Goal: Task Accomplishment & Management: Manage account settings

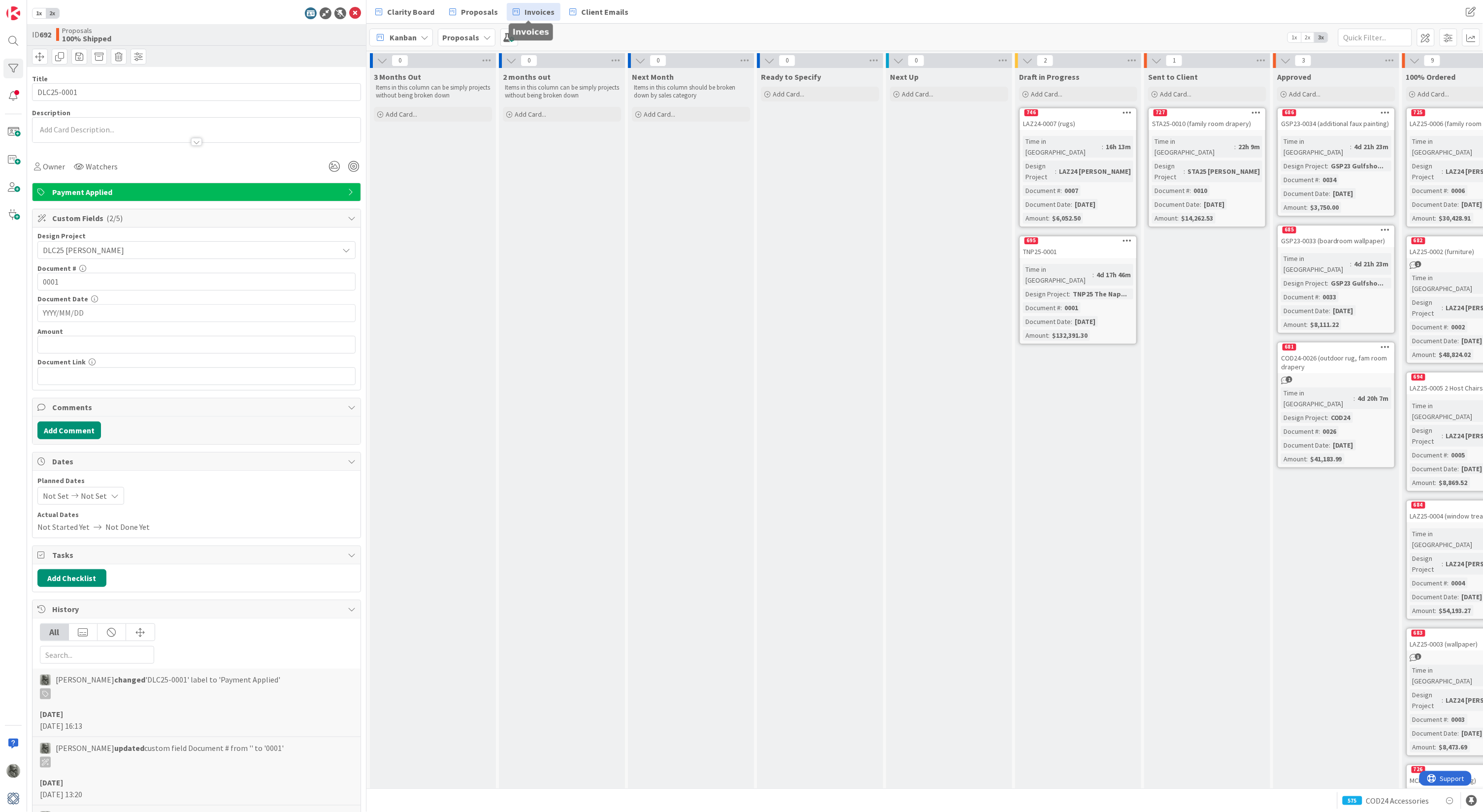
click at [539, 11] on span "Invoices" at bounding box center [539, 12] width 30 height 12
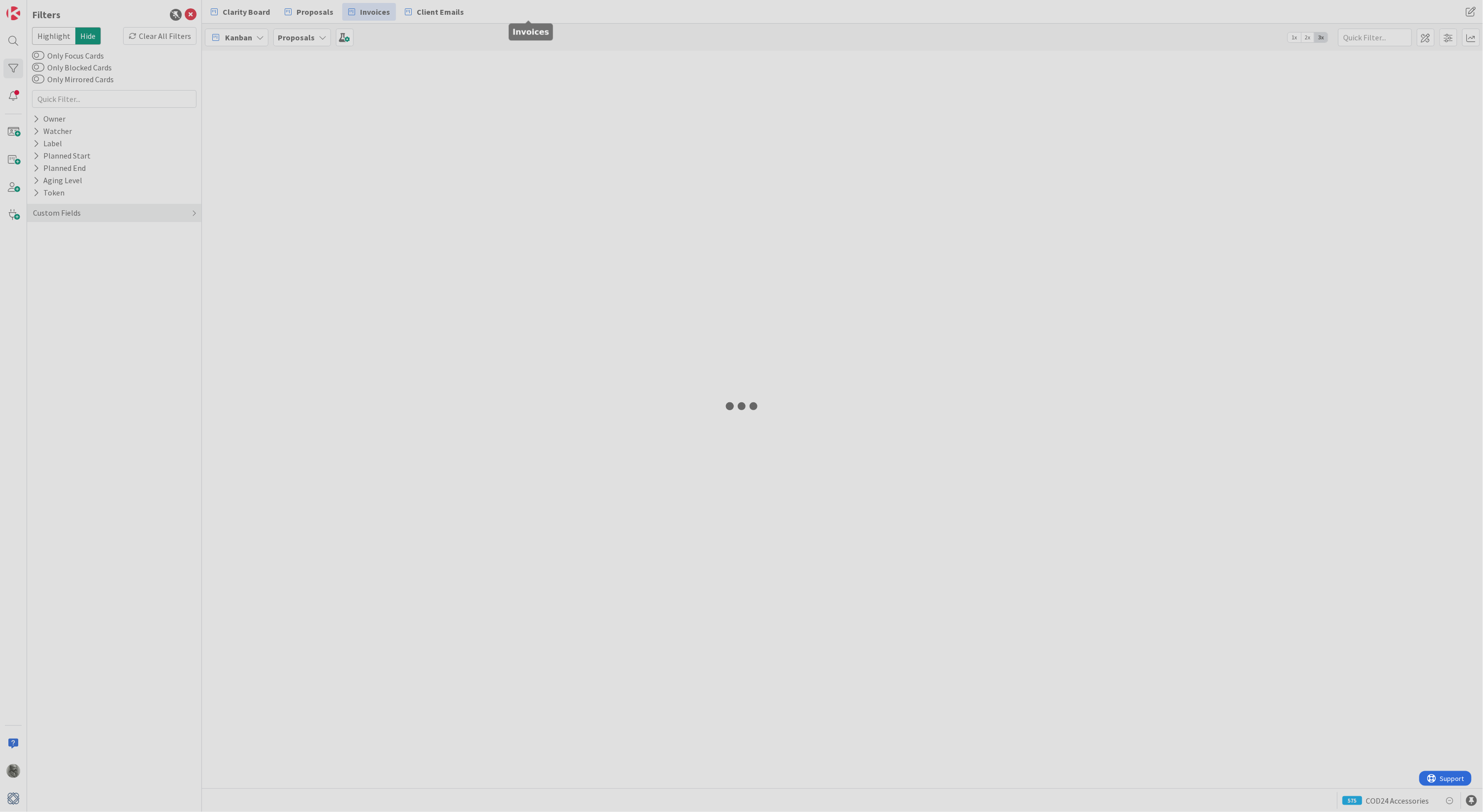
type input "19797"
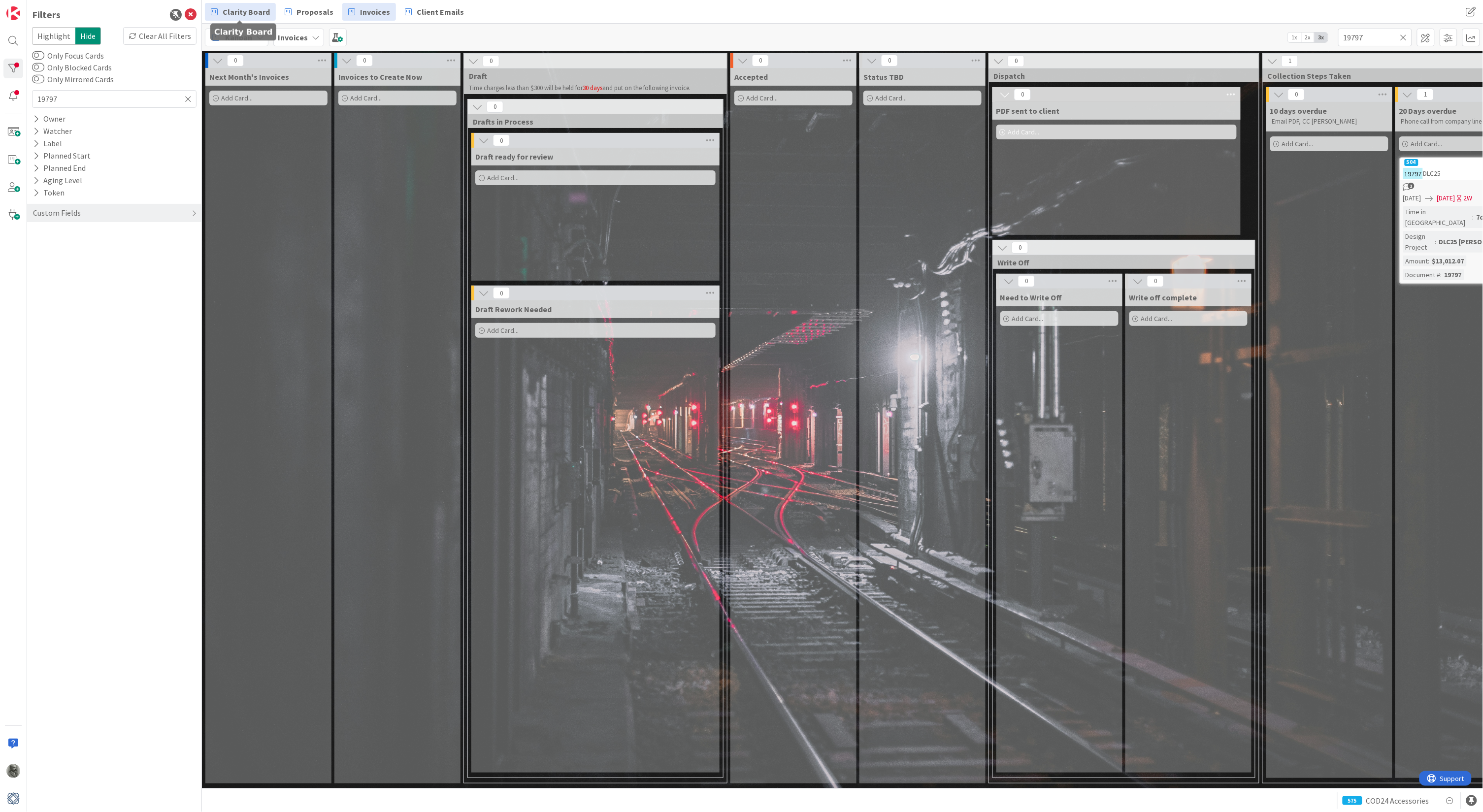
click at [243, 14] on span "Clarity Board" at bounding box center [247, 12] width 48 height 12
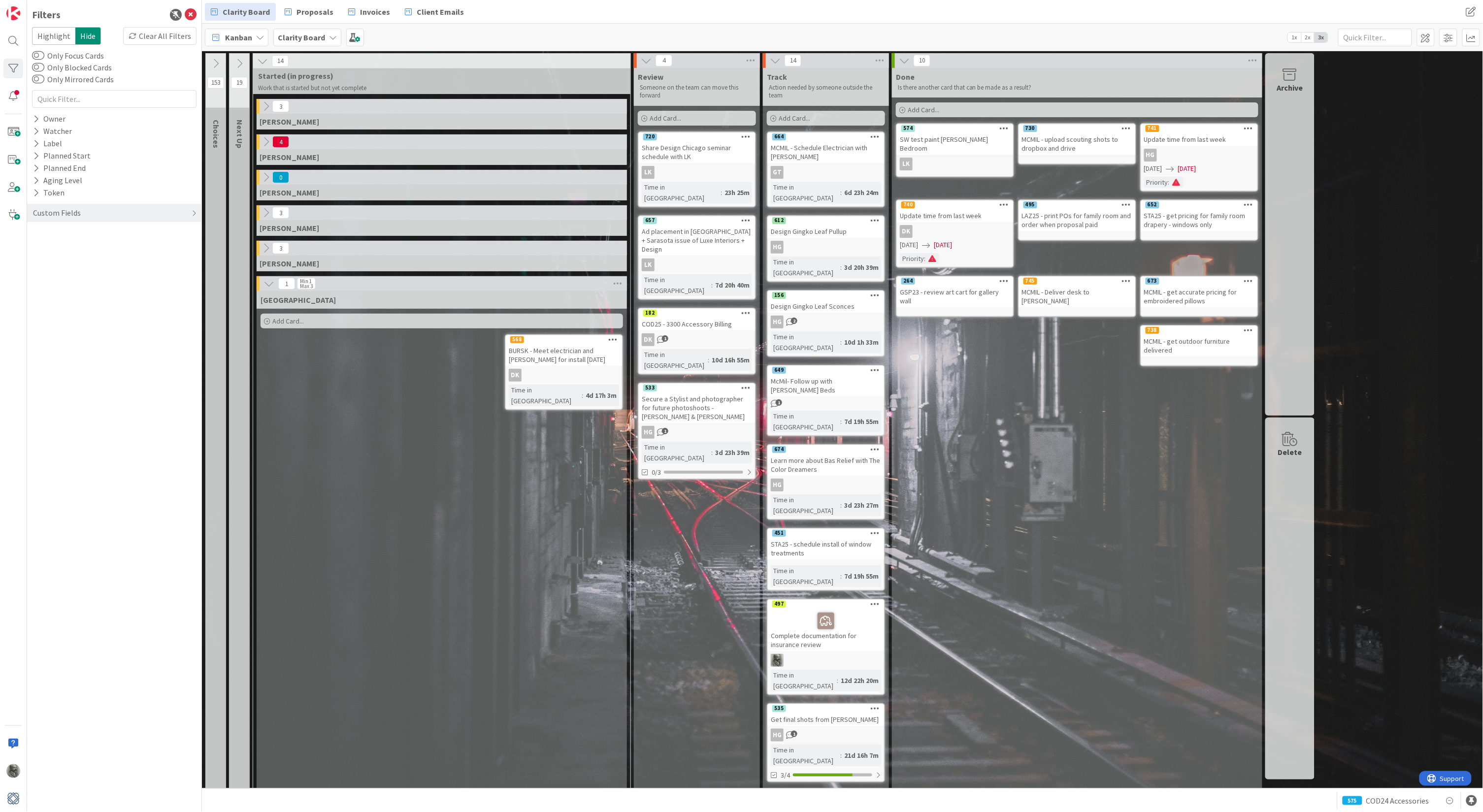
click at [269, 245] on icon at bounding box center [266, 247] width 11 height 11
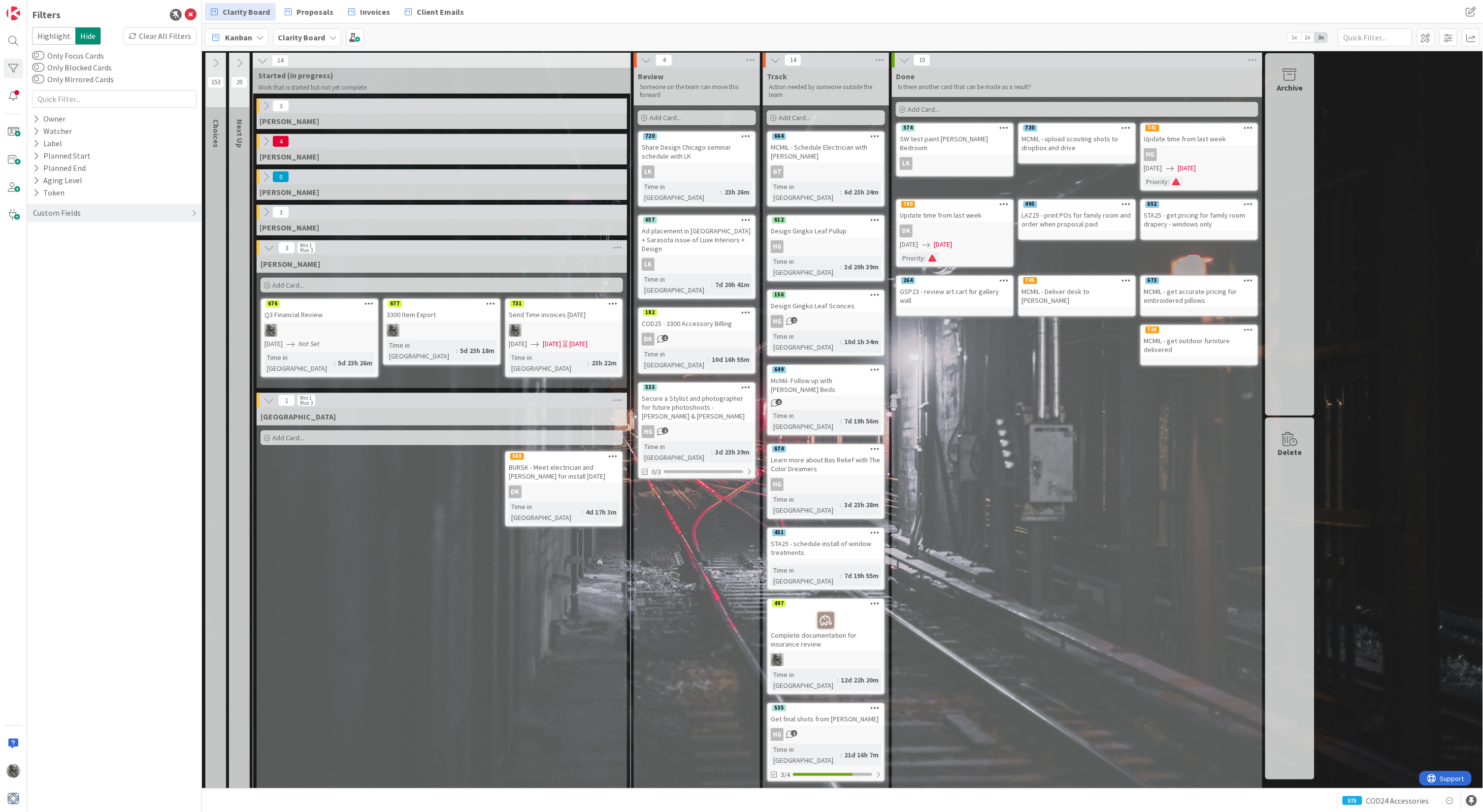
scroll to position [2, 0]
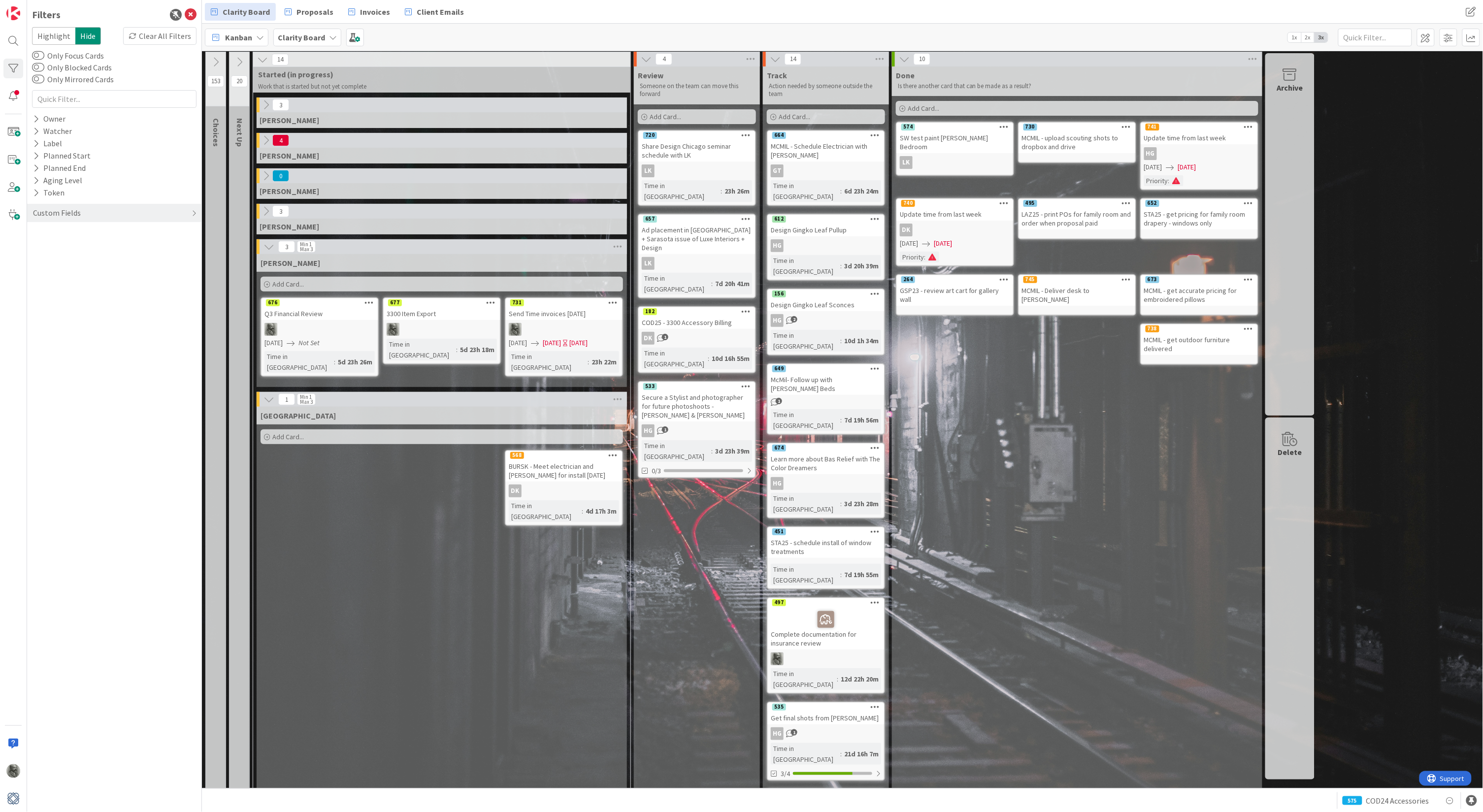
click at [267, 210] on icon at bounding box center [266, 210] width 11 height 11
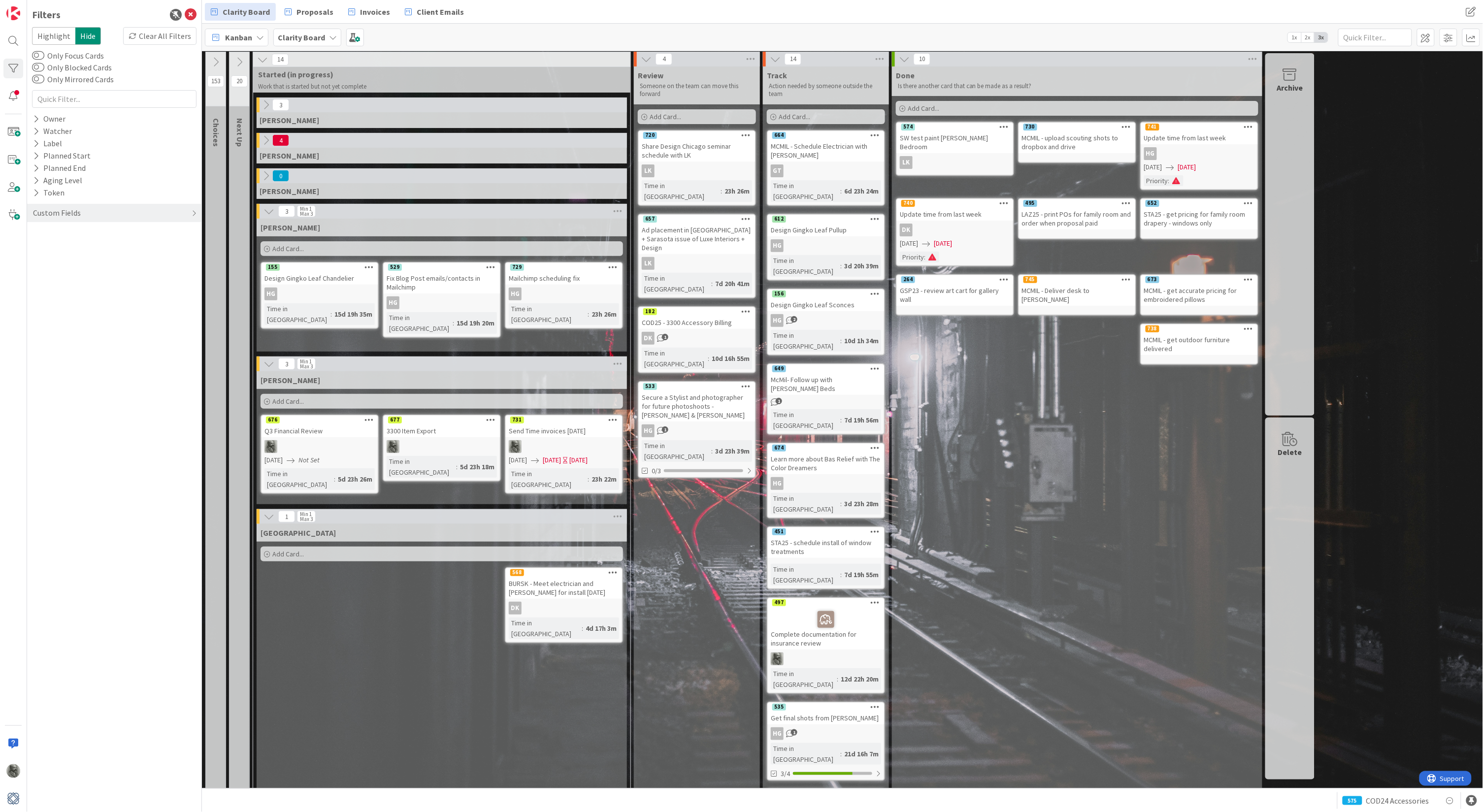
click at [267, 173] on icon at bounding box center [266, 175] width 11 height 11
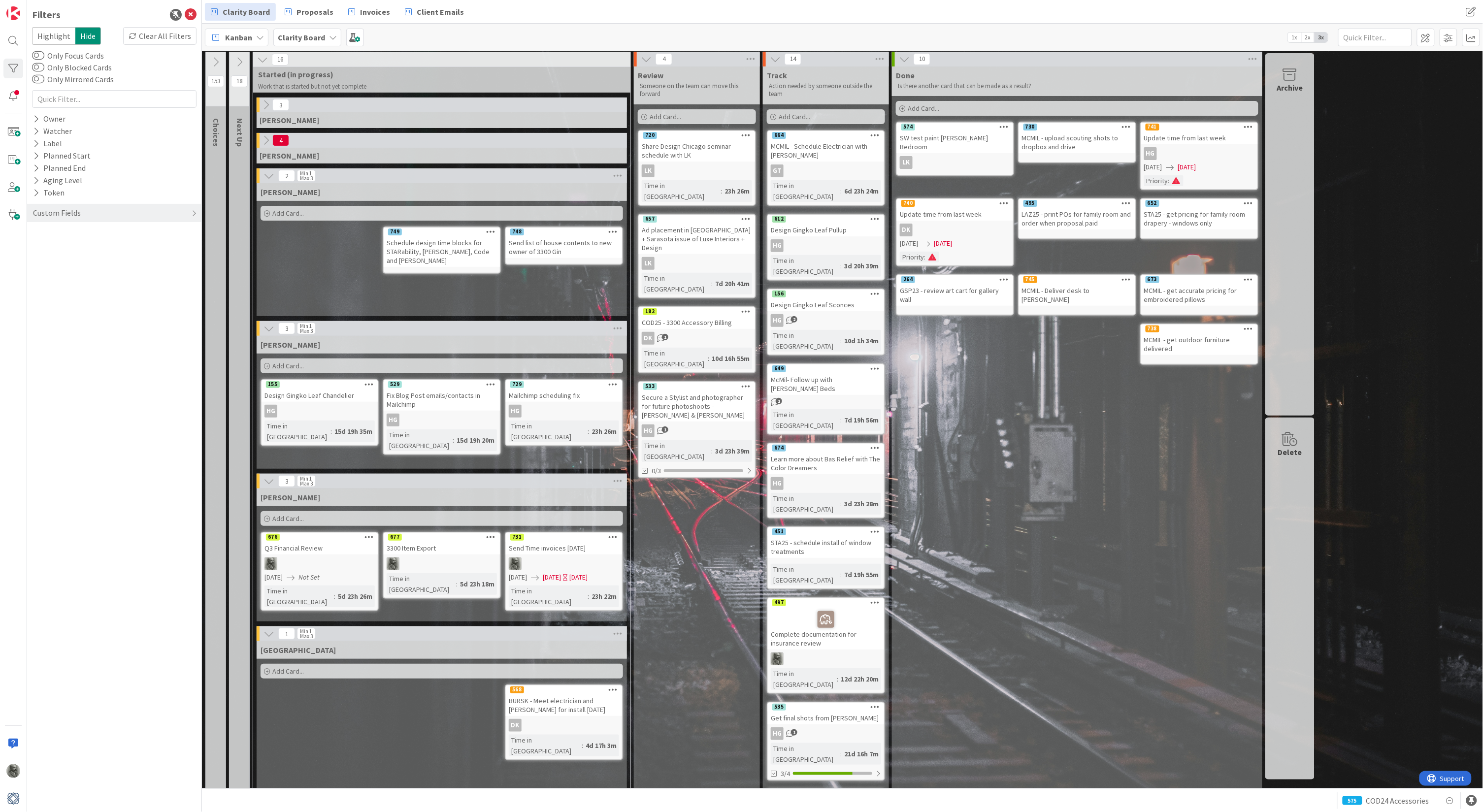
click at [266, 136] on icon at bounding box center [266, 140] width 11 height 11
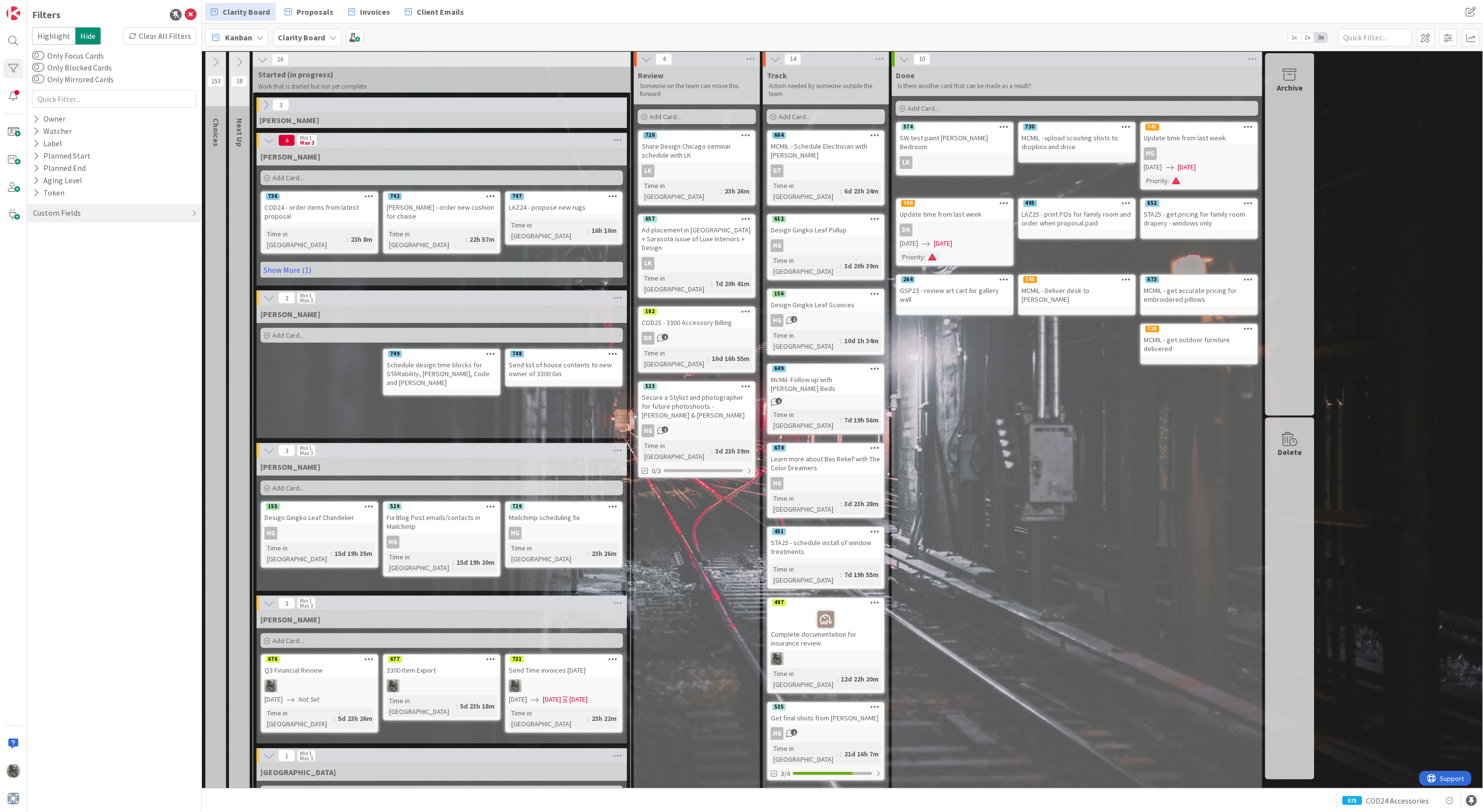
click at [265, 107] on icon at bounding box center [266, 104] width 11 height 11
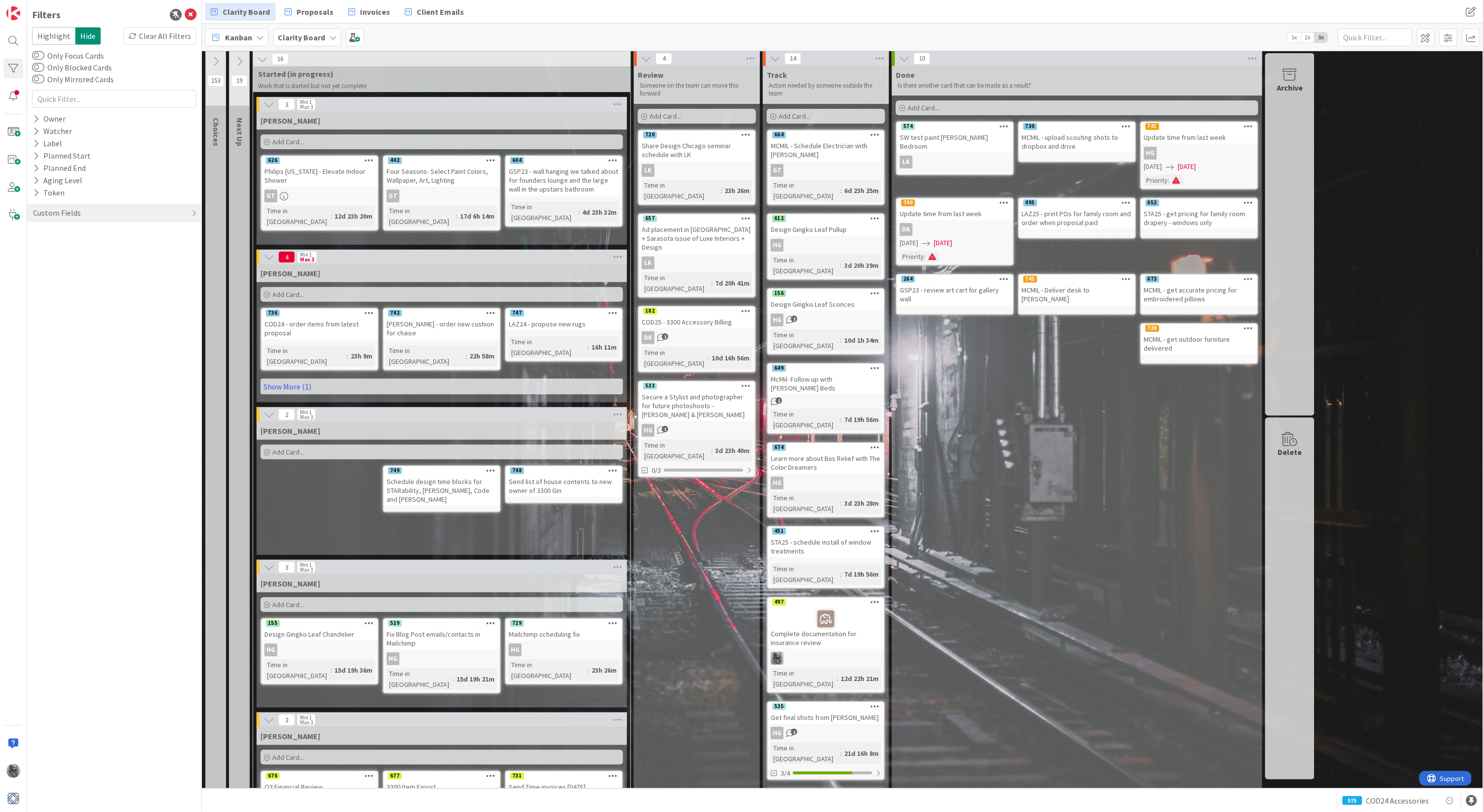
scroll to position [2, 0]
click at [849, 711] on div "Get final shots from [PERSON_NAME]" at bounding box center [825, 717] width 116 height 13
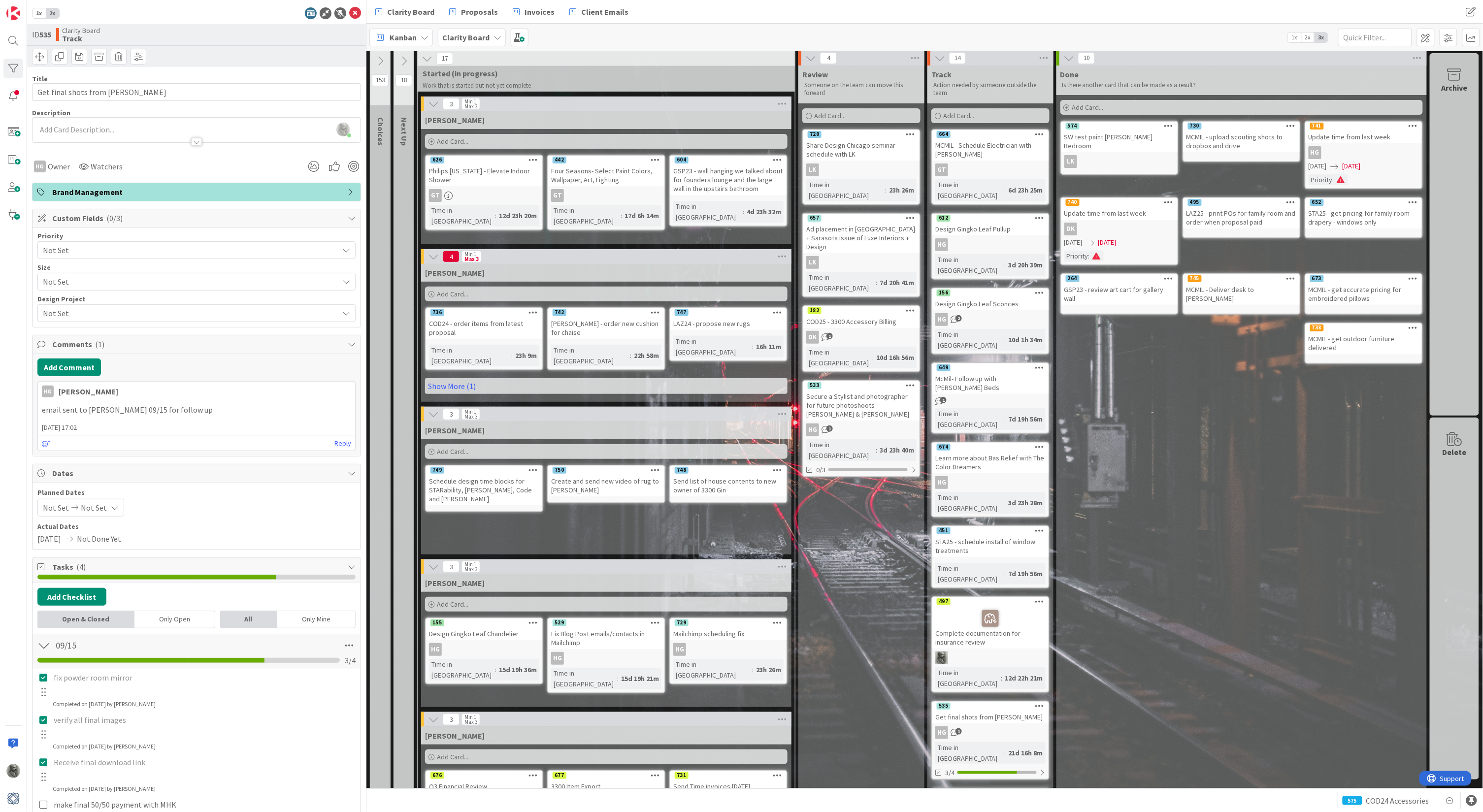
scroll to position [11, 0]
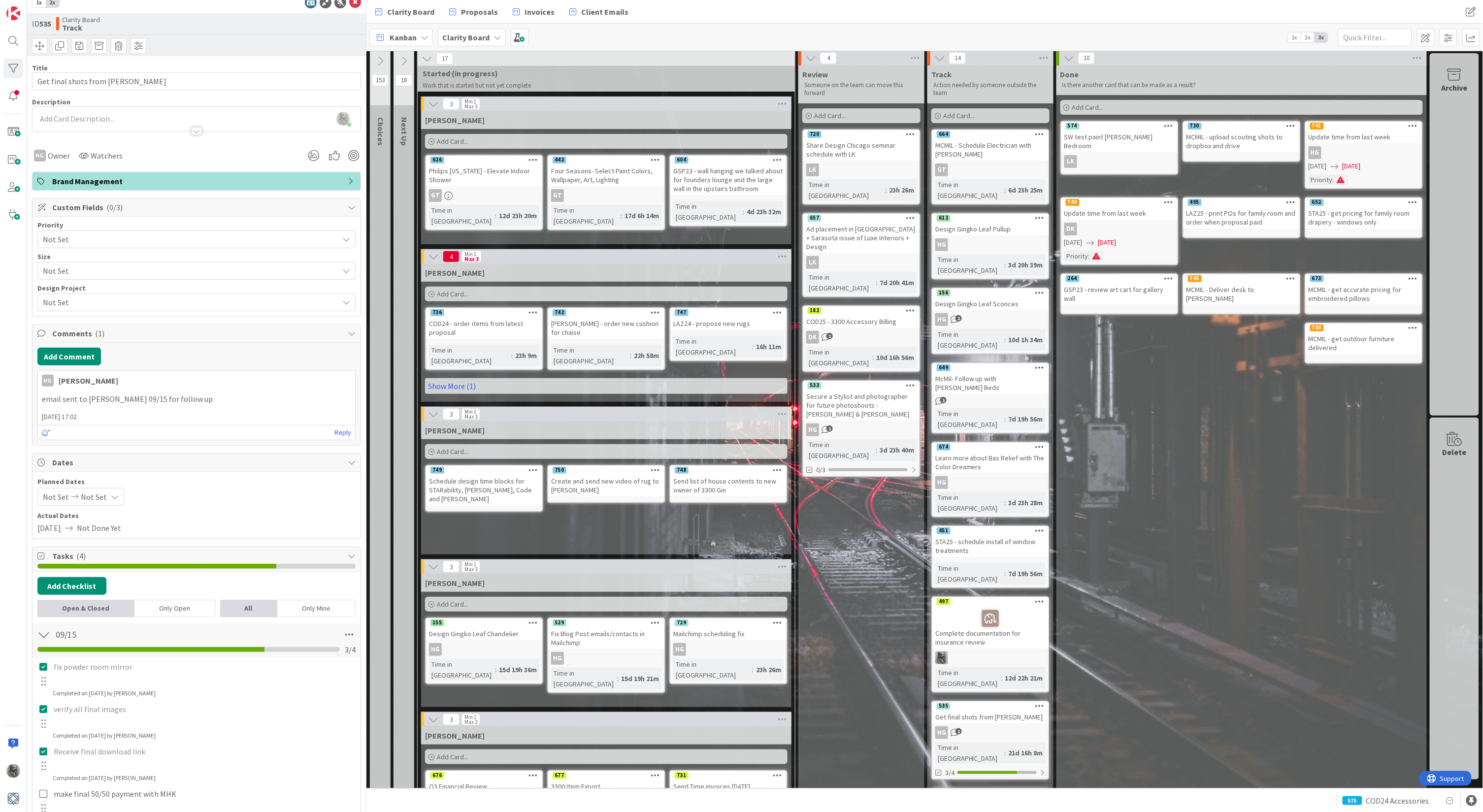
click at [872, 140] on div "Share Design Chicago seminar schedule with LK" at bounding box center [861, 150] width 116 height 21
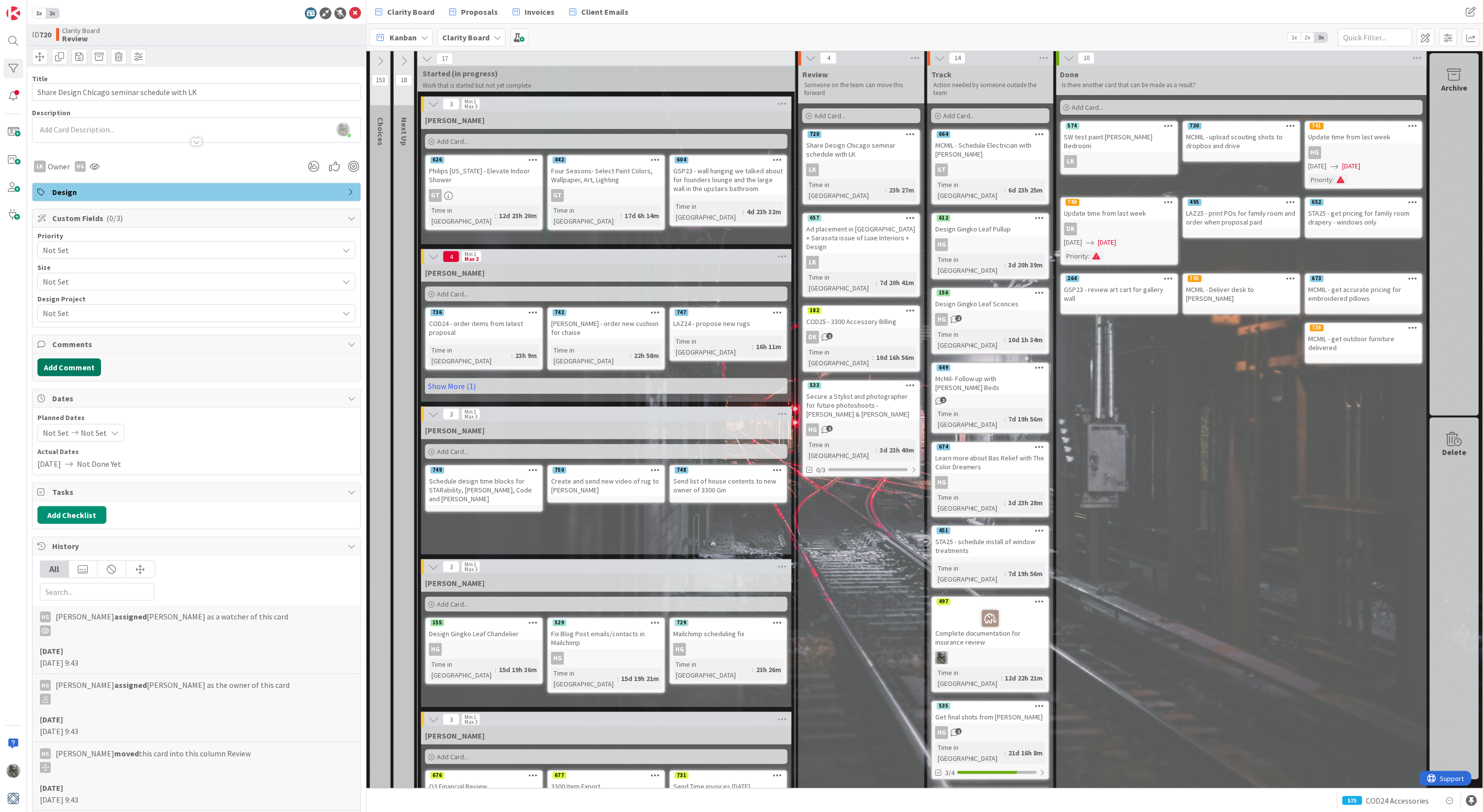
click at [62, 367] on button "Add Comment" at bounding box center [69, 367] width 63 height 18
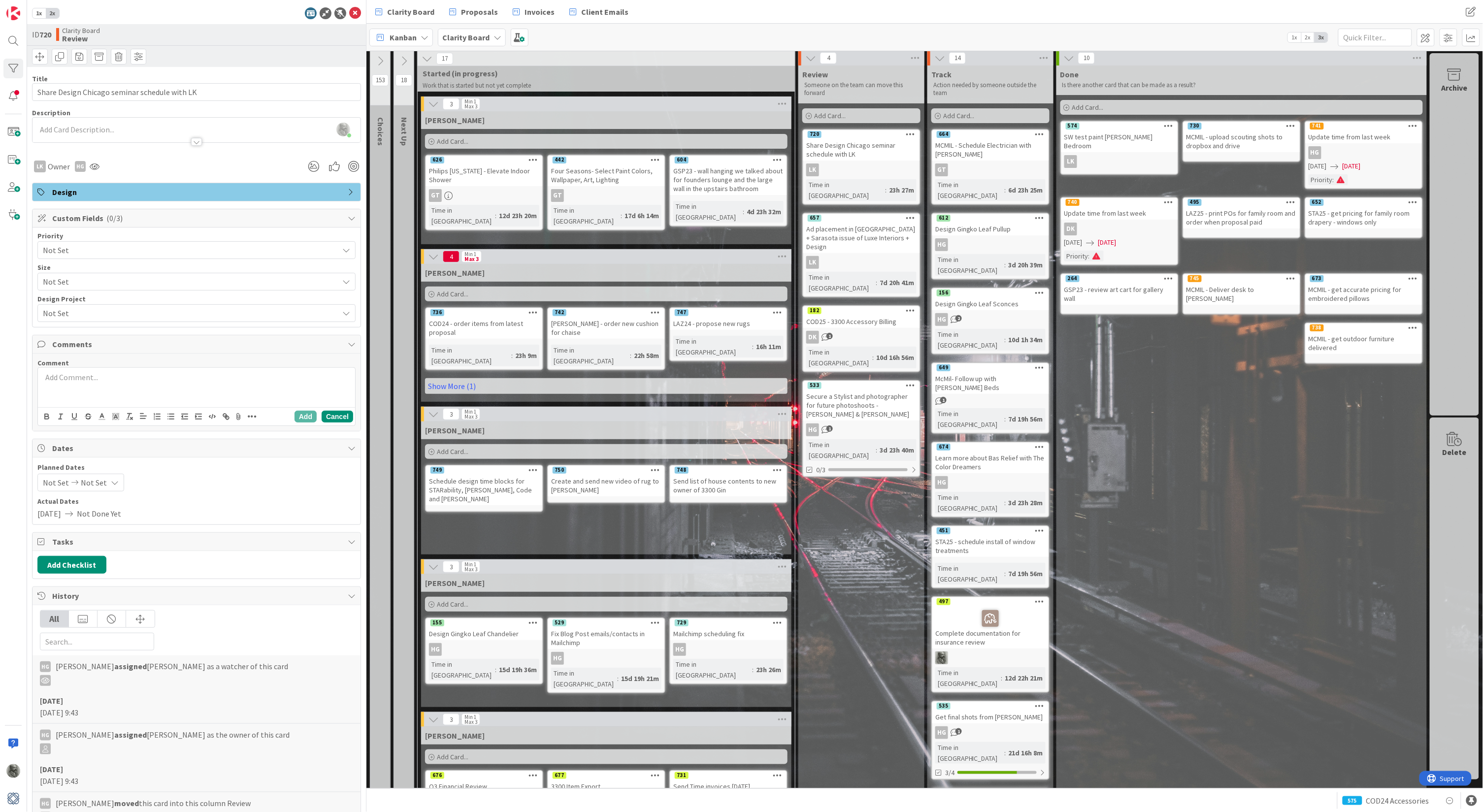
click at [340, 416] on button "Cancel" at bounding box center [337, 417] width 31 height 12
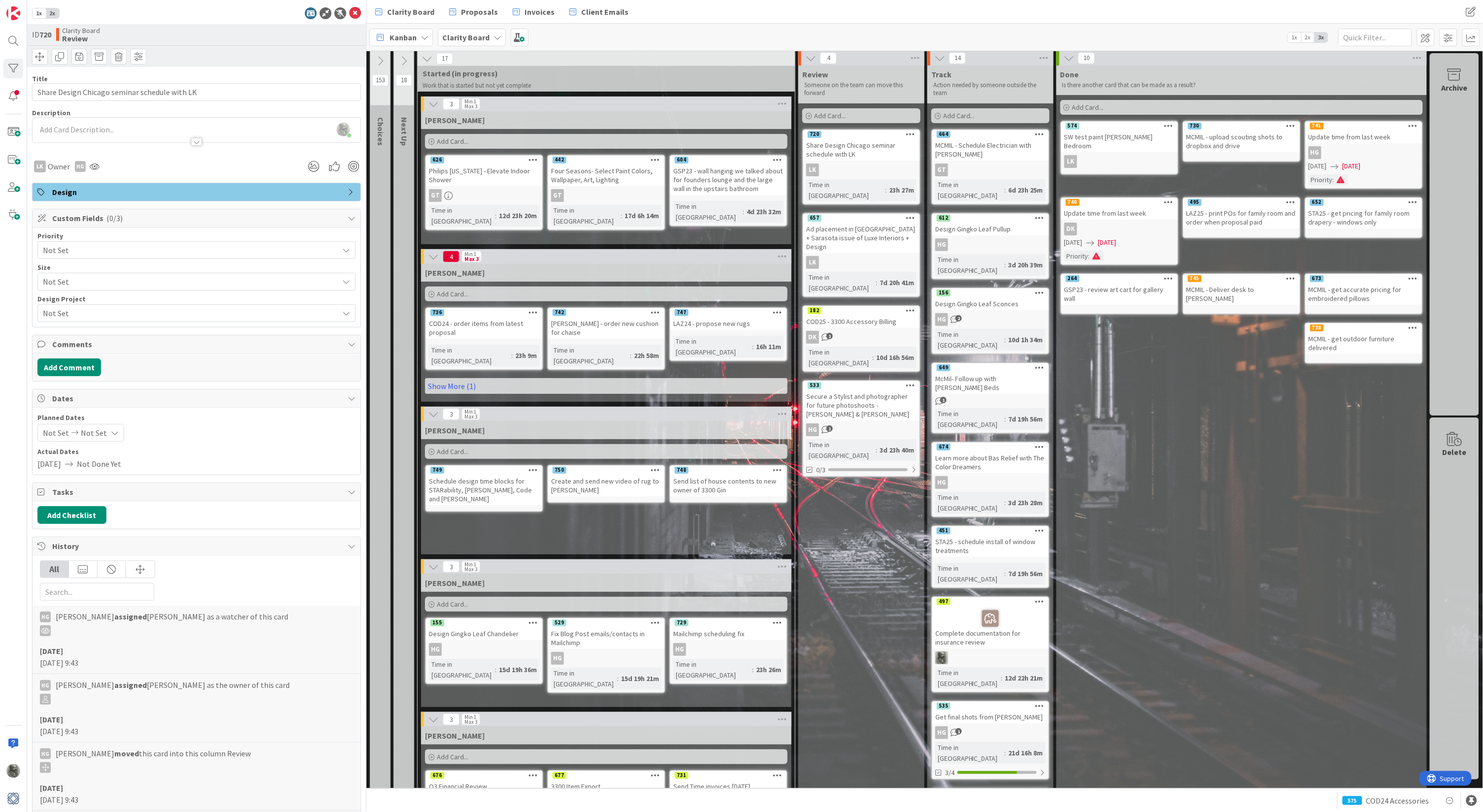
click at [1145, 126] on div "574" at bounding box center [1119, 126] width 116 height 9
click at [404, 60] on icon at bounding box center [404, 61] width 11 height 11
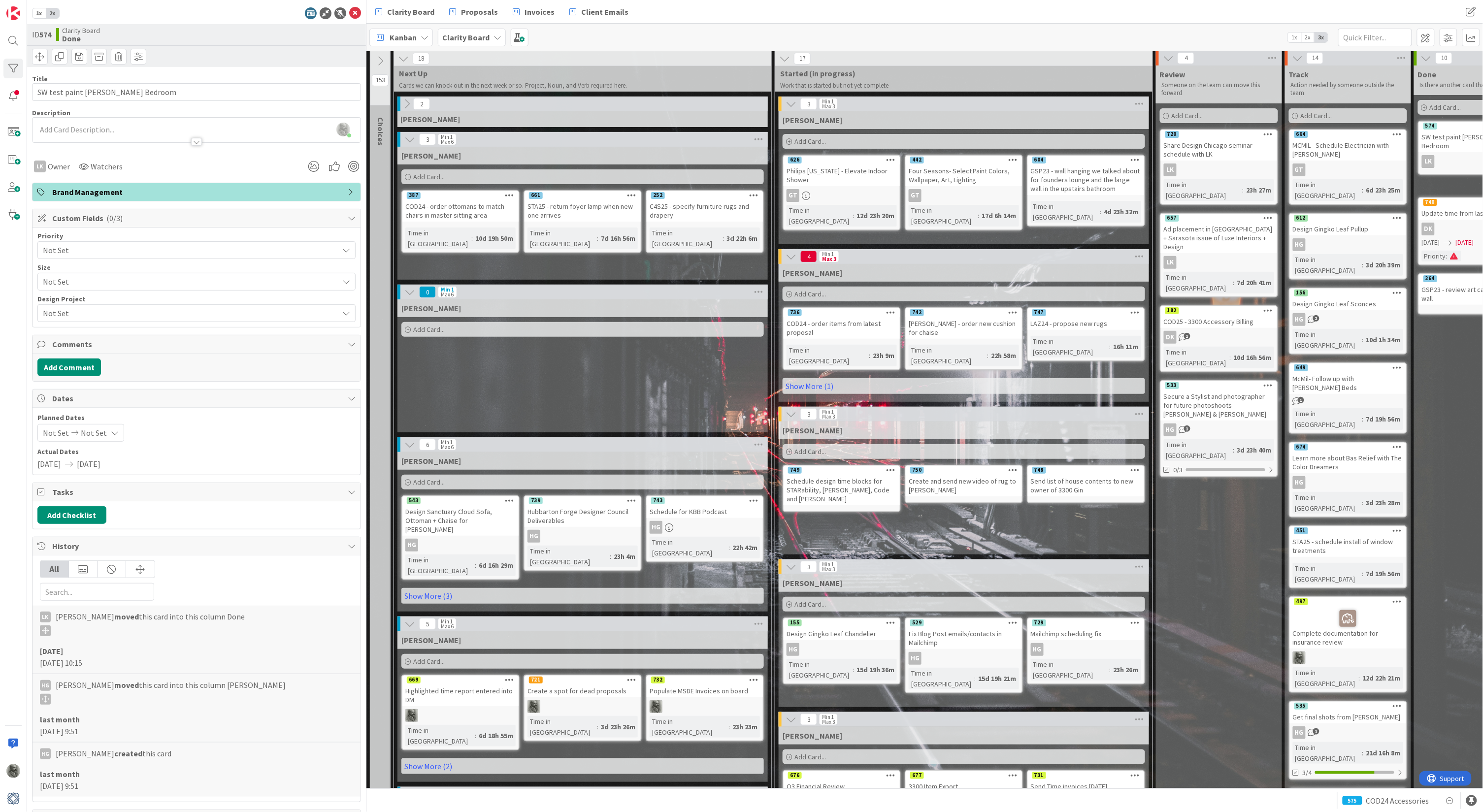
click at [378, 62] on icon at bounding box center [380, 61] width 11 height 11
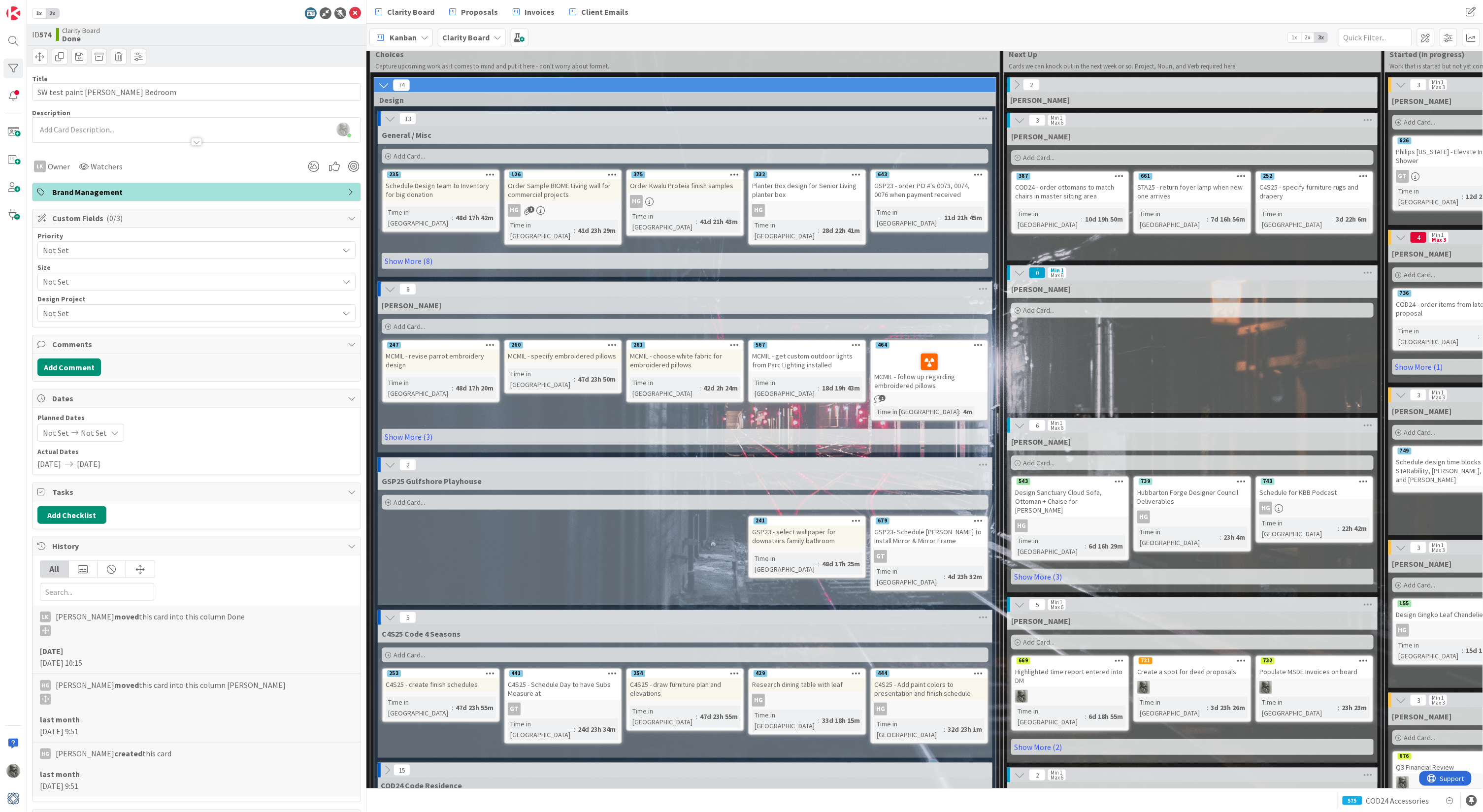
scroll to position [21, 0]
click at [385, 85] on icon at bounding box center [383, 85] width 11 height 11
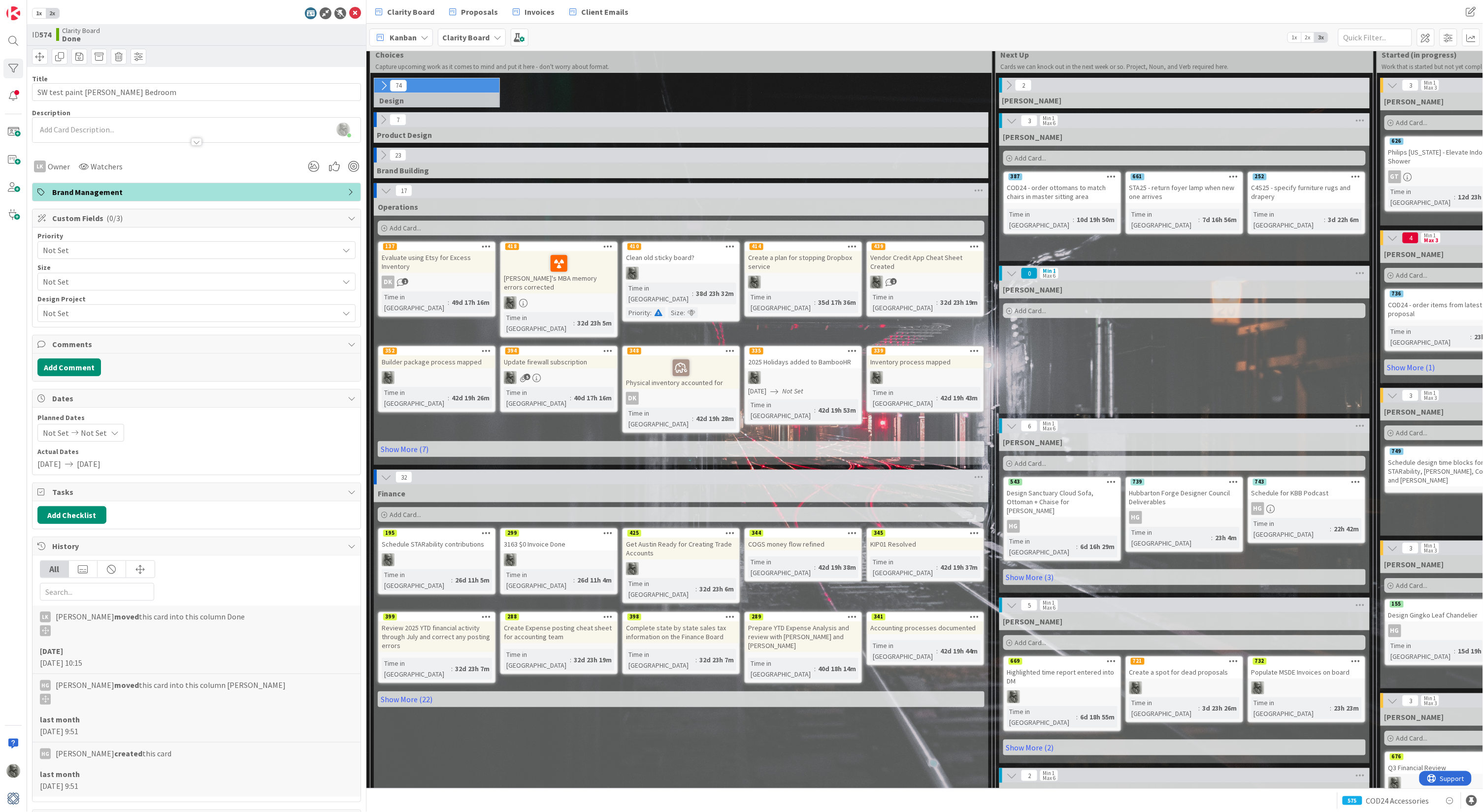
click at [381, 155] on icon at bounding box center [383, 155] width 11 height 11
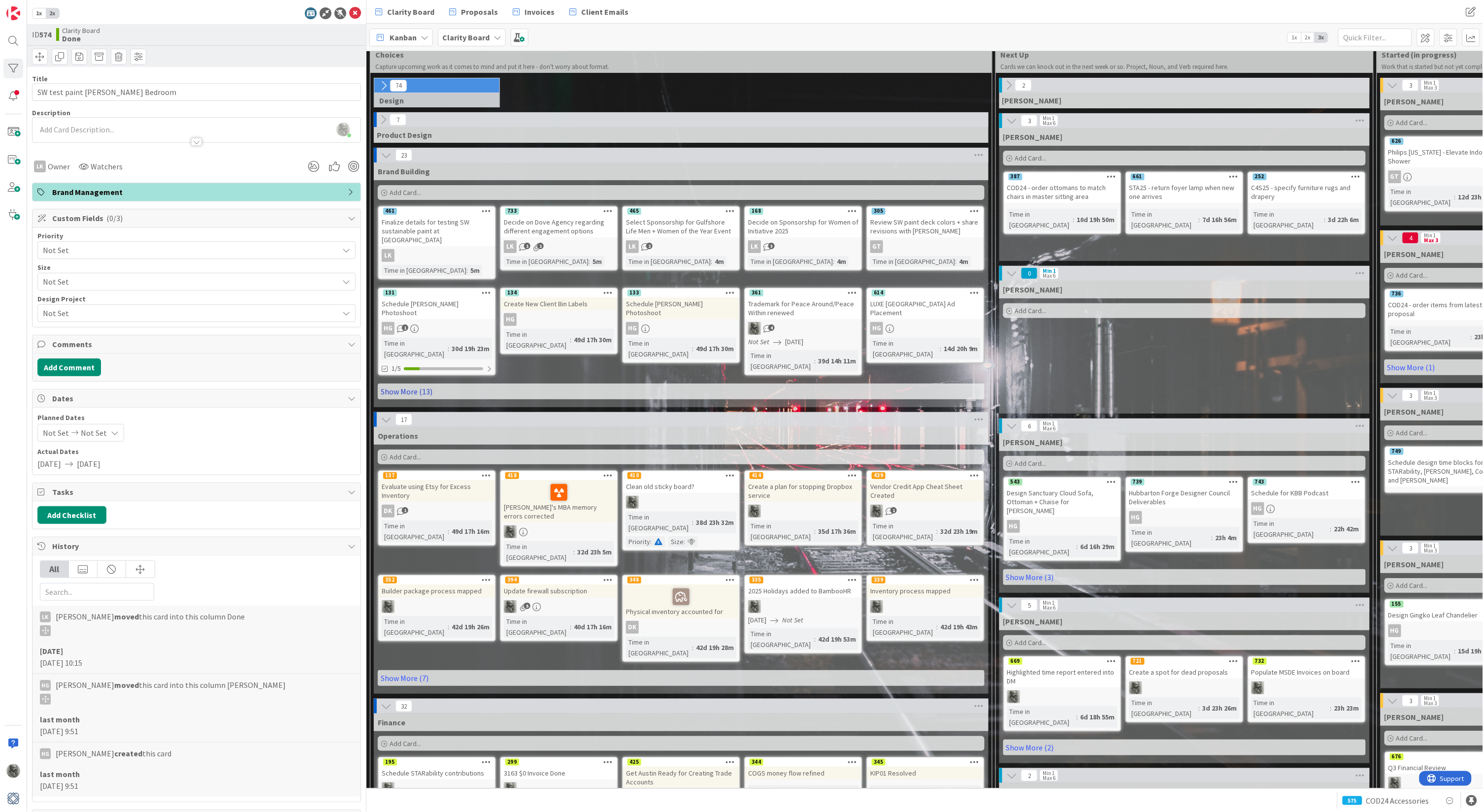
click at [396, 384] on link "Show More (13)" at bounding box center [681, 391] width 607 height 16
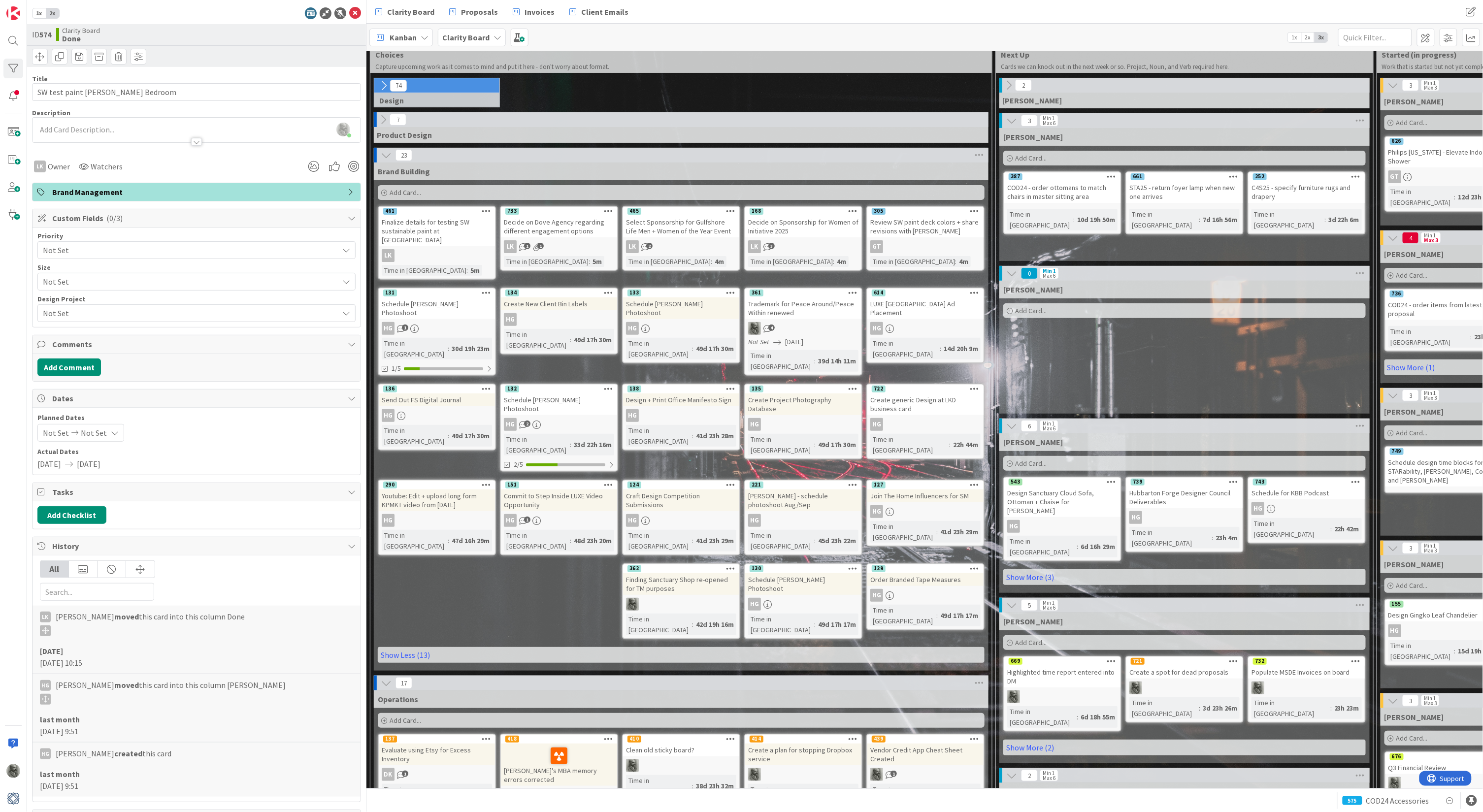
click at [587, 247] on div "LK 1 1" at bounding box center [558, 247] width 116 height 13
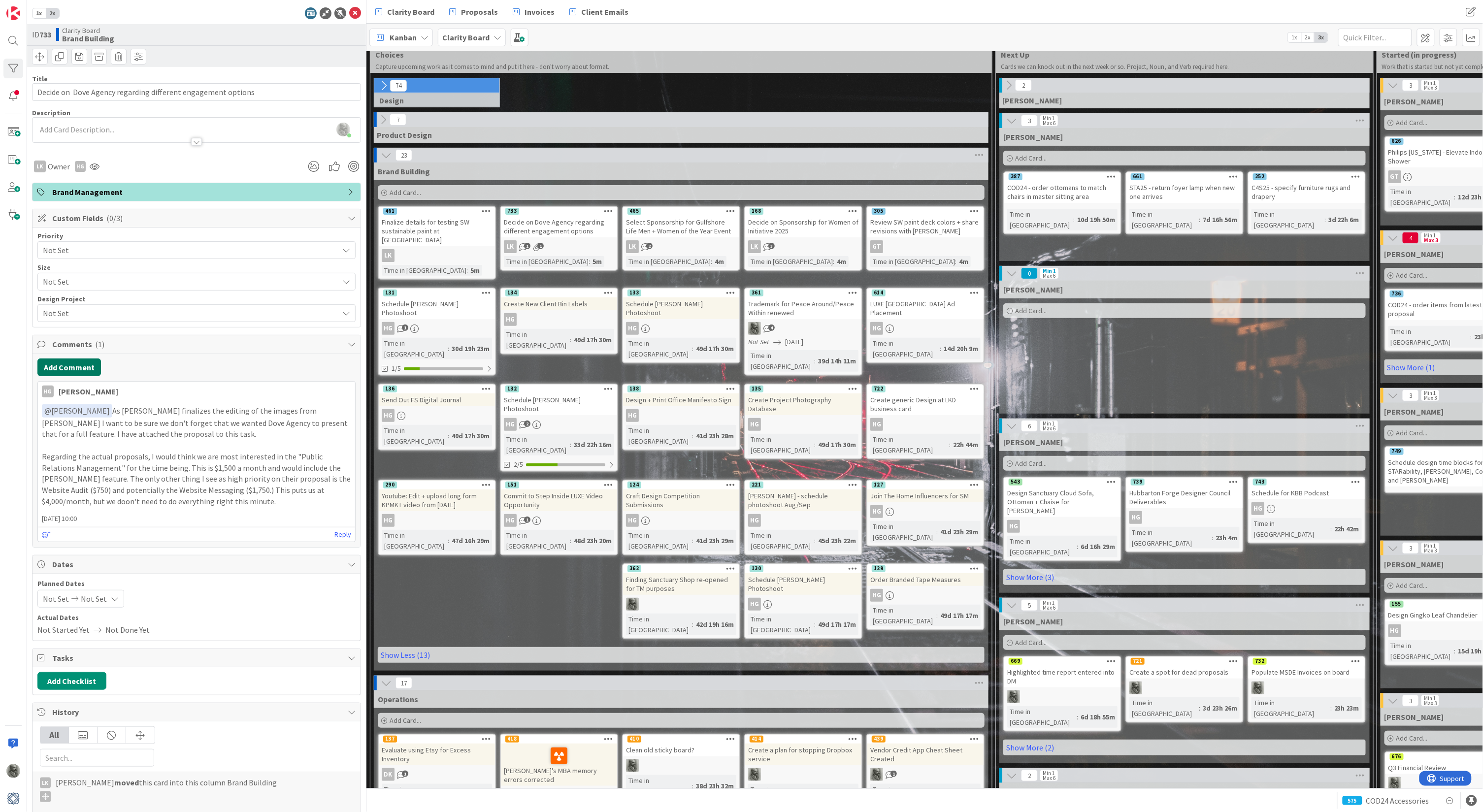
click at [61, 367] on button "Add Comment" at bounding box center [69, 367] width 63 height 18
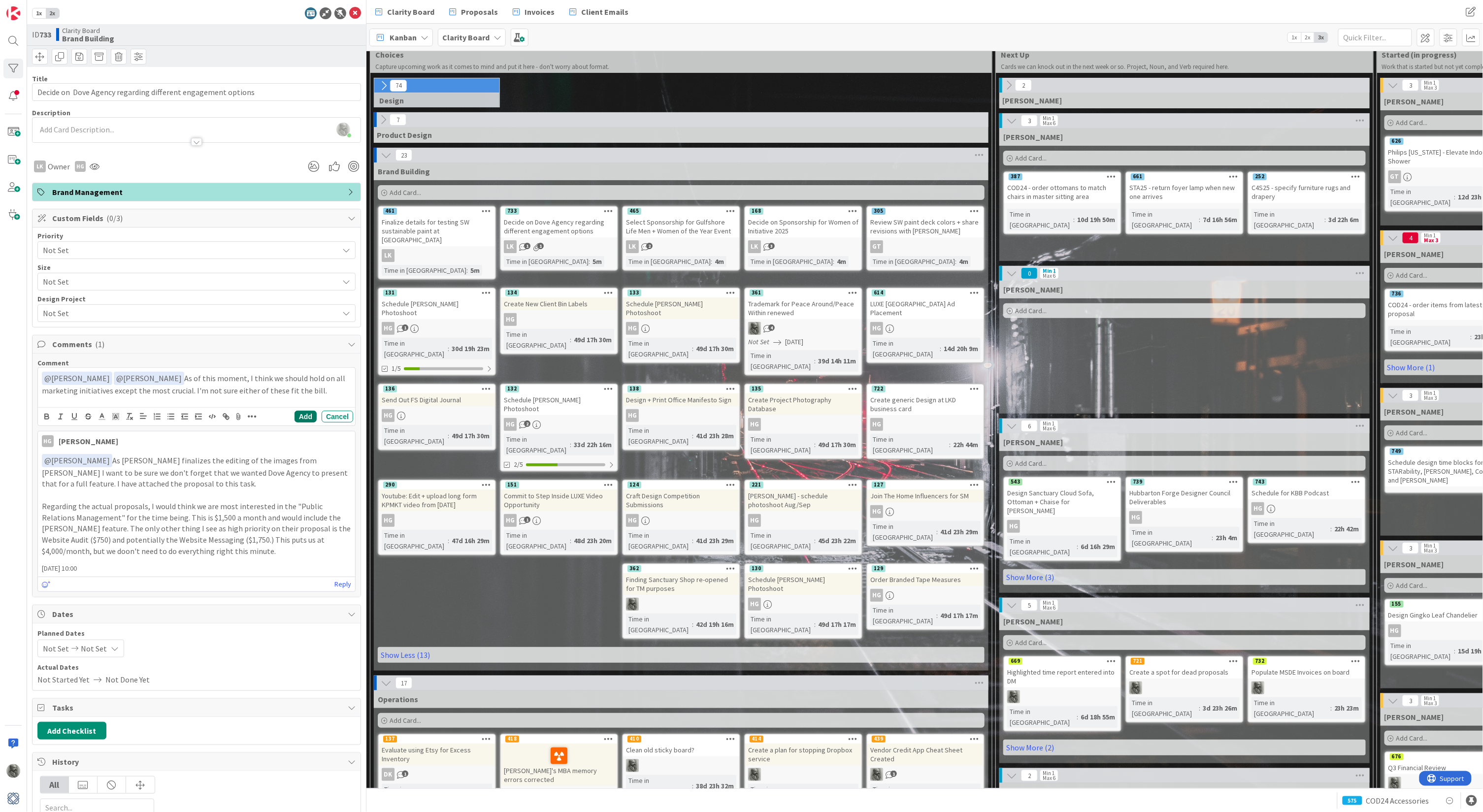
click at [310, 414] on button "Add" at bounding box center [305, 417] width 22 height 12
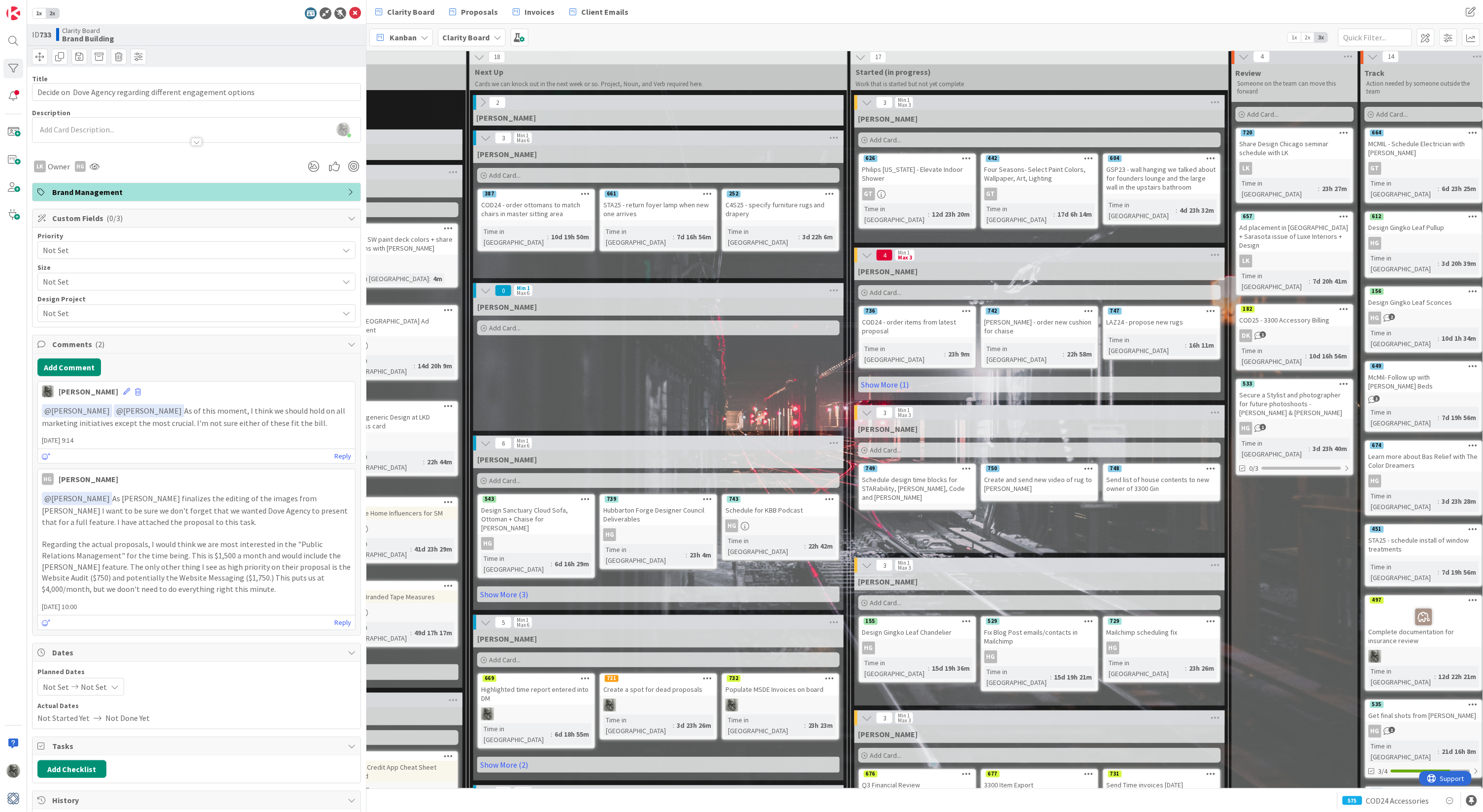
scroll to position [3, 530]
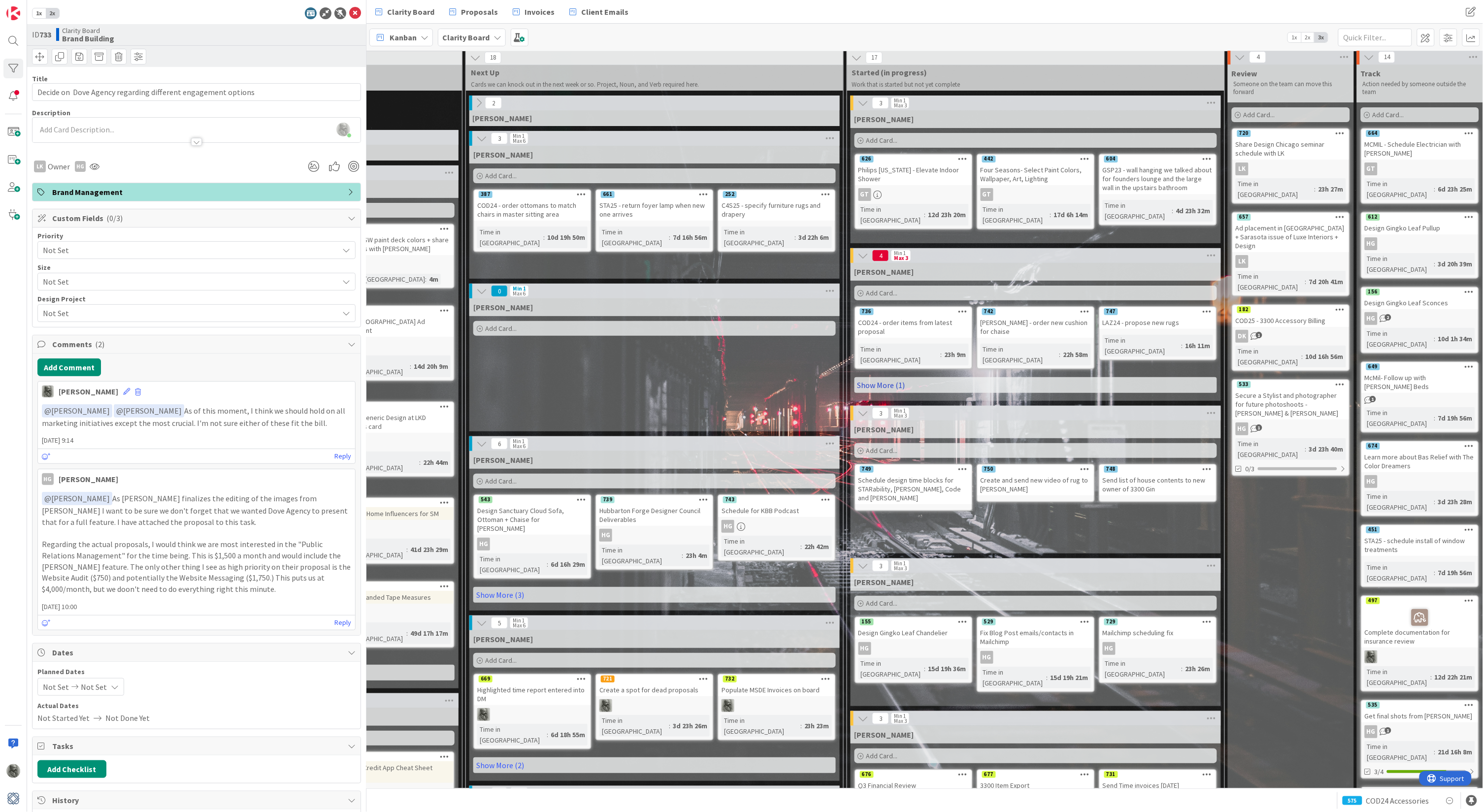
click at [878, 377] on link "Show More (1)" at bounding box center [1036, 385] width 363 height 16
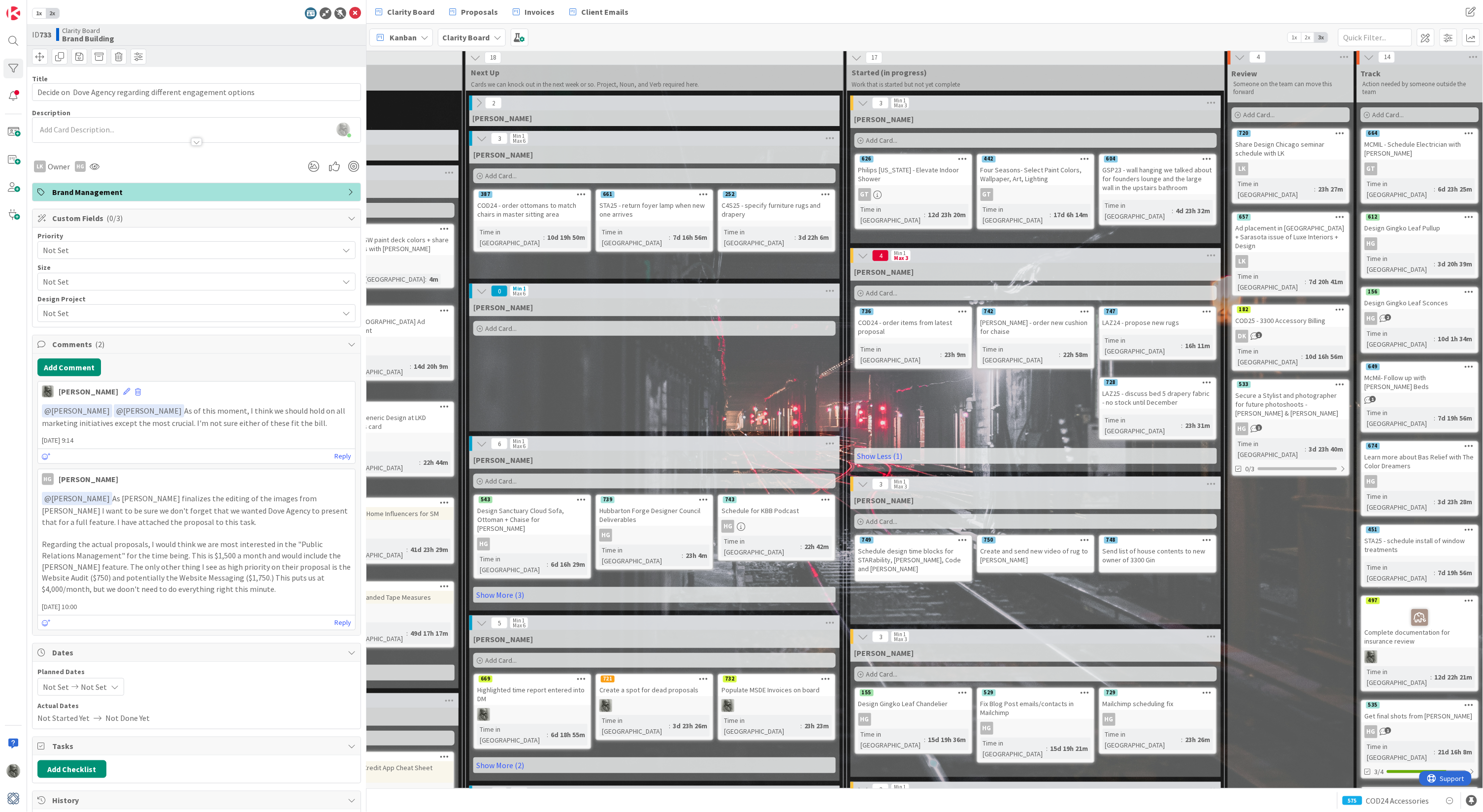
click at [905, 175] on div "Philips [US_STATE] - Elevate Indoor Shower" at bounding box center [913, 174] width 116 height 21
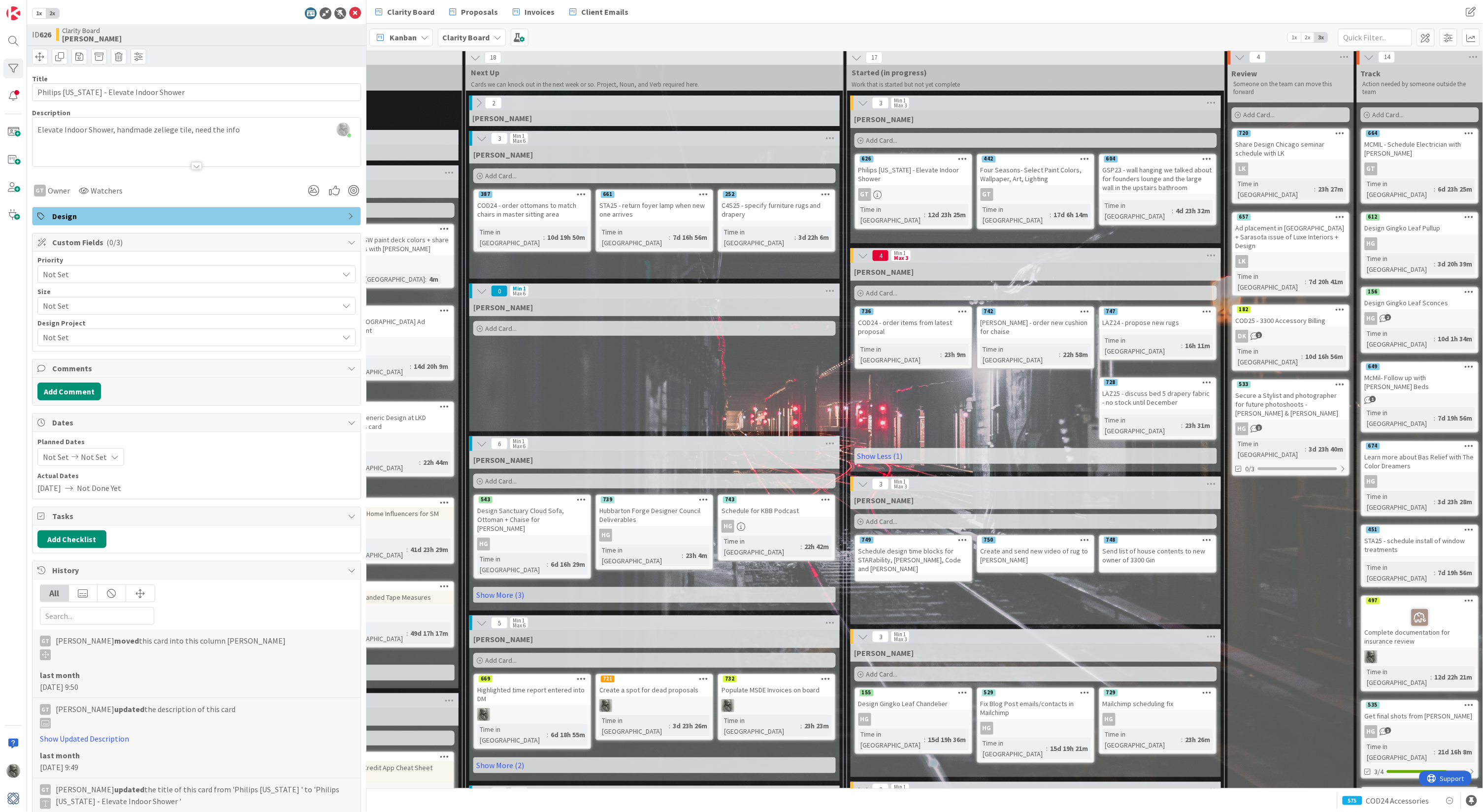
click at [1158, 176] on div "GSP23 - wall hanging we talked about for founders lounge and the large wall in …" at bounding box center [1157, 178] width 116 height 30
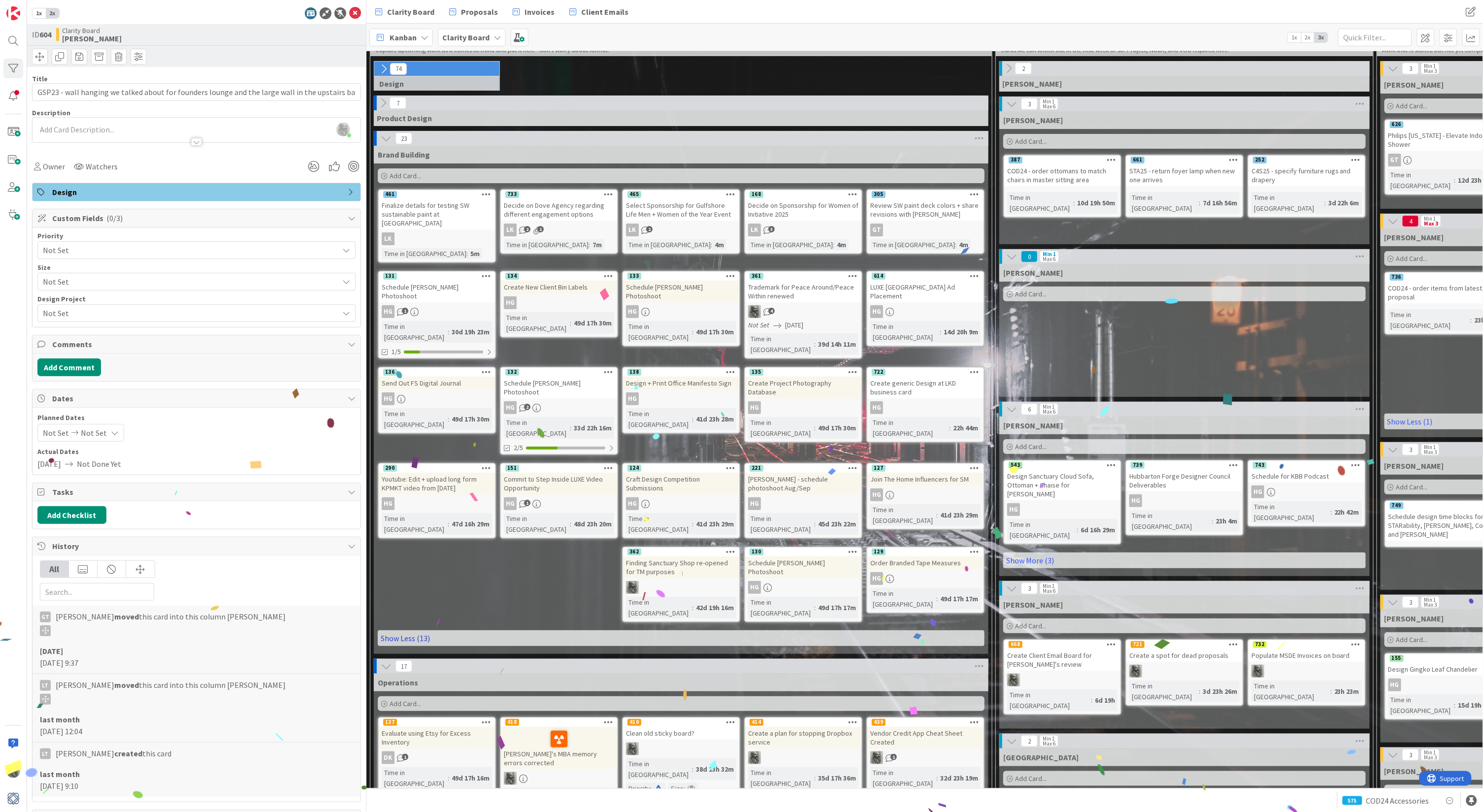
scroll to position [38, 0]
click at [471, 7] on span "Proposals" at bounding box center [479, 12] width 37 height 12
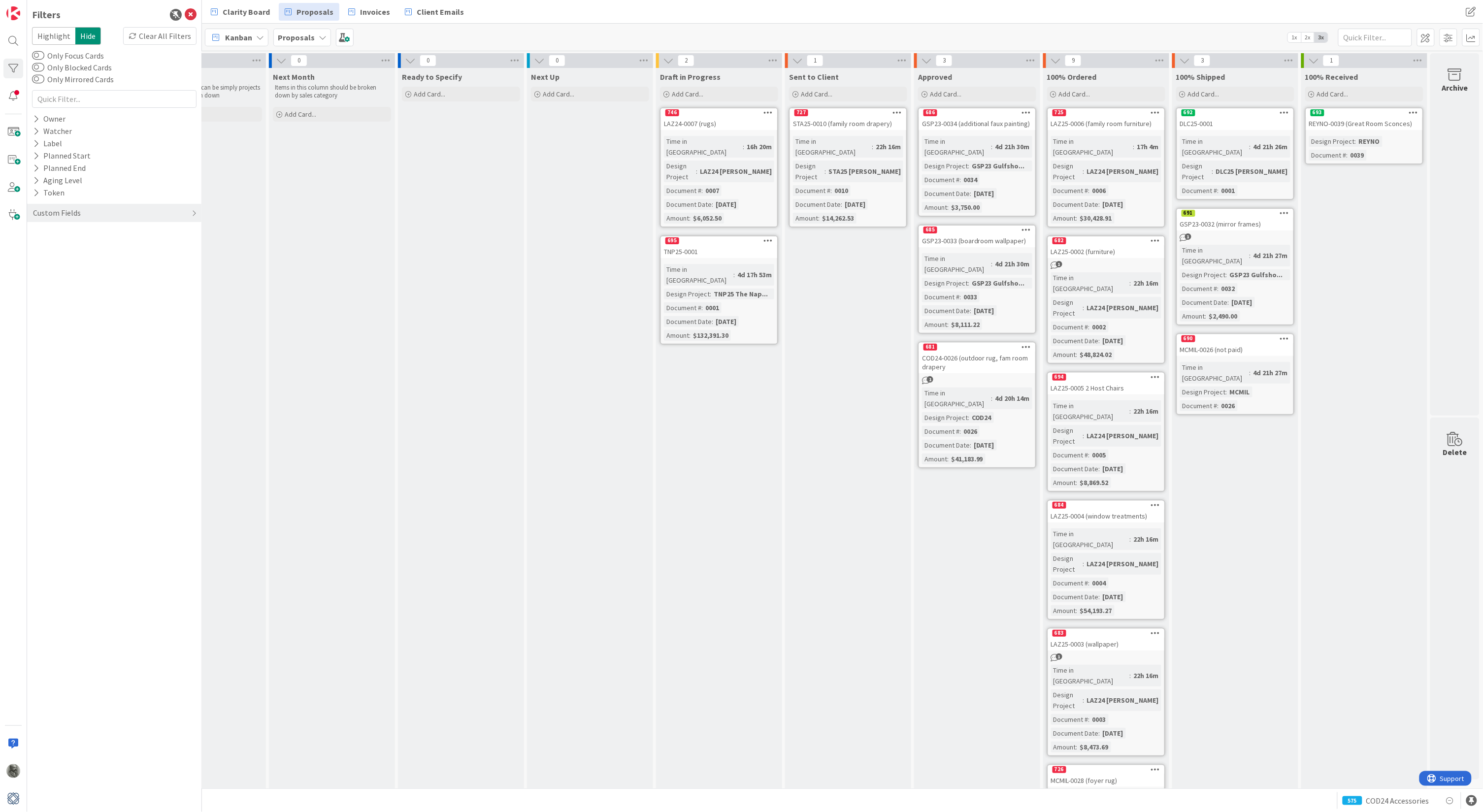
scroll to position [0, 194]
click at [1428, 35] on span at bounding box center [1426, 38] width 18 height 18
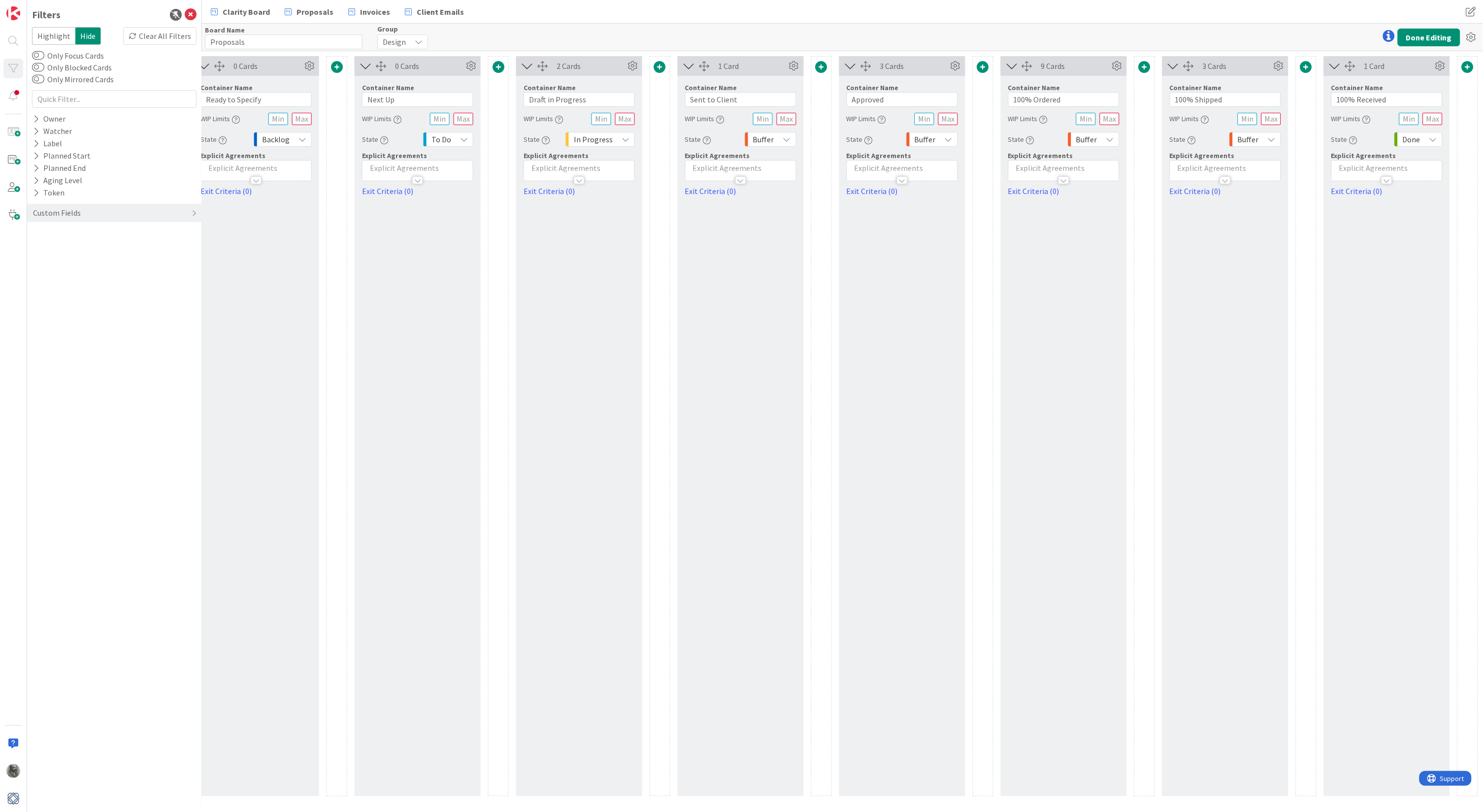
scroll to position [0, 526]
click at [820, 63] on span at bounding box center [822, 67] width 12 height 12
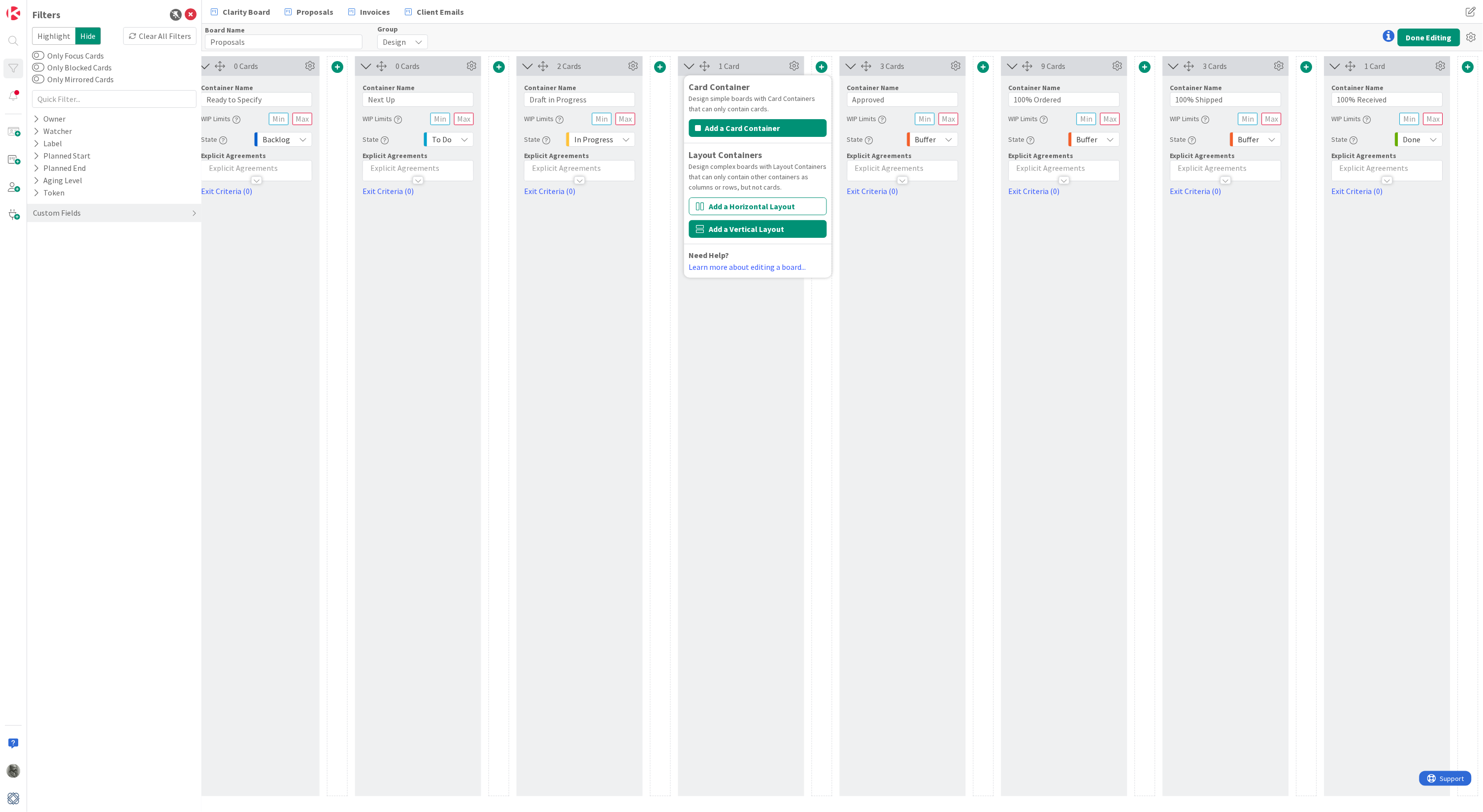
click at [739, 224] on button "Add a Vertical Layout" at bounding box center [758, 229] width 138 height 18
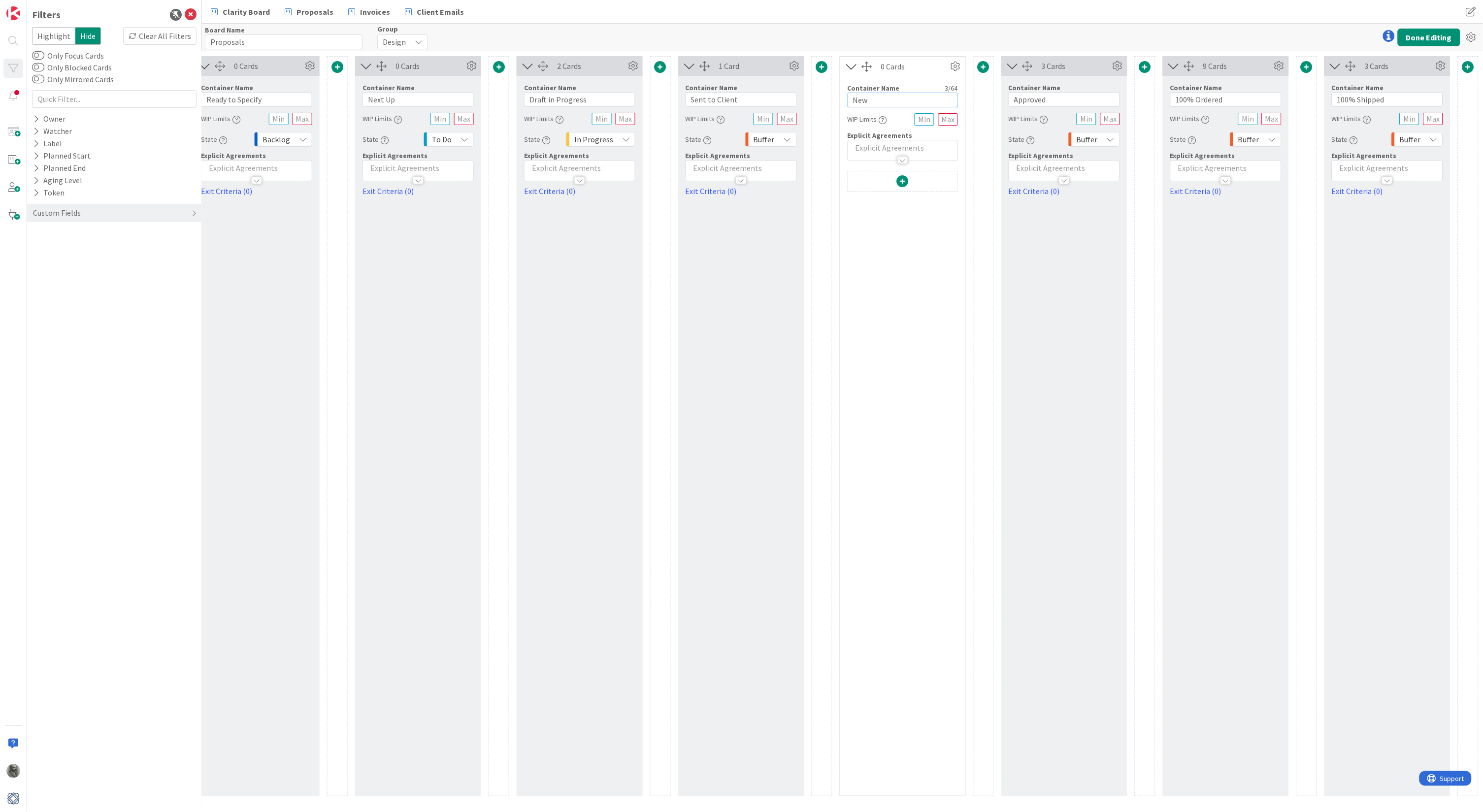
drag, startPoint x: 880, startPoint y: 101, endPoint x: 830, endPoint y: 101, distance: 50.0
click at [830, 101] on div "0 Cards Container Name 12 / 64 3 Months Out WIP Limits State Backlog Explicit A…" at bounding box center [661, 426] width 1960 height 740
type input "R"
type input "Client Response"
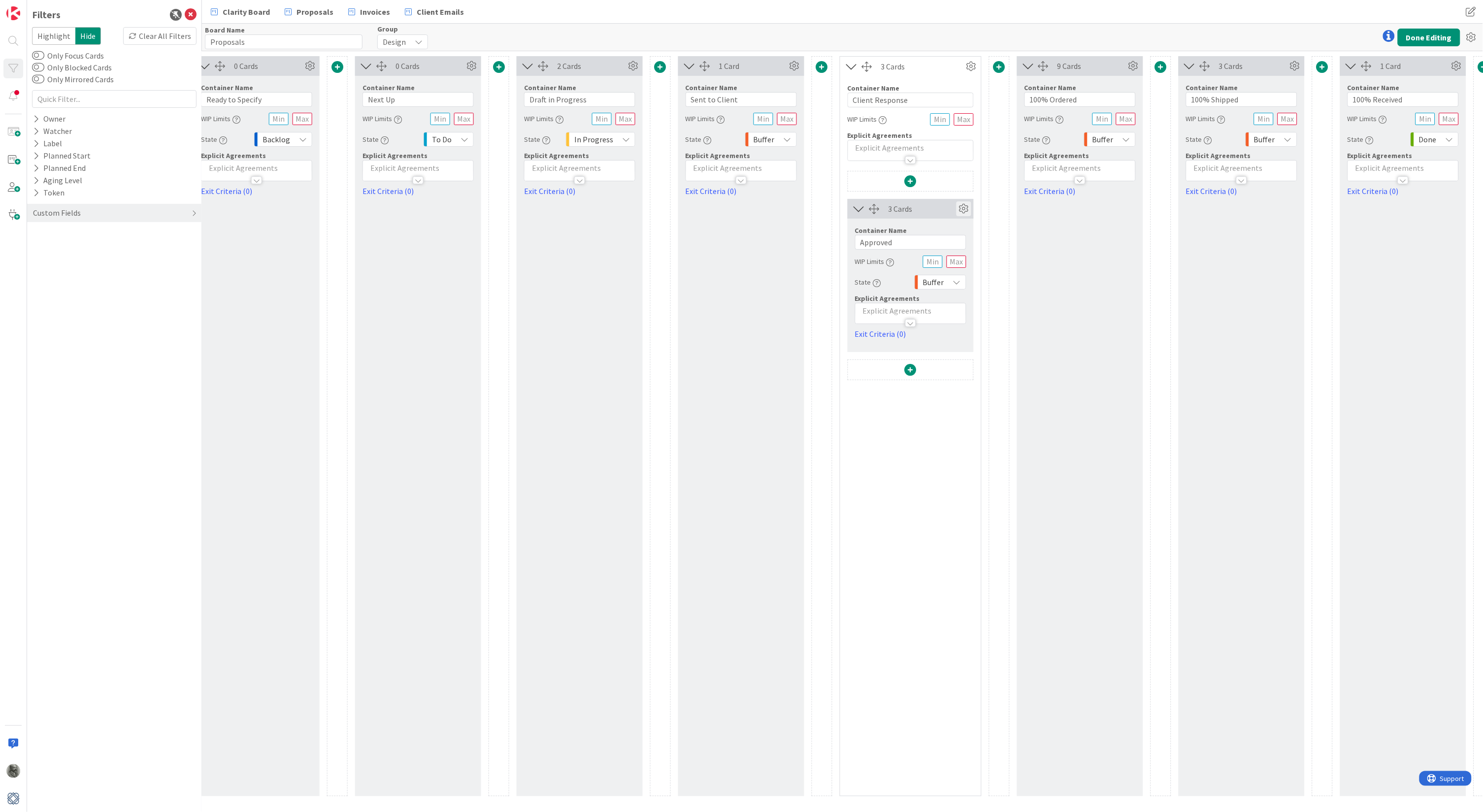
click at [961, 207] on icon at bounding box center [964, 209] width 15 height 15
click at [912, 365] on link "Duplicate this Container" at bounding box center [905, 364] width 133 height 14
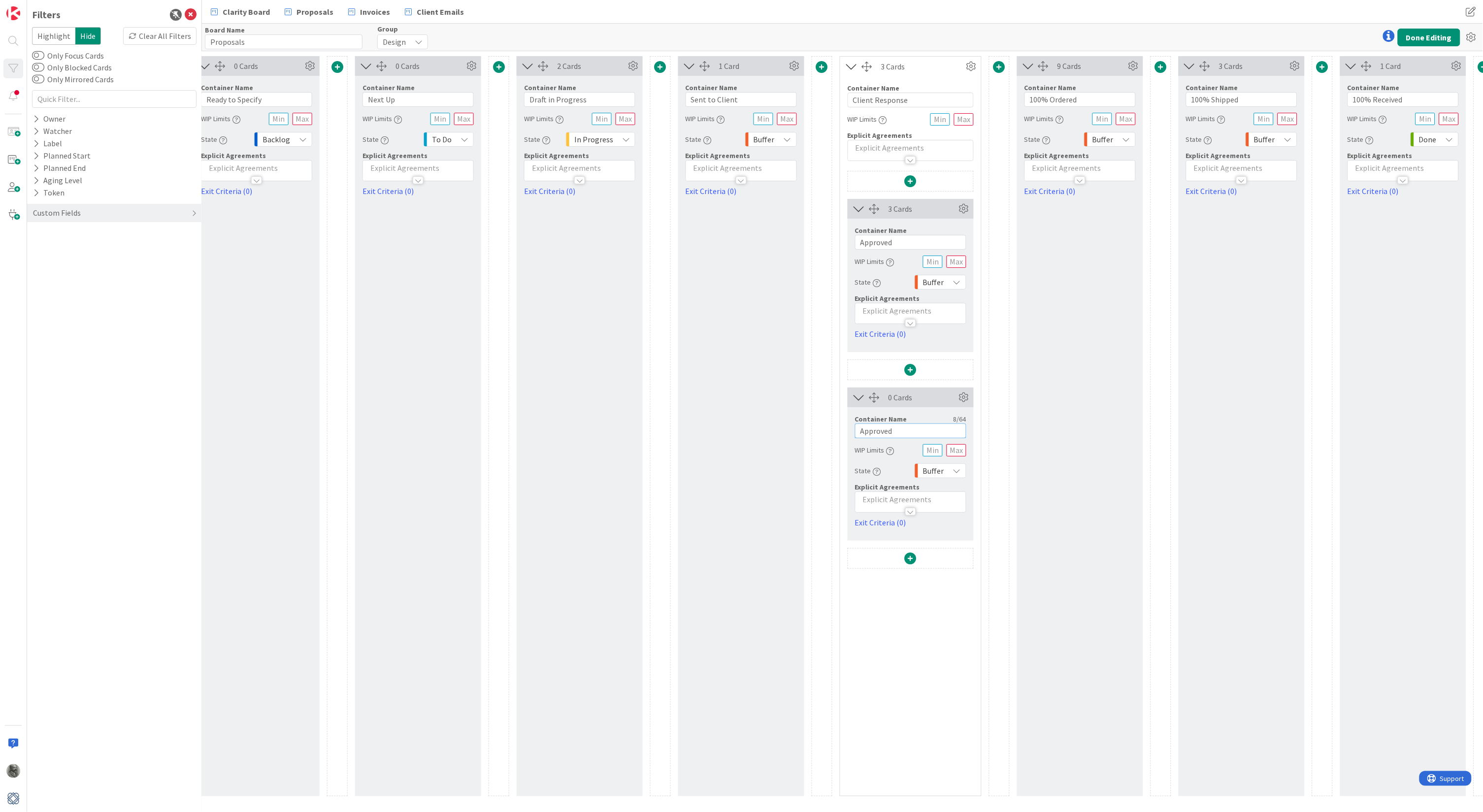
drag, startPoint x: 902, startPoint y: 427, endPoint x: 851, endPoint y: 426, distance: 51.0
click at [851, 426] on div "Container Name 8 / 64 Approved WIP Limits State Buffer Explicit Agreements Exit…" at bounding box center [910, 468] width 126 height 121
type input "Rejected"
click at [890, 615] on div "3 Cards Service Level Expectation (SLE) Learn more... 0 d 0 h 0 m Show Add Card…" at bounding box center [910, 483] width 126 height 625
click at [1432, 35] on button "Done Editing" at bounding box center [1430, 38] width 62 height 18
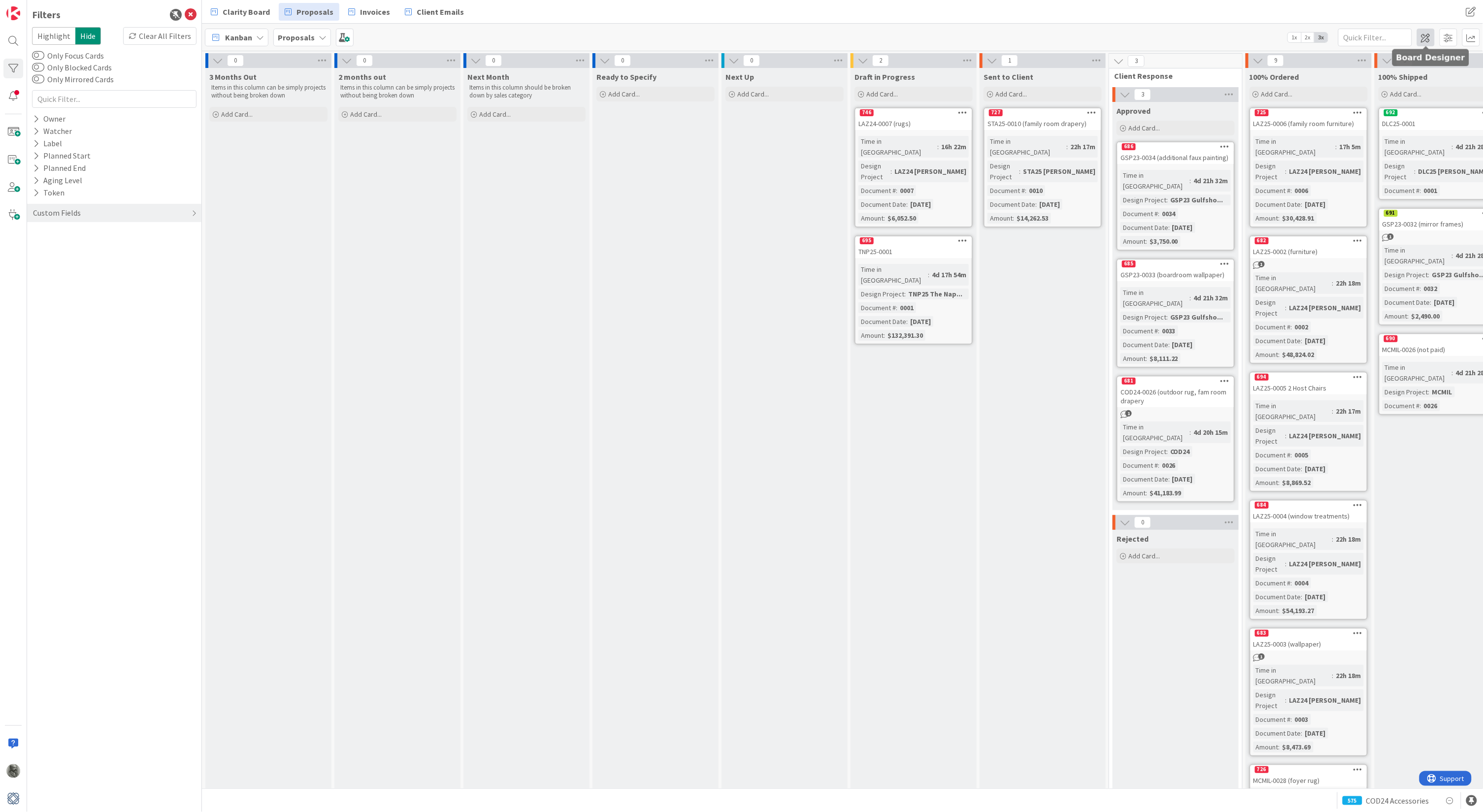
click at [1426, 38] on span at bounding box center [1426, 38] width 18 height 18
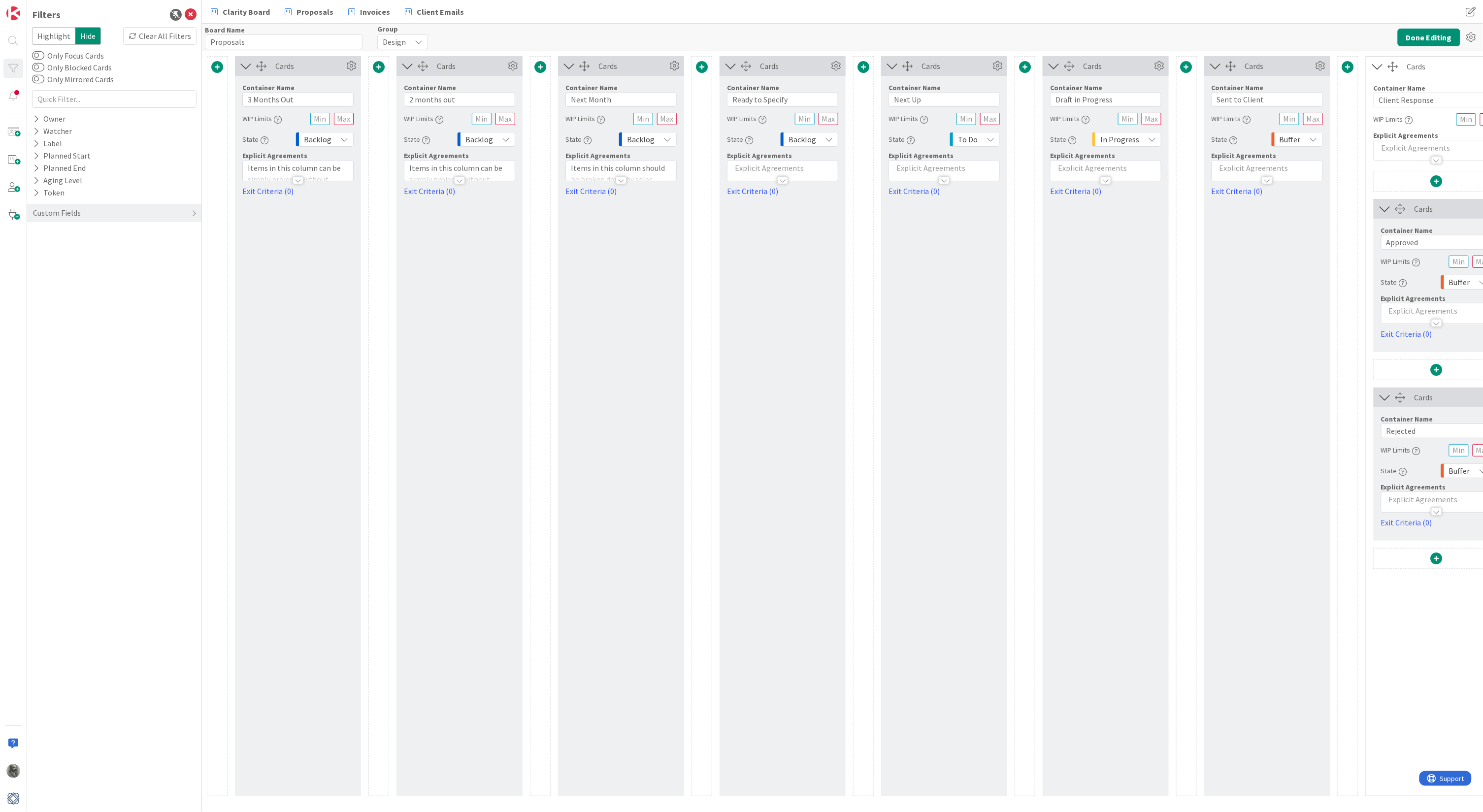
type input "Proposals"
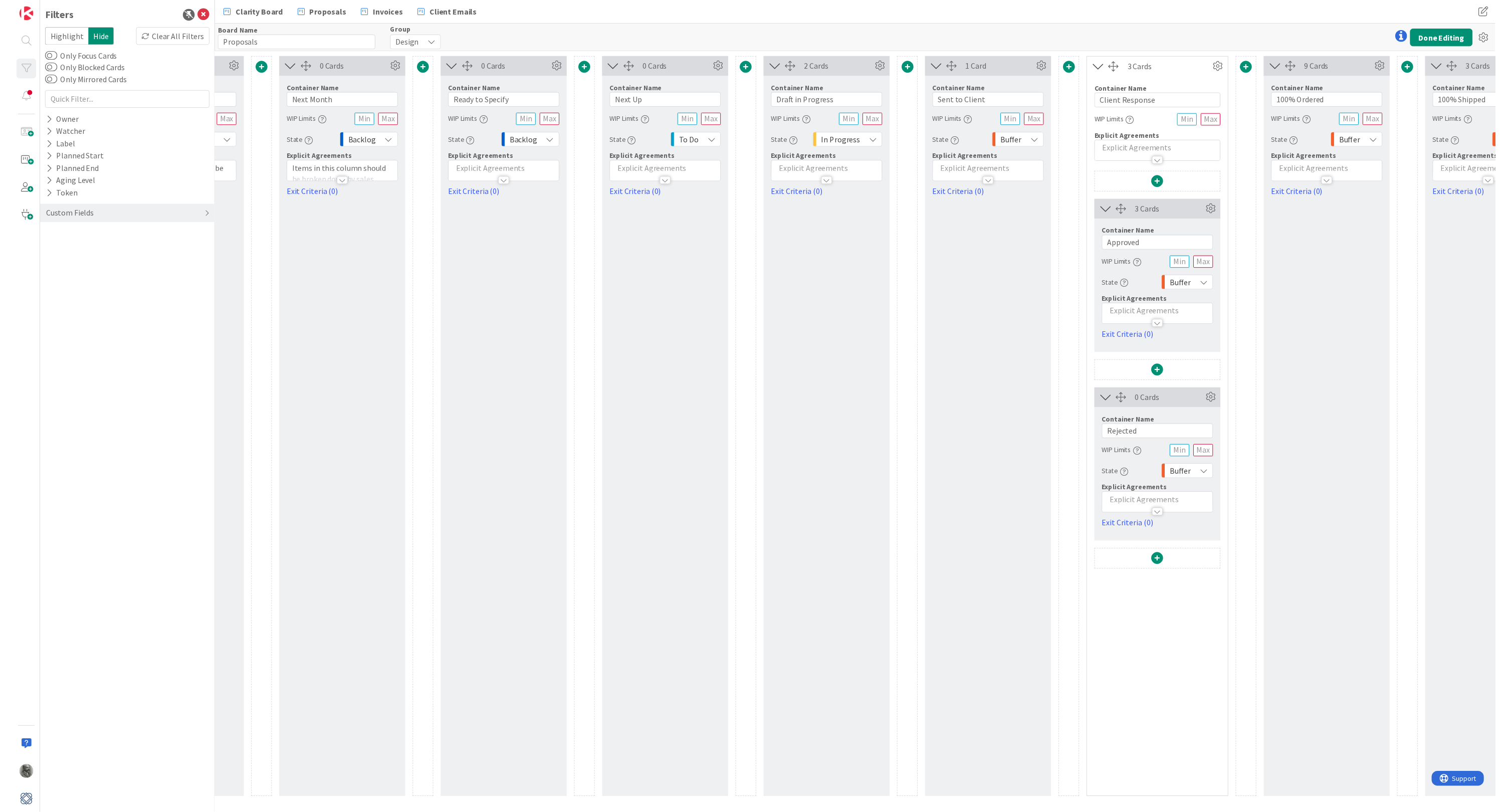
scroll to position [0, 514]
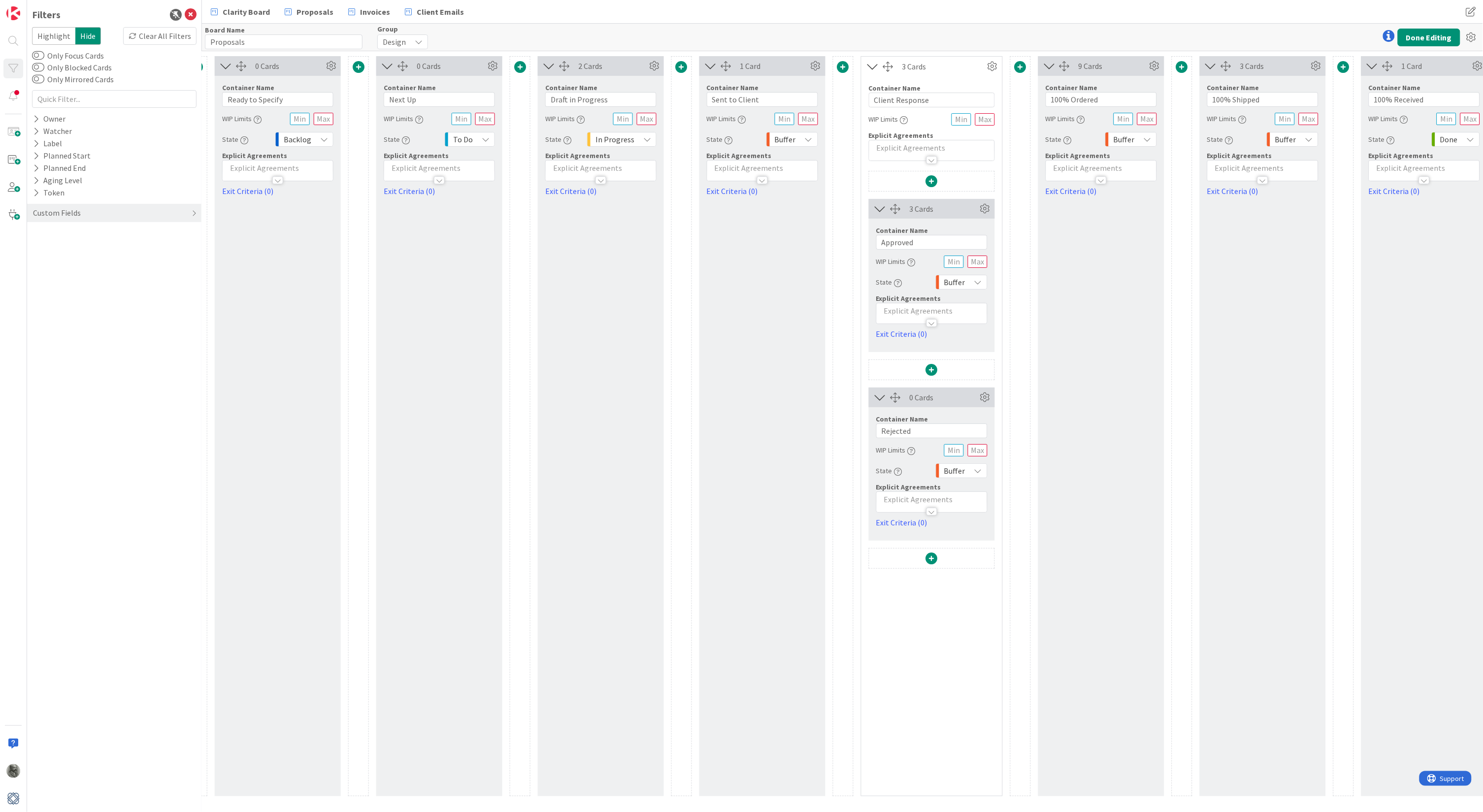
click at [931, 557] on span at bounding box center [932, 558] width 12 height 12
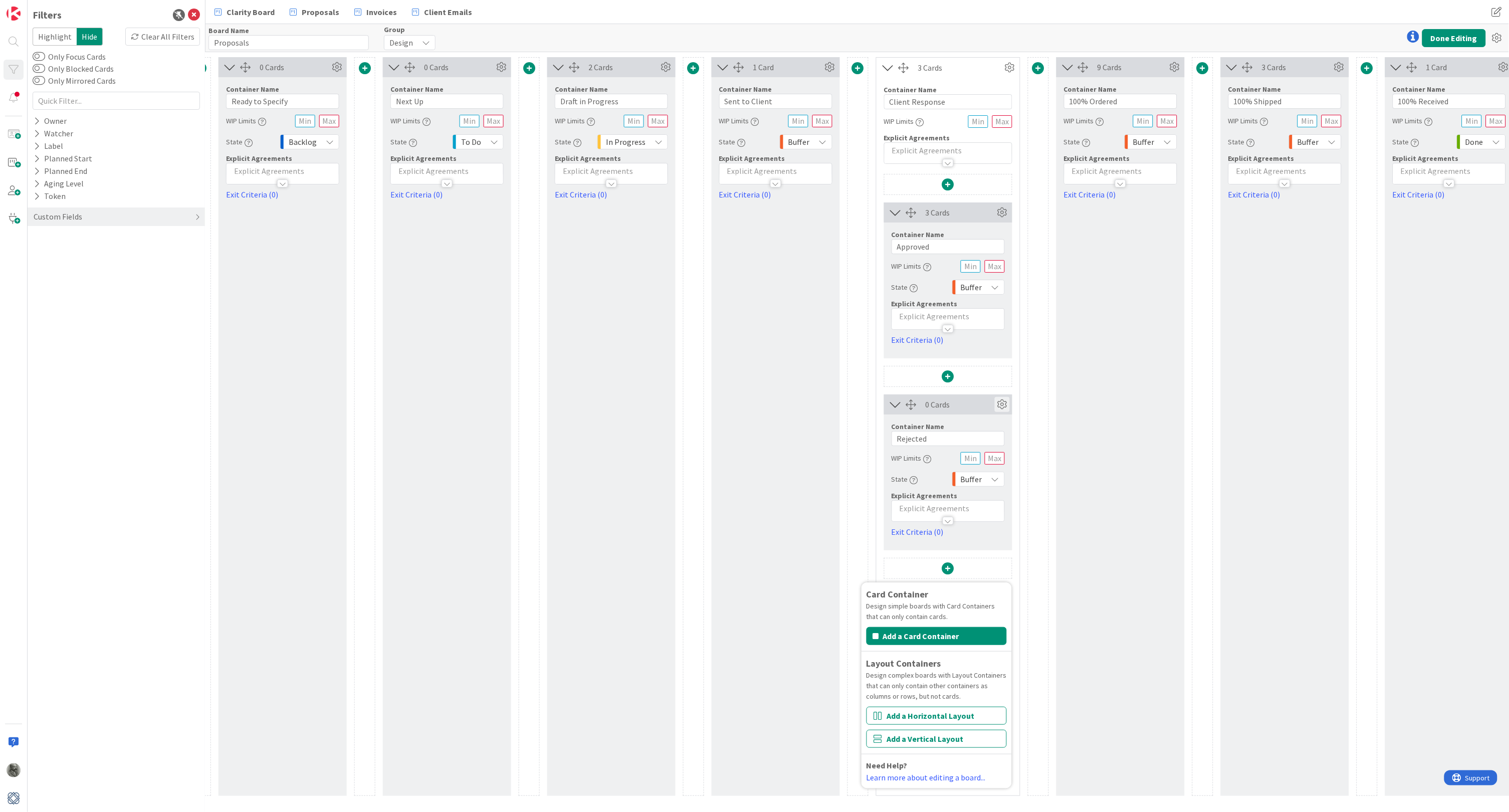
click at [1000, 402] on icon at bounding box center [1003, 405] width 15 height 15
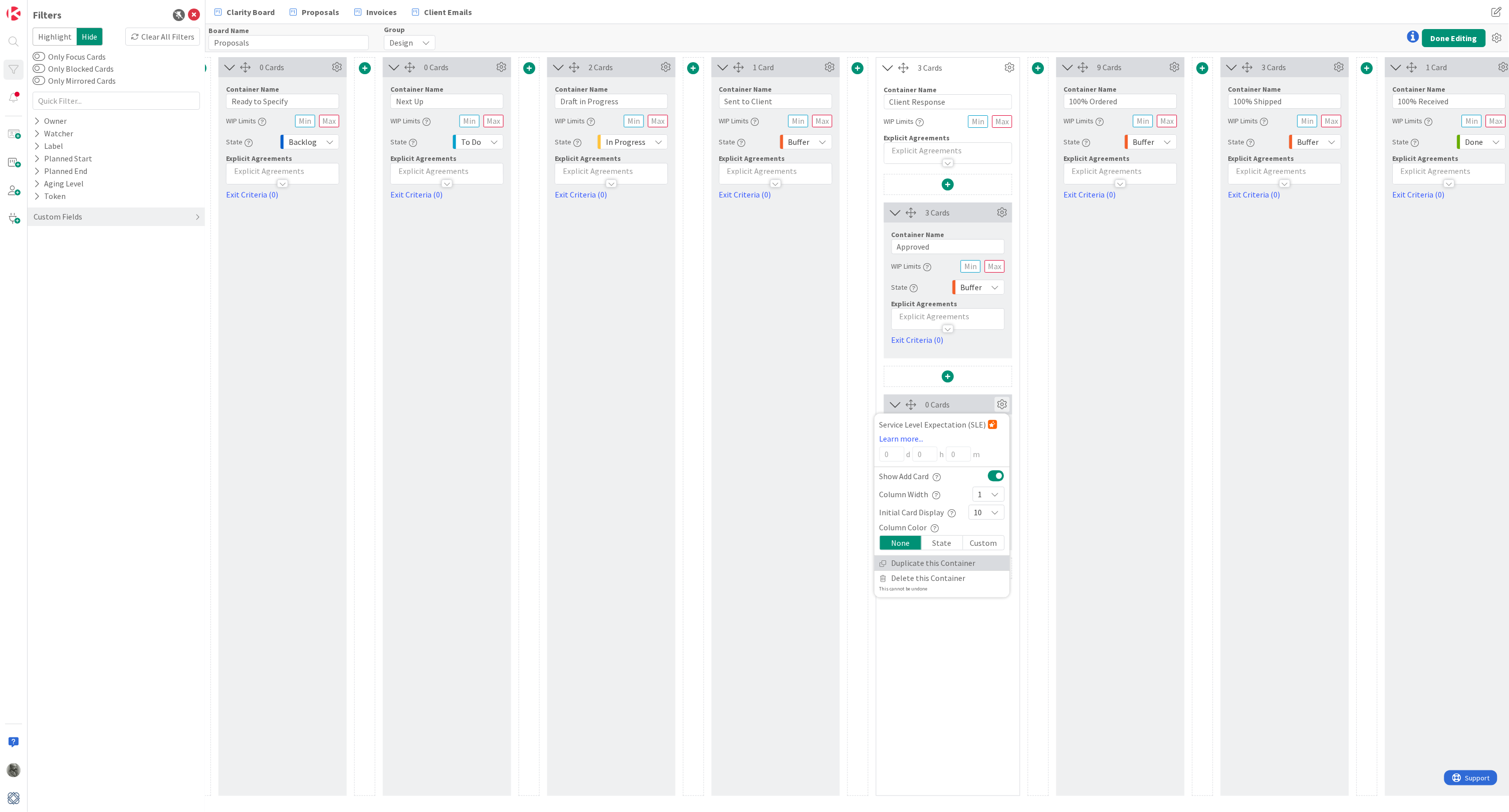
click at [948, 562] on link "Duplicate this Container" at bounding box center [943, 563] width 136 height 14
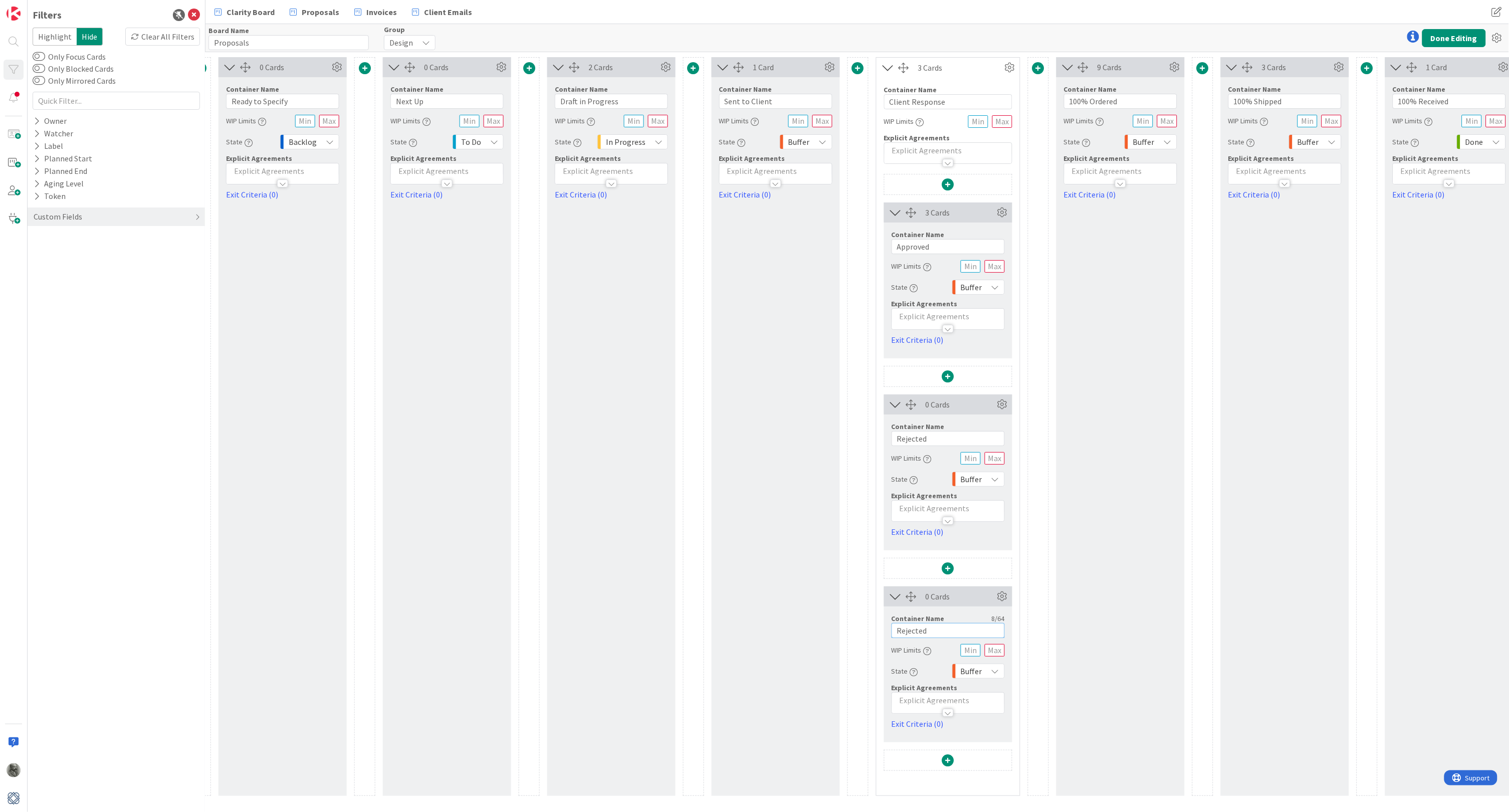
click at [933, 626] on input "Rejected" at bounding box center [948, 631] width 113 height 15
drag, startPoint x: 933, startPoint y: 436, endPoint x: 837, endPoint y: 436, distance: 96.0
click at [837, 436] on div "0 Cards Container Name 12 / 64 3 Months Out WIP Limits State Backlog Explicit A…" at bounding box center [619, 426] width 1845 height 738
type input "Expired"
click at [1085, 446] on div "9 Cards Container Name 12 / 64 100% Ordered WIP Limits State Buffer Explicit Ag…" at bounding box center [1120, 426] width 128 height 738
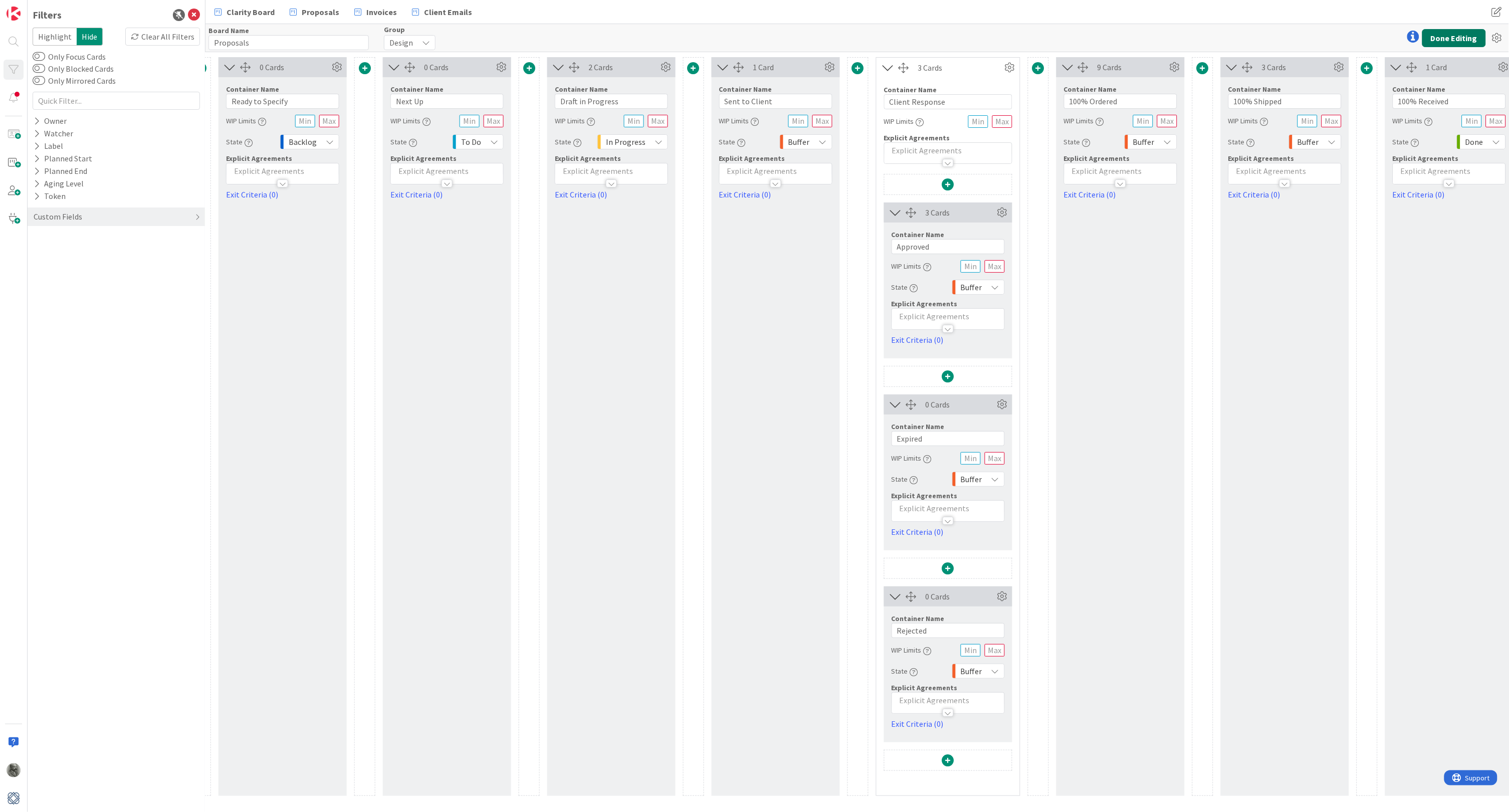
click at [1459, 29] on button "Done Editing" at bounding box center [1455, 38] width 64 height 18
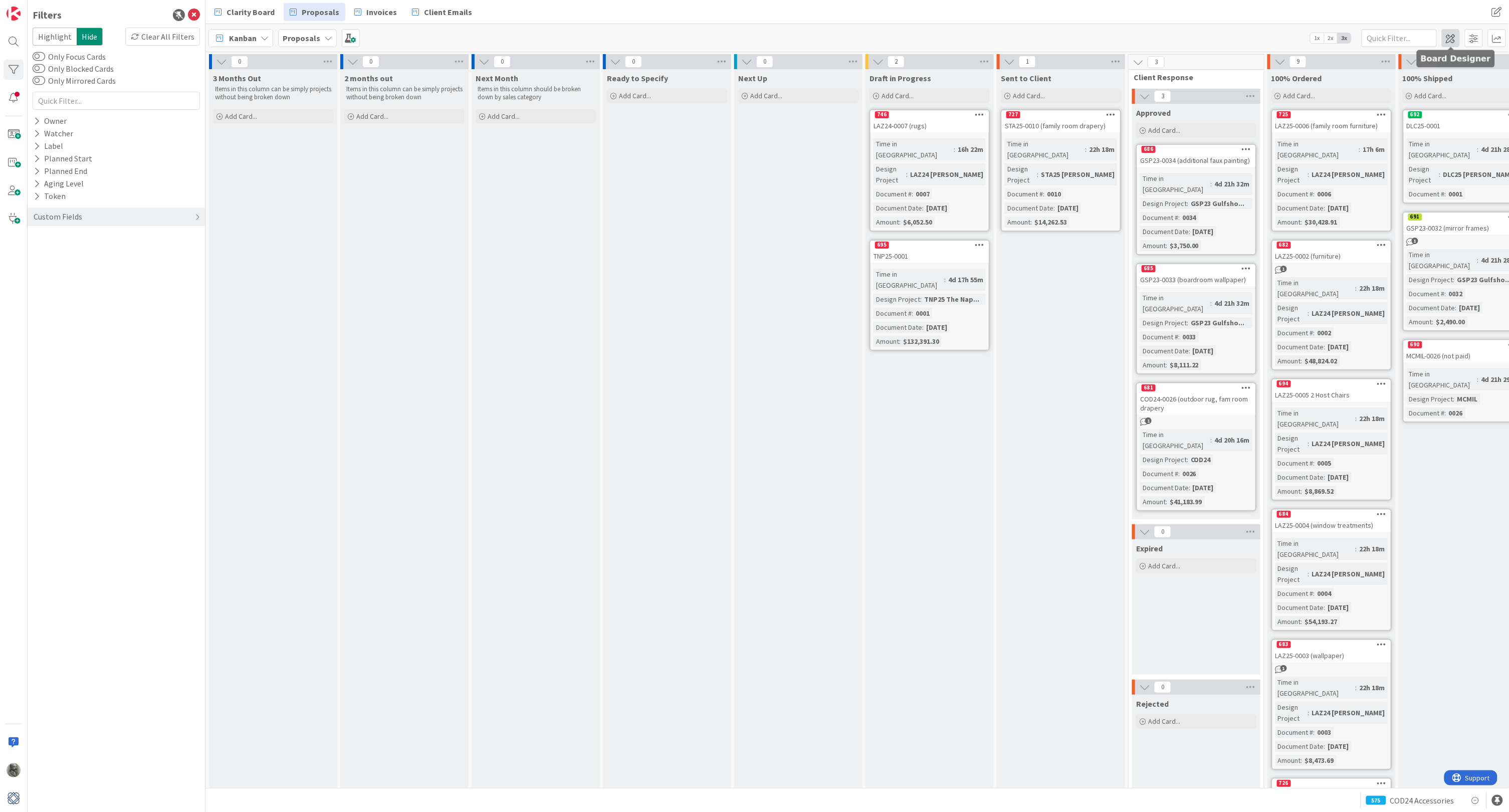
click at [1450, 37] on span at bounding box center [1451, 38] width 18 height 18
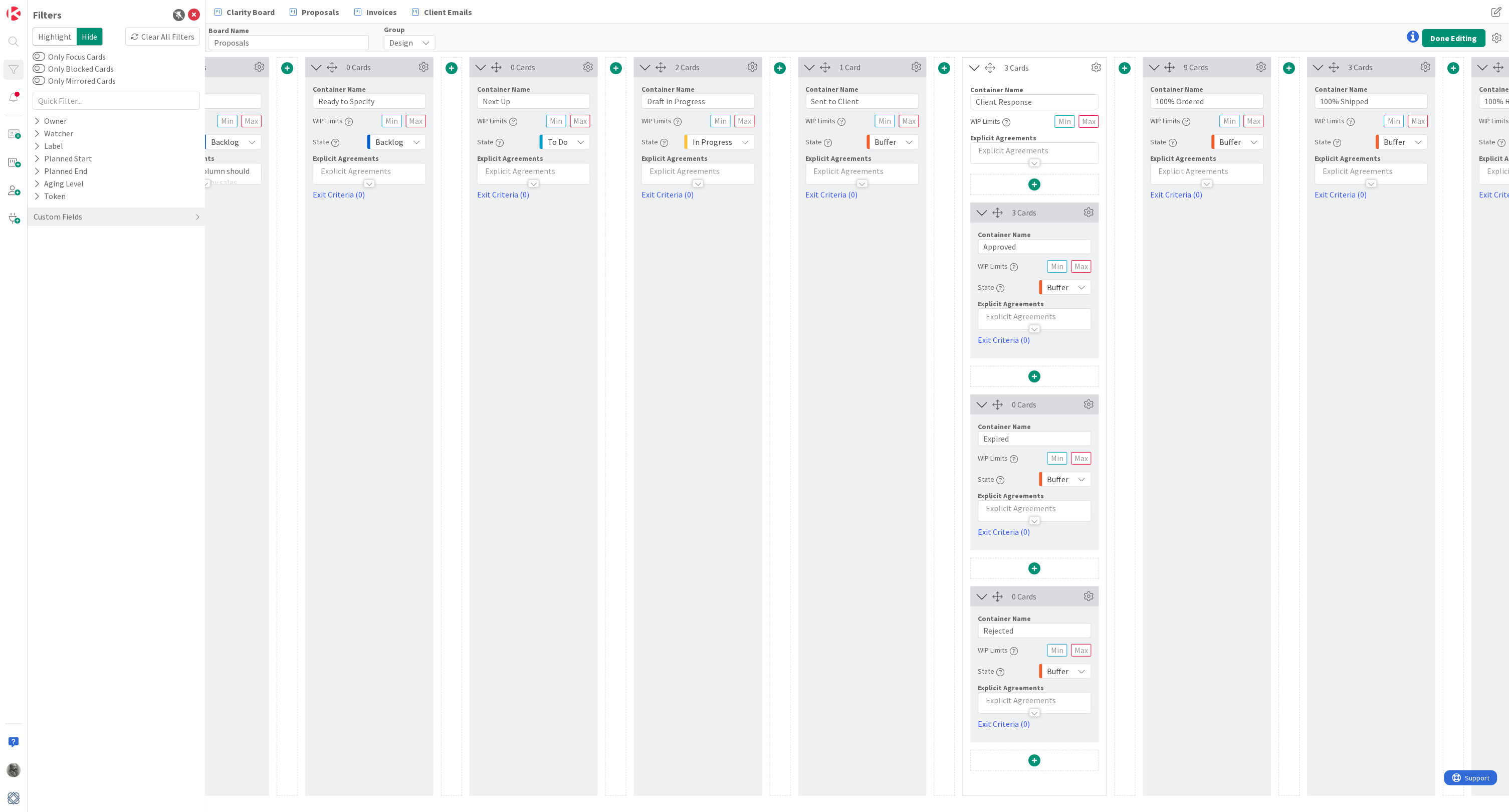
scroll to position [0, 425]
click at [1077, 478] on div "Buffer" at bounding box center [1067, 479] width 53 height 15
click at [1072, 666] on div "Buffer" at bounding box center [1067, 671] width 53 height 15
click at [1075, 575] on span "None" at bounding box center [1108, 576] width 83 height 15
click at [1451, 33] on button "Done Editing" at bounding box center [1455, 38] width 64 height 18
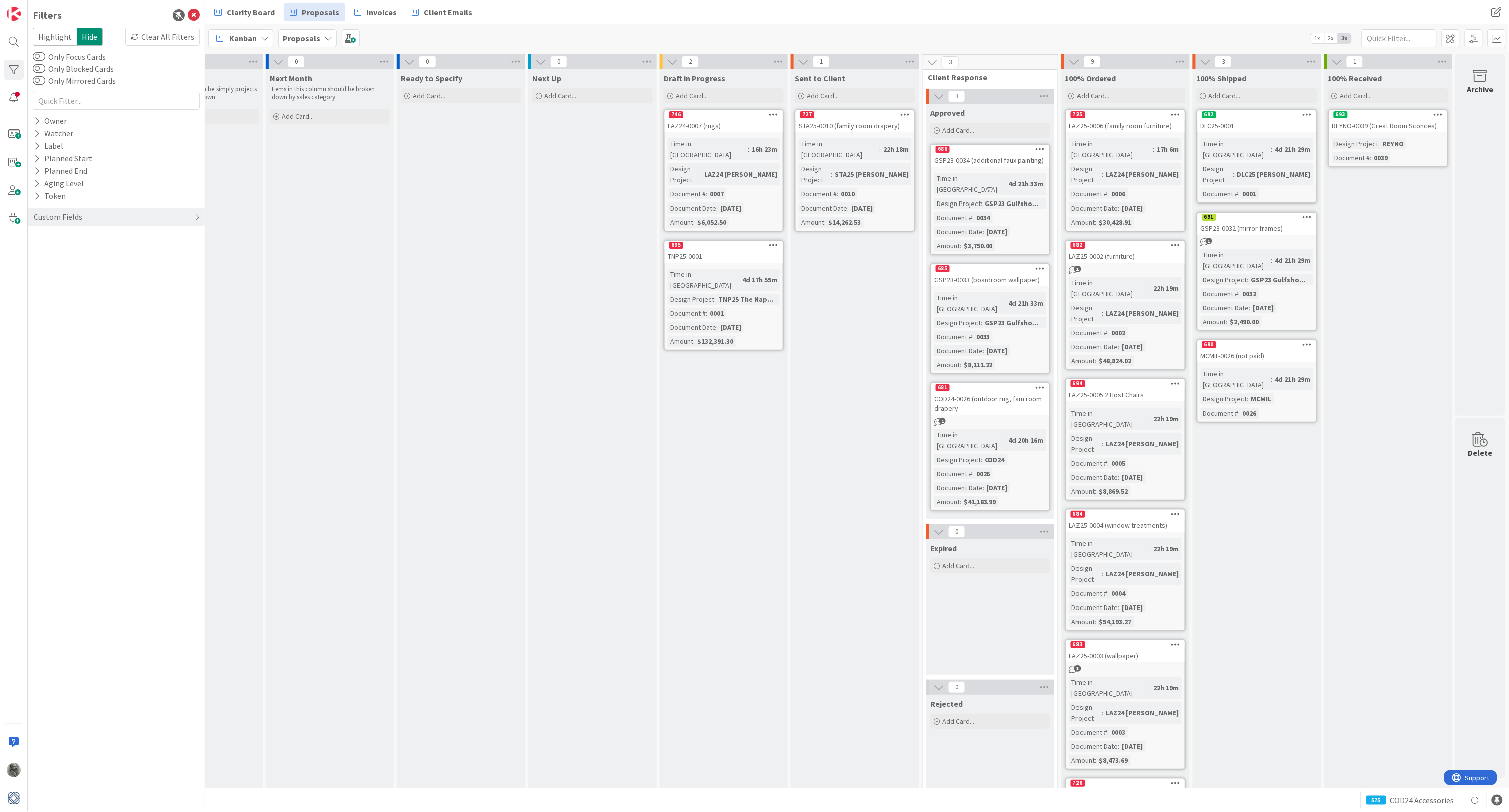
scroll to position [0, 206]
click at [244, 13] on span "Clarity Board" at bounding box center [251, 12] width 49 height 12
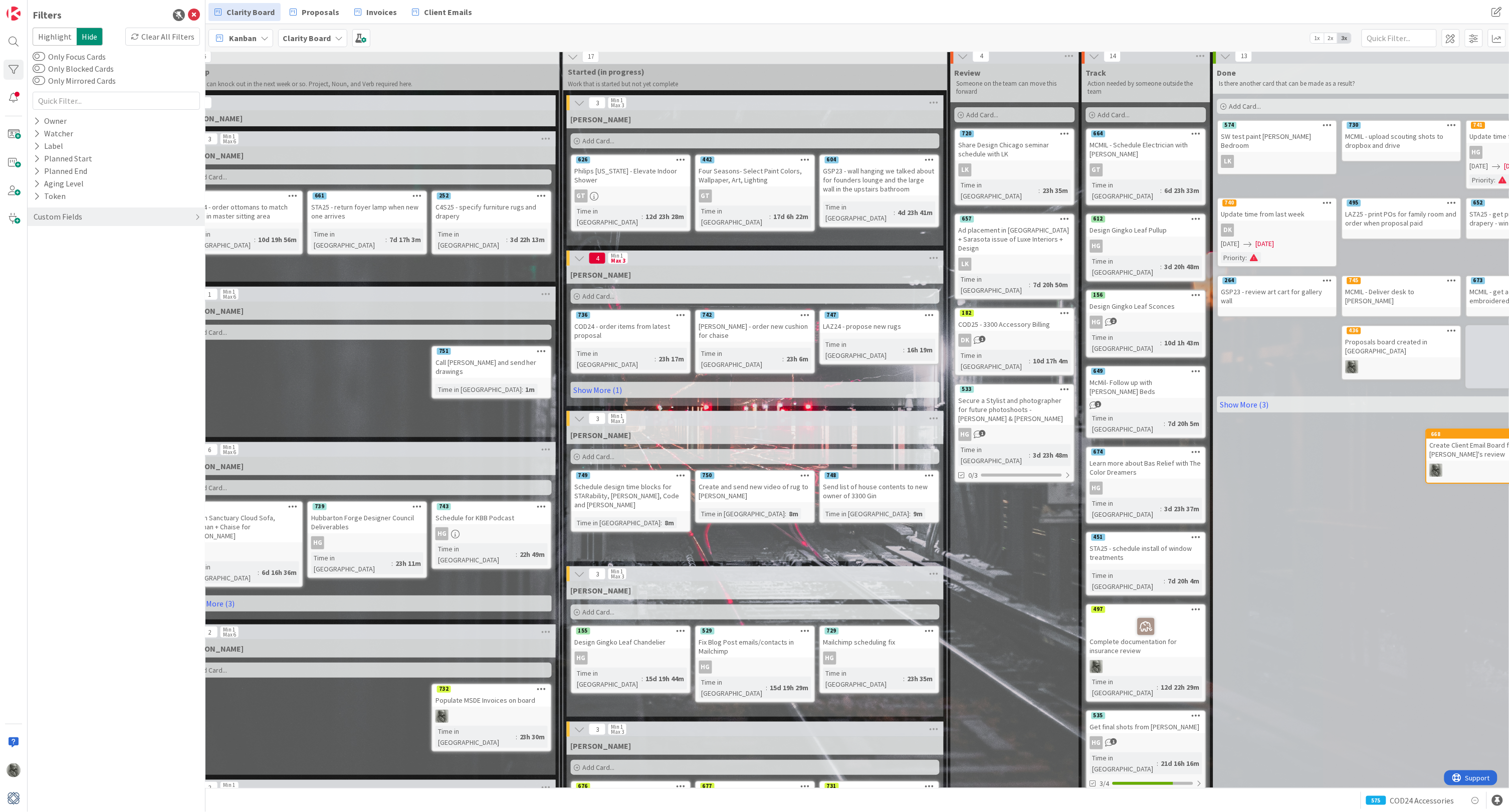
scroll to position [6, 732]
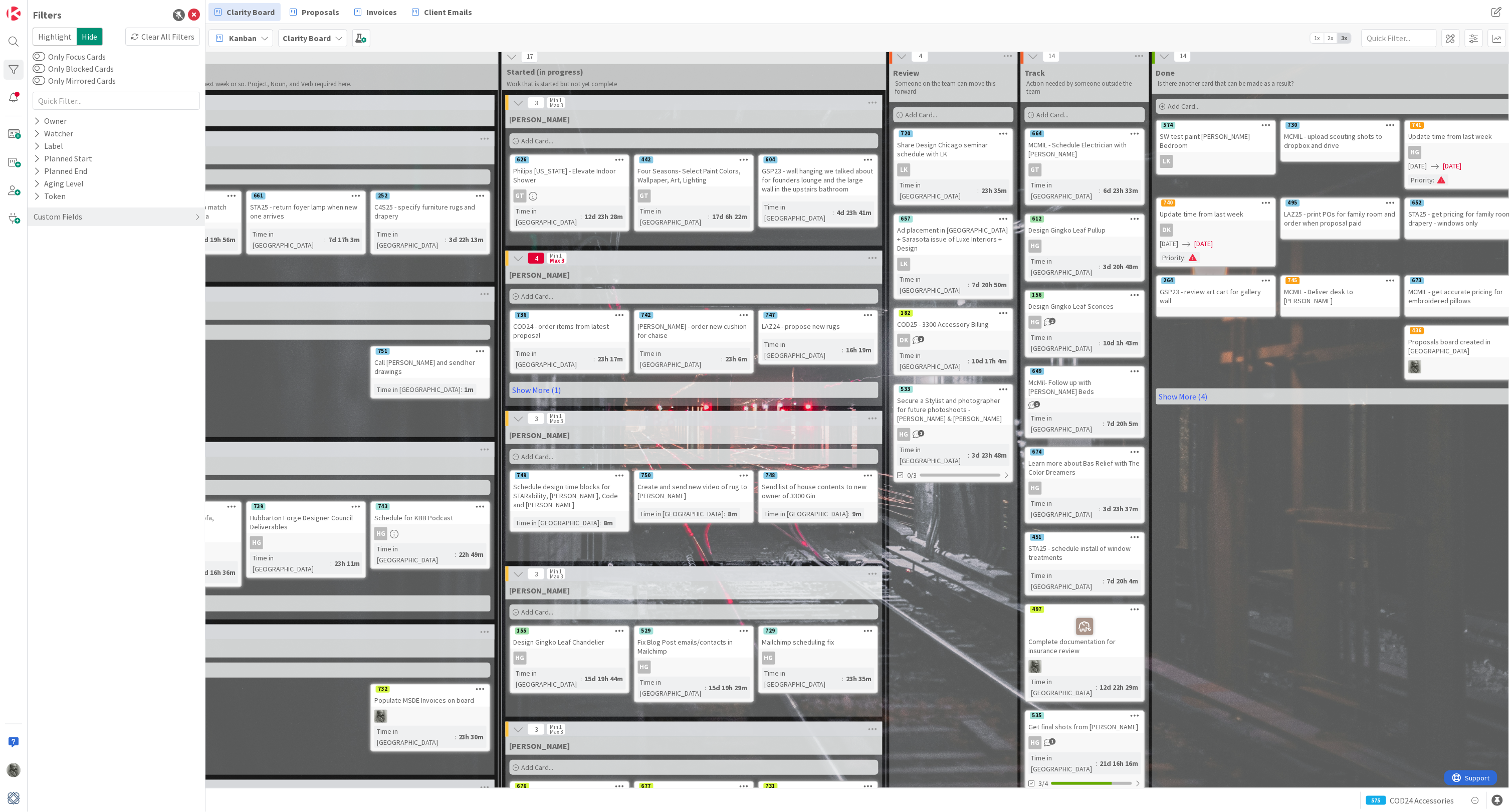
click at [516, 258] on icon at bounding box center [518, 258] width 11 height 11
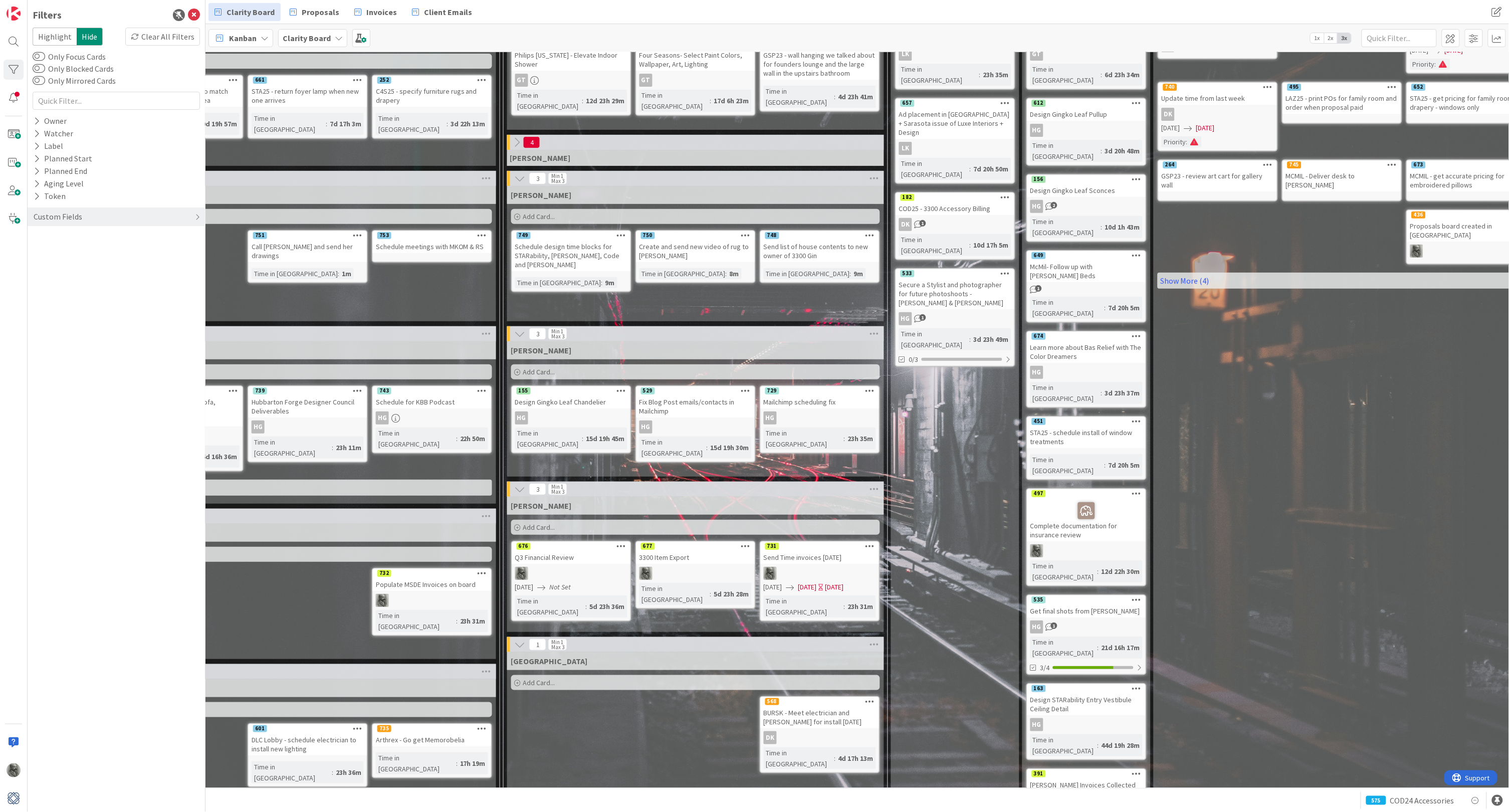
scroll to position [122, 730]
click at [596, 562] on div "Q3 Financial Review" at bounding box center [571, 557] width 118 height 13
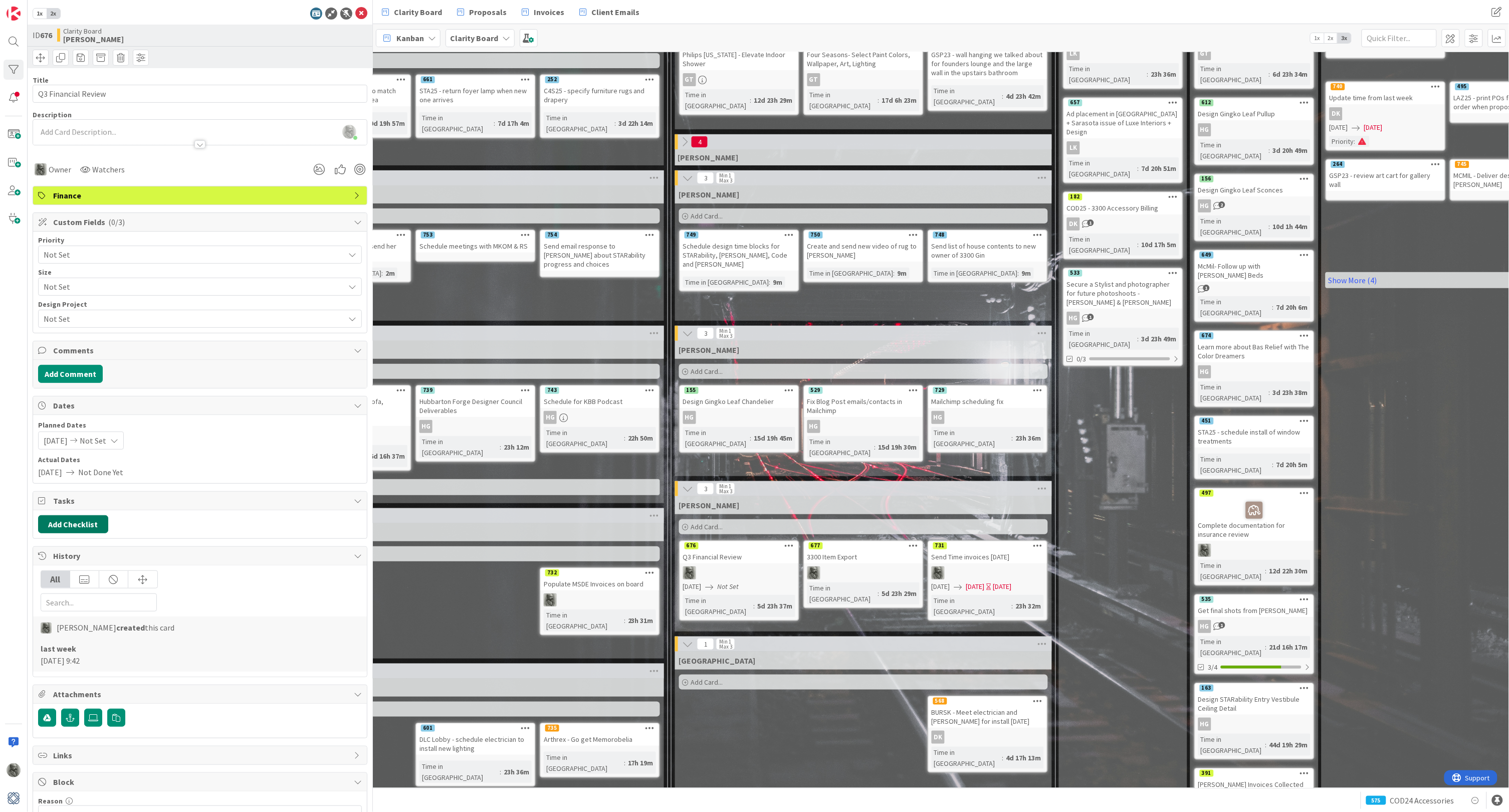
click at [63, 522] on button "Add Checklist" at bounding box center [74, 524] width 70 height 18
type input "F"
type input "Q"
click at [69, 610] on link "Load template" at bounding box center [69, 615] width 51 height 10
click at [69, 569] on link "Edit Checklist Templates" at bounding box center [80, 573] width 74 height 18
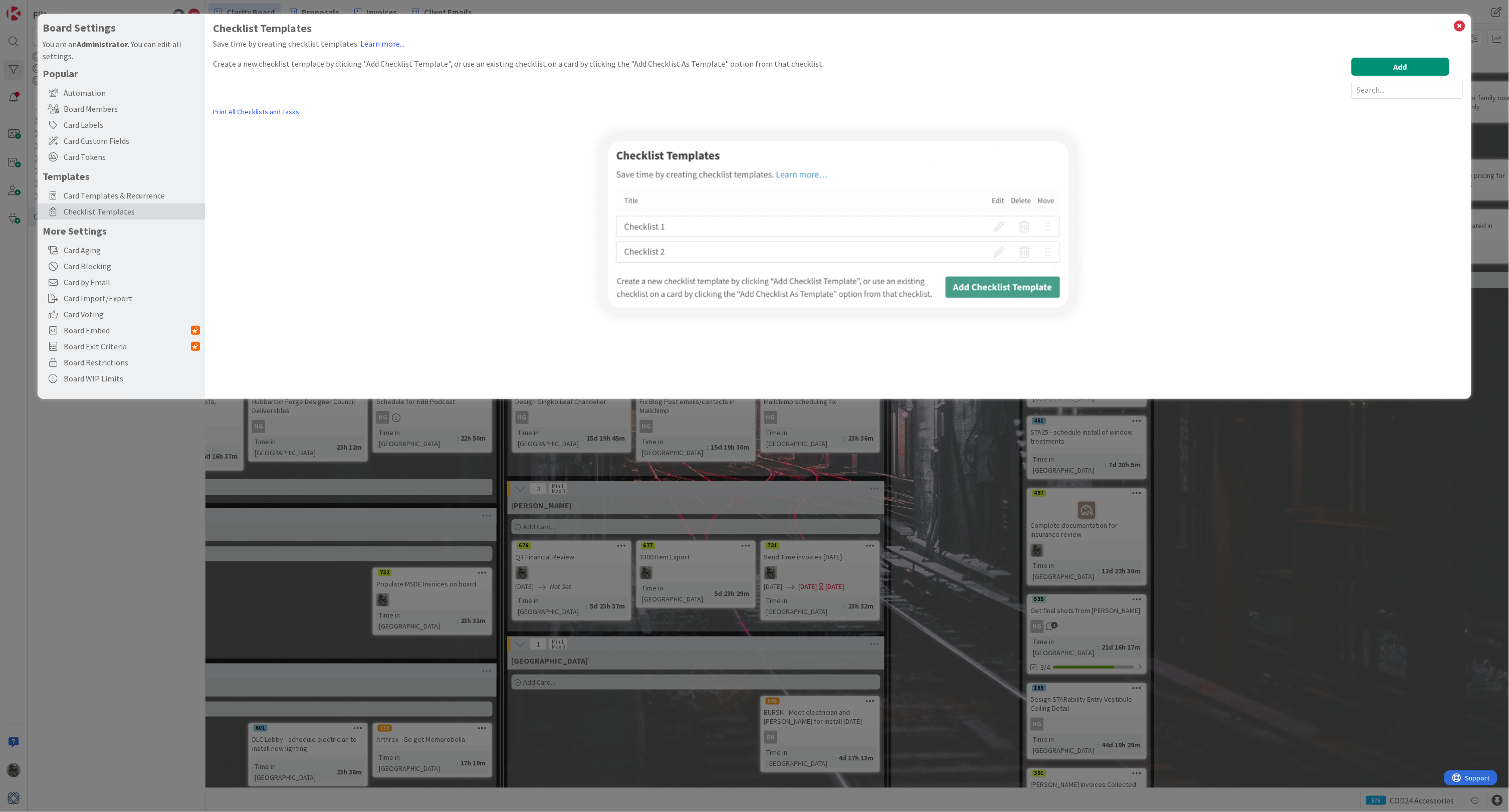
click at [1012, 284] on img at bounding box center [838, 224] width 501 height 207
click at [1394, 64] on button "Add" at bounding box center [1400, 67] width 98 height 18
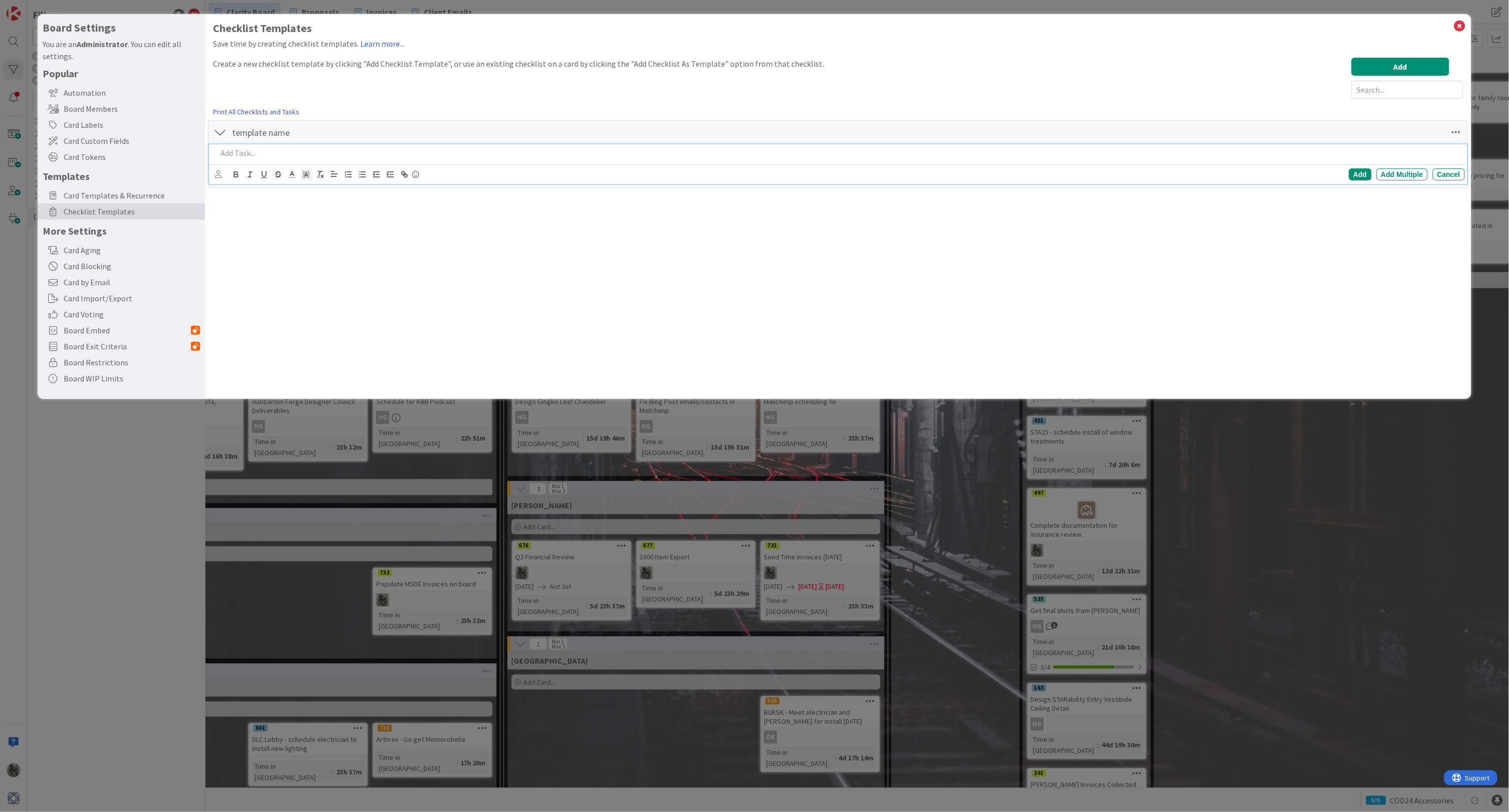
click at [250, 152] on p at bounding box center [838, 153] width 1244 height 12
click at [1360, 175] on div "Add" at bounding box center [1360, 174] width 23 height 12
click at [247, 174] on p at bounding box center [838, 174] width 1244 height 12
click at [1398, 196] on div "Add Multiple" at bounding box center [1402, 196] width 51 height 12
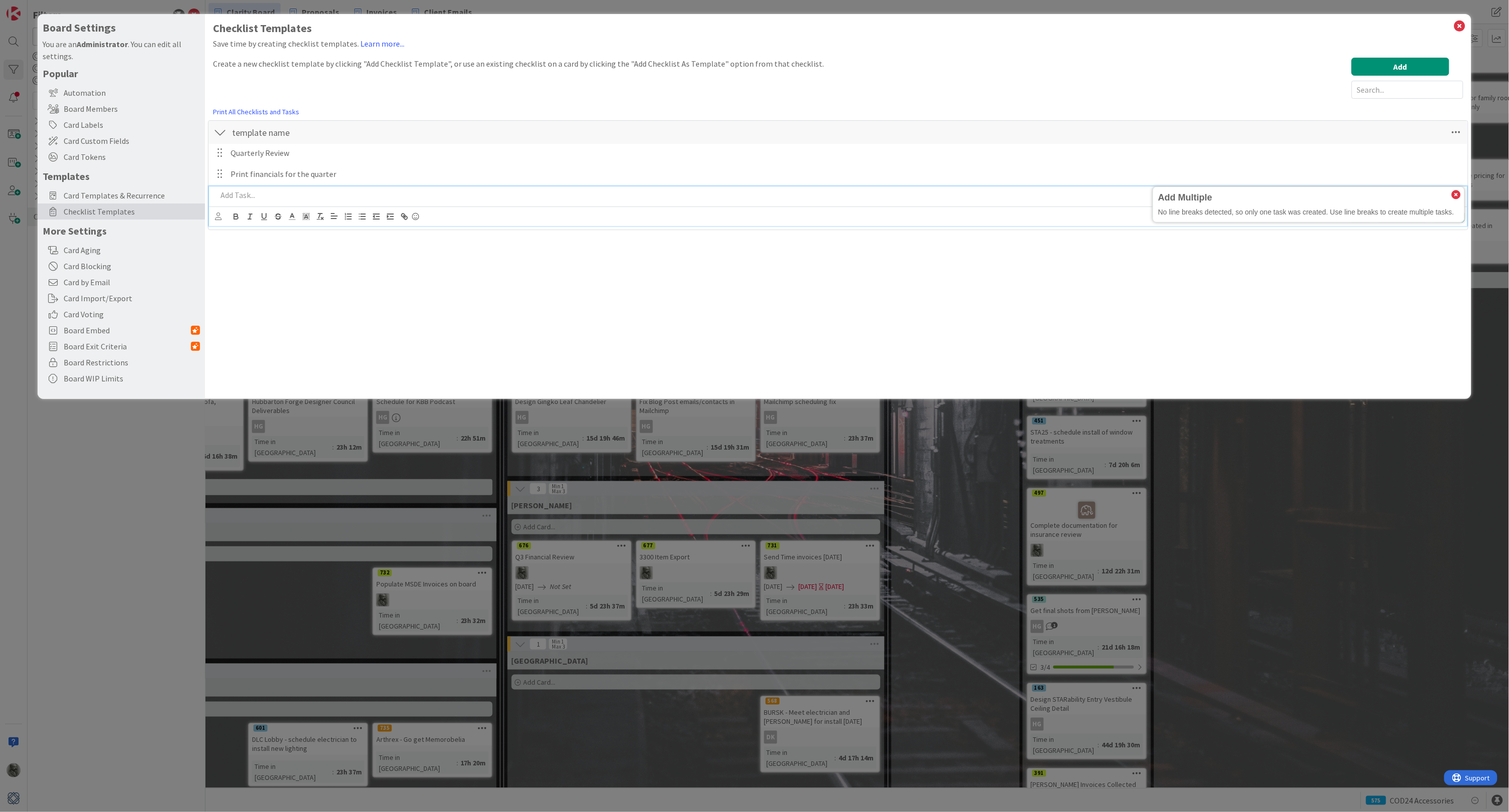
click at [831, 360] on div "Checklist Templates Save time by creating checklist templates. Learn more... Cr…" at bounding box center [838, 207] width 1266 height 385
click at [438, 176] on p "Print financials for the quarter" at bounding box center [846, 174] width 1230 height 12
click at [1453, 196] on div "Cancel" at bounding box center [1449, 196] width 32 height 12
click at [304, 174] on p "Print financials for the quarter" at bounding box center [846, 174] width 1230 height 12
click at [268, 132] on input "template name" at bounding box center [341, 141] width 226 height 18
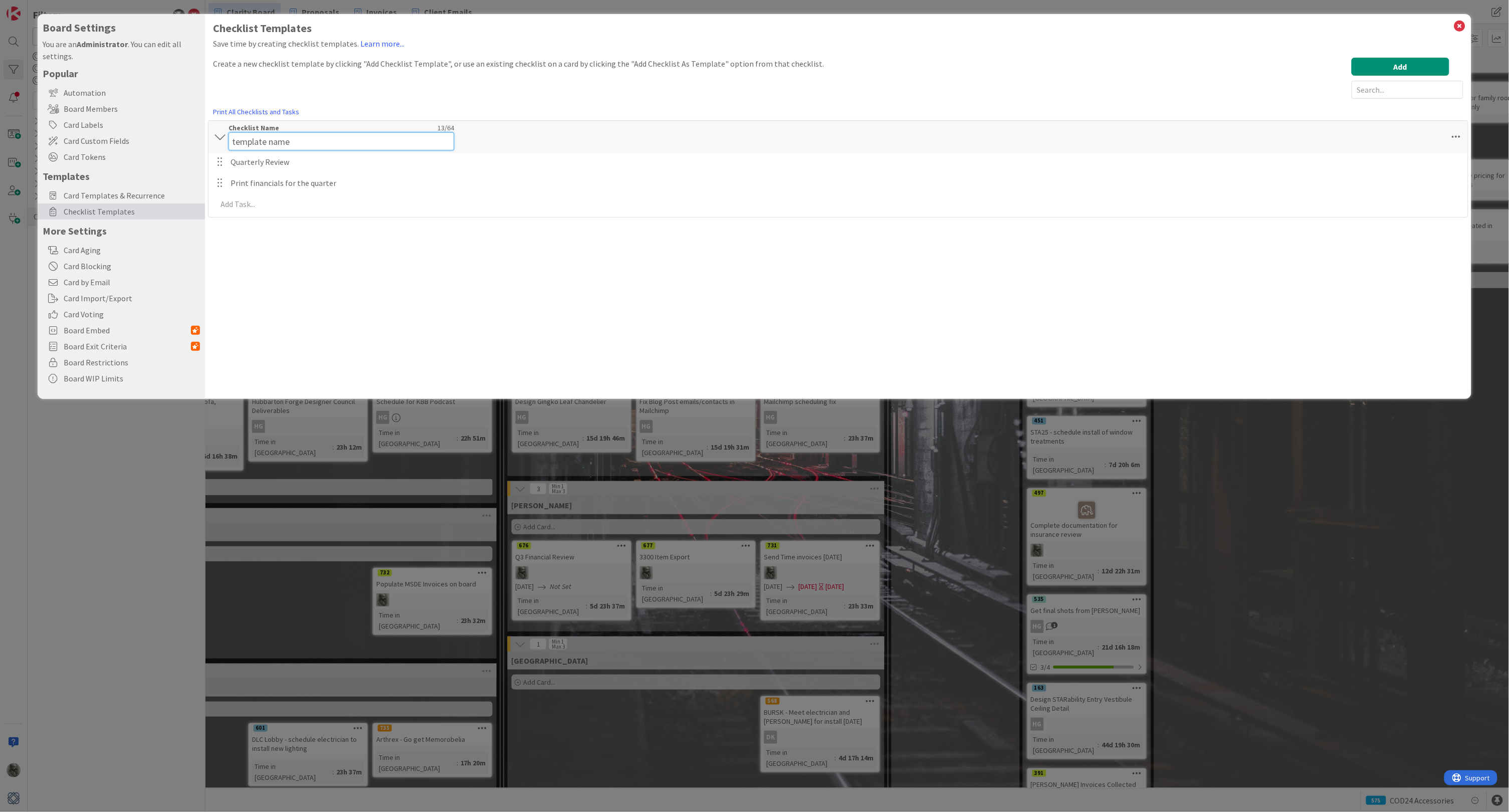
drag, startPoint x: 304, startPoint y: 139, endPoint x: 220, endPoint y: 140, distance: 84.0
click at [220, 140] on div "template name Checklist Name 13 / 64 template name" at bounding box center [837, 136] width 1259 height 32
type input "Quarterly Review"
click at [308, 162] on div "Quarterly Review Update Cancel" at bounding box center [838, 164] width 1258 height 39
click at [300, 156] on p "Quarterly Review" at bounding box center [846, 153] width 1230 height 12
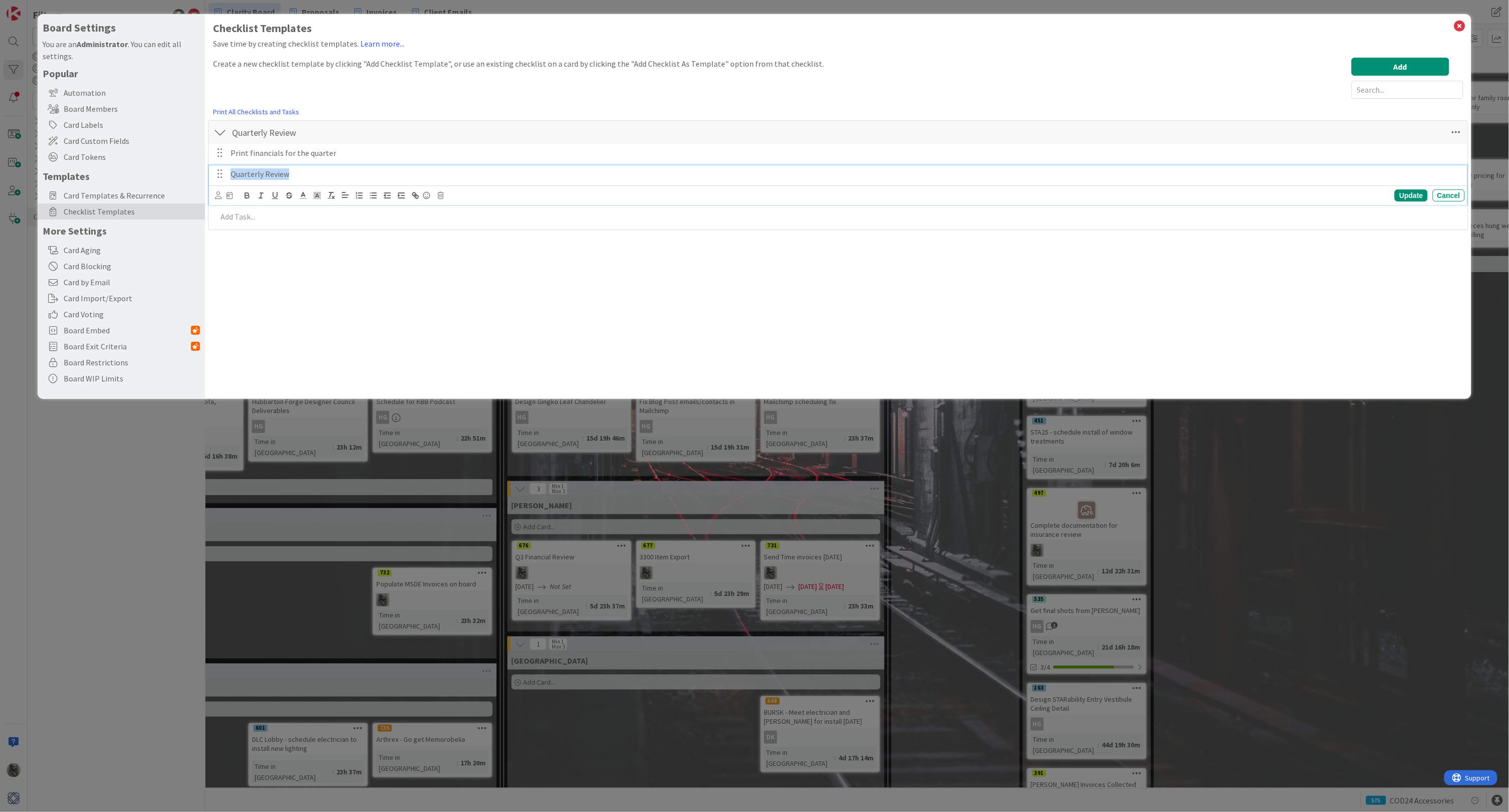
drag, startPoint x: 299, startPoint y: 176, endPoint x: 223, endPoint y: 175, distance: 76.0
click at [223, 175] on div "Quarterly Review" at bounding box center [839, 174] width 1251 height 18
click at [243, 196] on p at bounding box center [838, 196] width 1244 height 12
click at [1451, 234] on div "Cancel" at bounding box center [1449, 237] width 32 height 12
click at [1459, 130] on icon at bounding box center [1457, 132] width 18 height 18
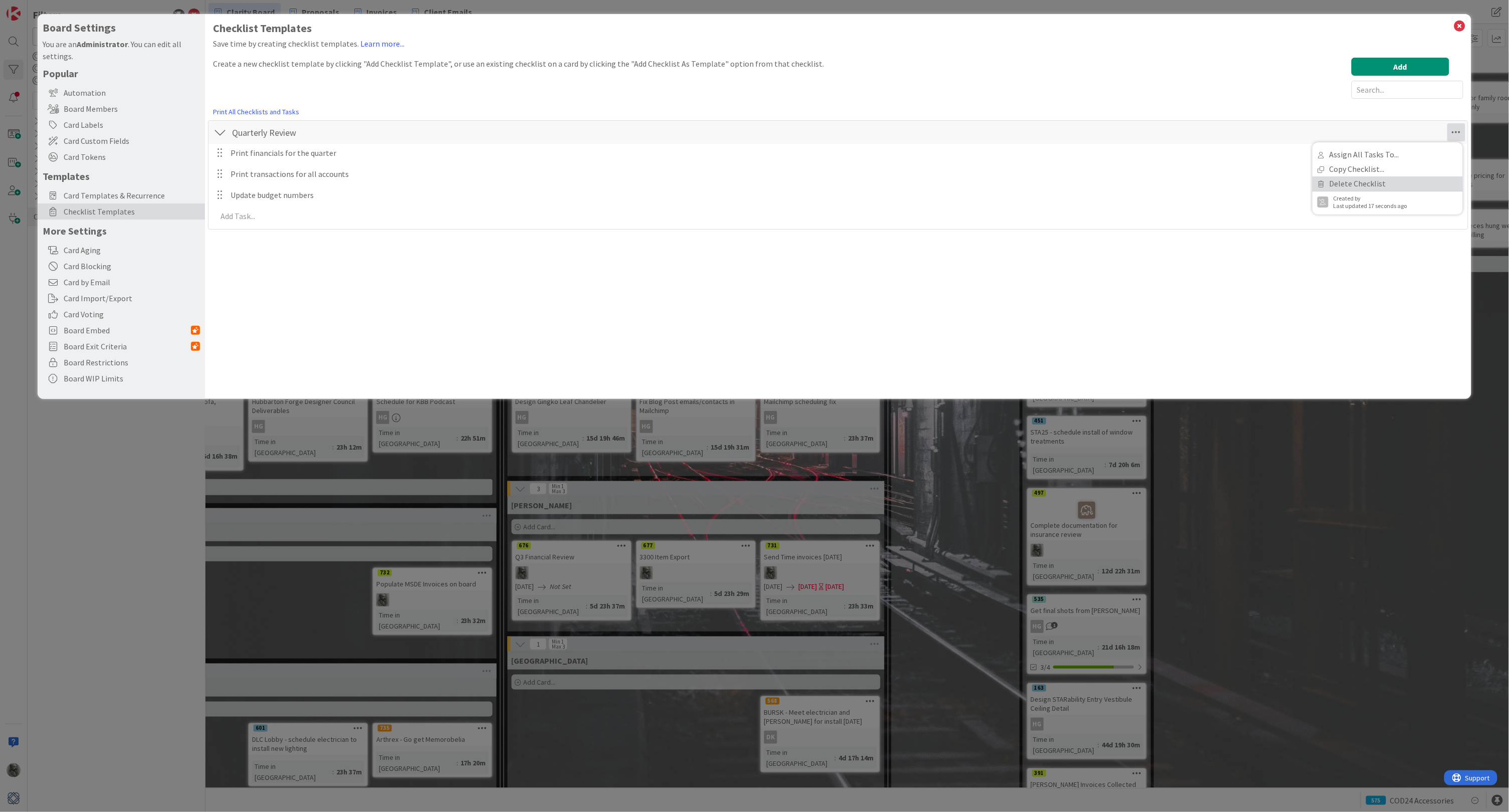
click at [1353, 184] on link "Delete Checklist" at bounding box center [1388, 183] width 151 height 14
click at [1339, 180] on button "Delete" at bounding box center [1341, 181] width 38 height 18
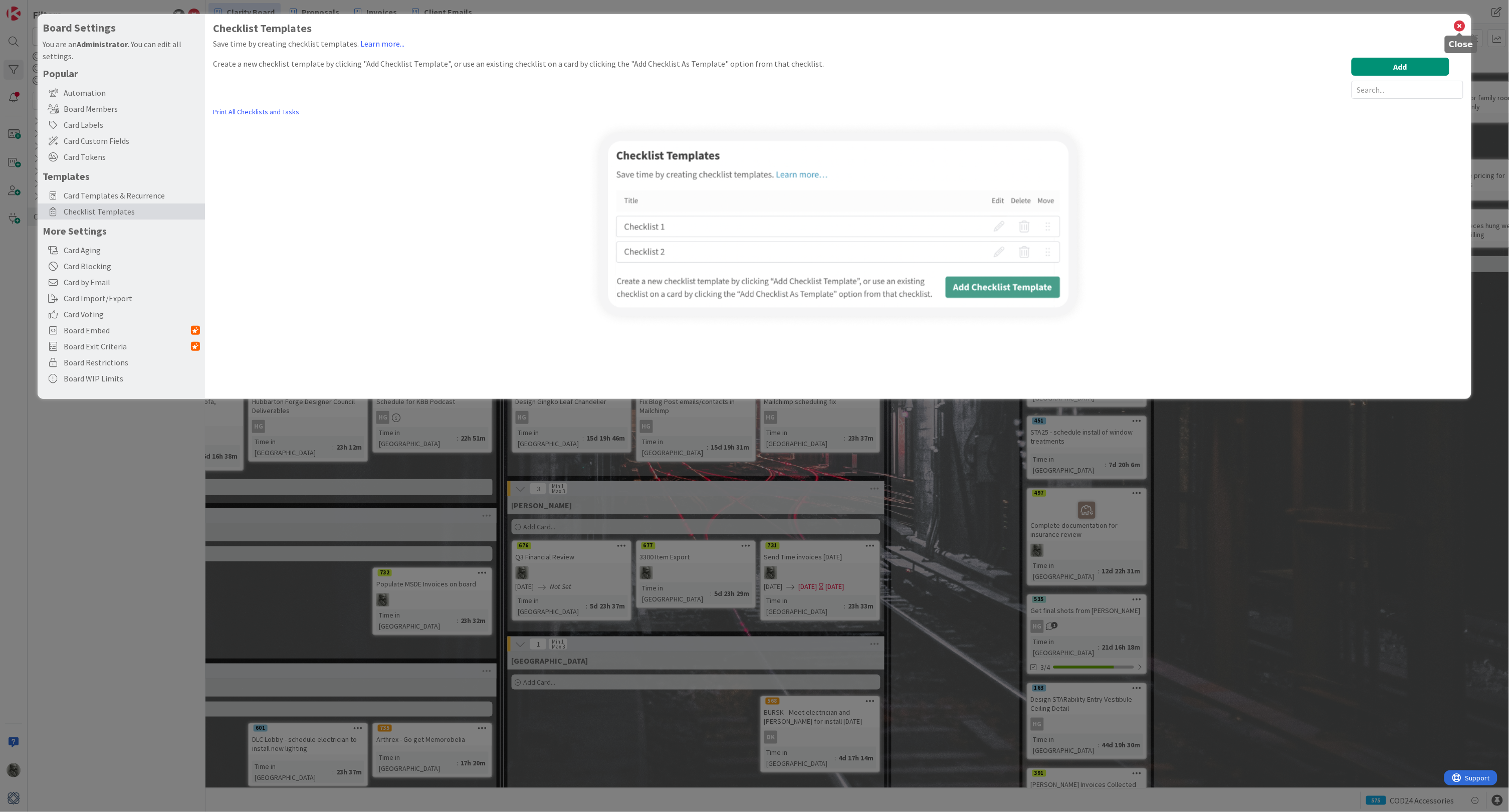
click at [1459, 23] on icon at bounding box center [1460, 26] width 13 height 14
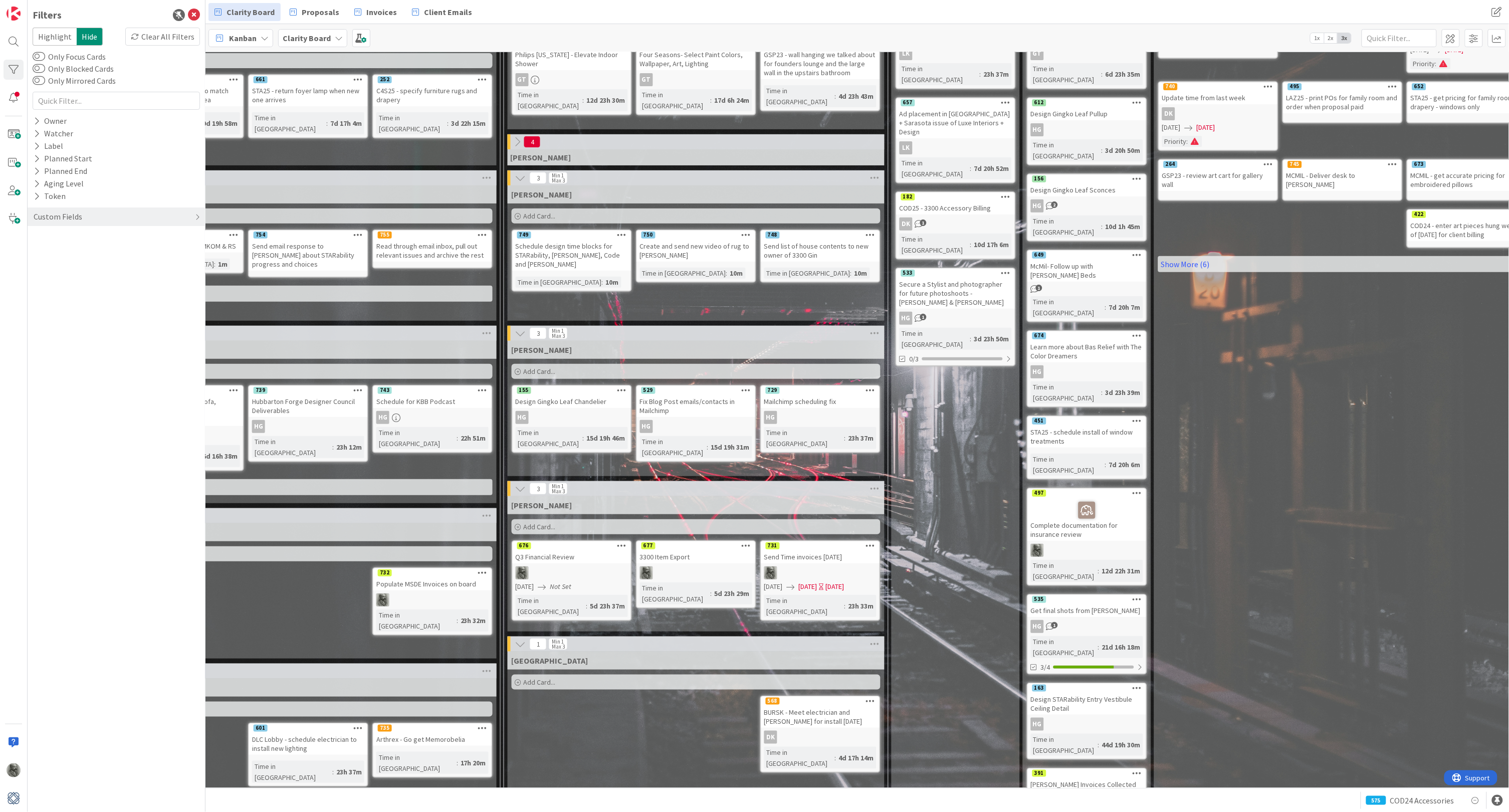
click at [560, 566] on div at bounding box center [571, 573] width 118 height 13
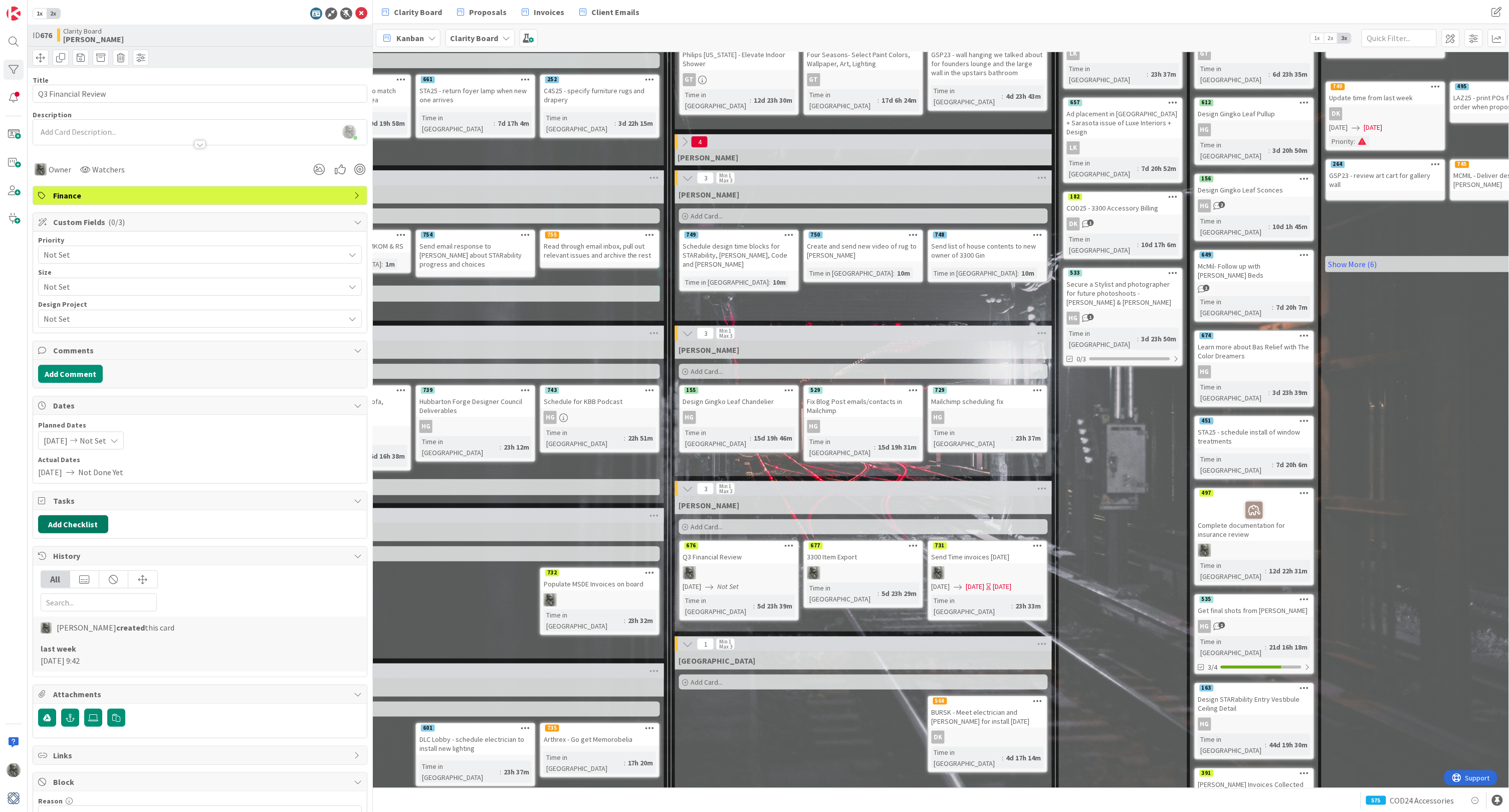
click at [78, 518] on button "Add Checklist" at bounding box center [74, 524] width 70 height 18
type input "Quarterly Review"
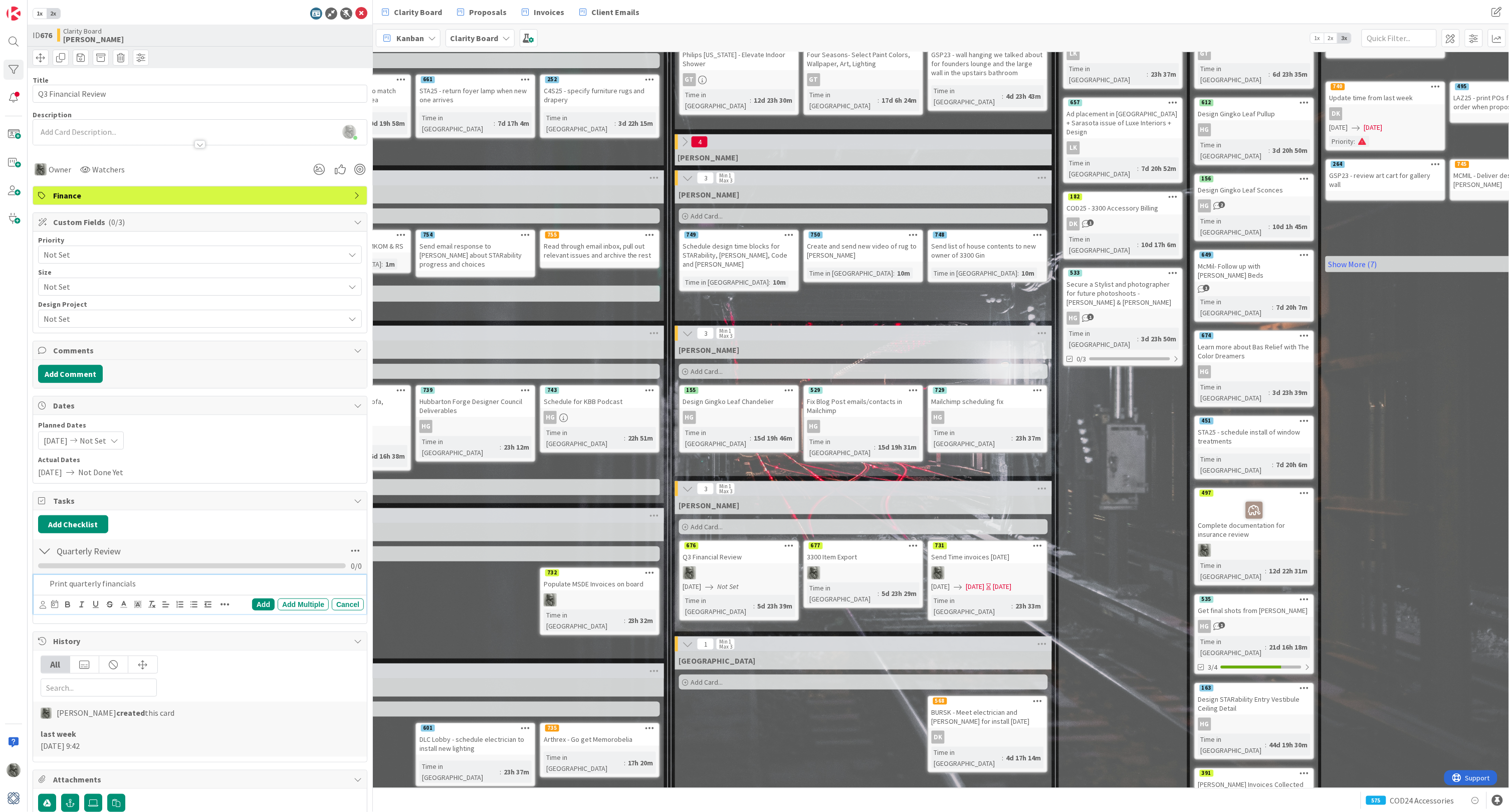
click at [67, 584] on p "Print quarterly financials" at bounding box center [204, 584] width 310 height 12
click at [294, 602] on div "Add Multiple" at bounding box center [303, 605] width 51 height 12
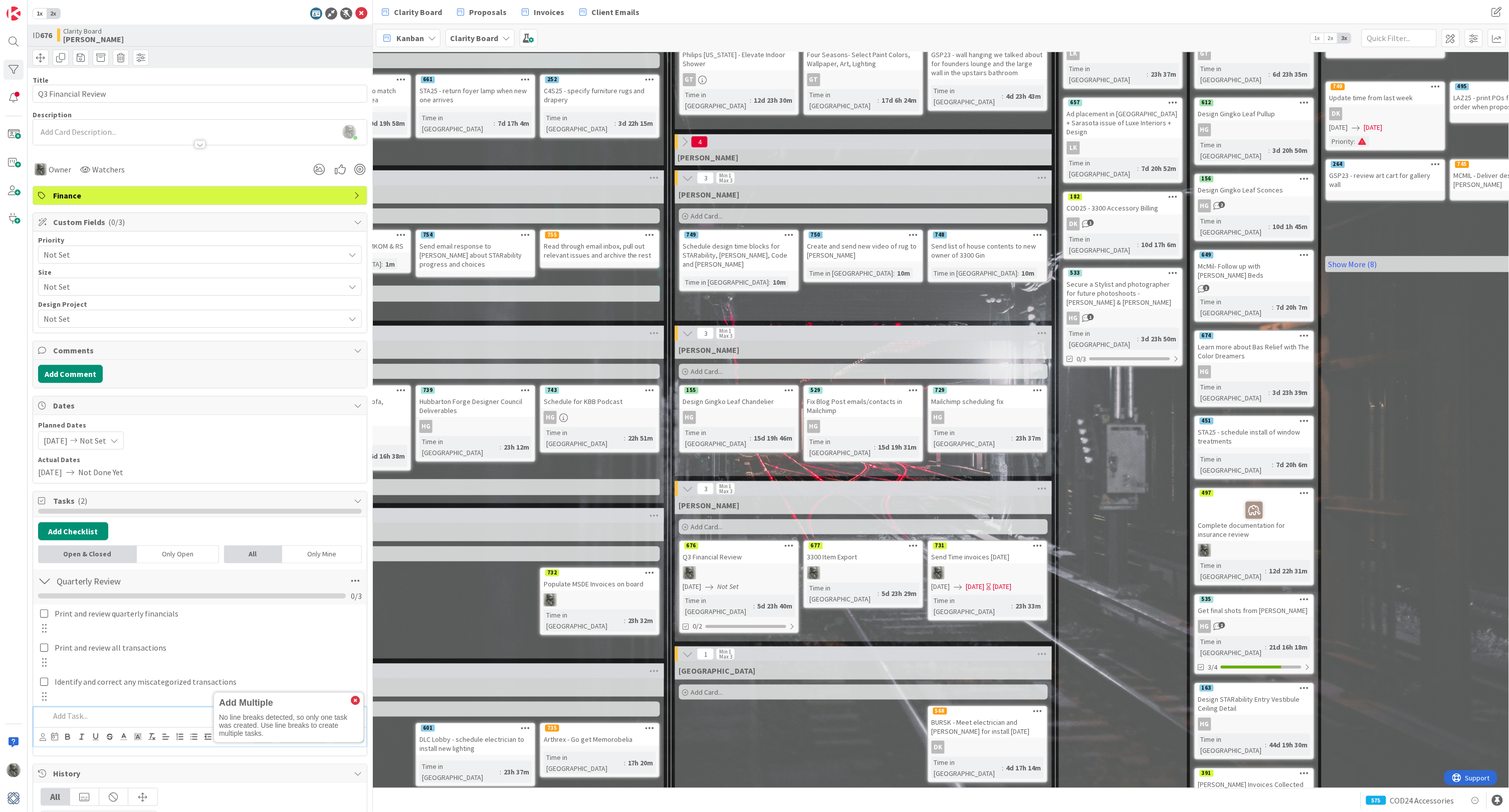
click at [118, 712] on p at bounding box center [204, 716] width 310 height 12
click at [489, 595] on div "[PERSON_NAME] Add Card... 732 Populate MSDE Invoices on board Time in [GEOGRAPH…" at bounding box center [475, 591] width 377 height 135
click at [172, 551] on div "Only Open" at bounding box center [178, 554] width 82 height 18
click at [332, 546] on div "Only Mine" at bounding box center [321, 554] width 79 height 18
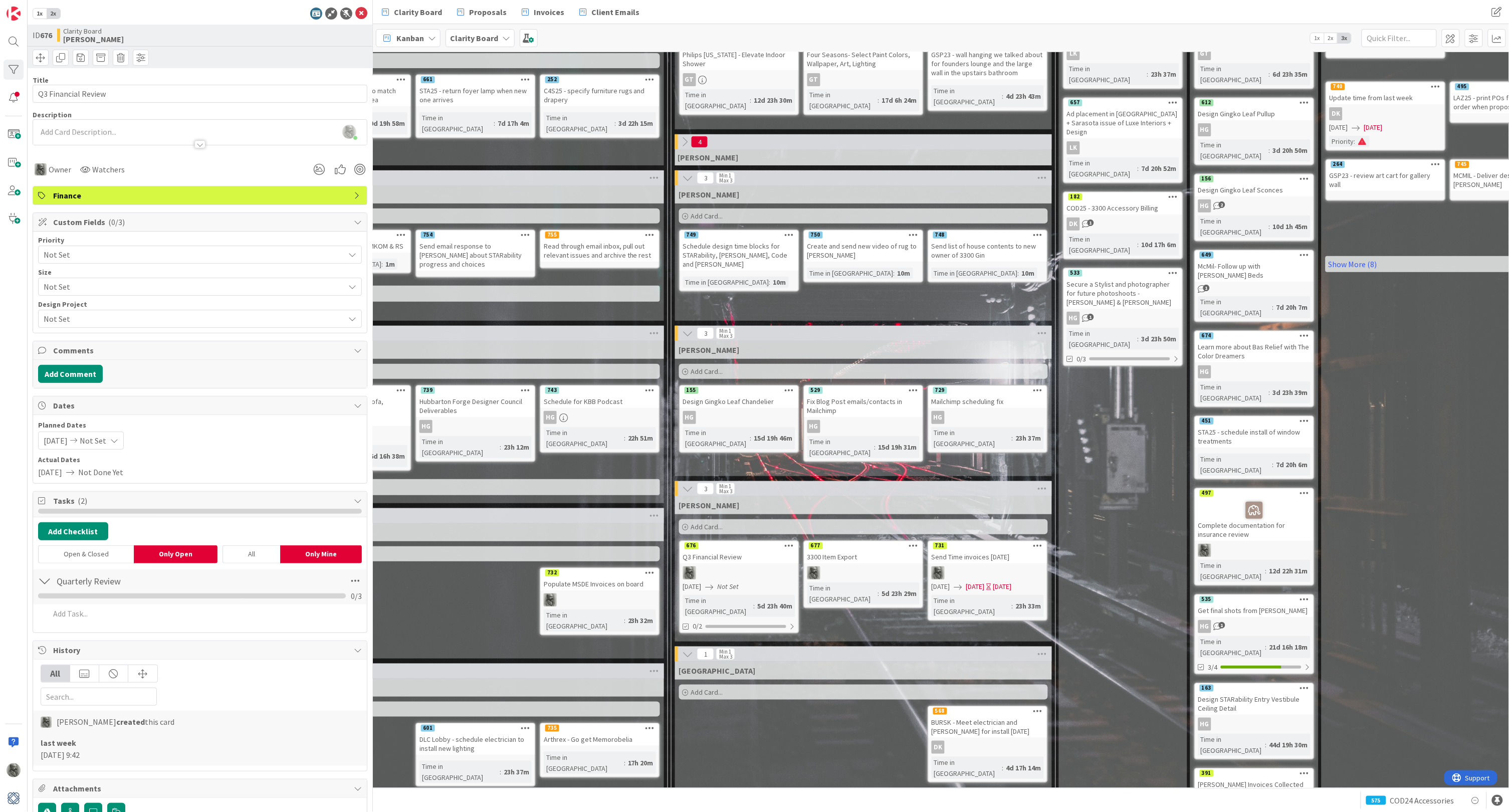
click at [258, 549] on div "All" at bounding box center [251, 554] width 58 height 18
click at [75, 545] on div "Open & Closed" at bounding box center [86, 554] width 95 height 18
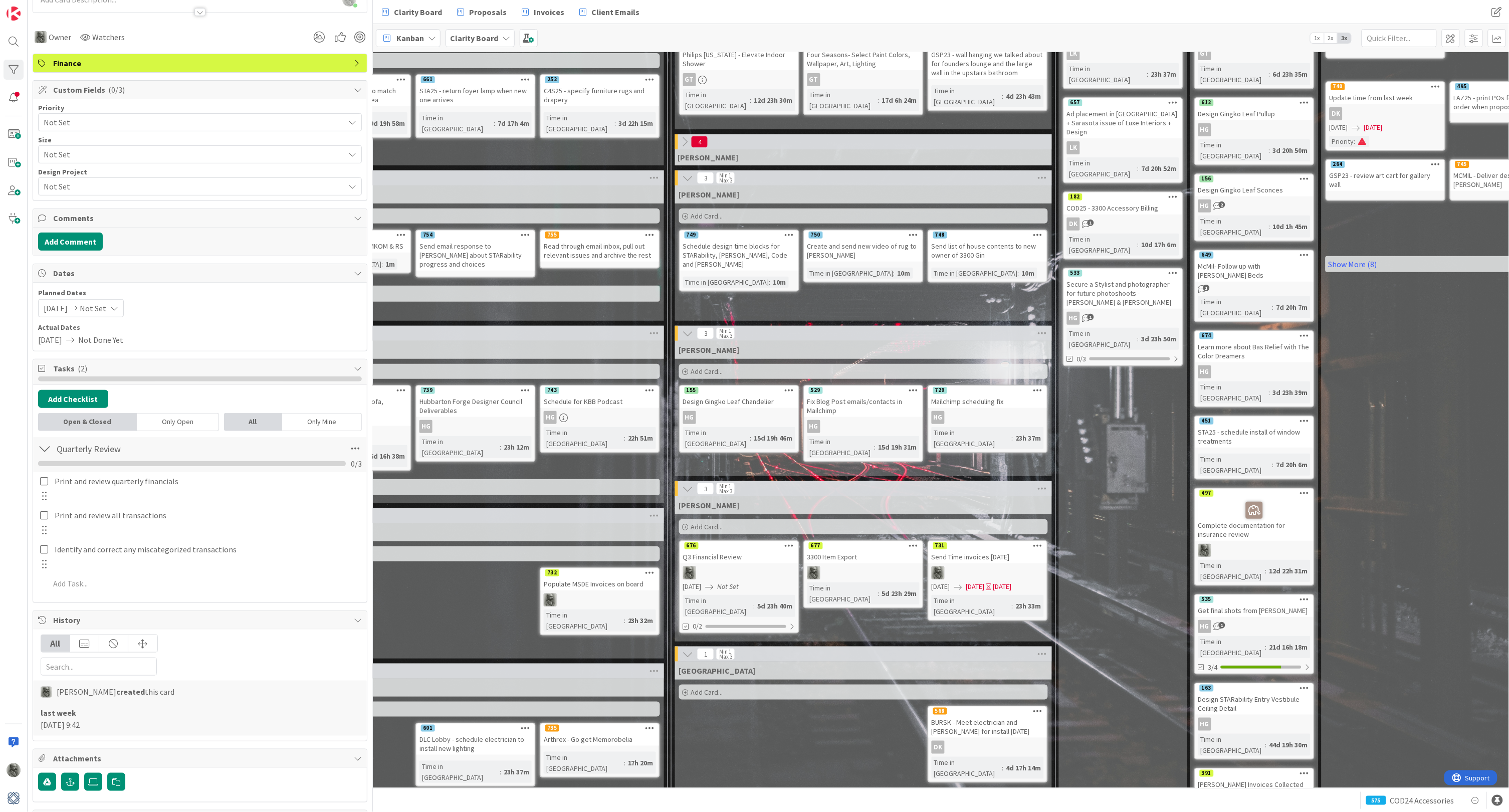
scroll to position [134, 0]
click at [870, 554] on div "3300 Item Export" at bounding box center [863, 557] width 118 height 13
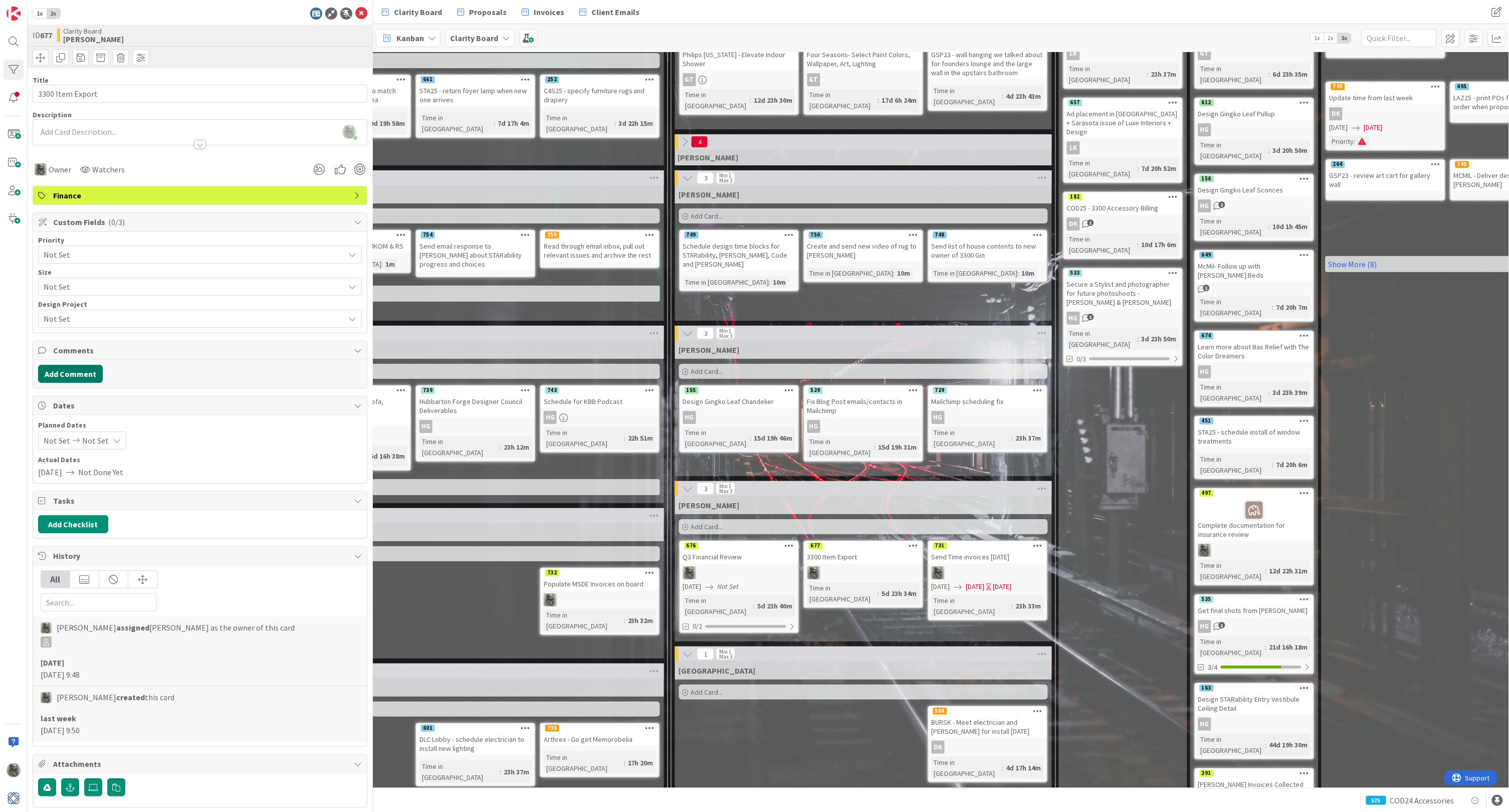
click at [65, 367] on button "Add Comment" at bounding box center [70, 374] width 64 height 18
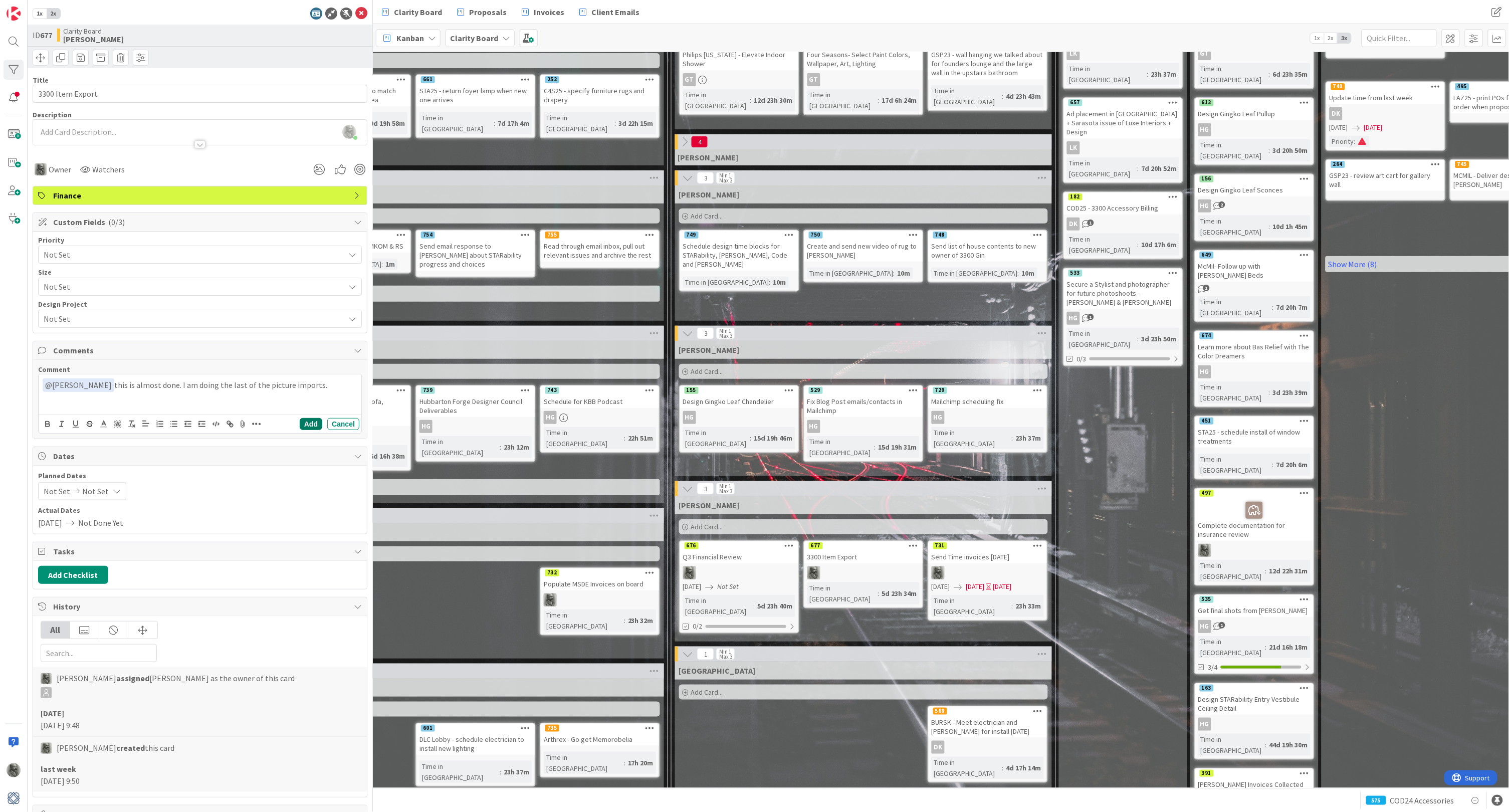
click at [315, 422] on button "Add" at bounding box center [310, 424] width 23 height 12
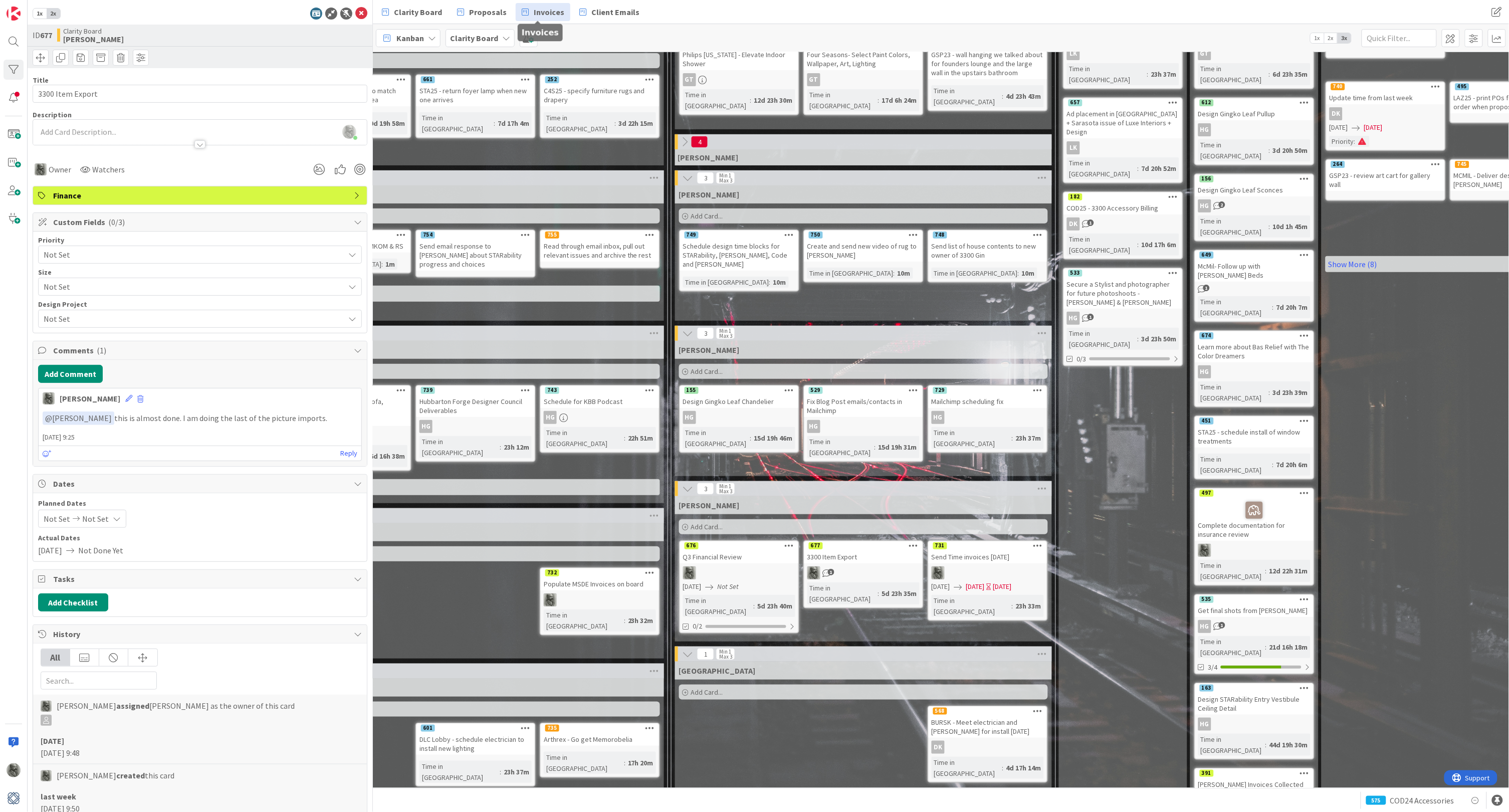
click at [546, 15] on span "Invoices" at bounding box center [549, 12] width 31 height 12
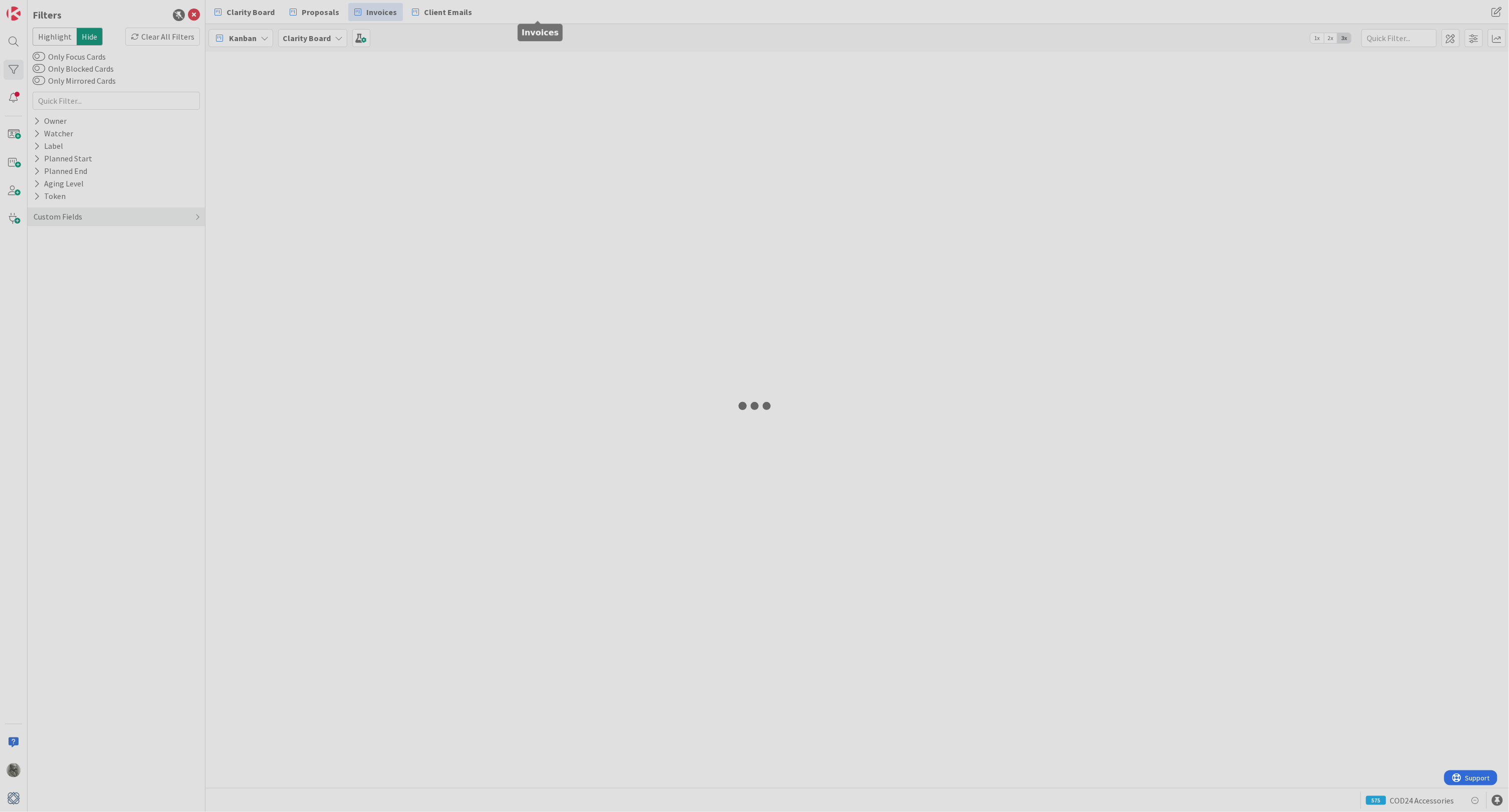
type input "19797"
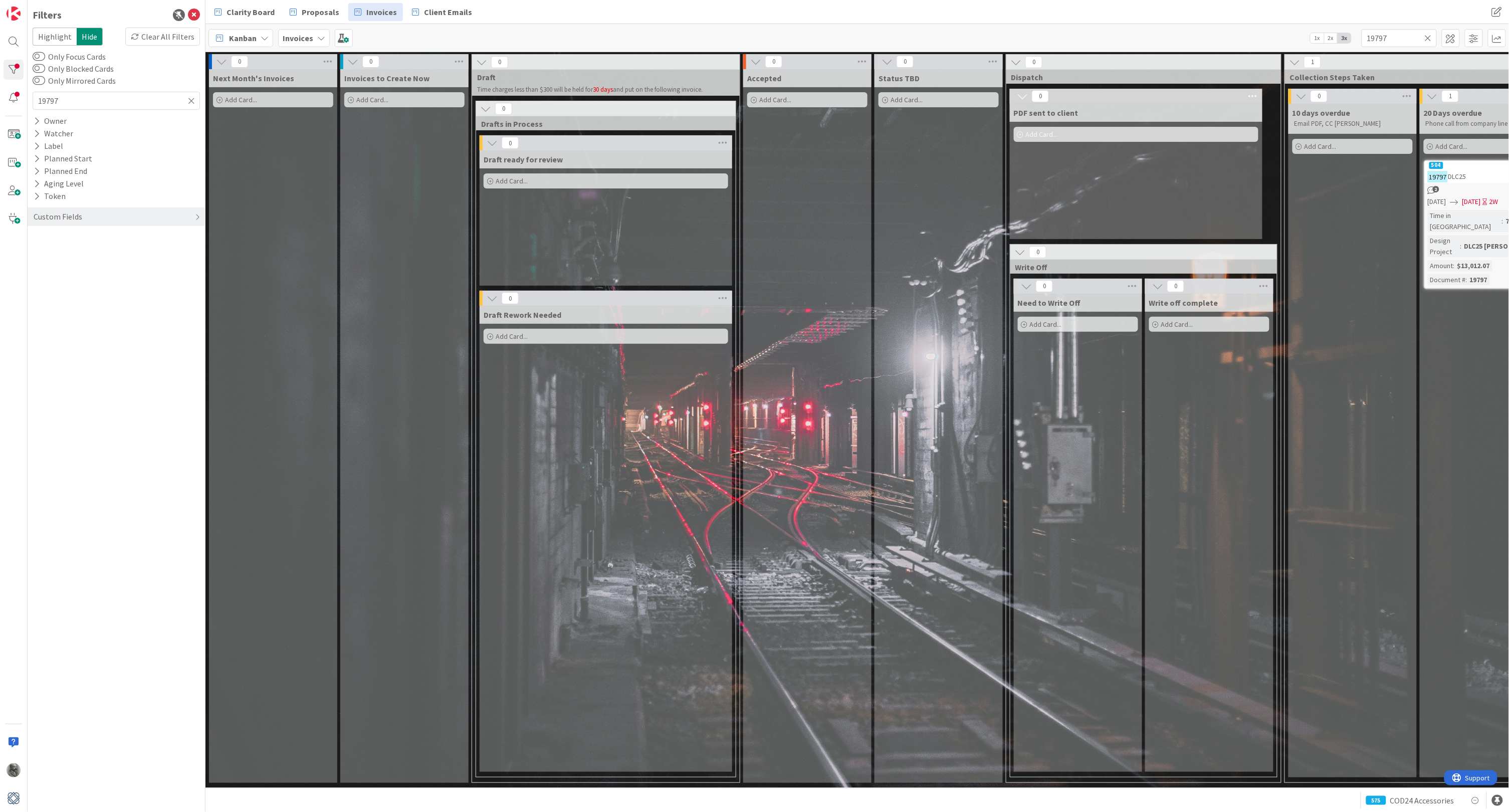
click at [1428, 38] on icon at bounding box center [1429, 38] width 7 height 9
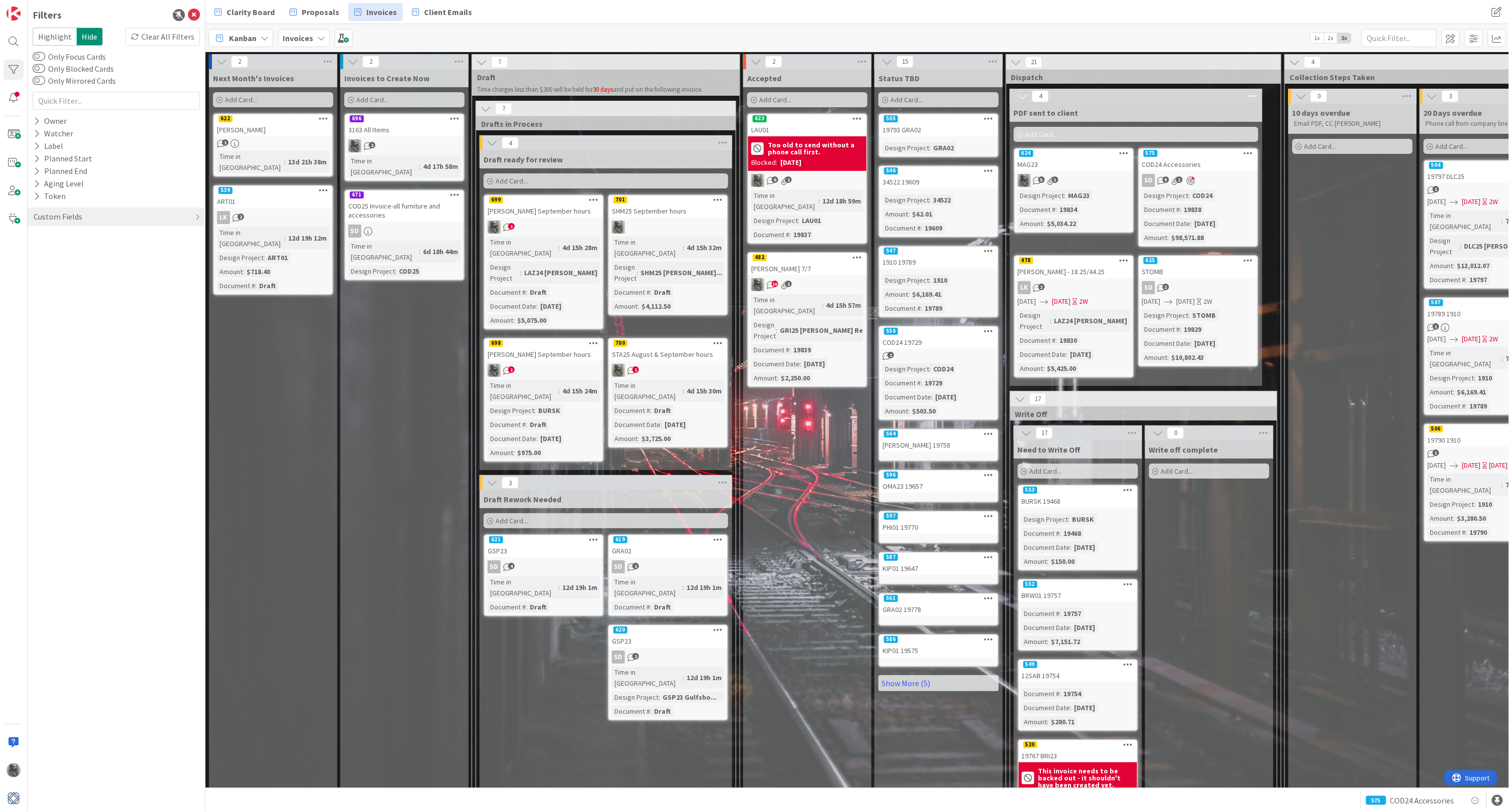
click at [550, 209] on div "[PERSON_NAME] September hours" at bounding box center [543, 211] width 118 height 13
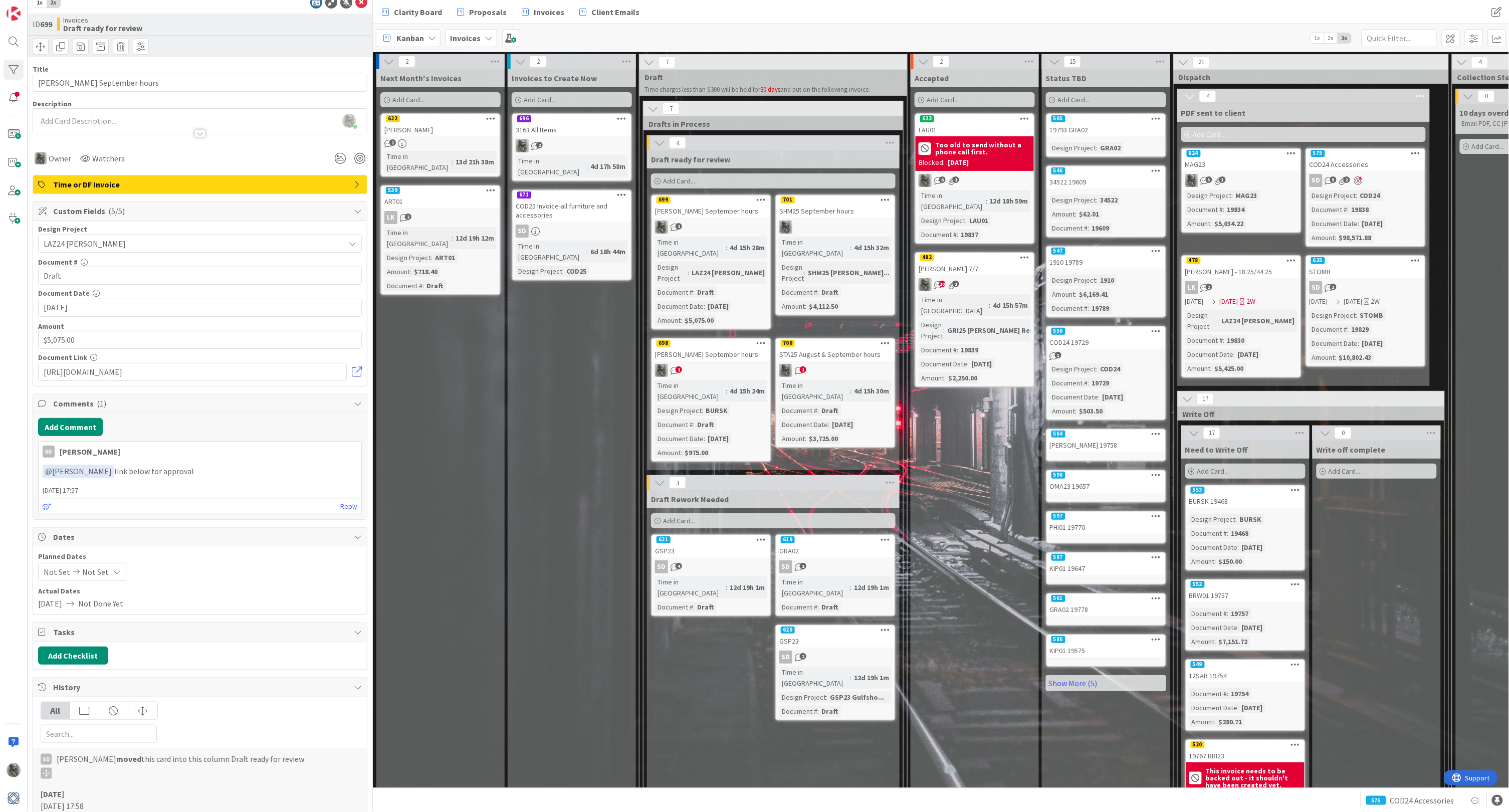
scroll to position [11, 0]
click at [353, 369] on link at bounding box center [357, 372] width 10 height 10
click at [74, 425] on button "Add Comment" at bounding box center [70, 427] width 64 height 18
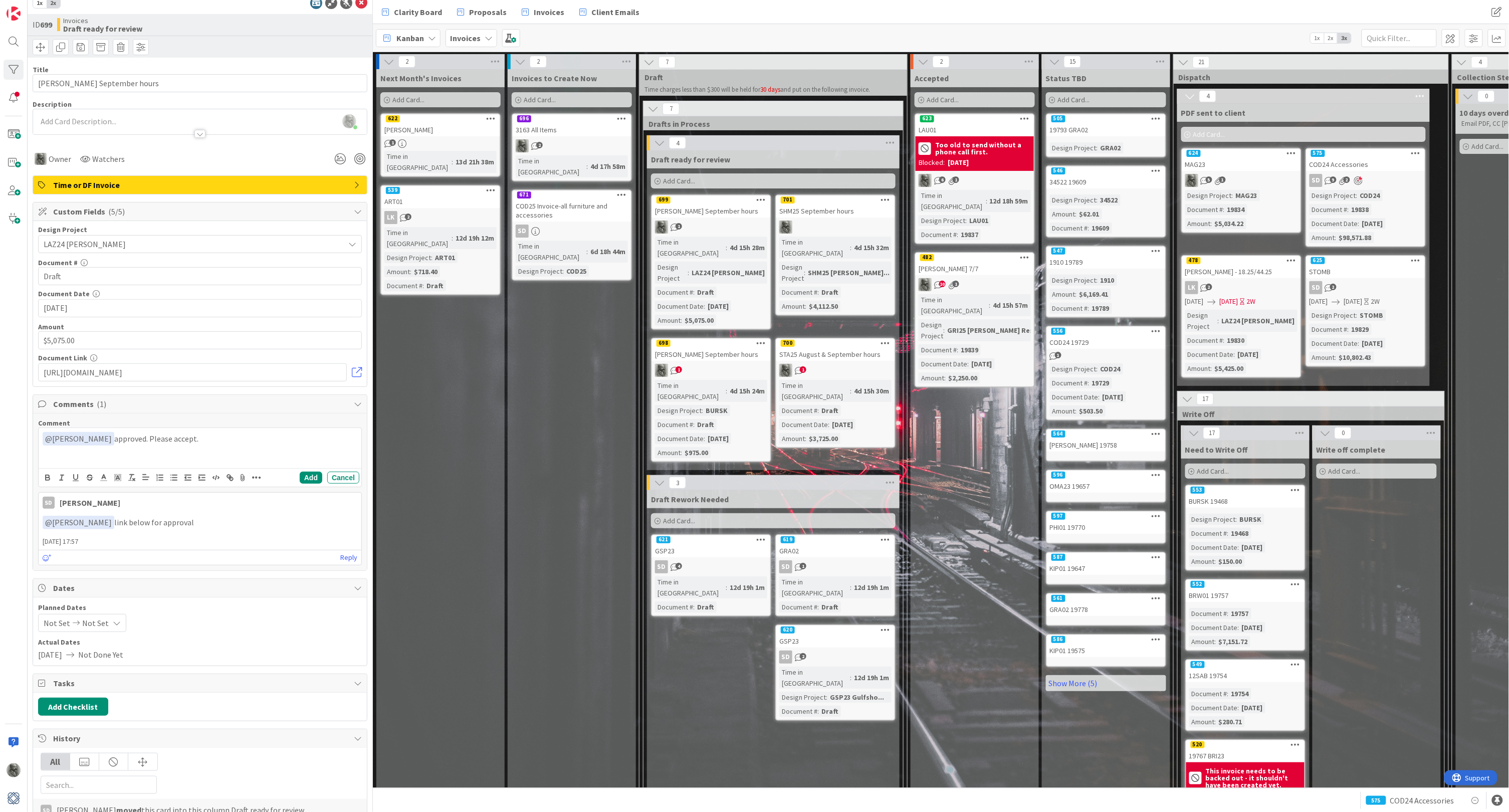
drag, startPoint x: 74, startPoint y: 423, endPoint x: 109, endPoint y: 433, distance: 36.4
click at [109, 433] on div "Comment ﻿ @ [PERSON_NAME] ﻿ approved. Please accept. SD [PERSON_NAME] Add Cancel" at bounding box center [200, 452] width 324 height 69
click at [315, 474] on button "Add" at bounding box center [310, 477] width 23 height 12
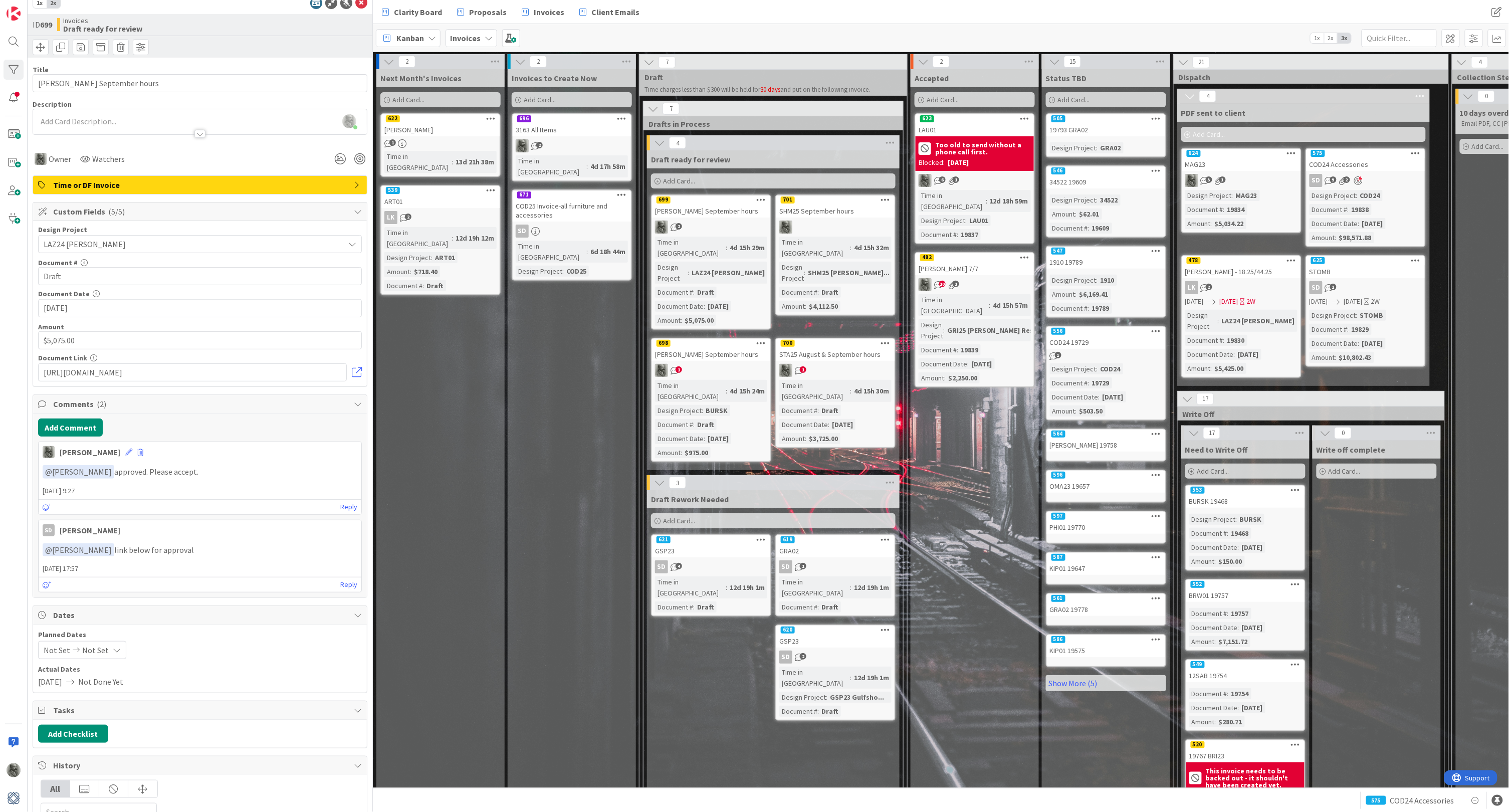
click at [815, 222] on div at bounding box center [835, 227] width 118 height 13
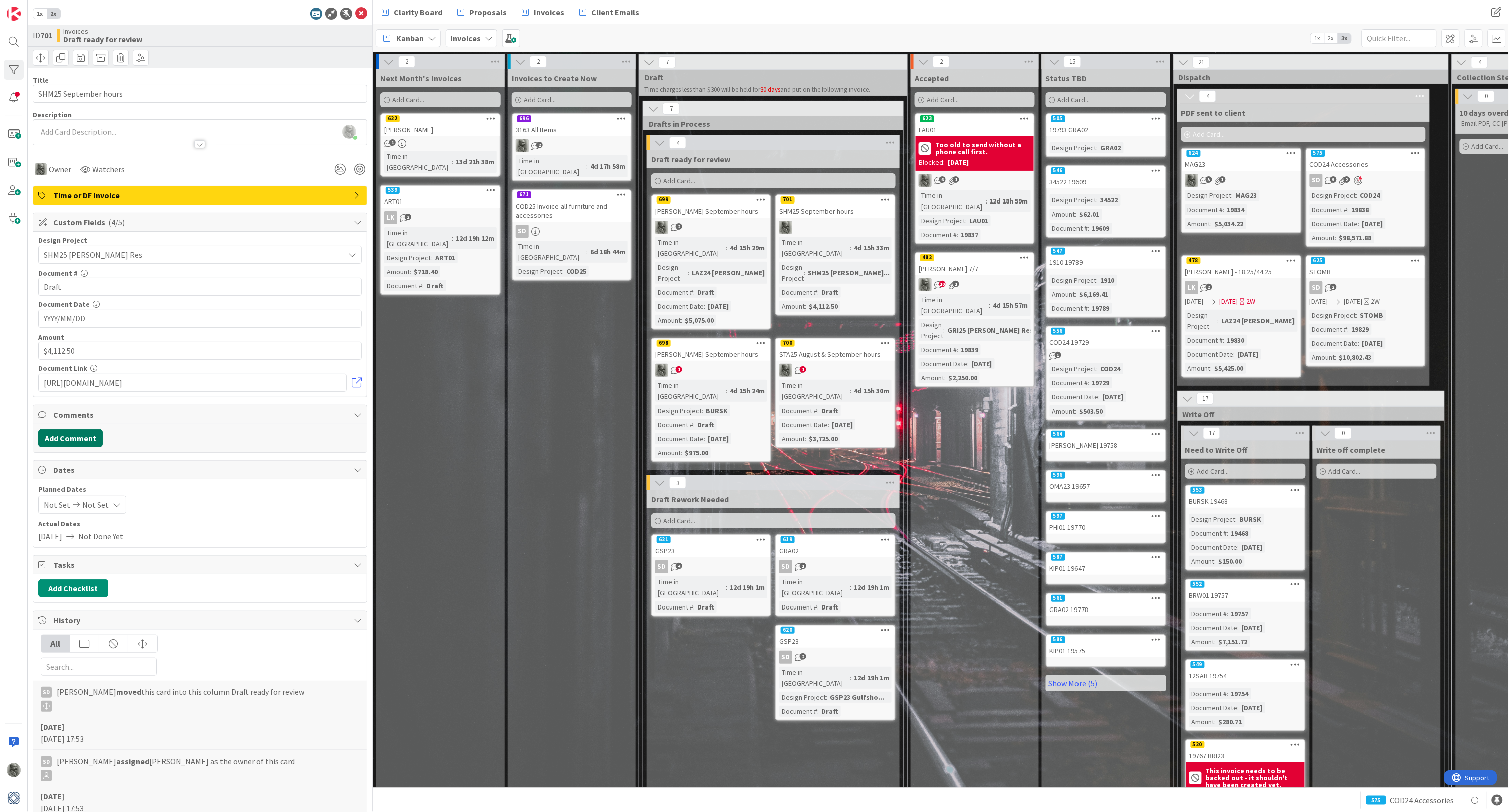
click at [75, 435] on button "Add Comment" at bounding box center [70, 438] width 64 height 18
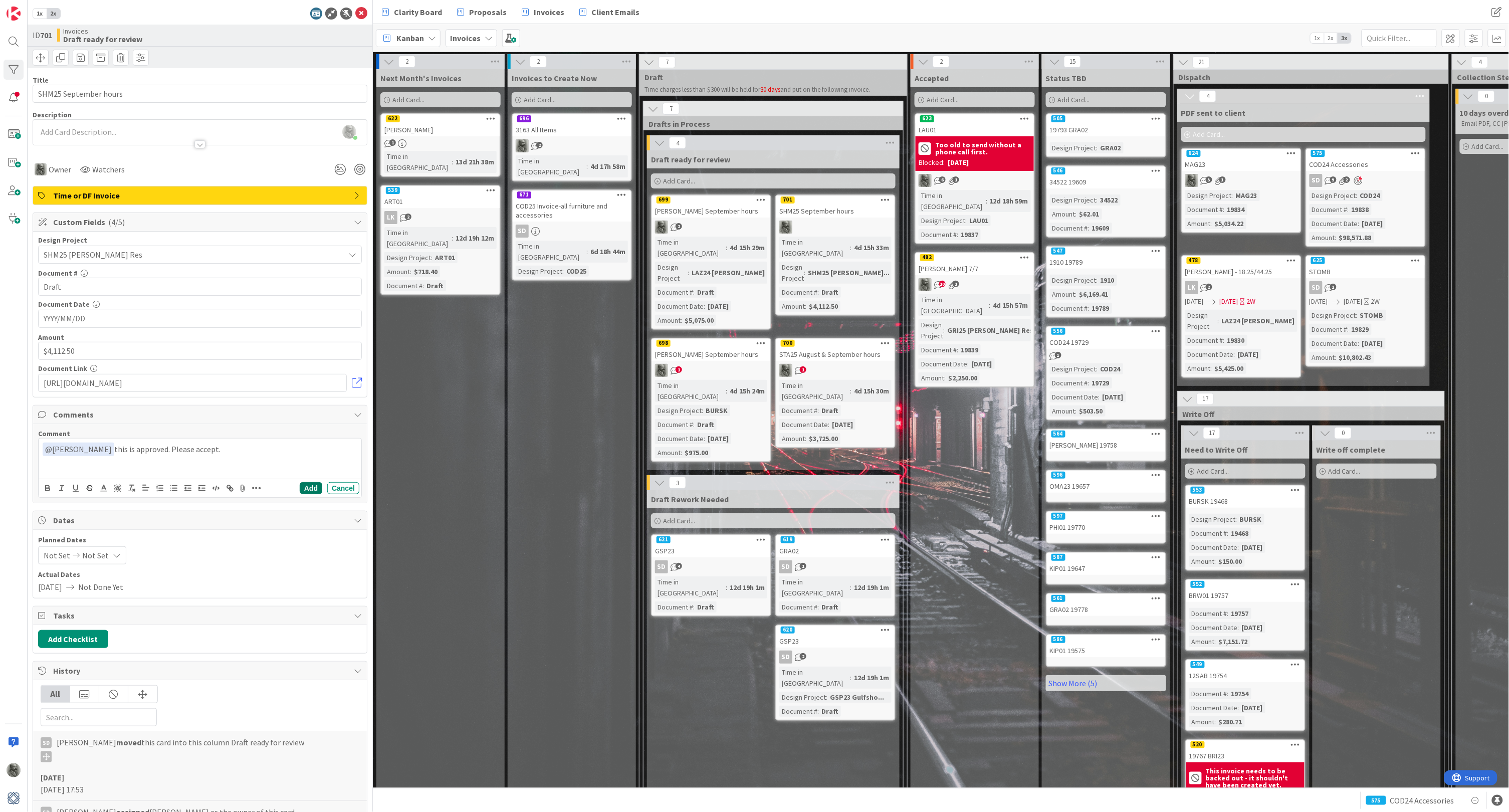
click at [309, 482] on button "Add" at bounding box center [310, 488] width 23 height 12
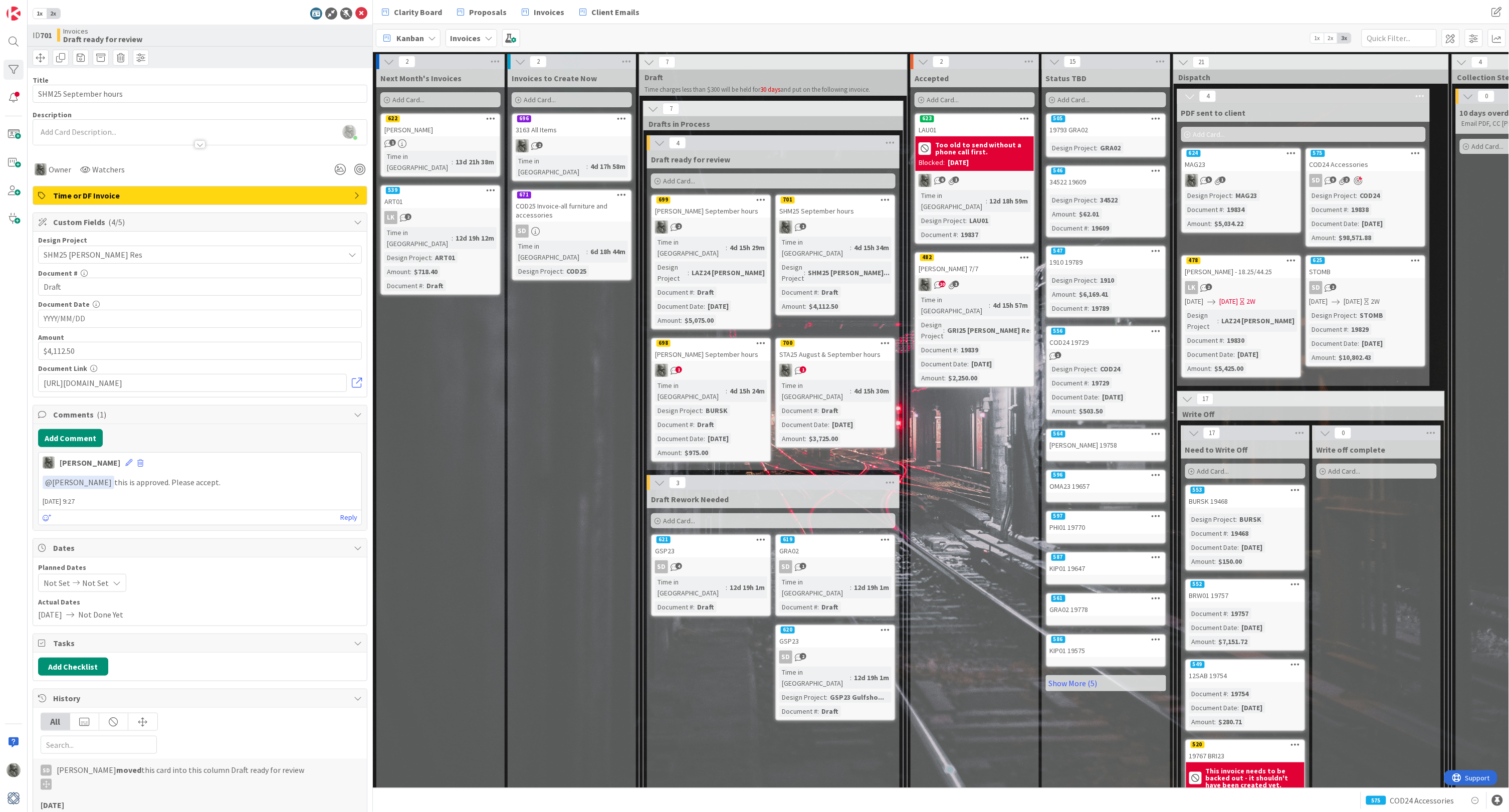
click at [727, 339] on div "698" at bounding box center [711, 343] width 118 height 9
click at [355, 380] on link at bounding box center [357, 383] width 10 height 10
click at [82, 438] on button "Add Comment" at bounding box center [70, 438] width 64 height 18
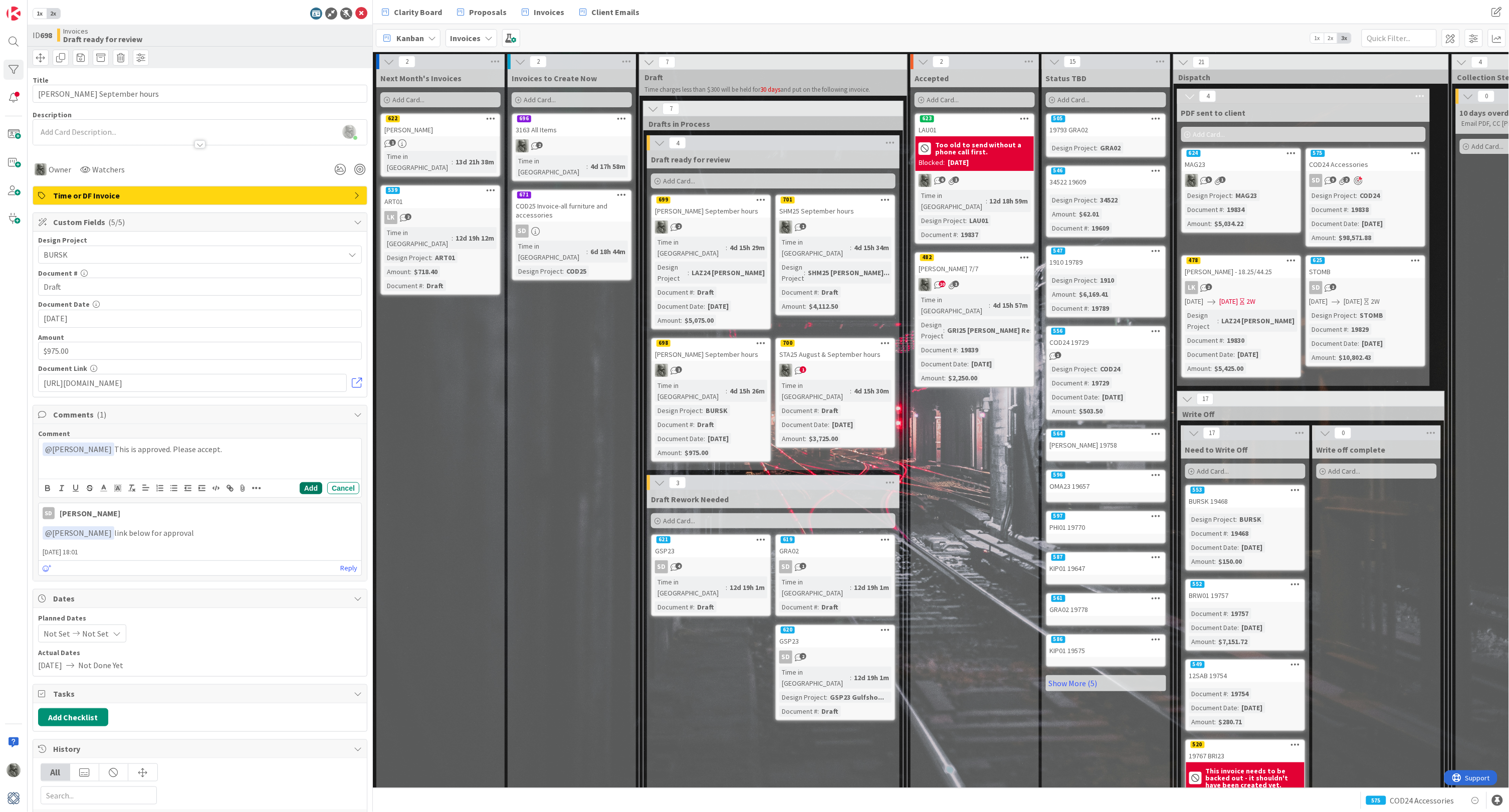
click at [309, 486] on button "Add" at bounding box center [310, 488] width 23 height 12
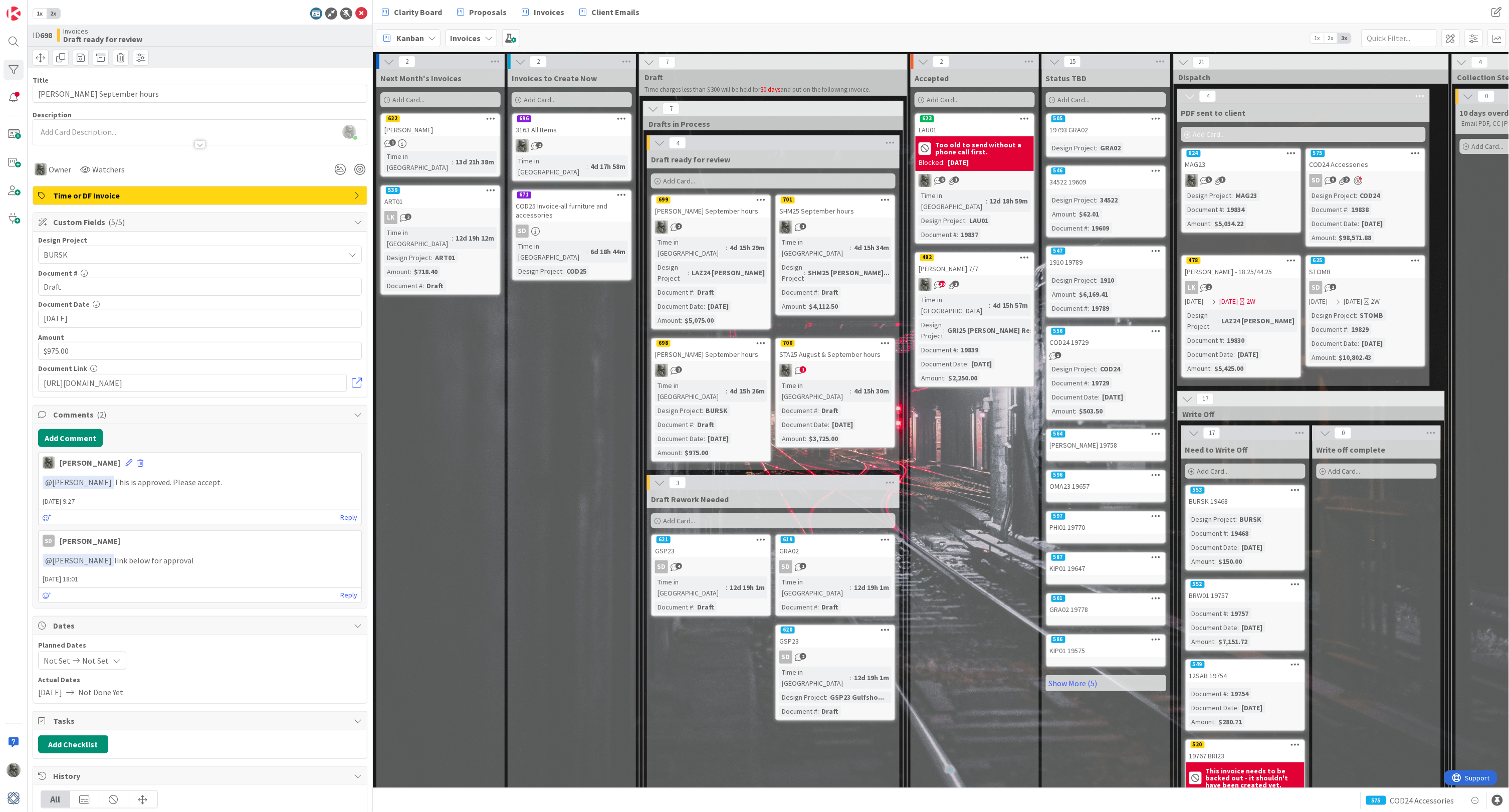
click at [836, 348] on div "STA25 August & September hours" at bounding box center [835, 355] width 118 height 13
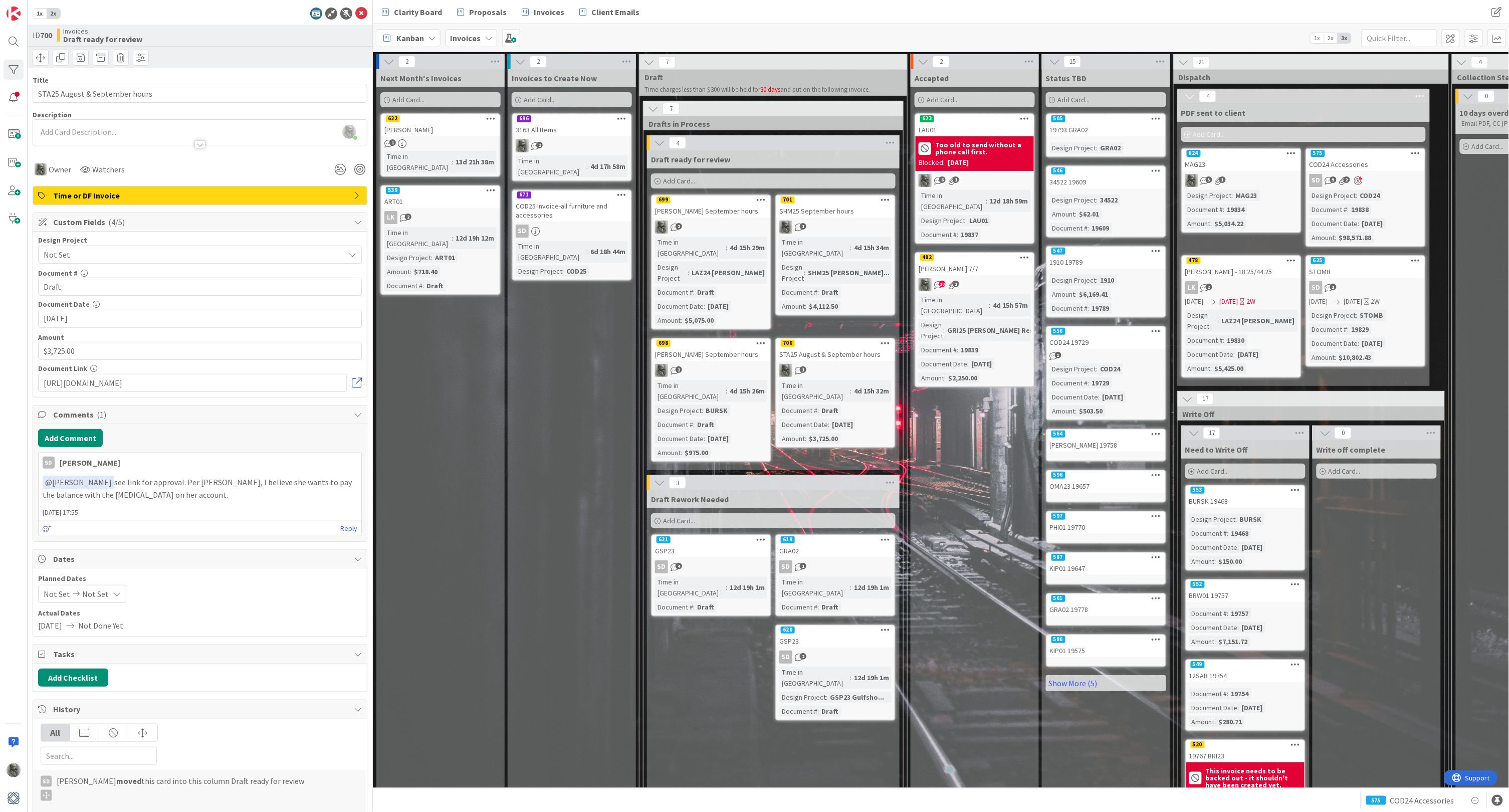
click at [356, 381] on link at bounding box center [357, 383] width 10 height 10
click at [76, 437] on button "Add Comment" at bounding box center [70, 438] width 64 height 18
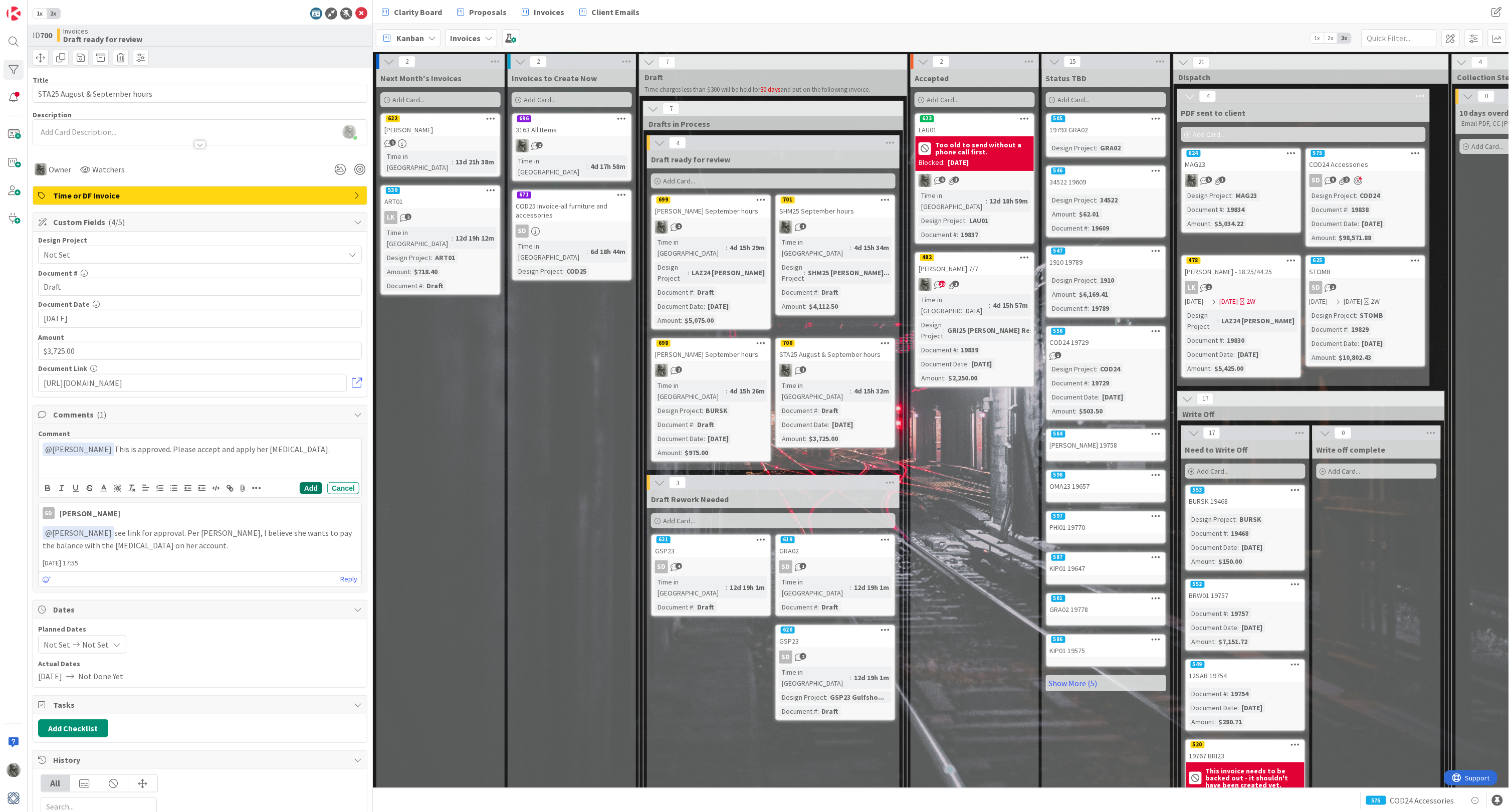
click at [309, 484] on button "Add" at bounding box center [310, 488] width 23 height 12
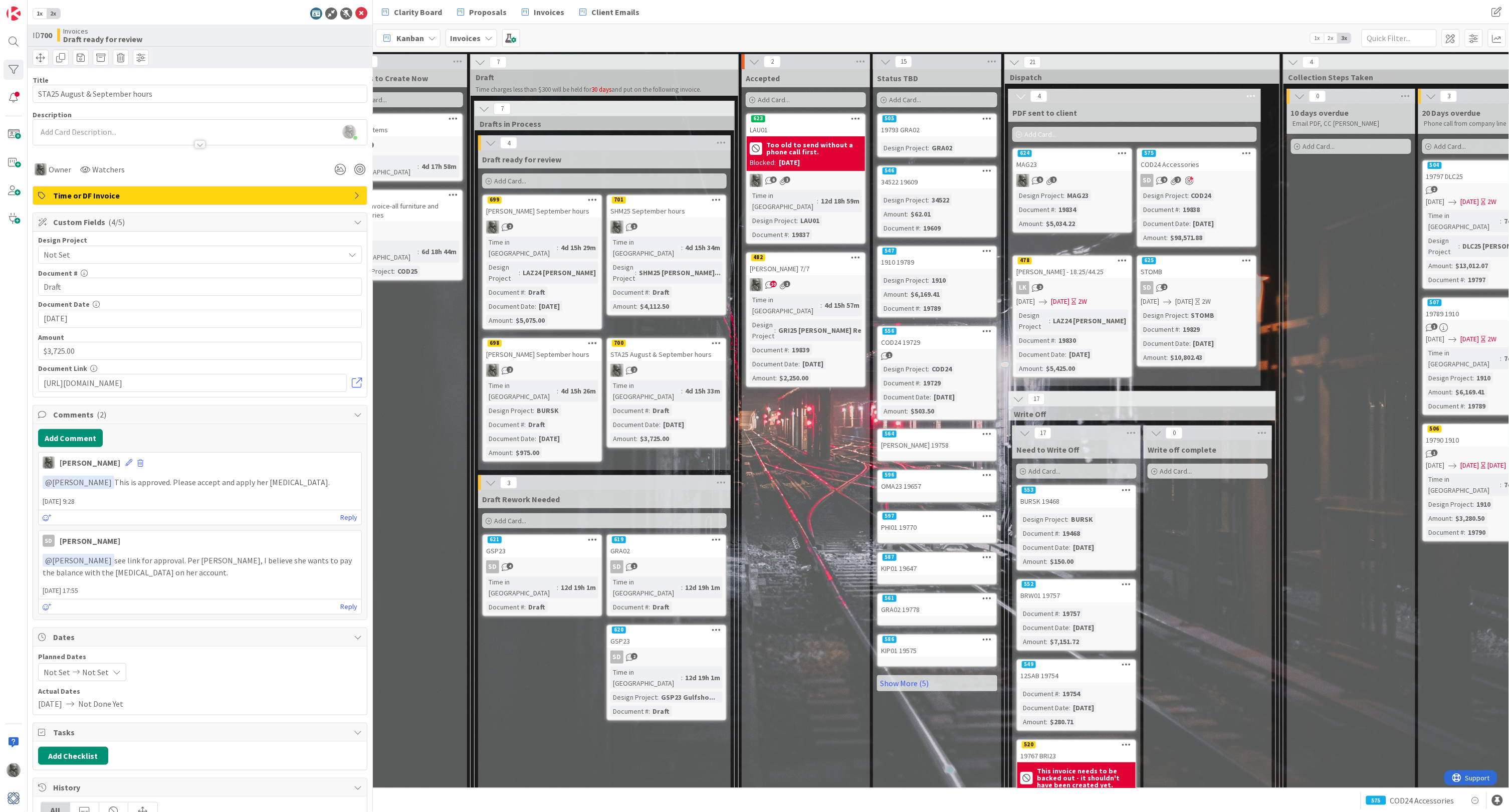
scroll to position [1, 168]
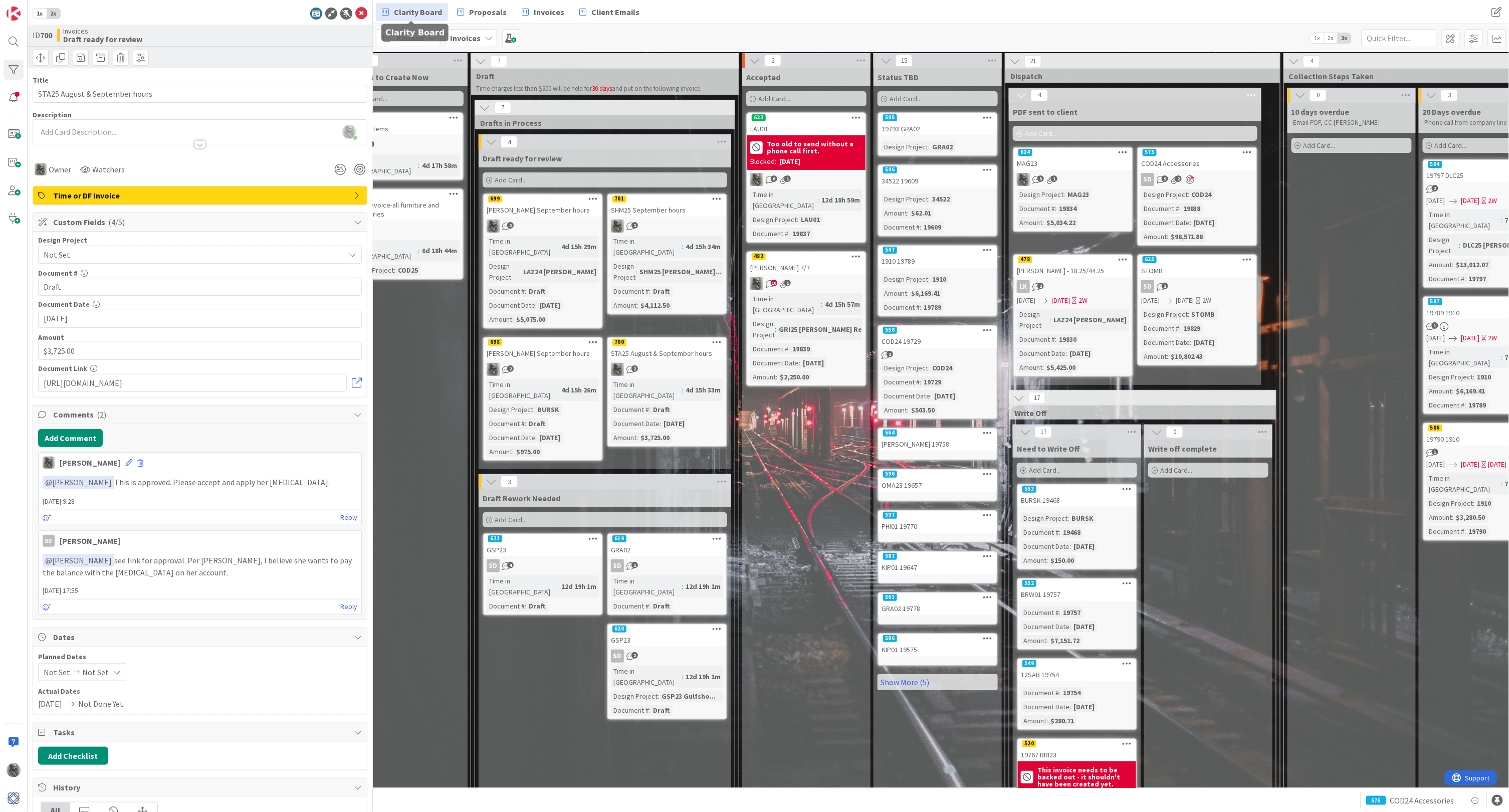
click at [413, 13] on span "Clarity Board" at bounding box center [418, 12] width 49 height 12
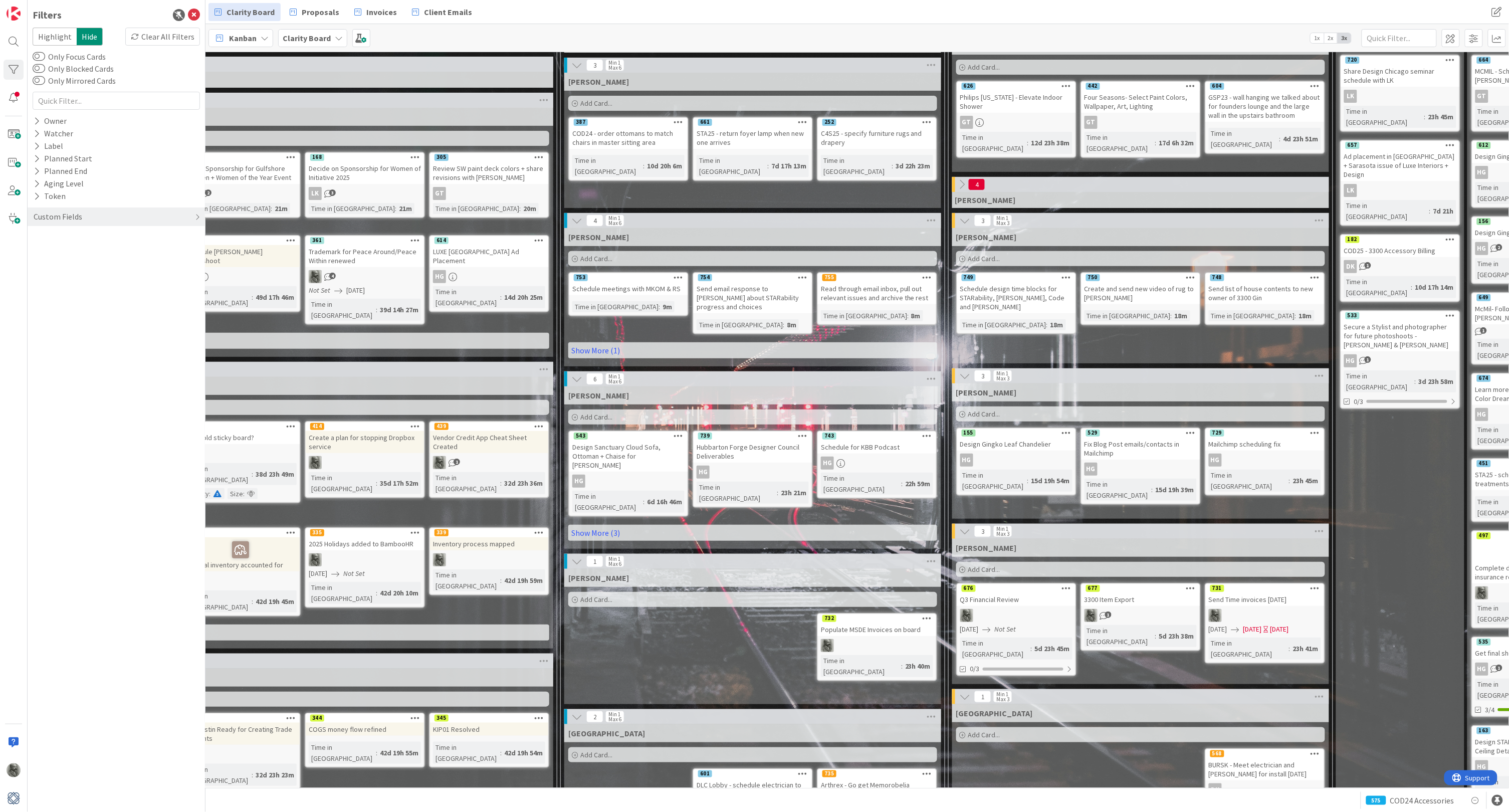
scroll to position [83, 285]
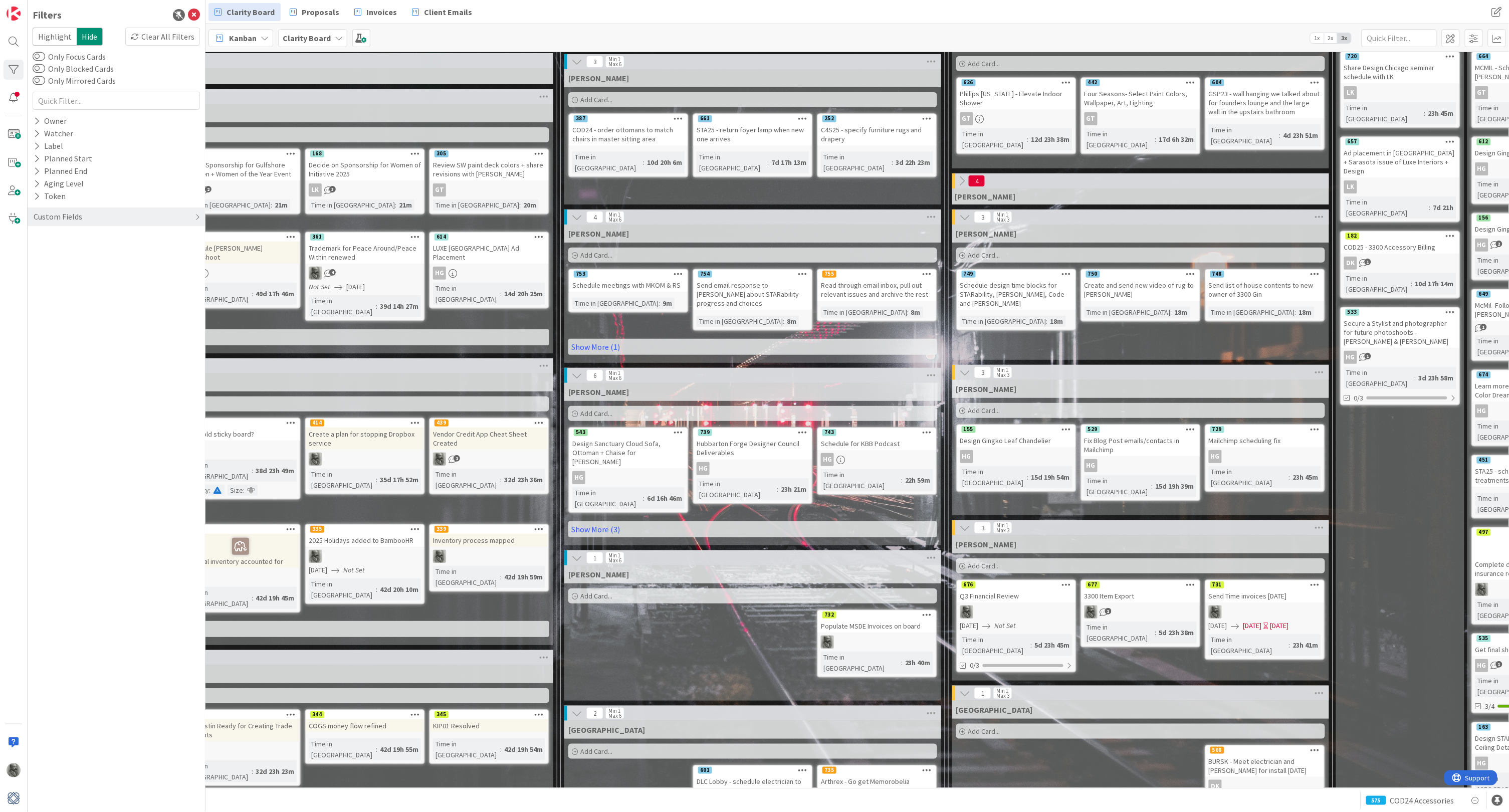
click at [1292, 590] on div "Send Time invoices [DATE]" at bounding box center [1265, 596] width 118 height 13
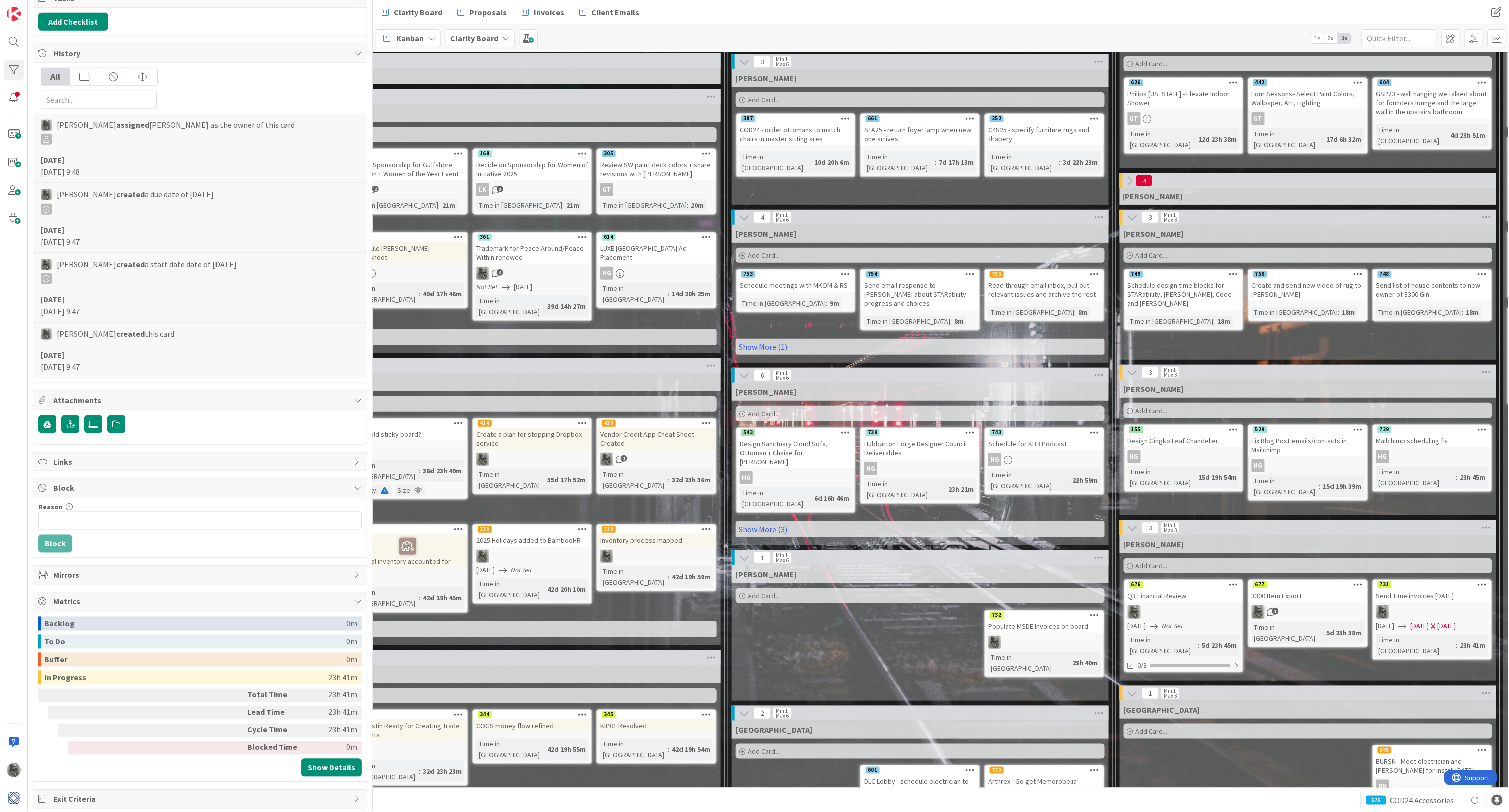
scroll to position [502, 0]
click at [87, 514] on input "Reason" at bounding box center [200, 522] width 324 height 18
type input "Waiting on [PERSON_NAME] to accept invoices"
click at [51, 539] on button "Block" at bounding box center [55, 545] width 34 height 18
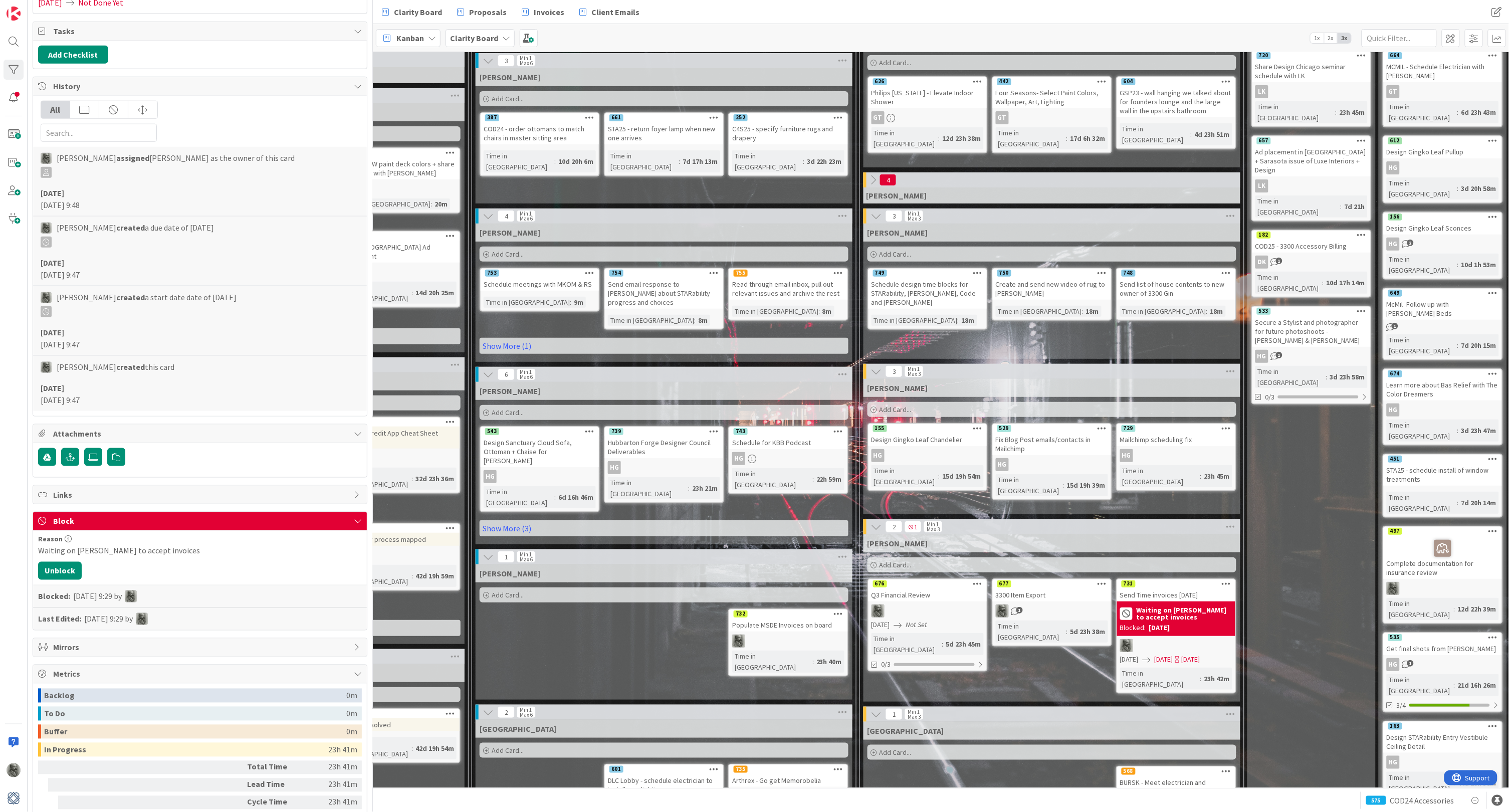
scroll to position [84, 542]
click at [1072, 605] on div "1" at bounding box center [1051, 611] width 118 height 13
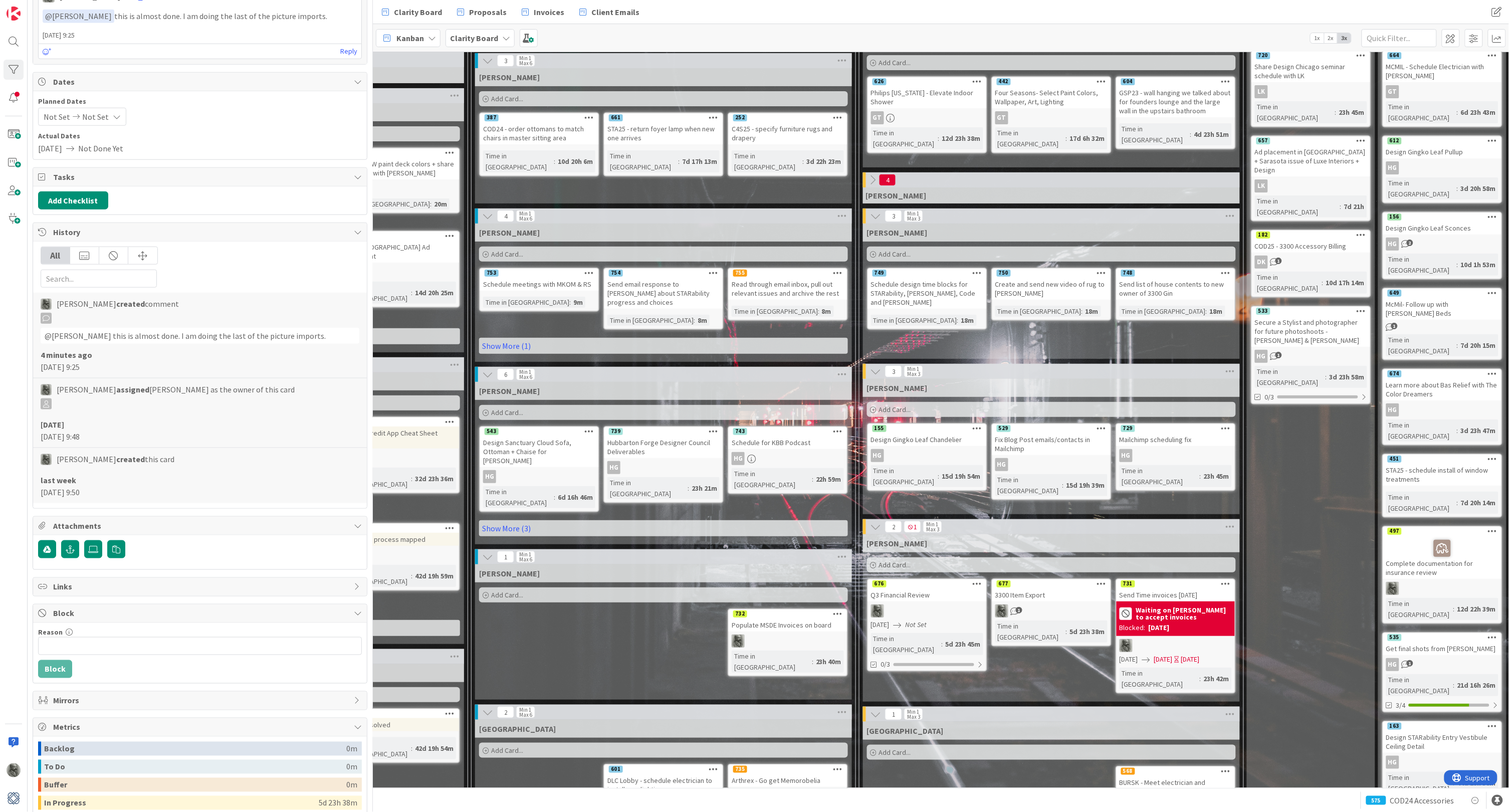
scroll to position [402, 0]
click at [1036, 589] on div "3300 Item Export" at bounding box center [1051, 595] width 118 height 13
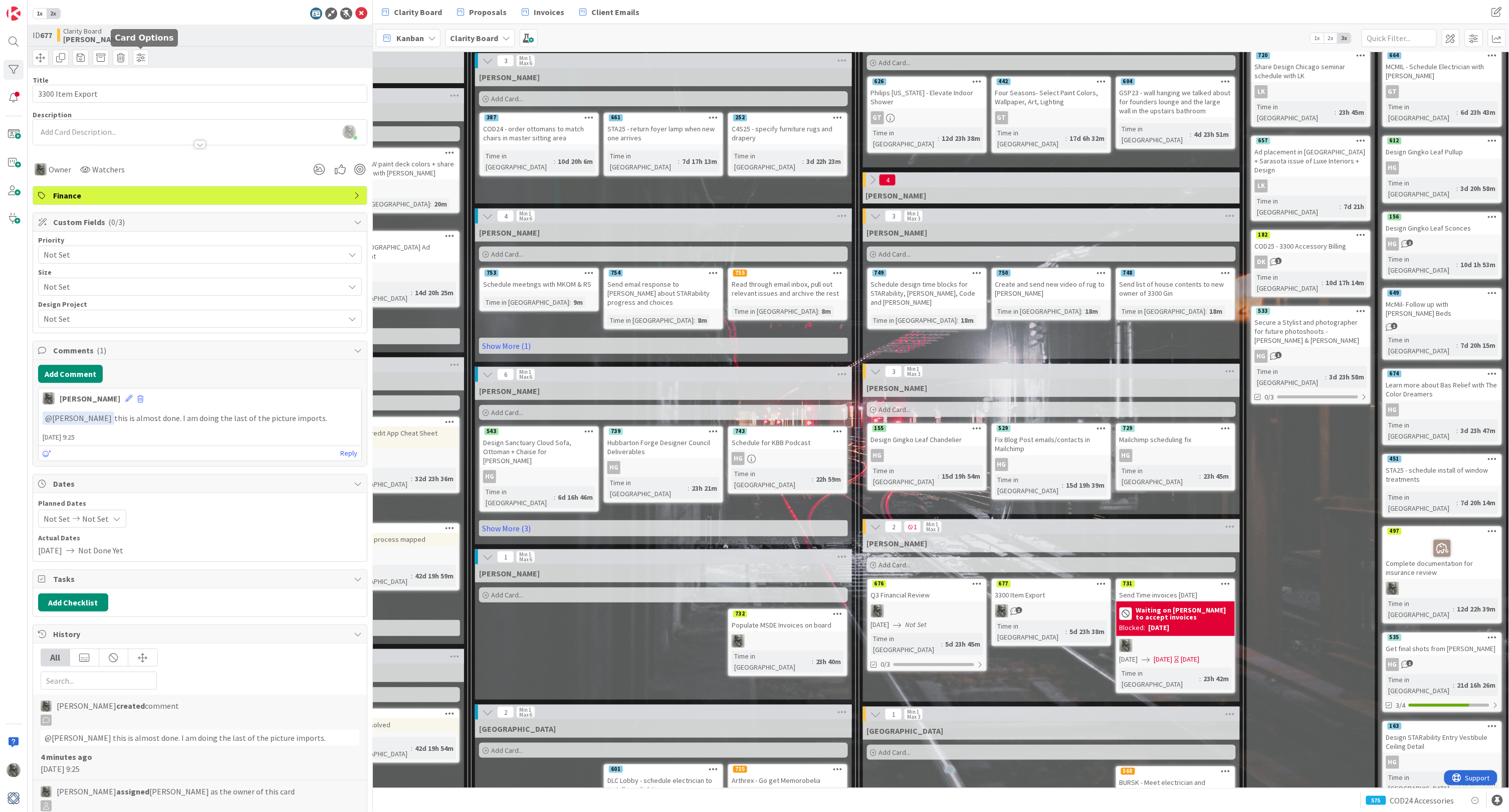
scroll to position [0, 0]
drag, startPoint x: 101, startPoint y: 92, endPoint x: 55, endPoint y: 94, distance: 46.0
click at [55, 94] on input "3300 Item Export" at bounding box center [200, 94] width 335 height 18
type input "3"
type input "C"
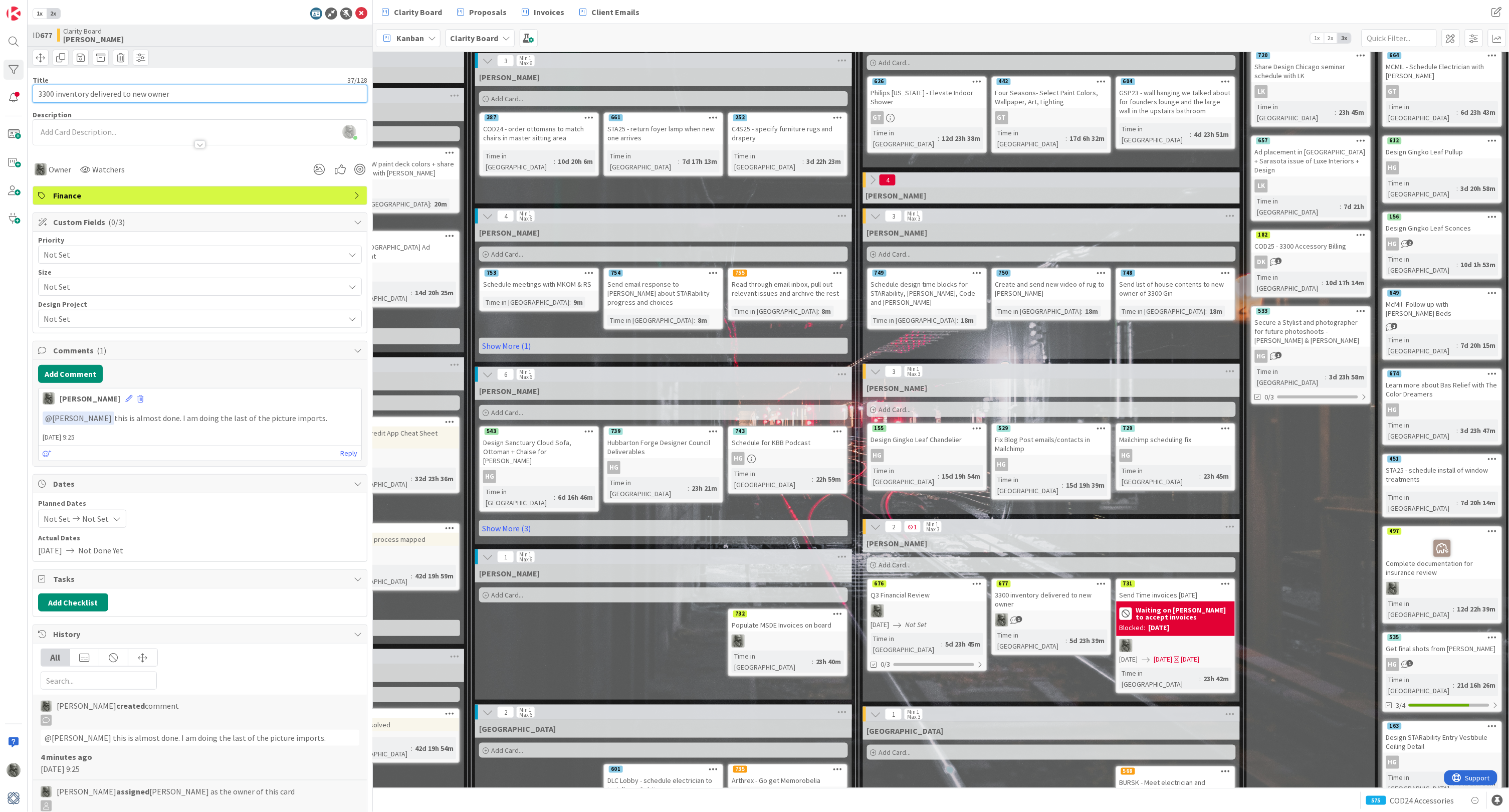
type input "3300 inventory delivered to new owner"
click at [86, 252] on span "Not Set" at bounding box center [192, 254] width 296 height 14
click at [84, 289] on span "Critical" at bounding box center [214, 291] width 284 height 15
click at [98, 248] on span "Critical" at bounding box center [199, 254] width 281 height 14
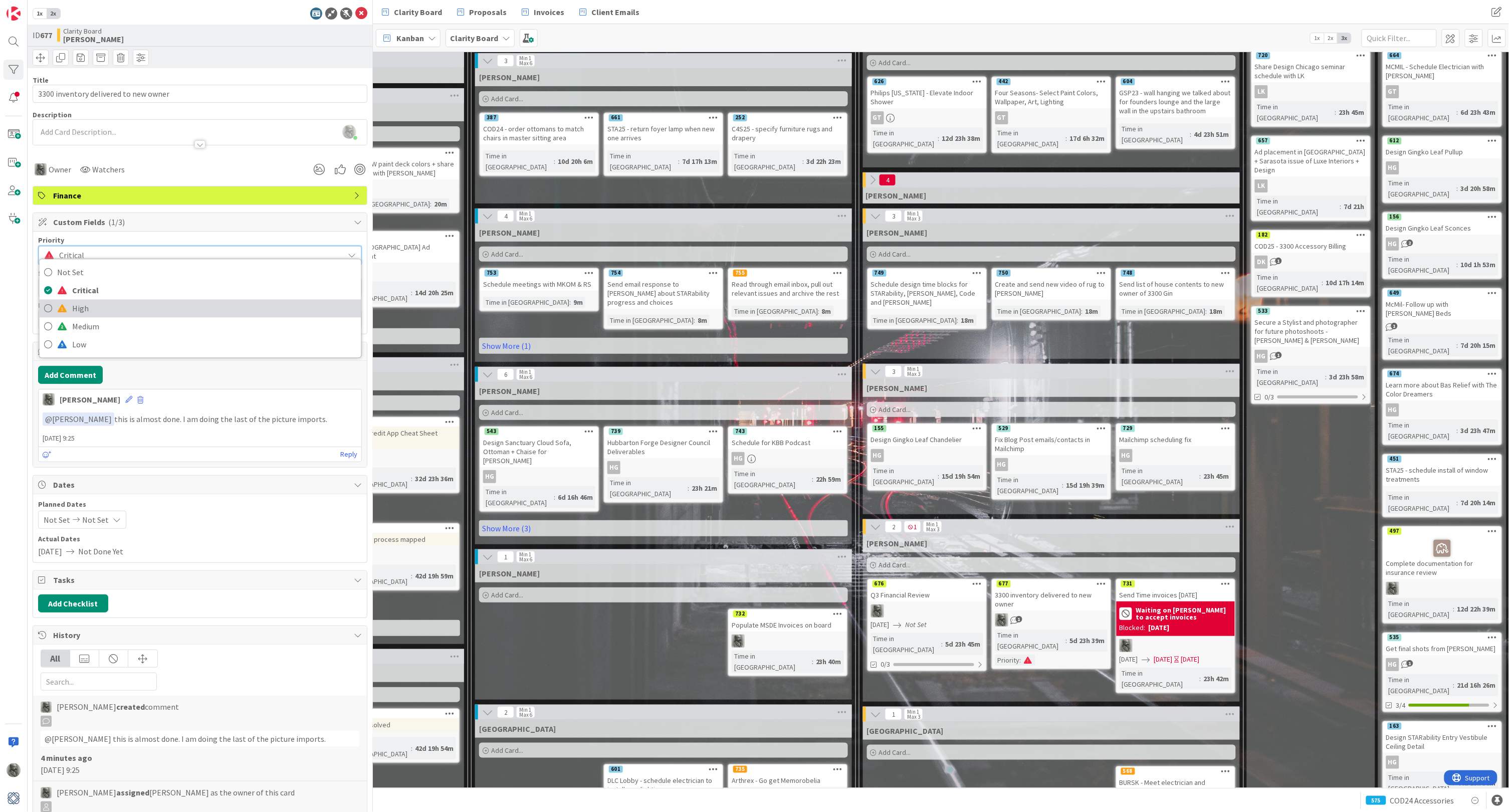
click at [94, 312] on span "High" at bounding box center [214, 309] width 284 height 15
click at [115, 285] on span "Not Set" at bounding box center [192, 286] width 296 height 14
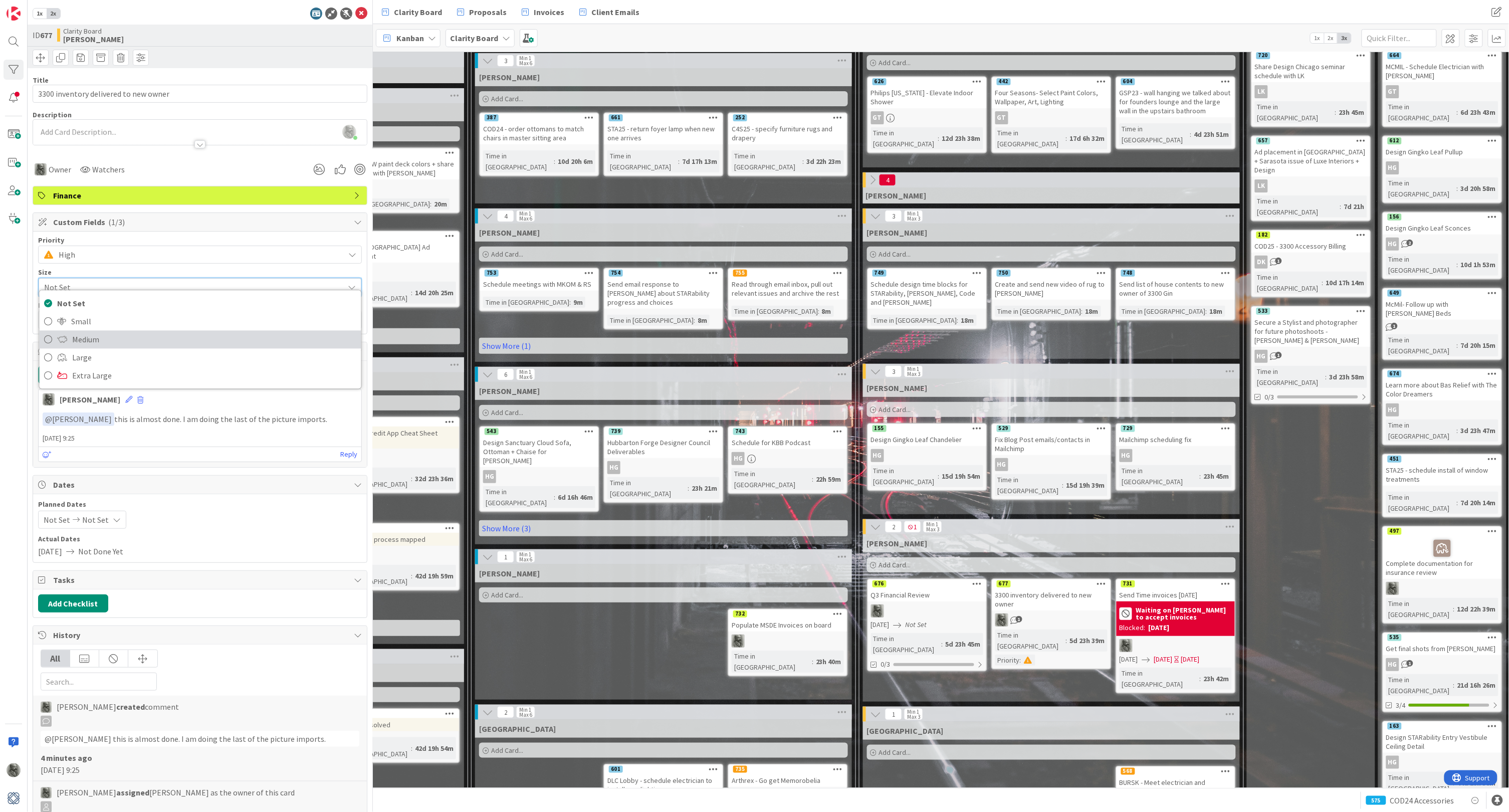
click at [90, 335] on span "Medium" at bounding box center [214, 340] width 284 height 15
click at [103, 318] on span "Not Set" at bounding box center [192, 319] width 296 height 14
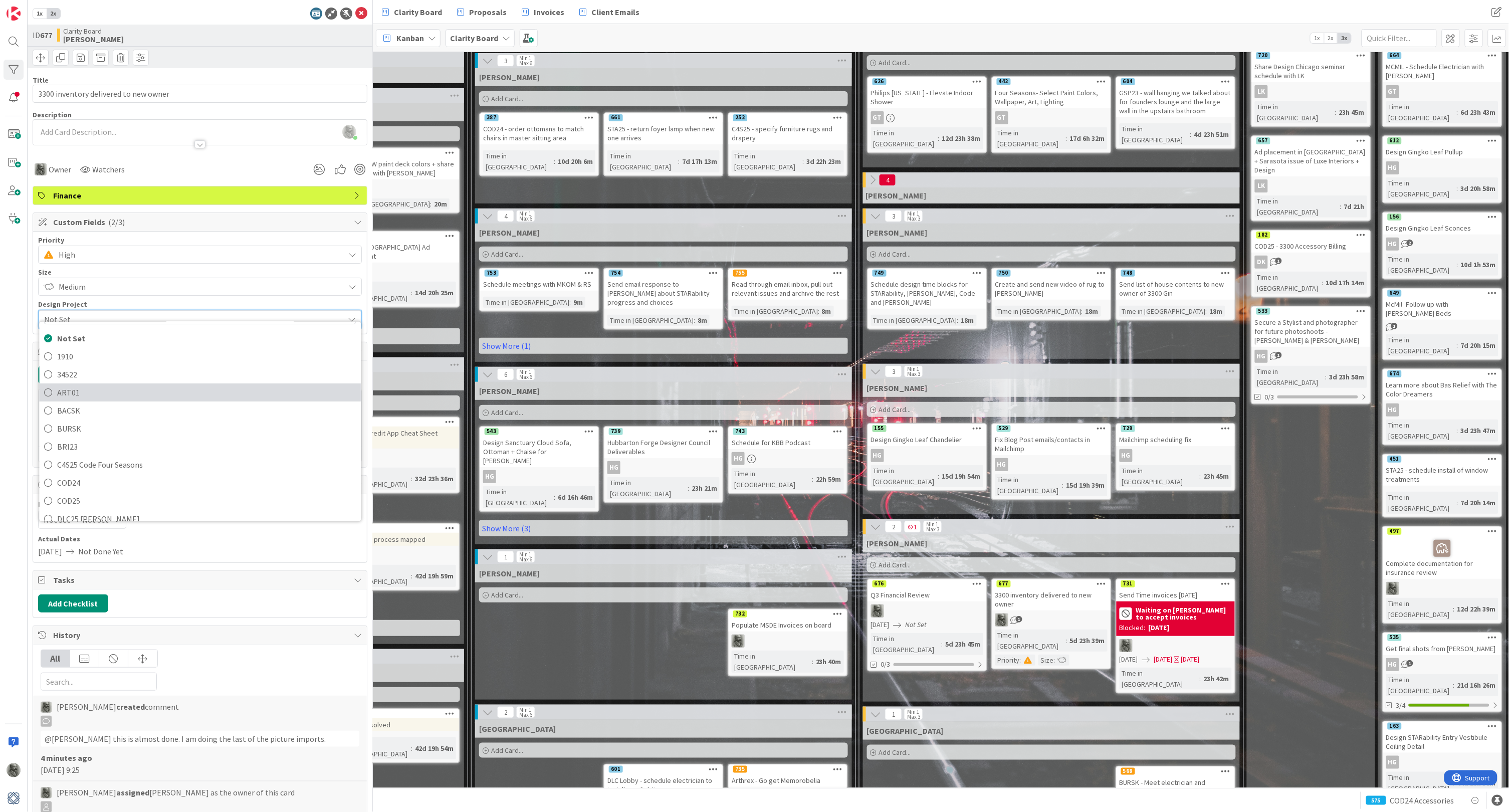
scroll to position [28, 0]
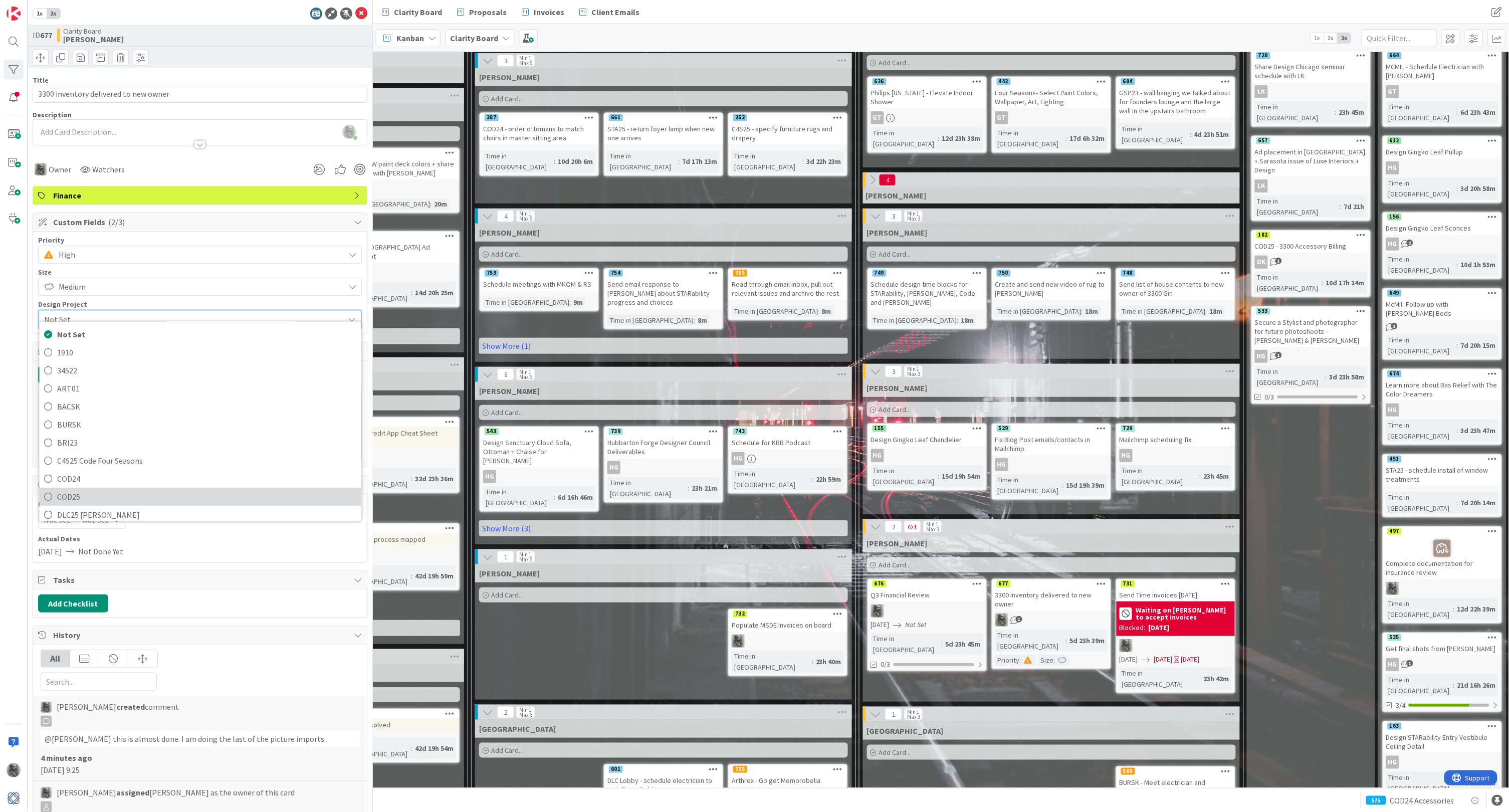
click at [90, 493] on span "COD25" at bounding box center [207, 497] width 299 height 15
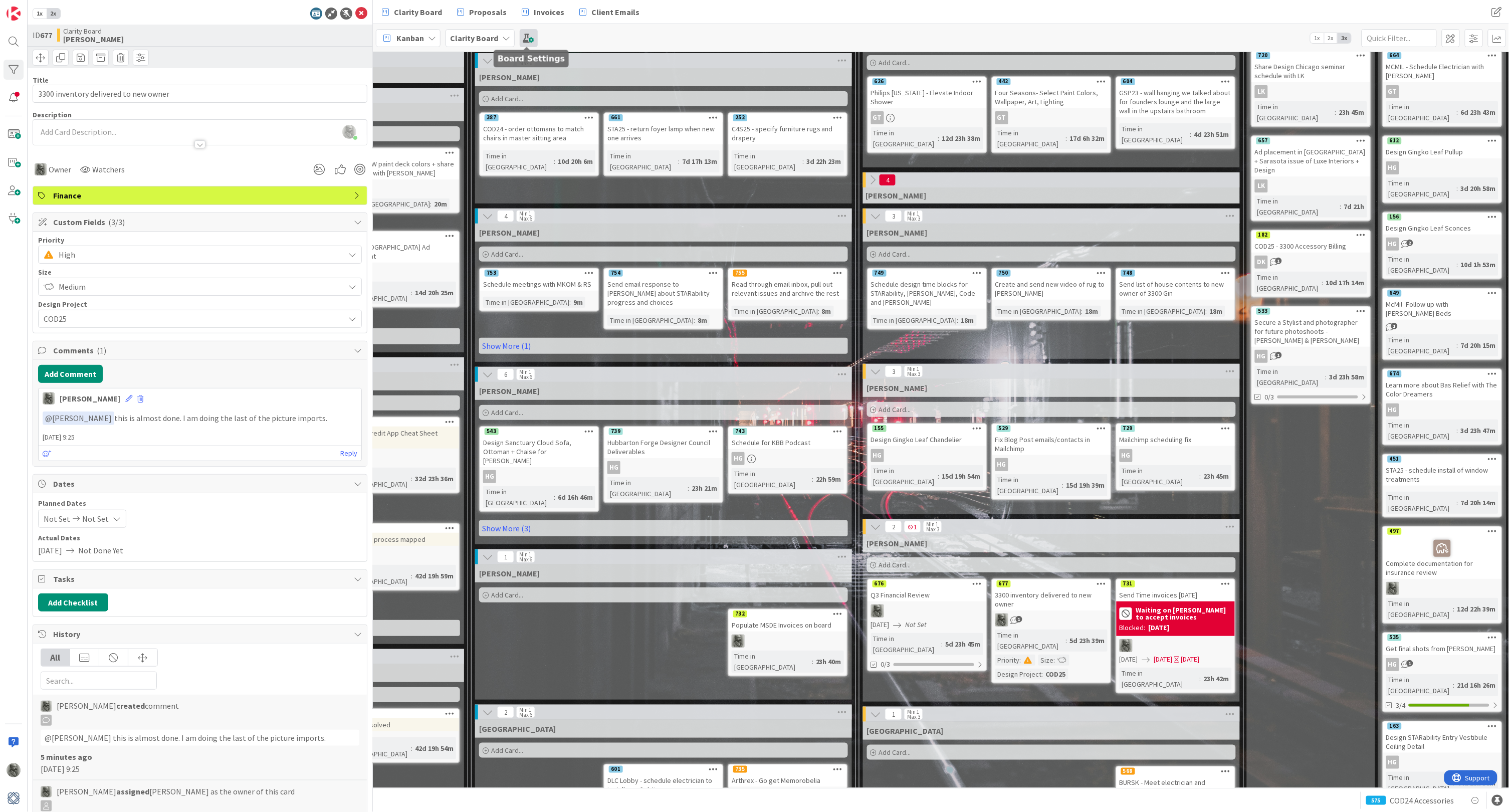
click at [527, 39] on span at bounding box center [529, 38] width 18 height 18
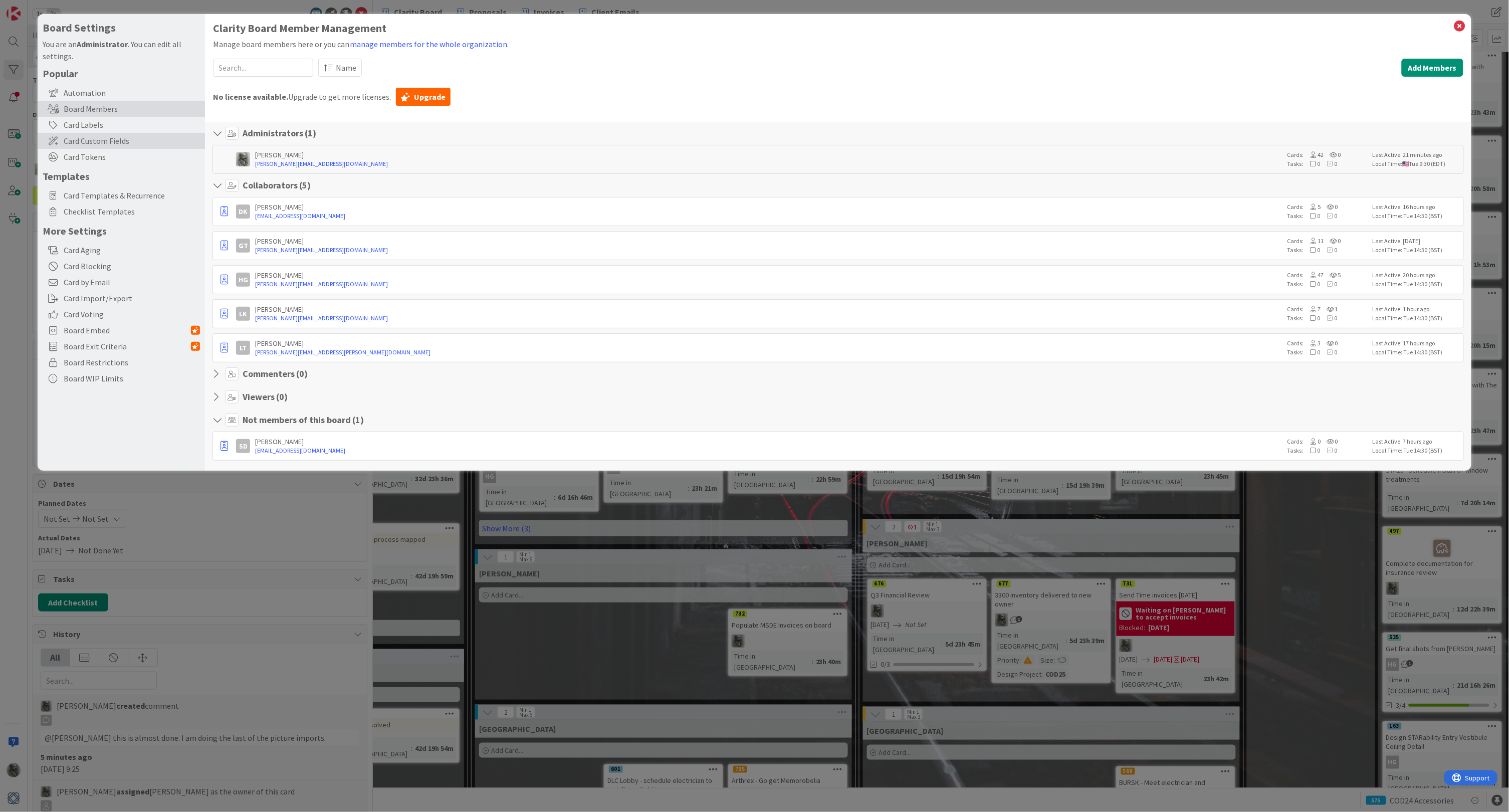
click at [95, 138] on span "Card Custom Fields" at bounding box center [131, 140] width 136 height 12
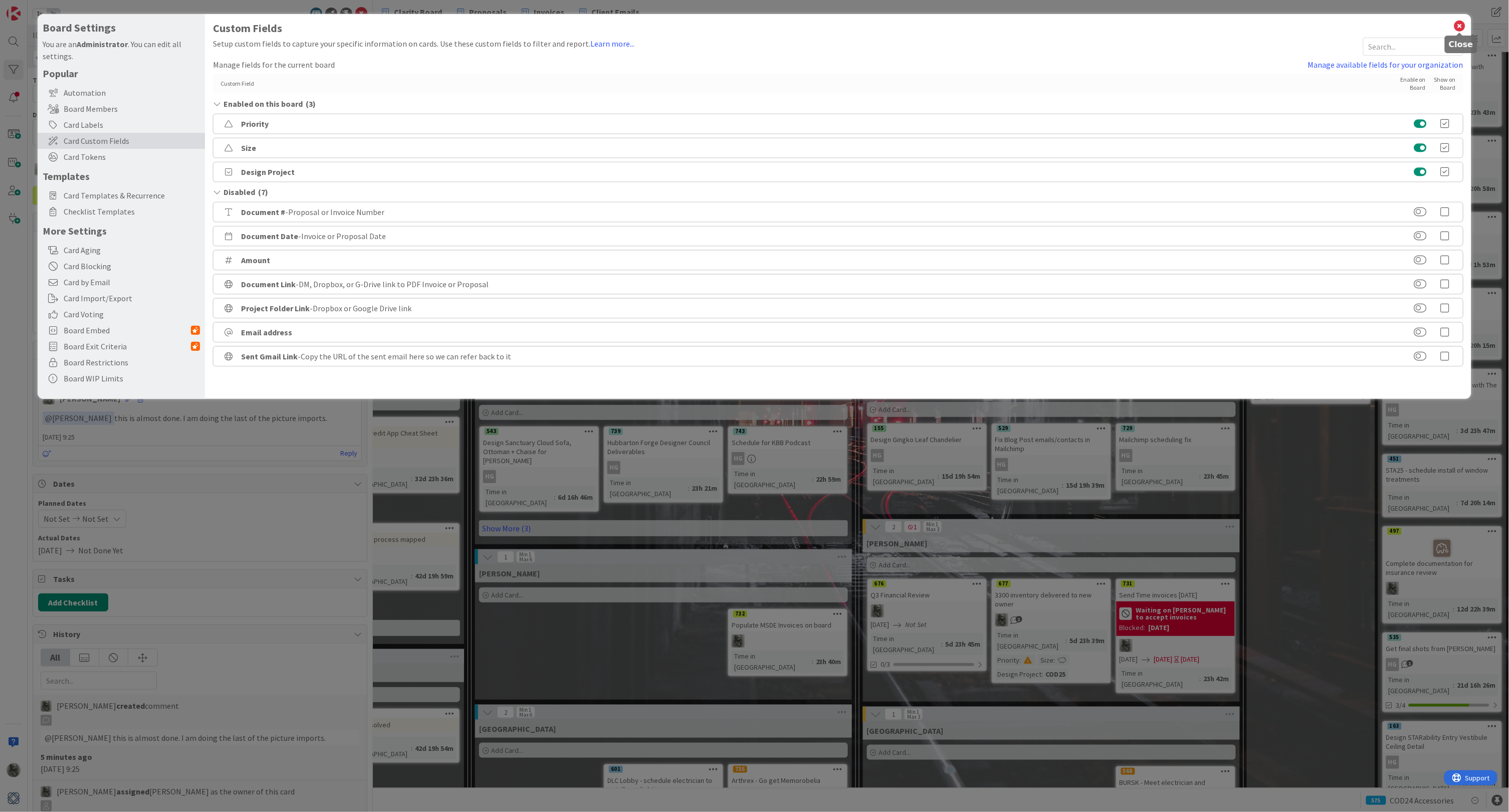
click at [1460, 26] on icon at bounding box center [1460, 26] width 13 height 14
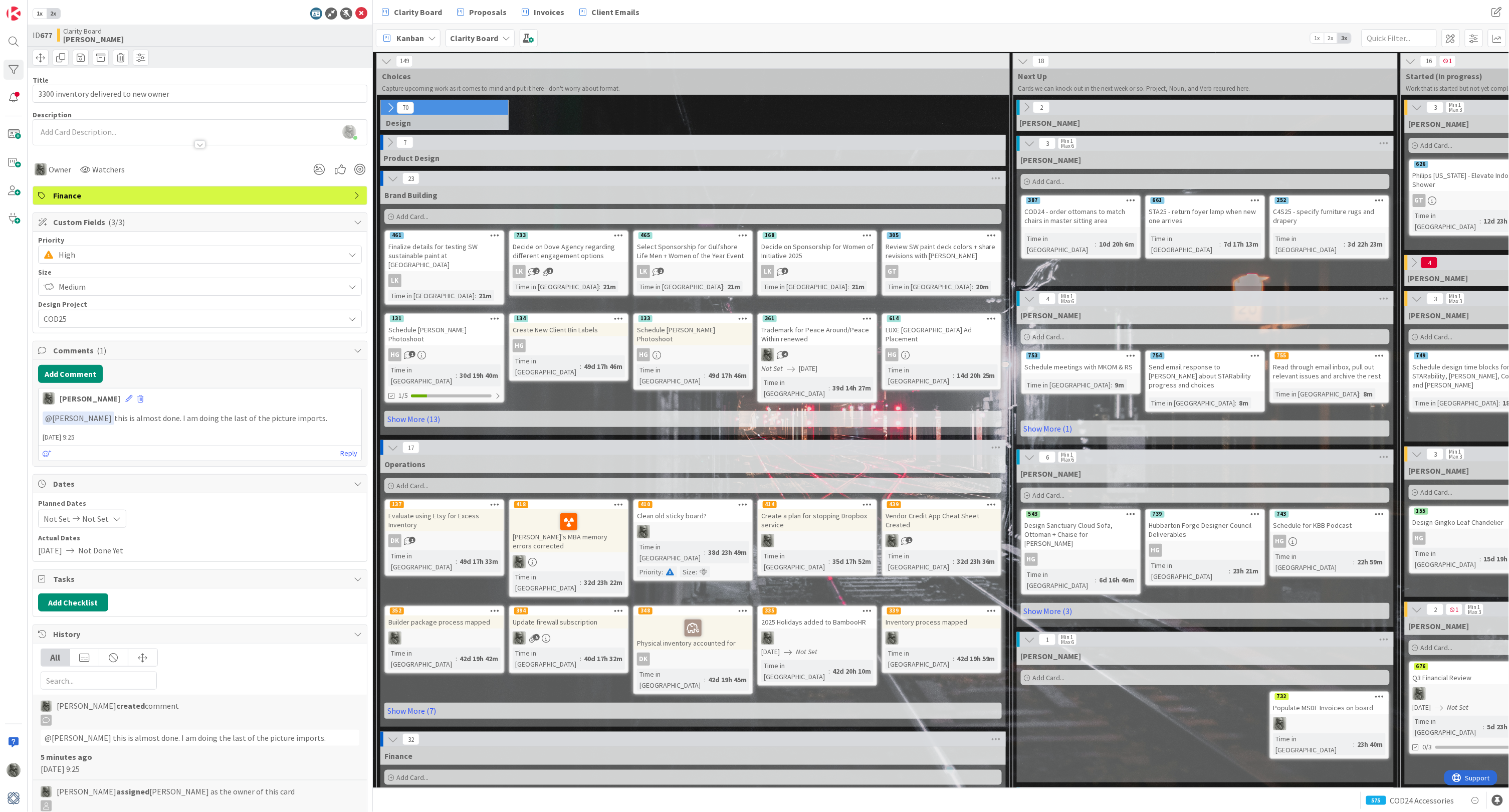
scroll to position [1, 0]
click at [418, 258] on div "Finalize details for testing SW sustainable paint at [GEOGRAPHIC_DATA]" at bounding box center [444, 255] width 118 height 31
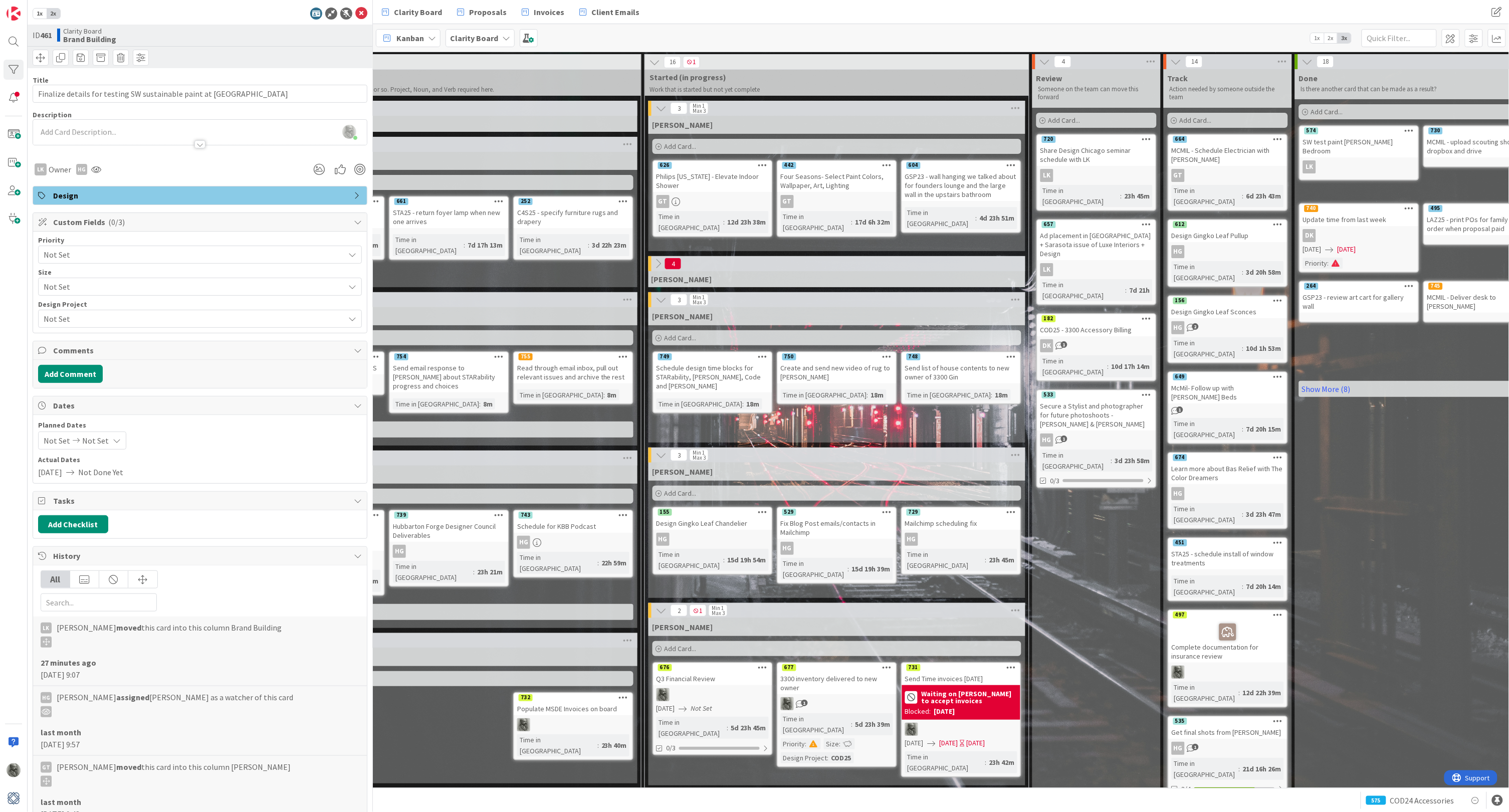
scroll to position [0, 756]
click at [952, 11] on div "Clarity Board Proposals Invoices Client Emails" at bounding box center [719, 13] width 686 height 18
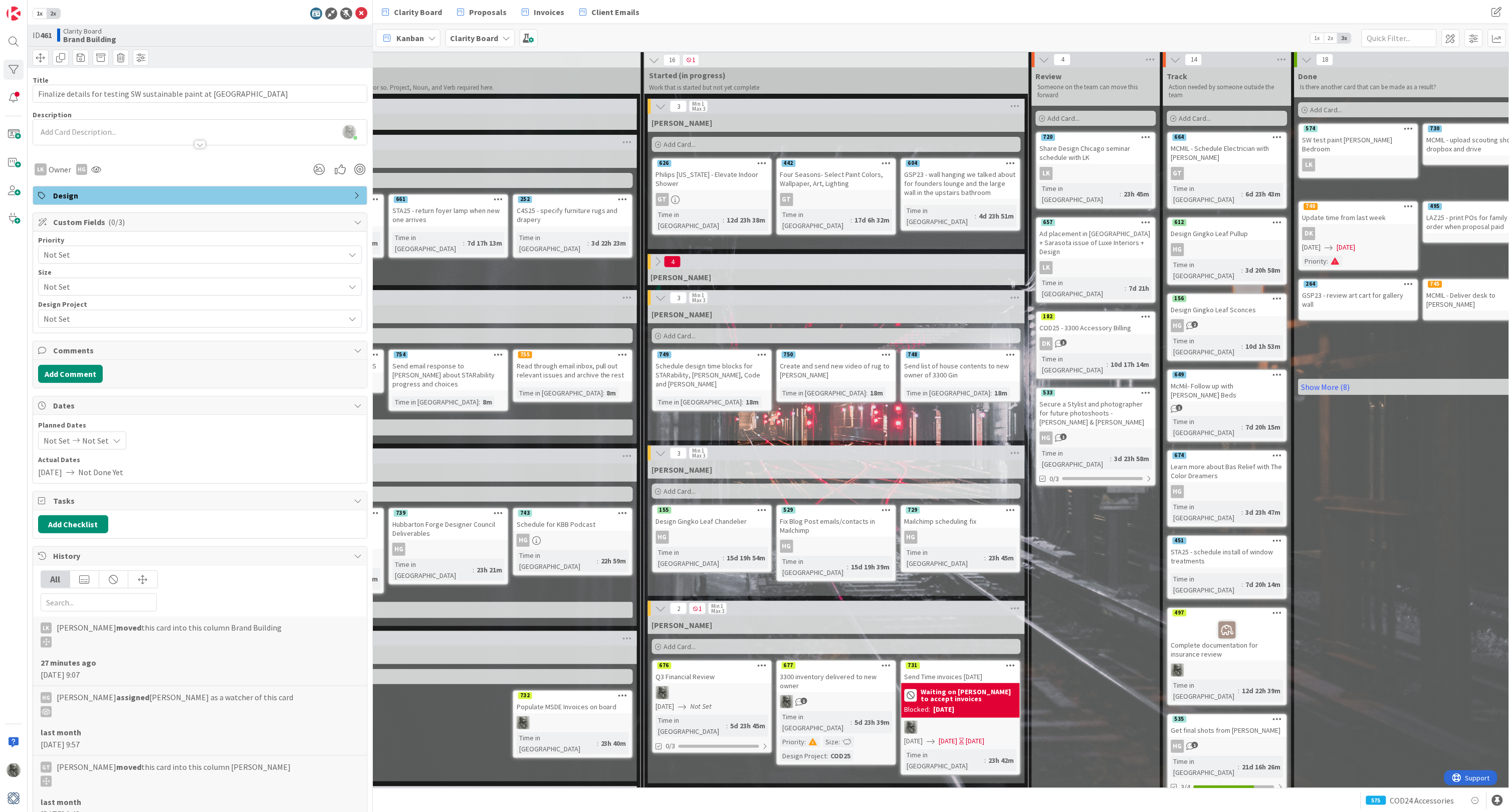
scroll to position [2, 758]
click at [658, 258] on icon at bounding box center [656, 261] width 11 height 11
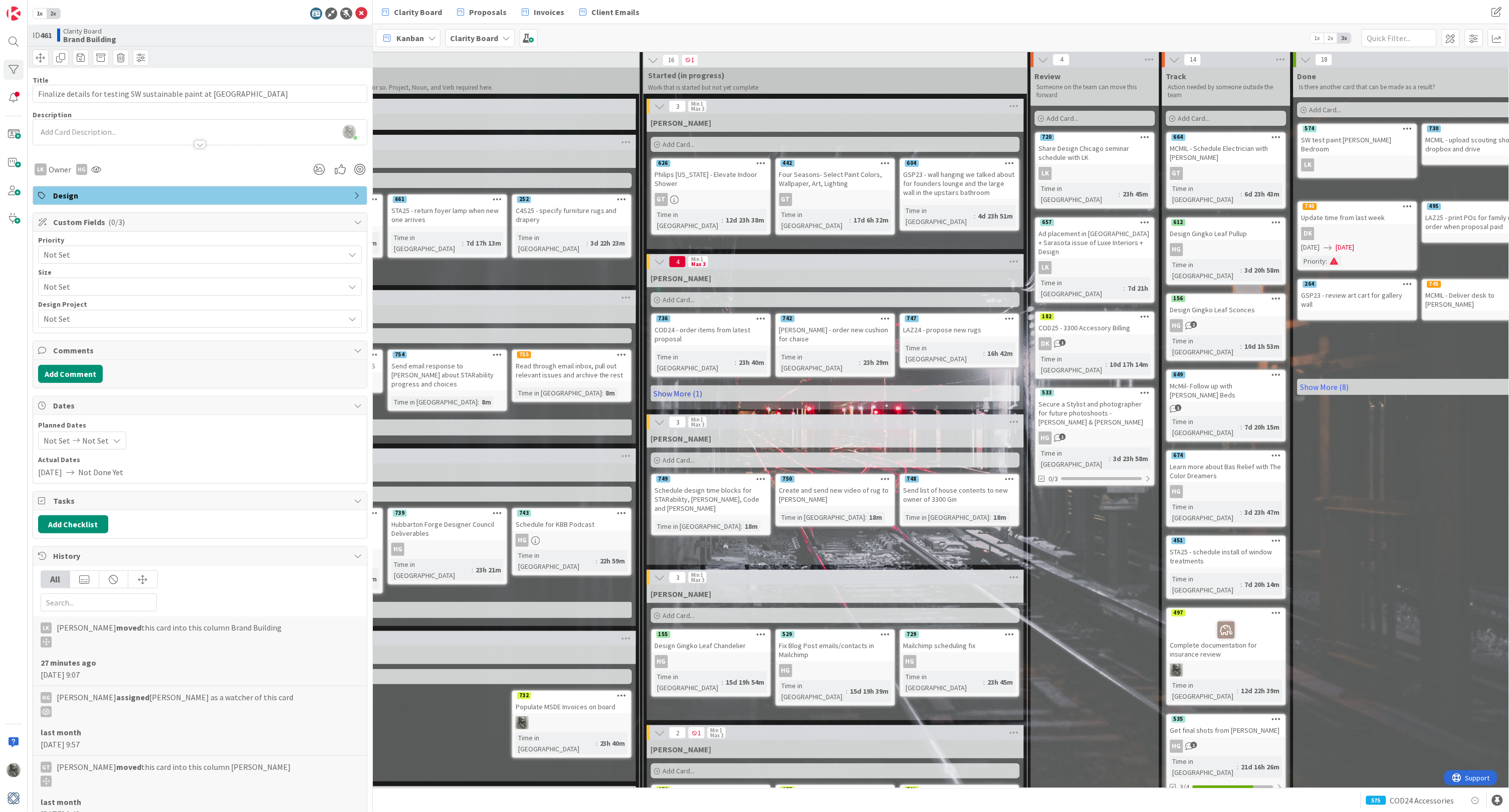
click at [680, 386] on link "Show More (1)" at bounding box center [835, 393] width 369 height 16
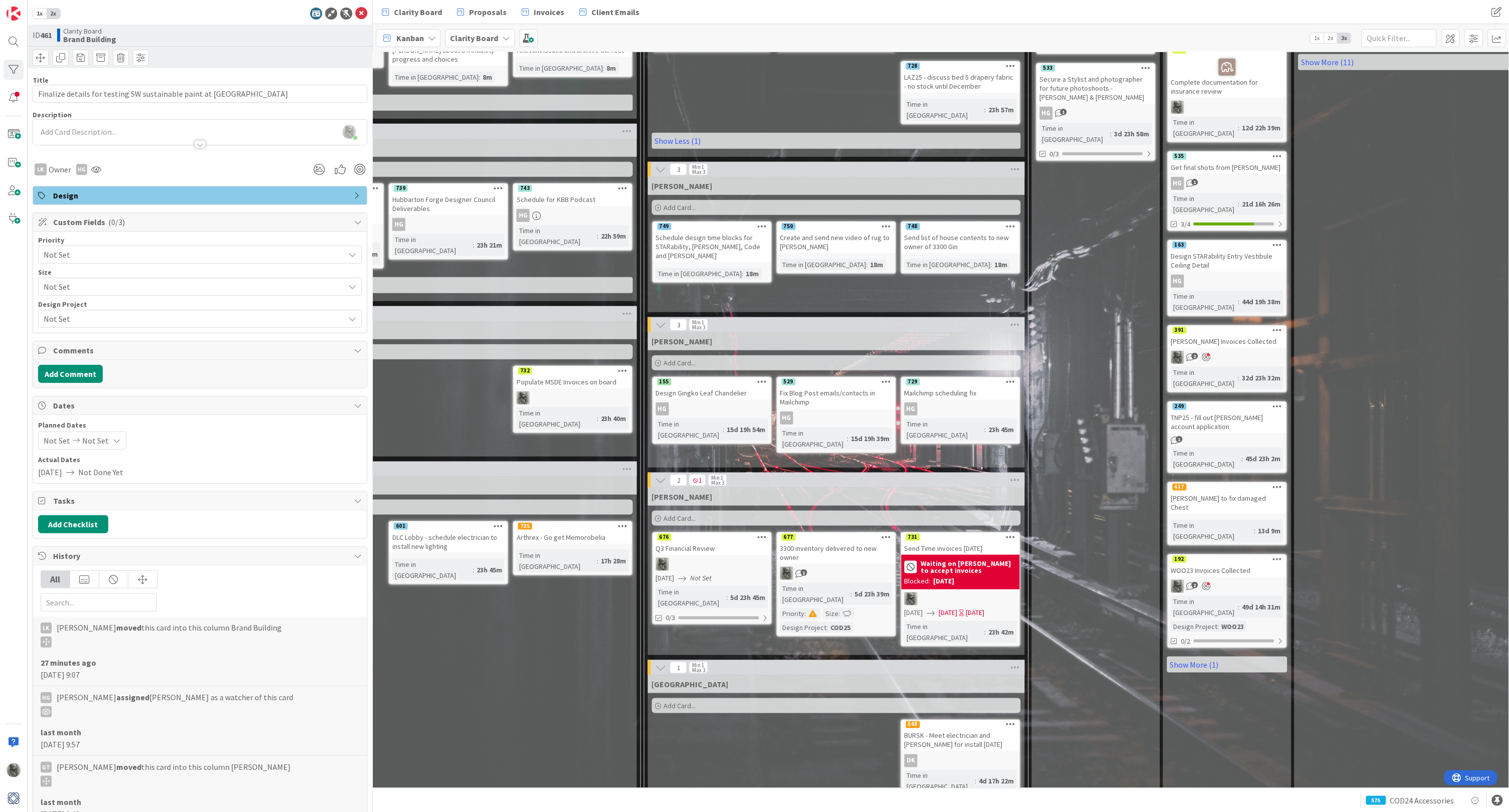
scroll to position [321, 757]
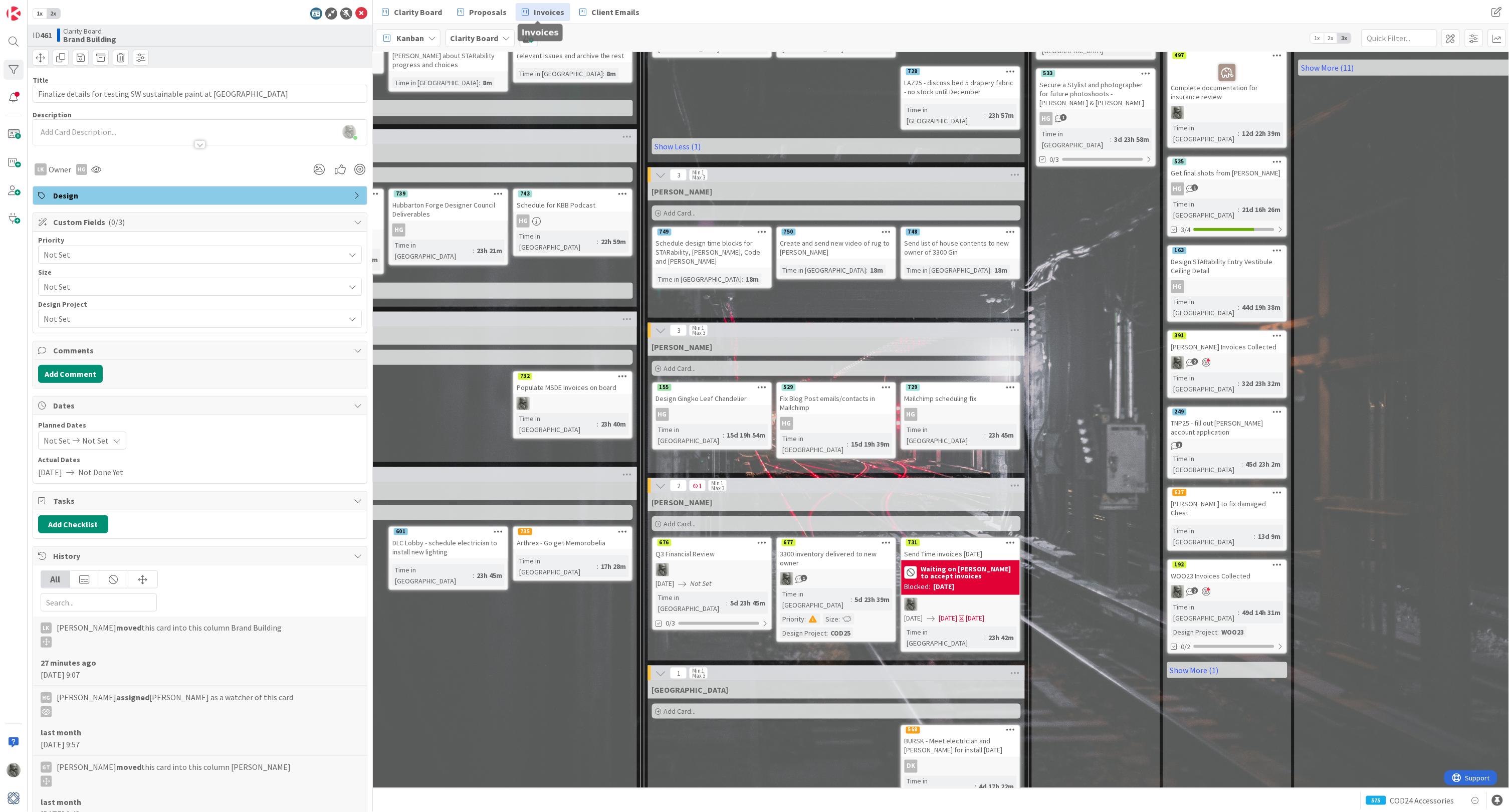
click at [540, 11] on span "Invoices" at bounding box center [549, 12] width 31 height 12
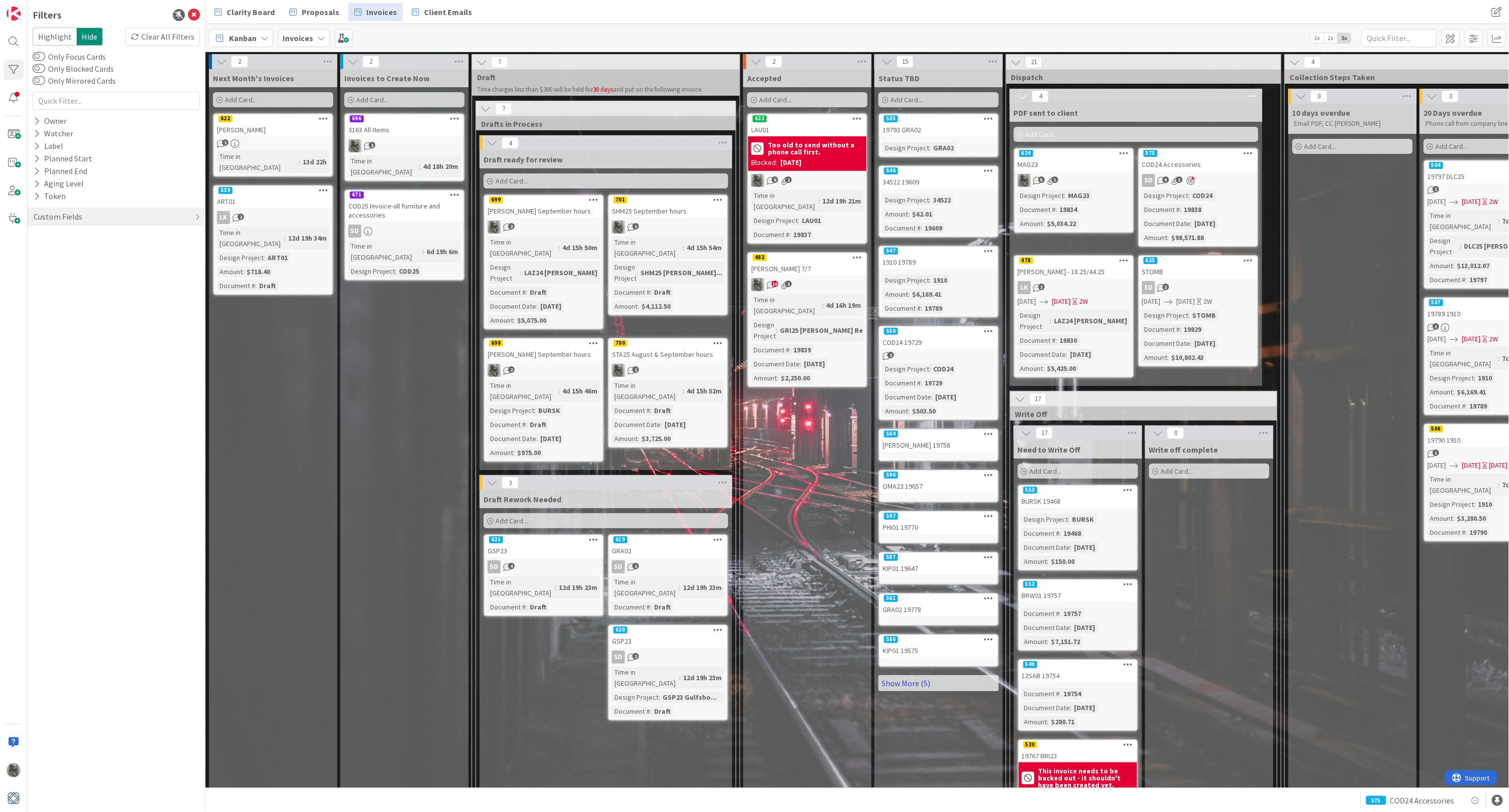
click at [912, 675] on link "Show More (5)" at bounding box center [939, 682] width 120 height 16
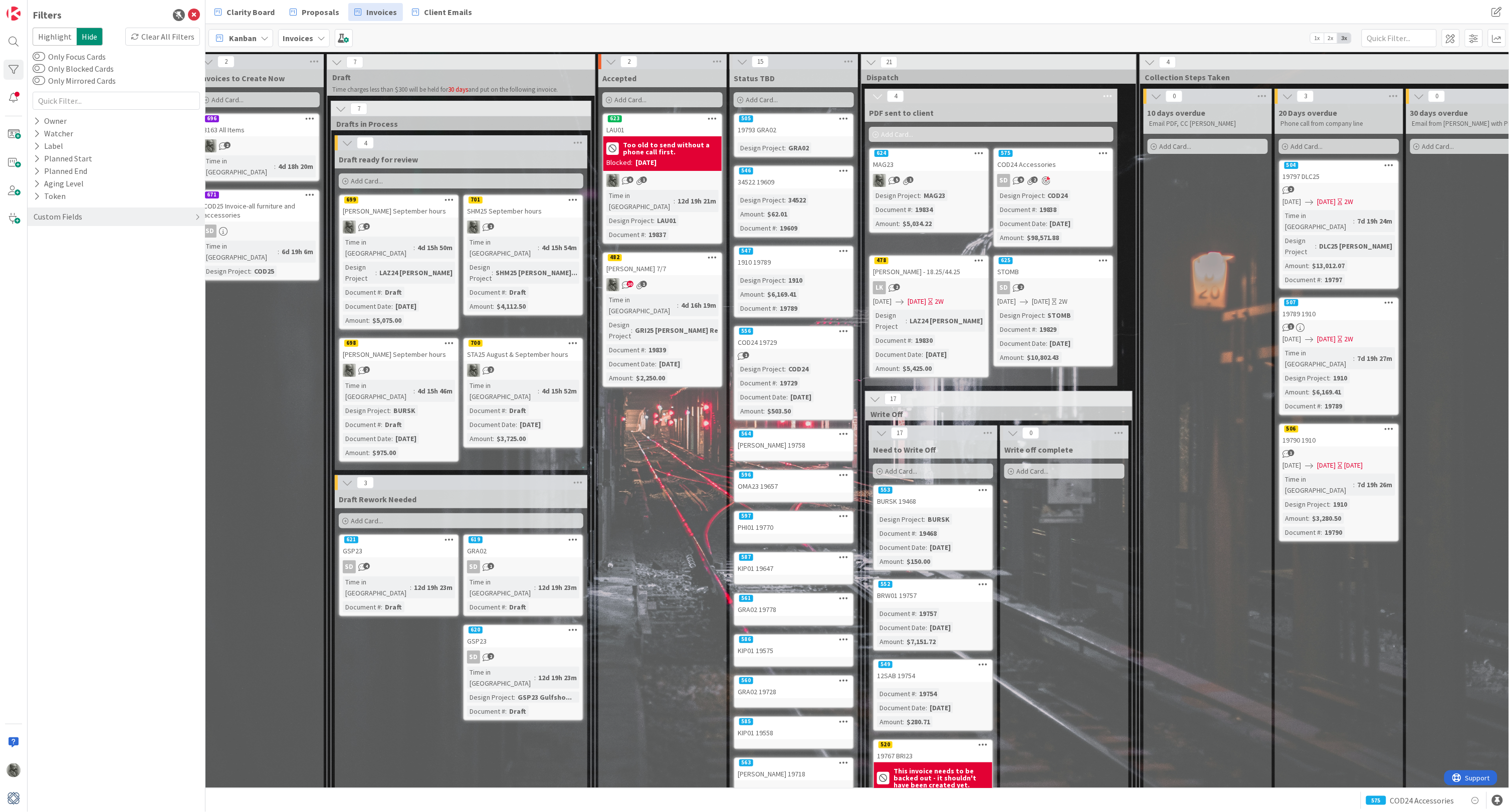
scroll to position [1, 145]
click at [258, 11] on span "Clarity Board" at bounding box center [251, 12] width 49 height 12
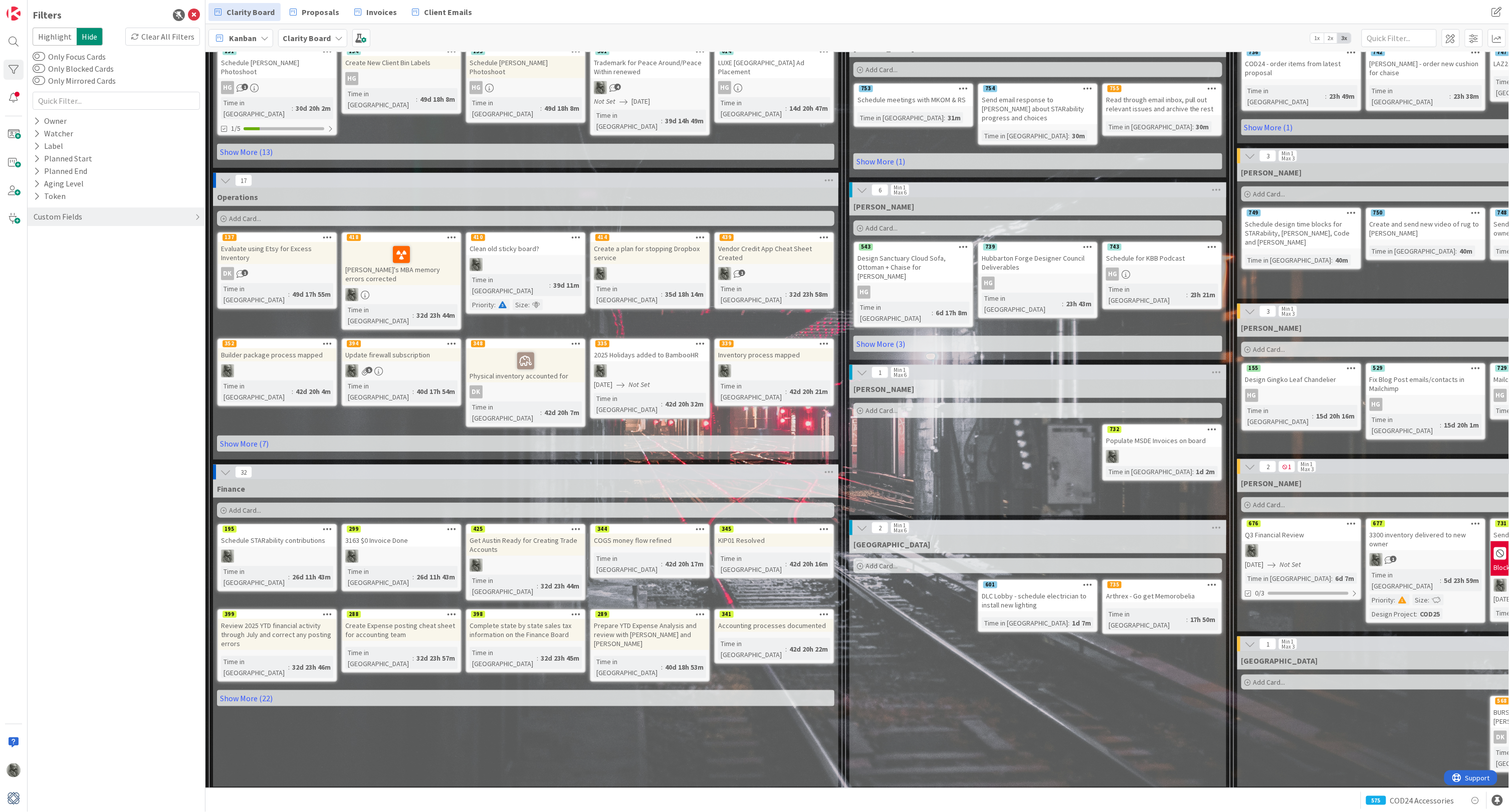
scroll to position [268, 0]
click at [37, 142] on icon at bounding box center [37, 146] width 7 height 8
click at [41, 210] on icon at bounding box center [38, 213] width 7 height 7
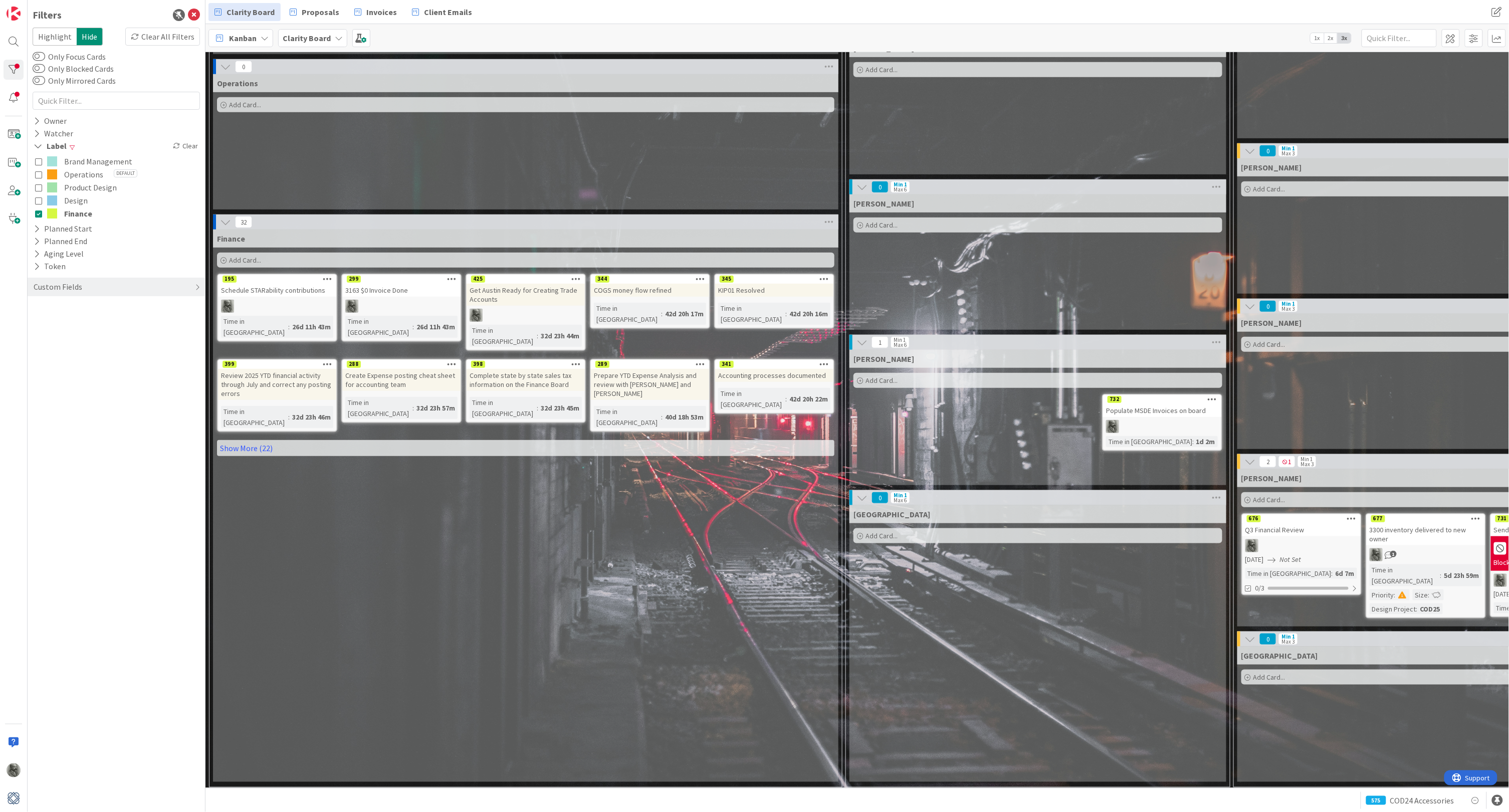
click at [38, 173] on icon at bounding box center [38, 174] width 7 height 7
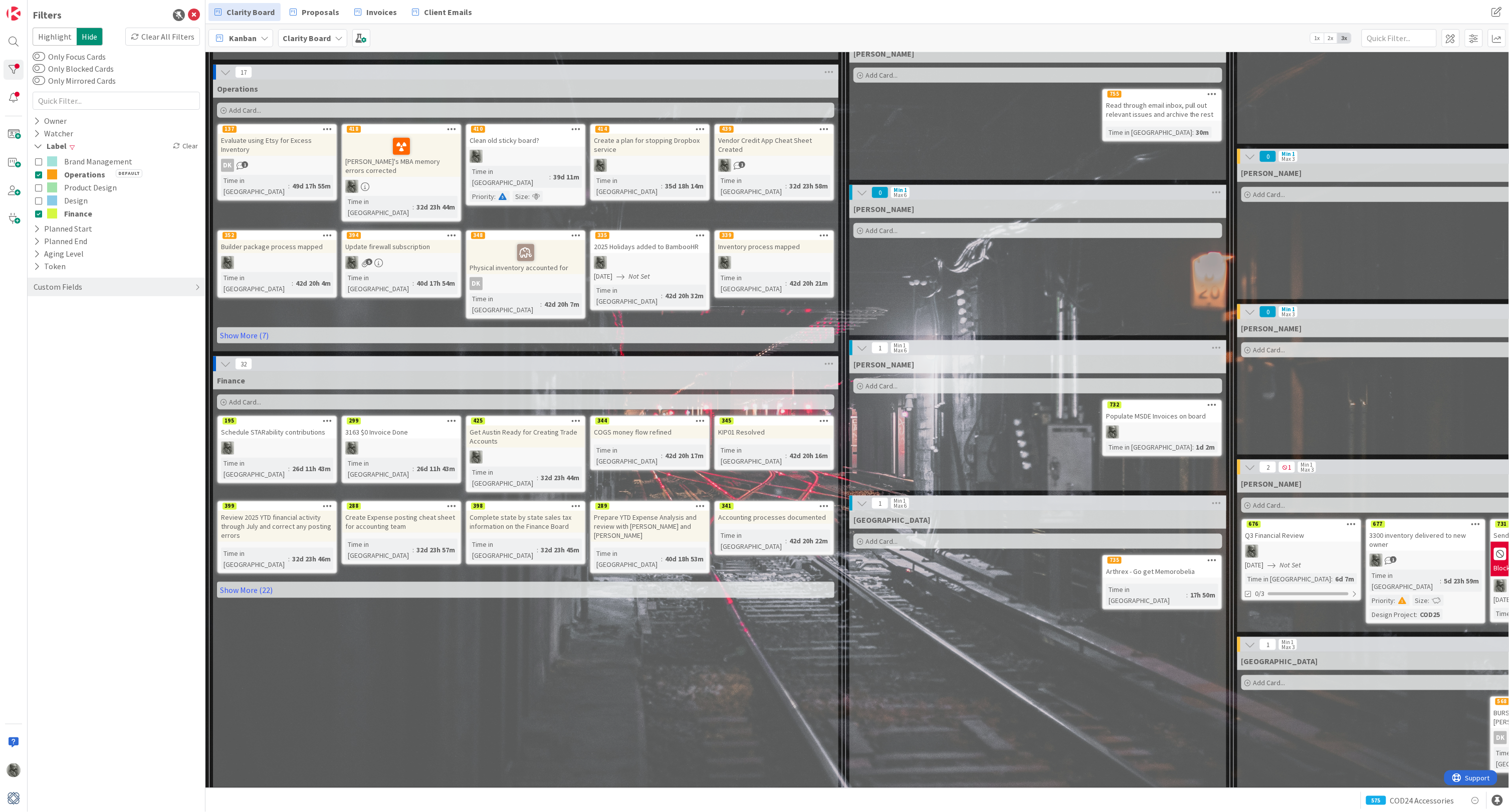
scroll to position [263, 0]
click at [248, 327] on link "Show More (7)" at bounding box center [525, 335] width 617 height 16
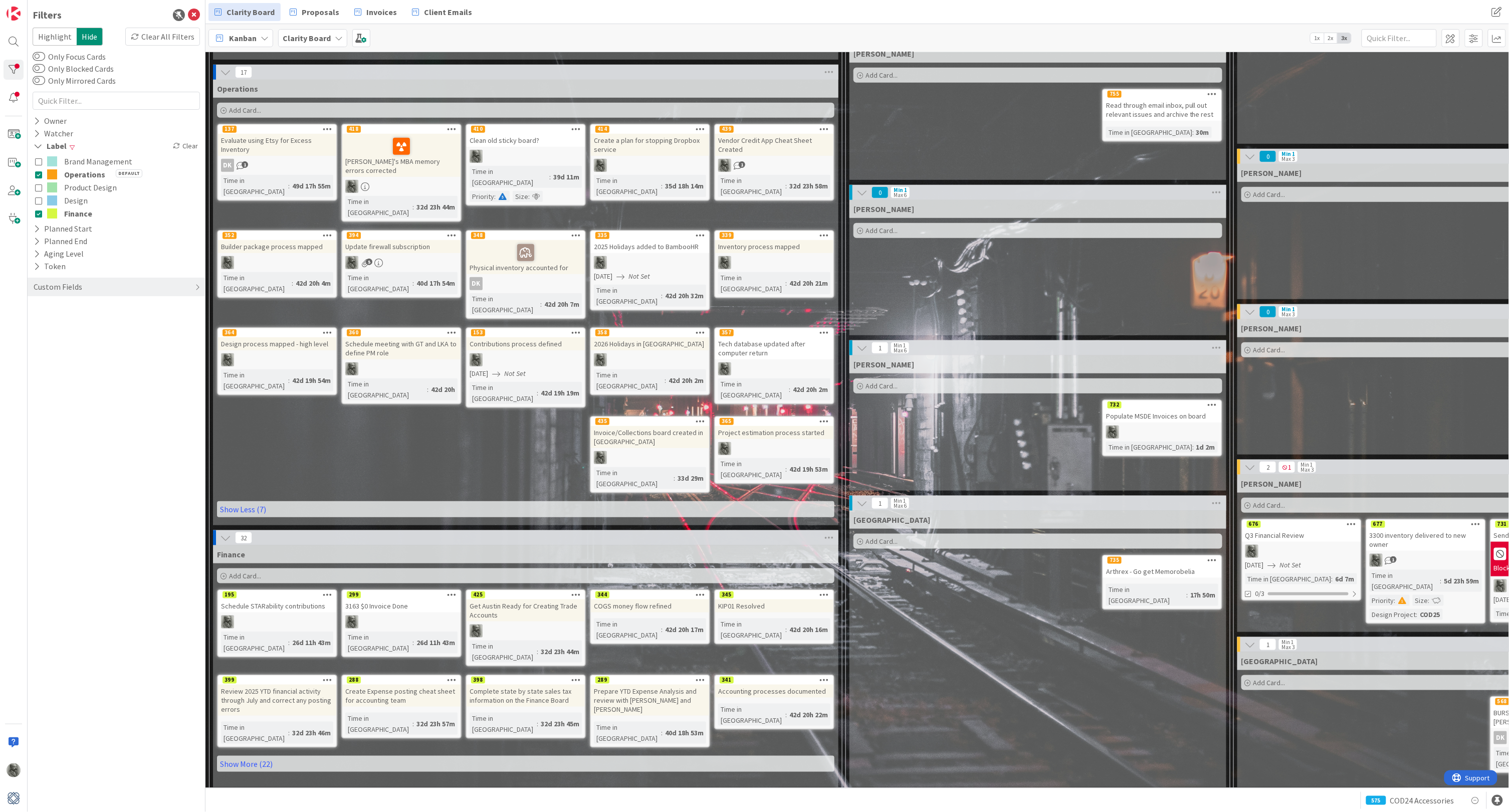
click at [325, 676] on icon at bounding box center [327, 679] width 9 height 7
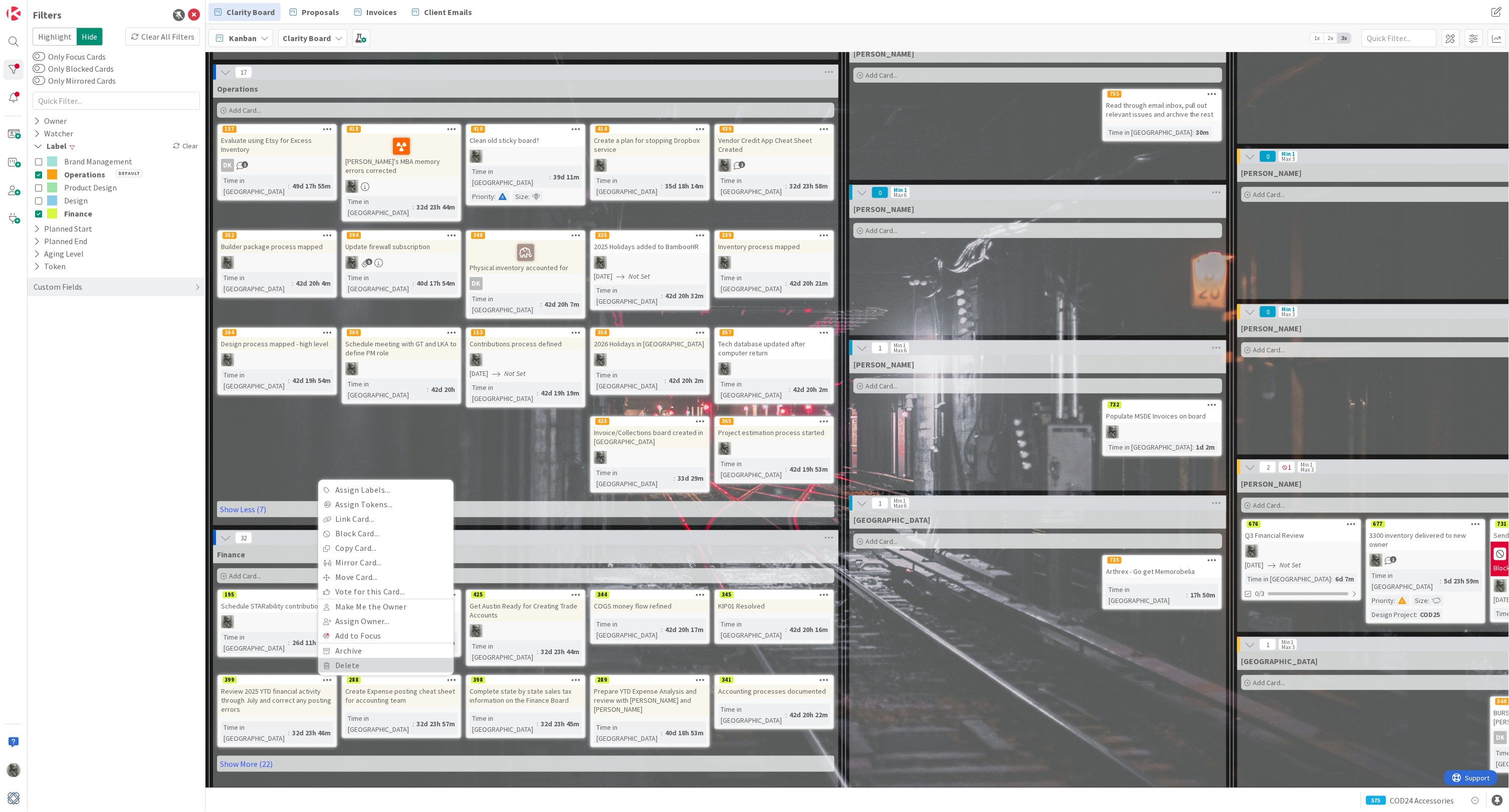
click at [337, 658] on link "Delete" at bounding box center [386, 665] width 136 height 14
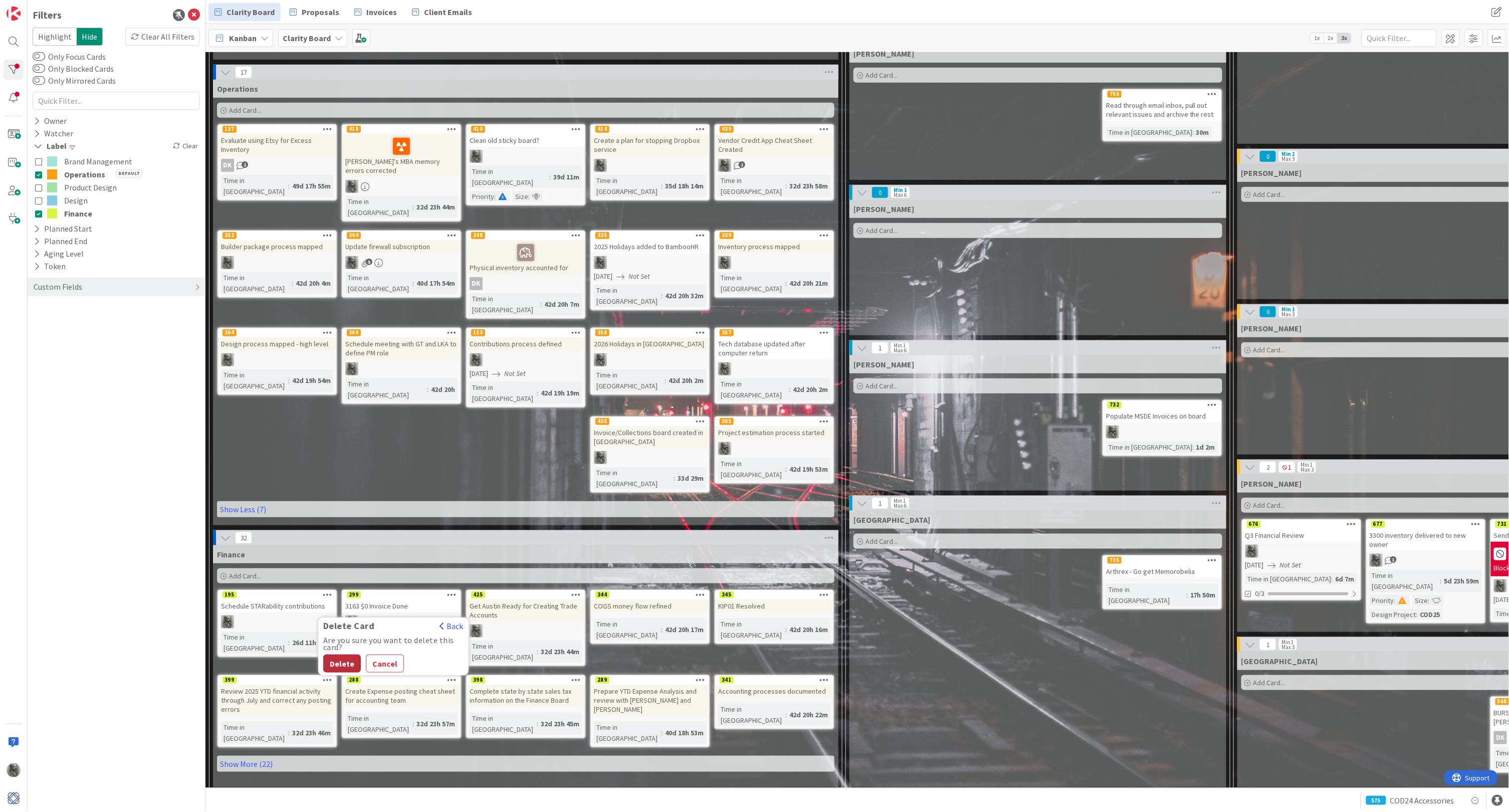
click at [345, 655] on button "Delete" at bounding box center [342, 664] width 38 height 18
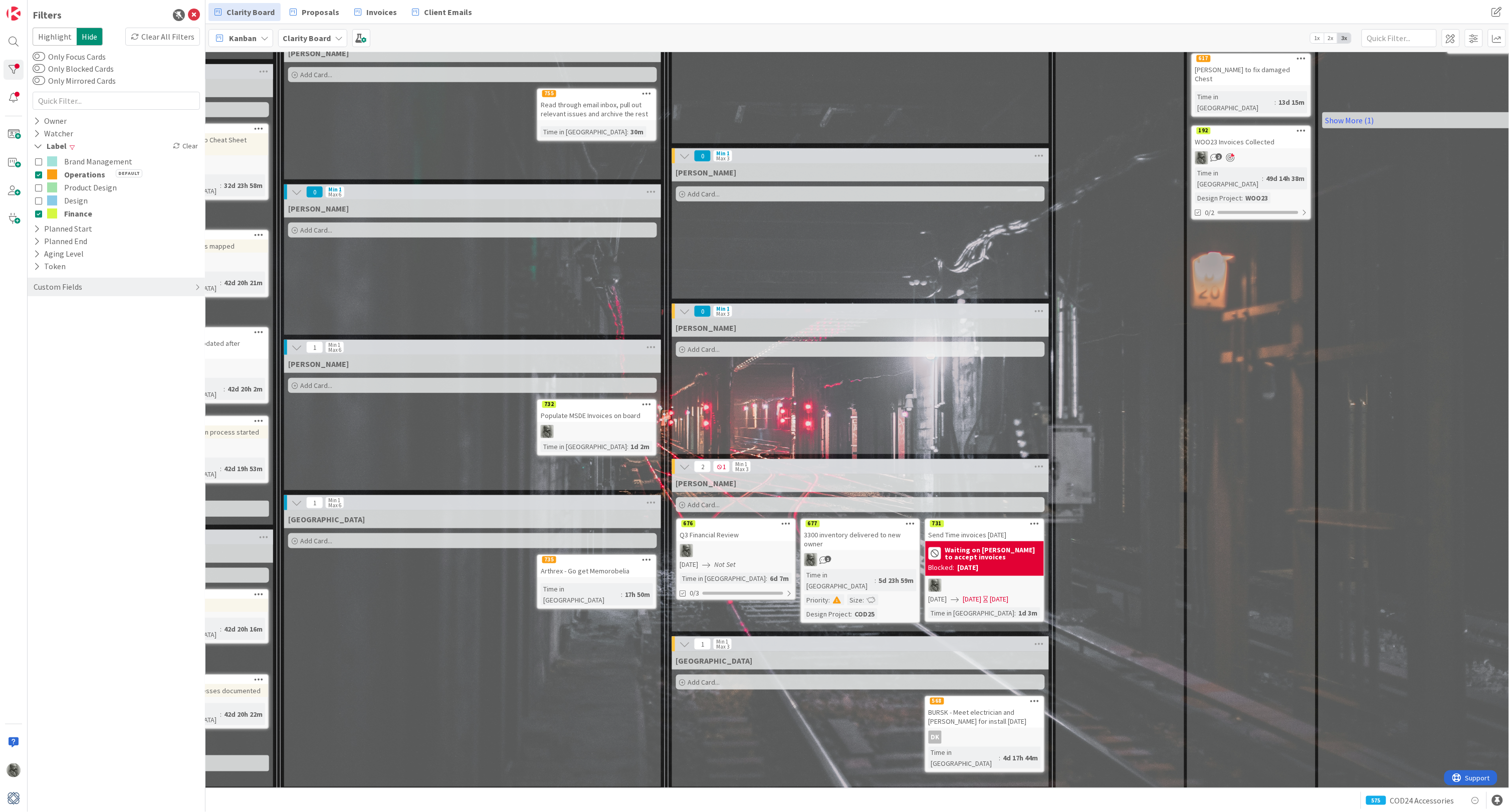
scroll to position [261, 565]
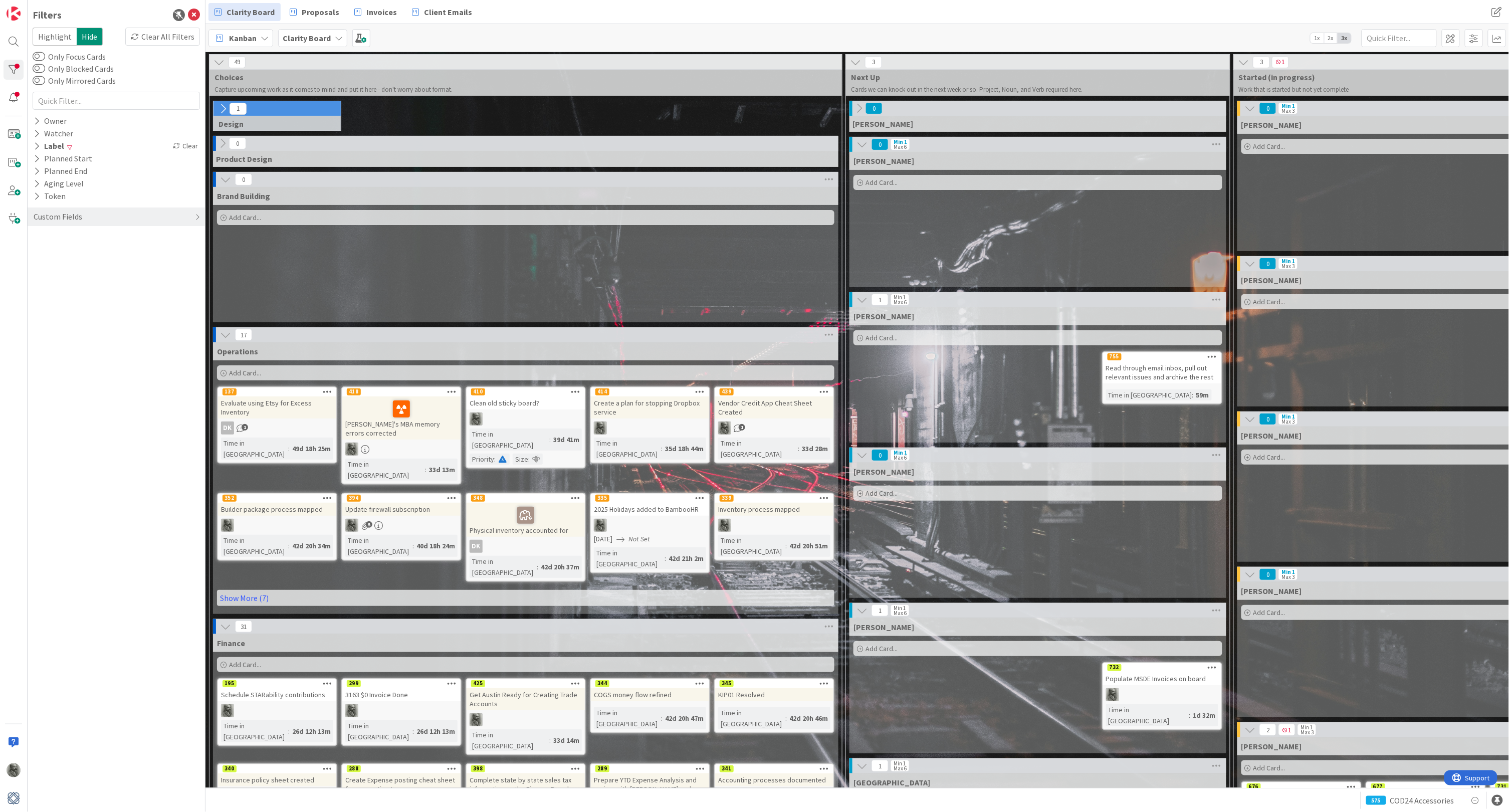
click at [1164, 365] on div "Read through email inbox, pull out relevant issues and archive the rest" at bounding box center [1162, 372] width 118 height 22
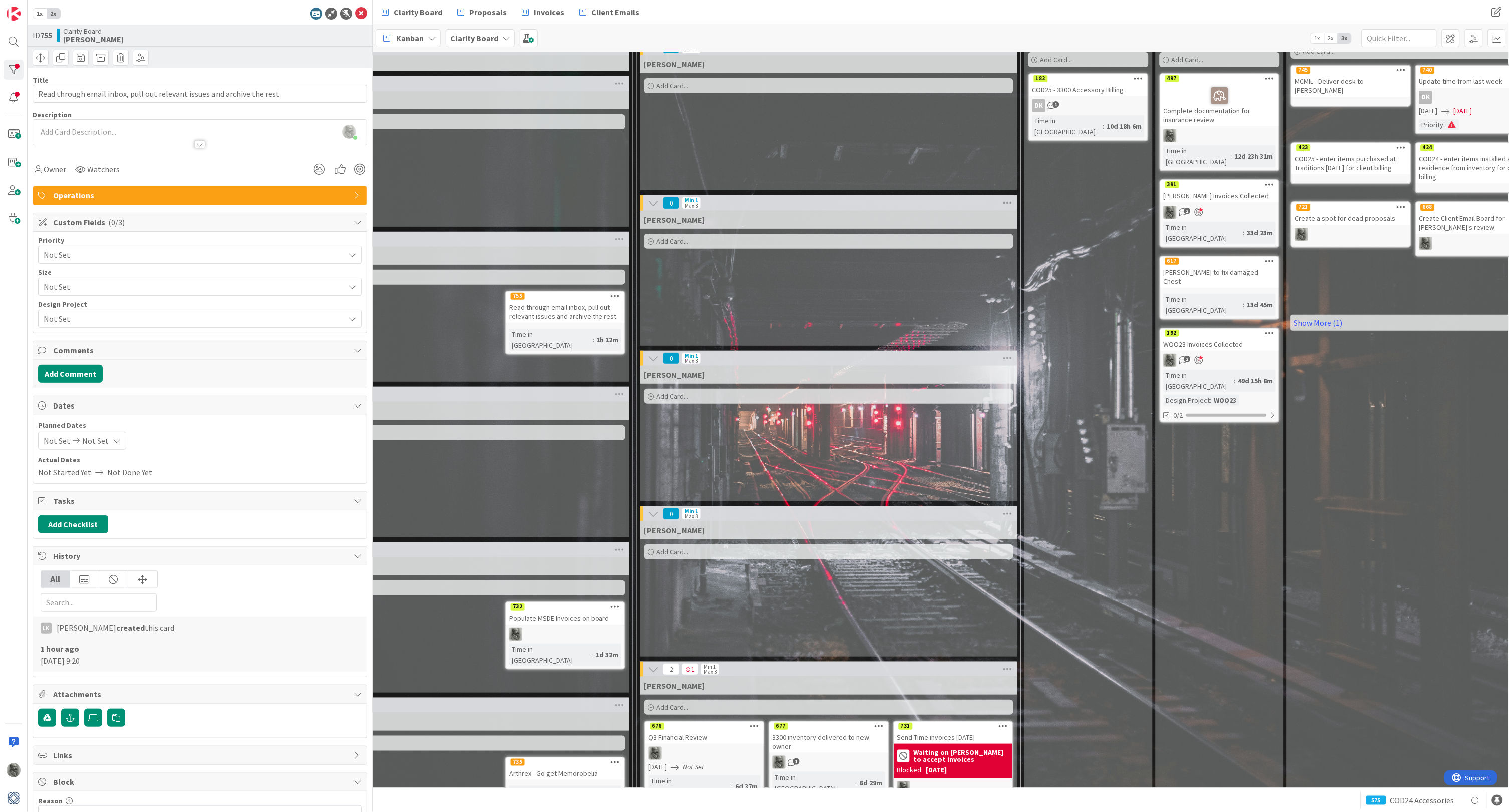
scroll to position [59, 763]
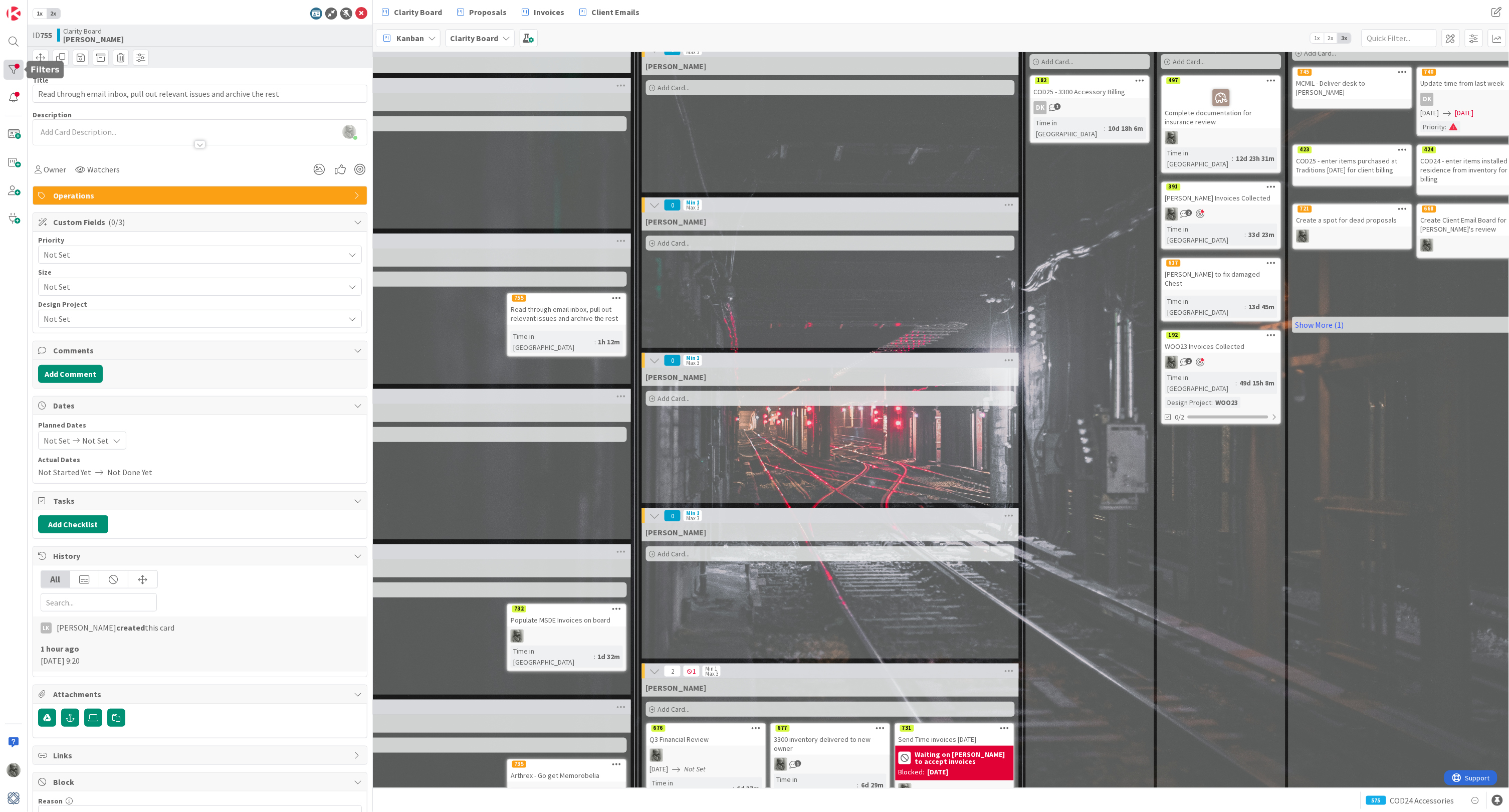
click at [9, 66] on div at bounding box center [13, 69] width 20 height 20
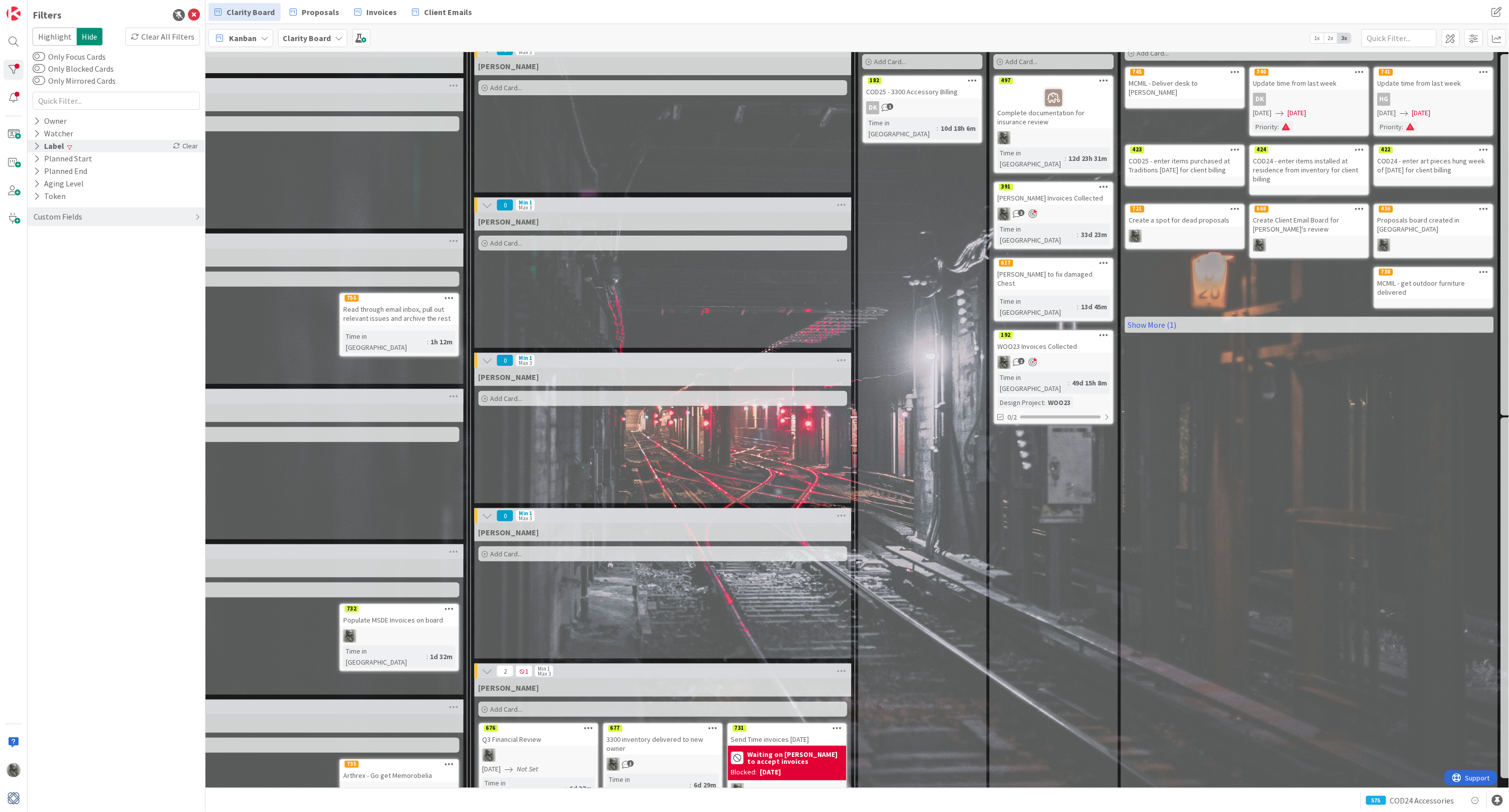
click at [57, 141] on div "Label" at bounding box center [49, 146] width 33 height 13
click at [38, 171] on icon at bounding box center [38, 174] width 7 height 7
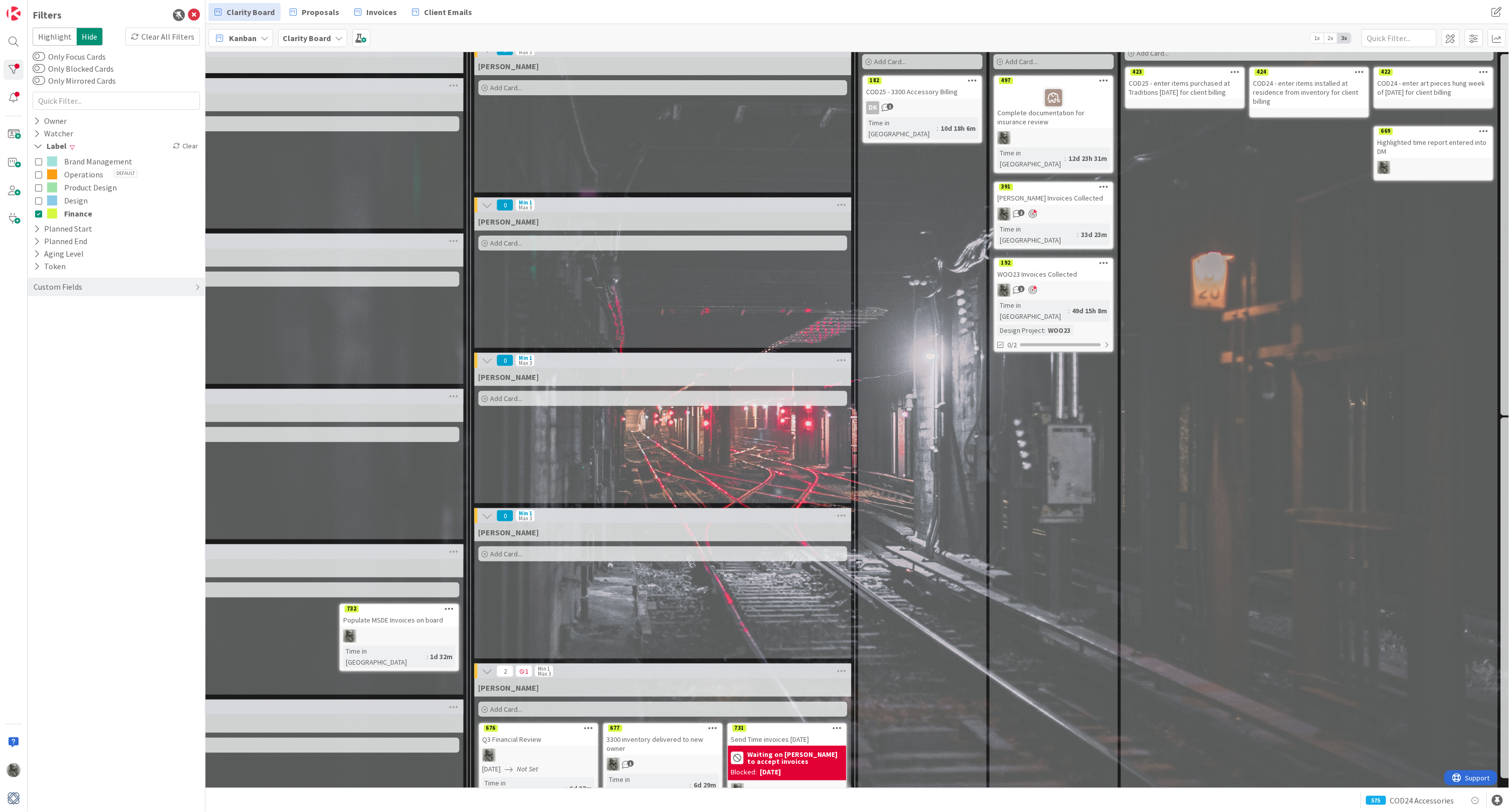
click at [38, 210] on icon at bounding box center [38, 213] width 7 height 7
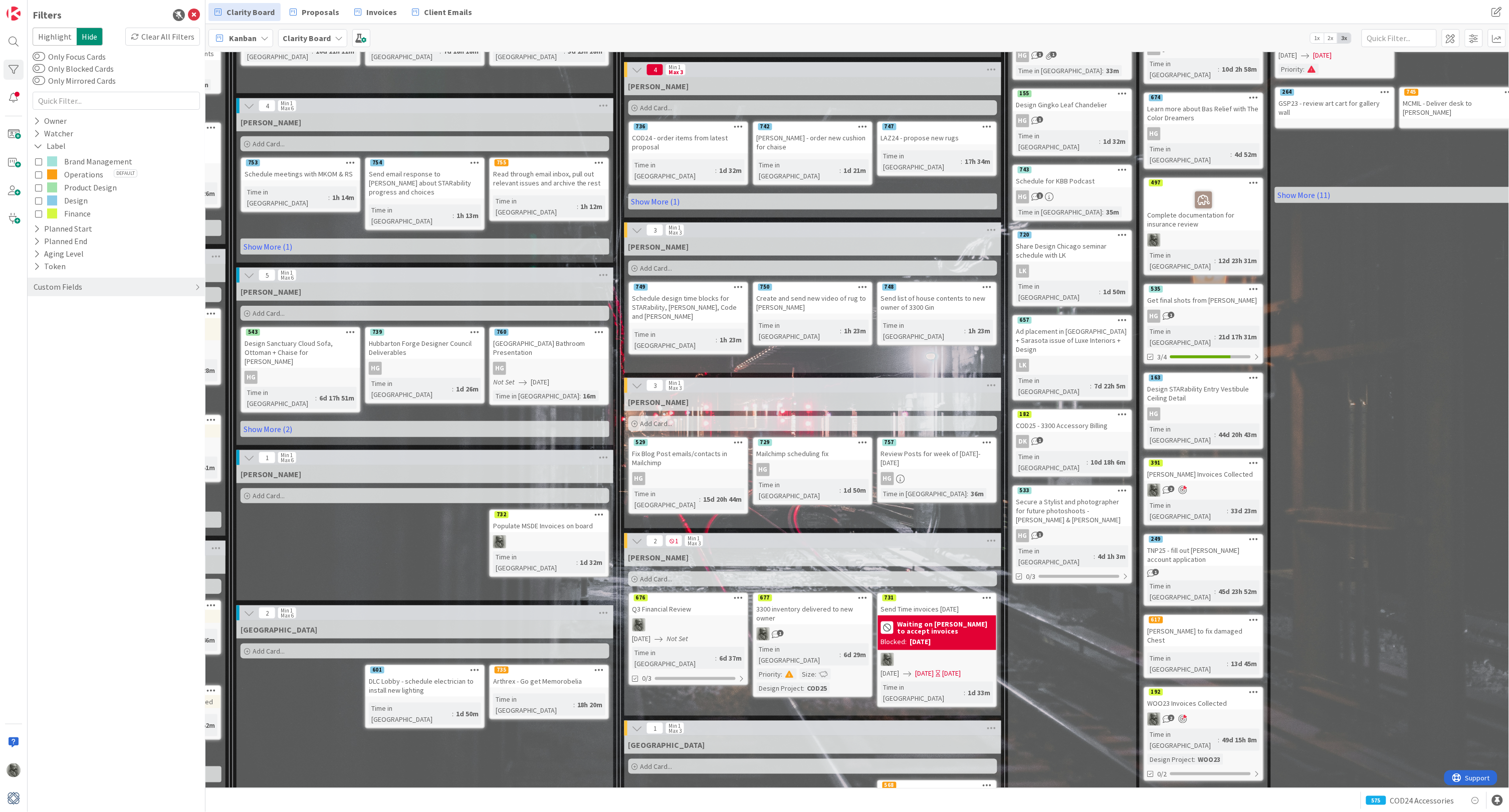
scroll to position [196, 612]
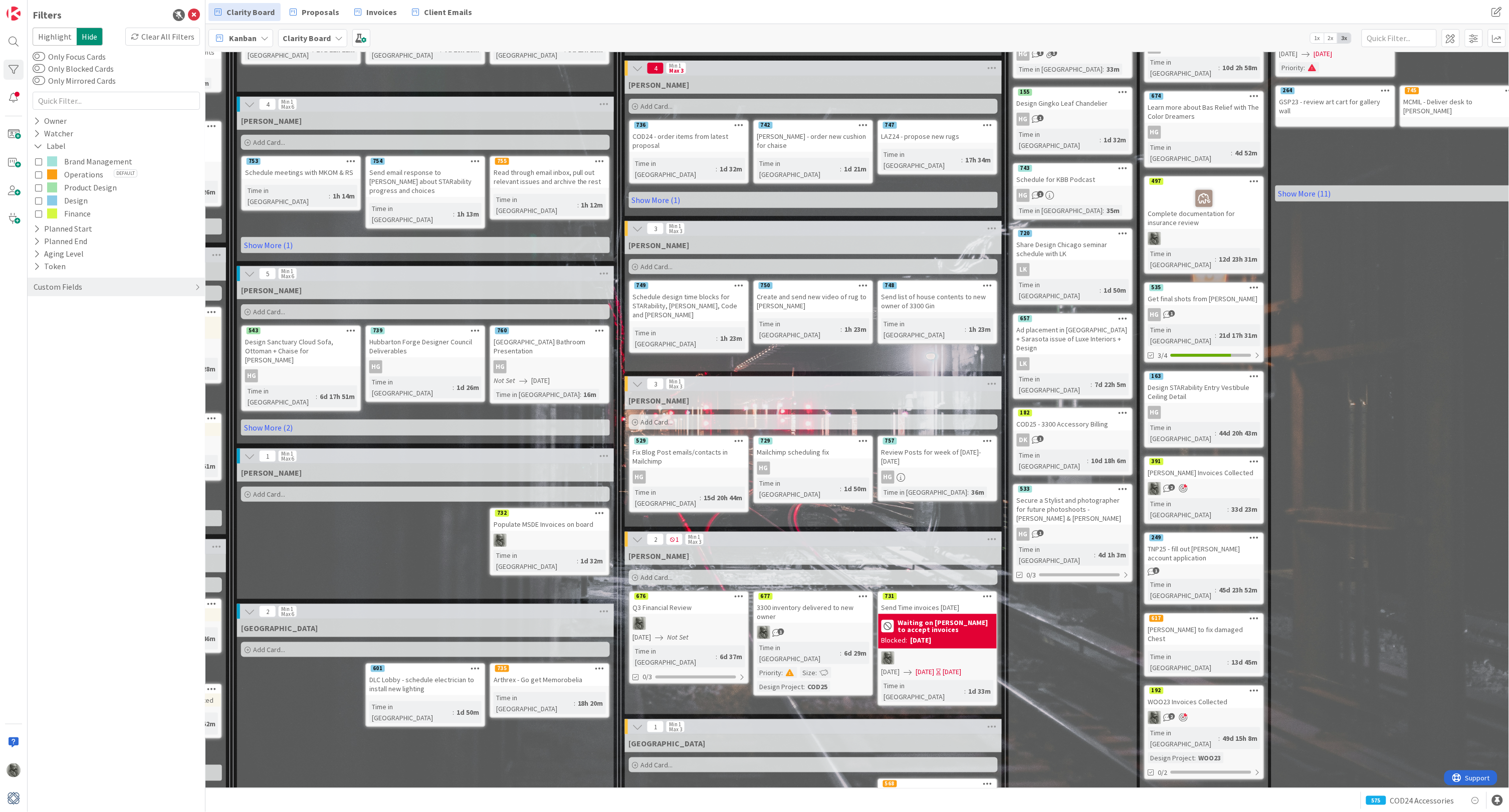
click at [263, 489] on span "Add Card..." at bounding box center [269, 493] width 32 height 9
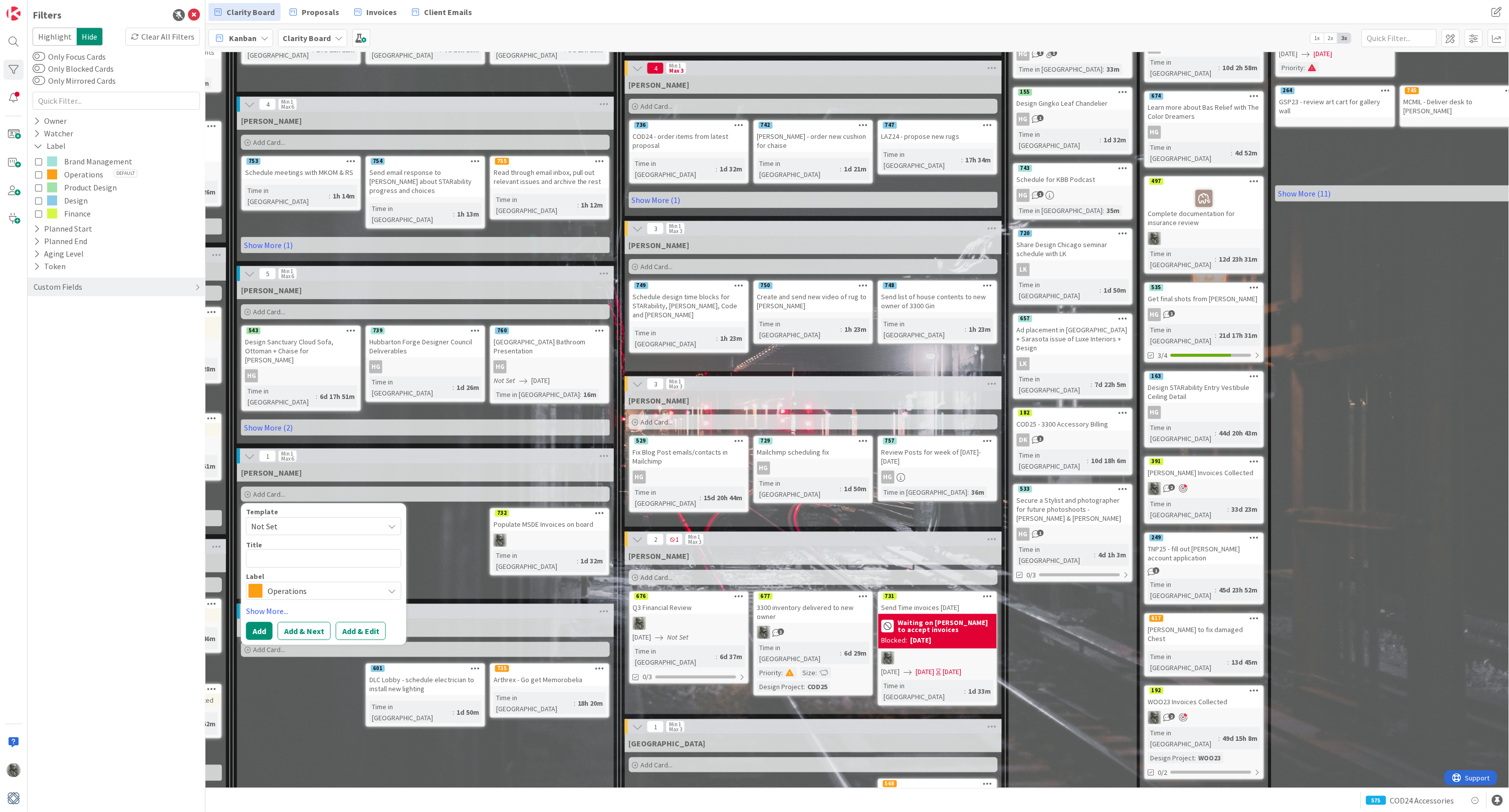
type textarea "x"
type textarea "S"
type textarea "x"
type textarea "Sy"
type textarea "x"
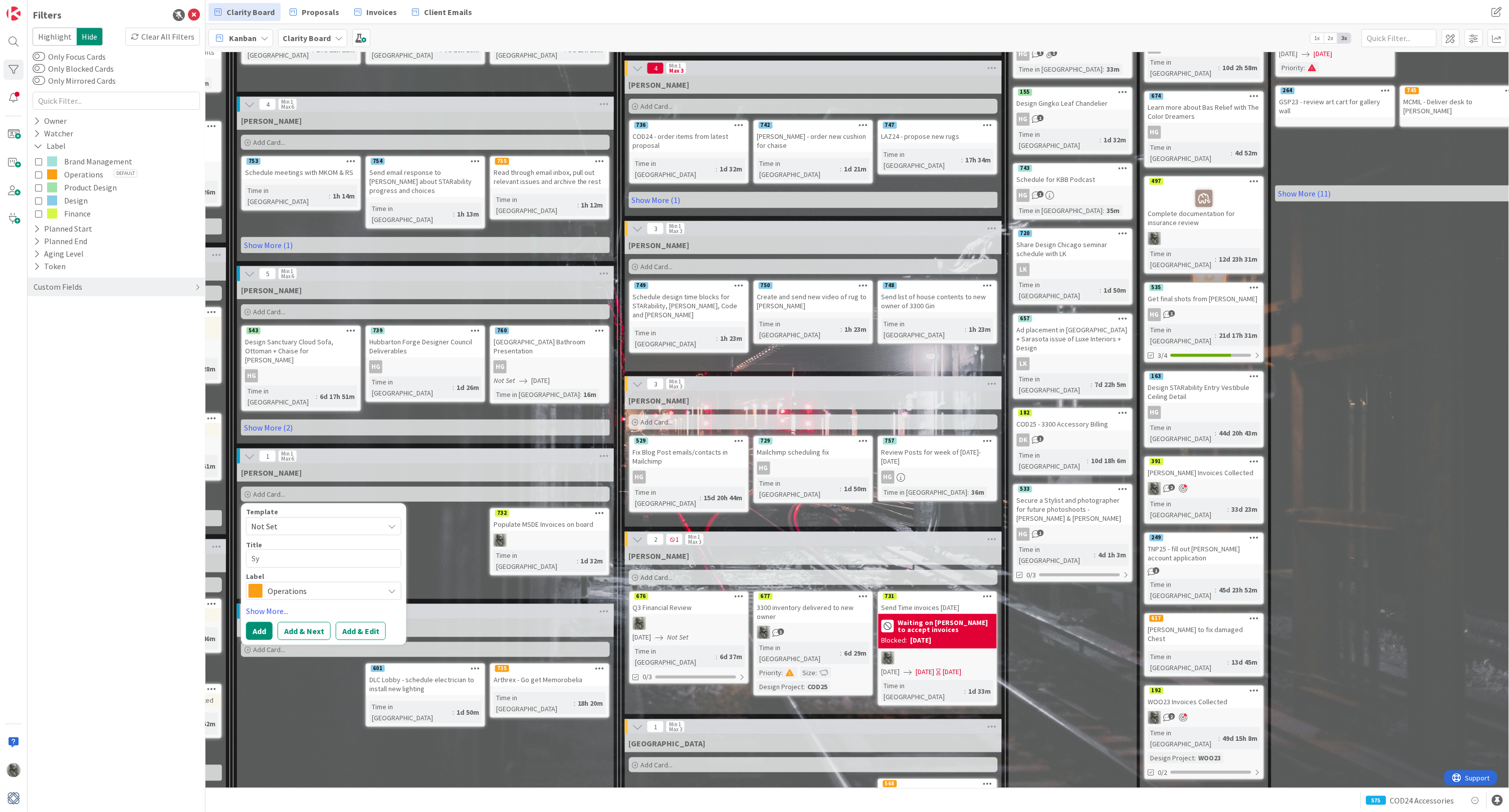
type textarea "Sys"
type textarea "x"
type textarea "Syst"
type textarea "x"
type textarea "Syste"
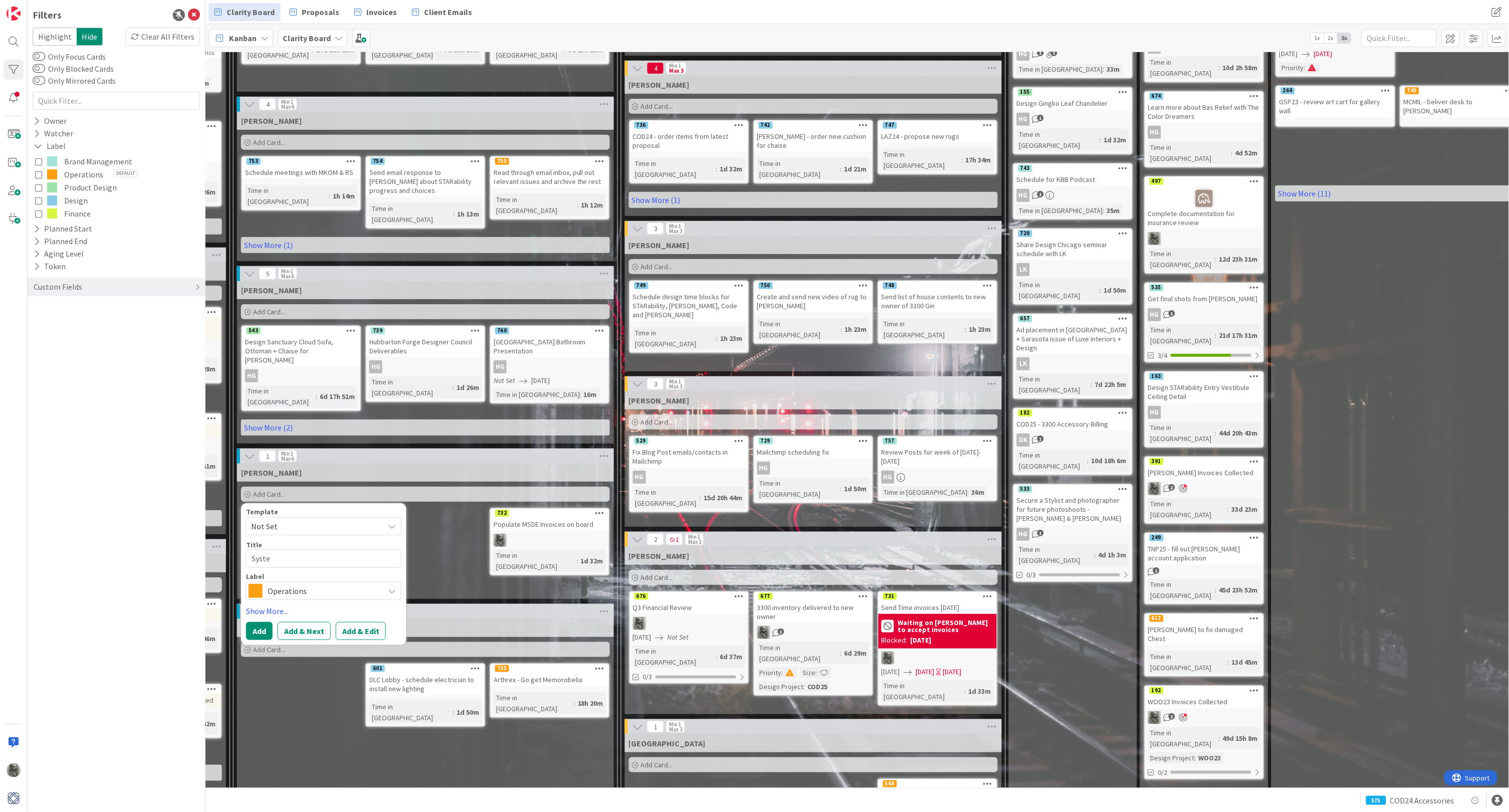
type textarea "x"
type textarea "System"
type textarea "x"
type textarea "System"
type textarea "x"
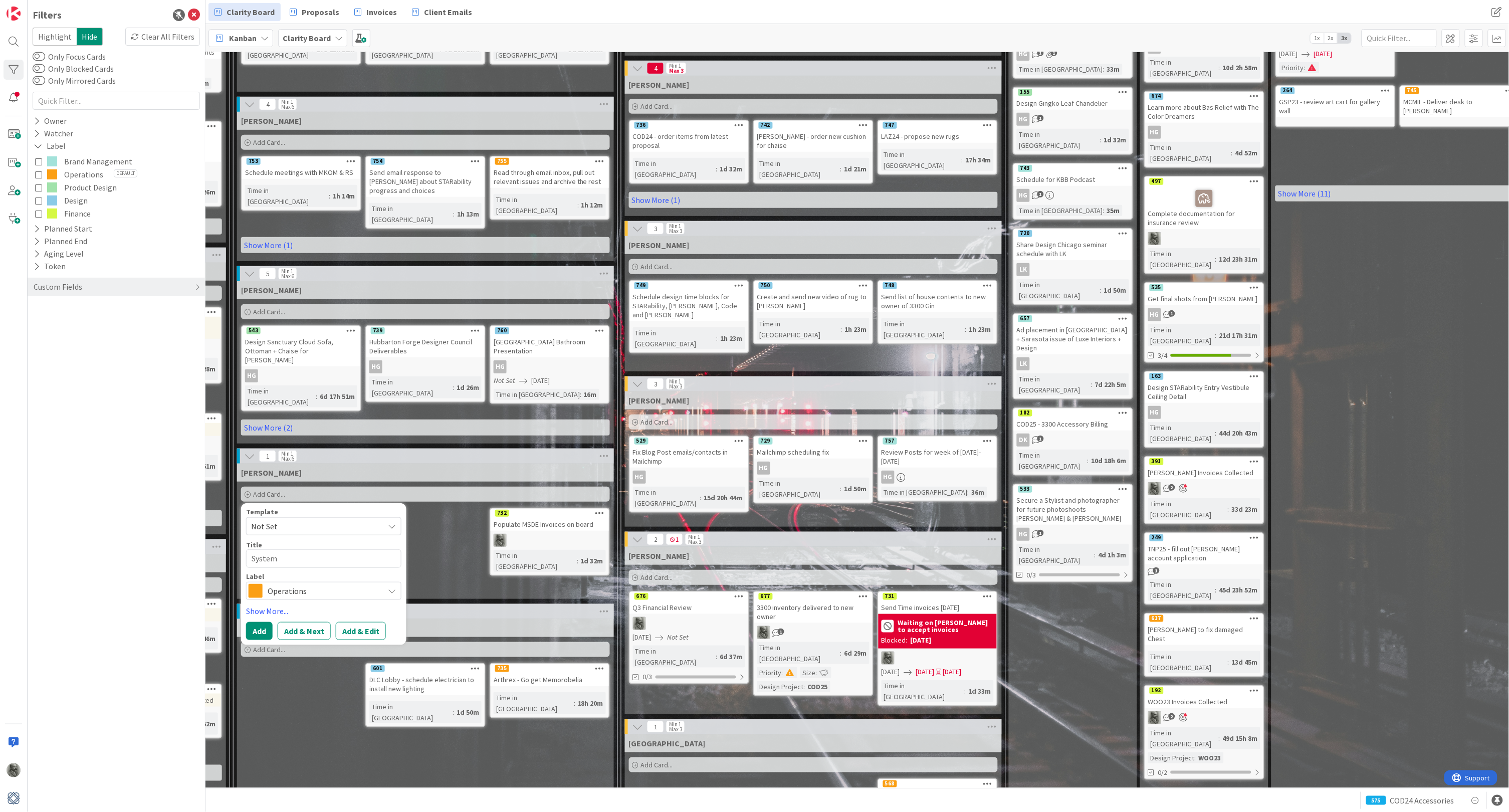
type textarea "System R"
type textarea "x"
type textarea "System"
type textarea "x"
type textarea "System"
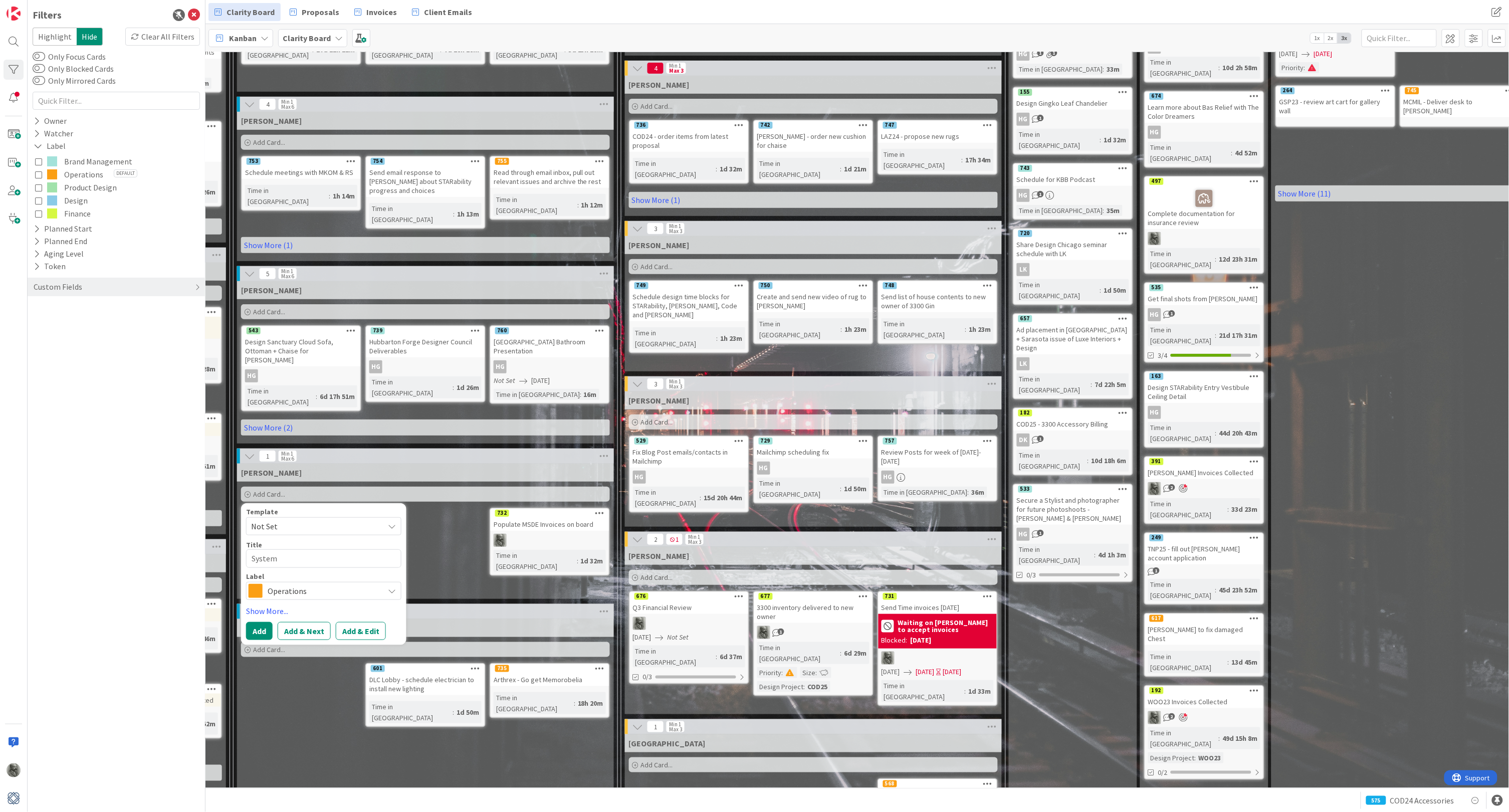
type textarea "x"
type textarea "Syste"
type textarea "x"
type textarea "Syst"
type textarea "x"
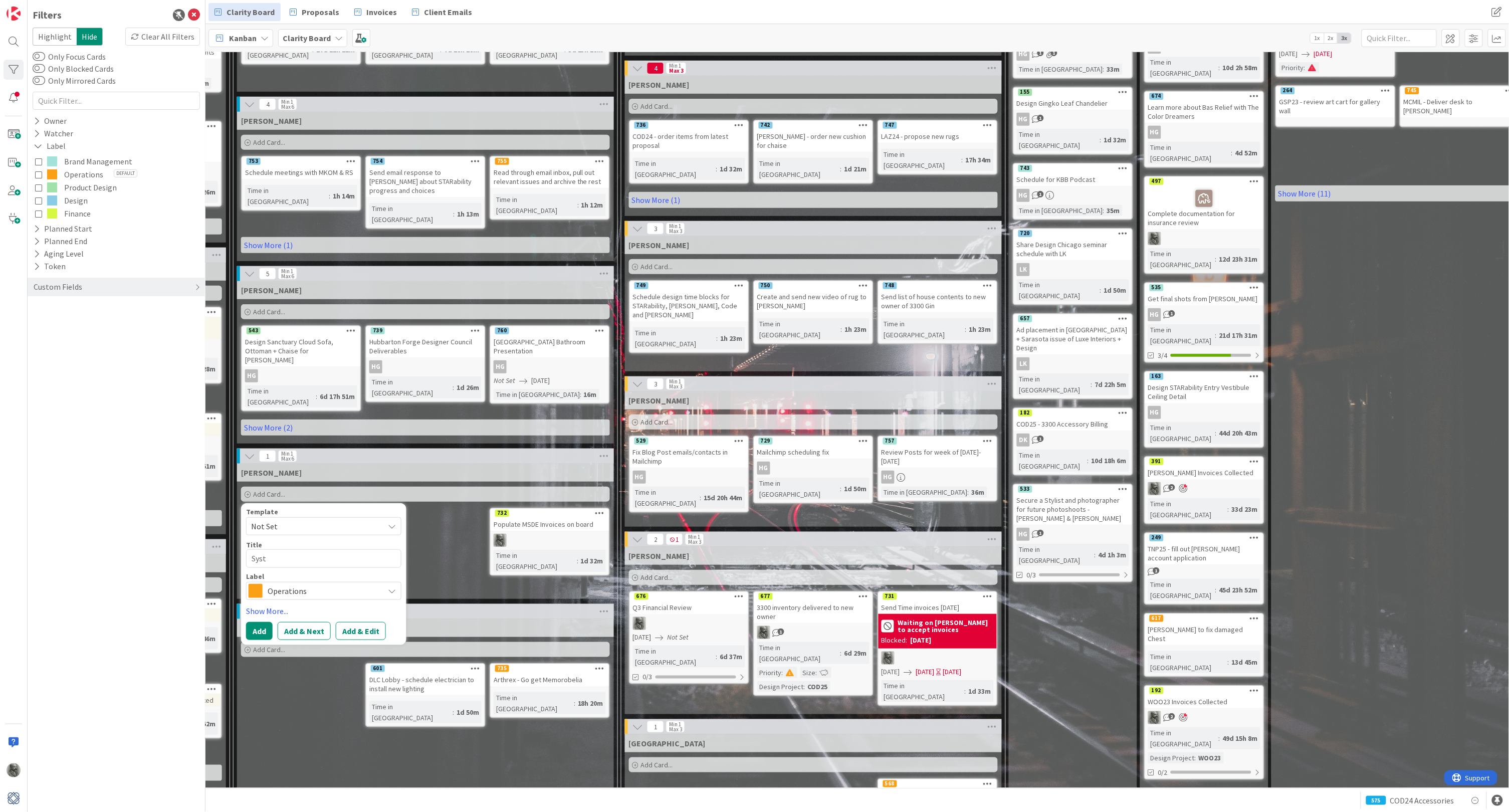
type textarea "Sys"
type textarea "x"
type textarea "Sy"
type textarea "x"
type textarea "S"
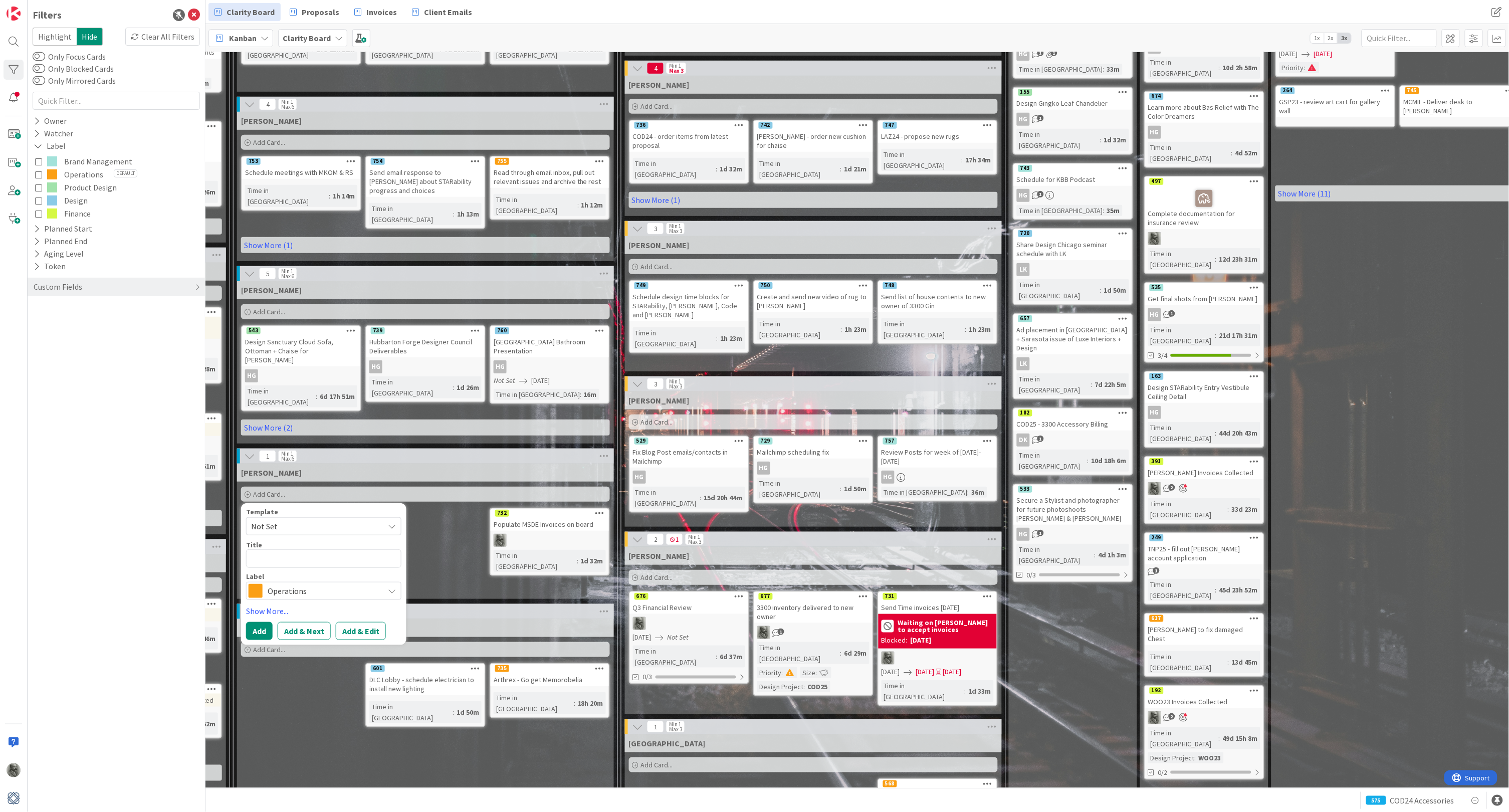
type textarea "x"
type textarea "S"
type textarea "x"
type textarea "Sy"
type textarea "x"
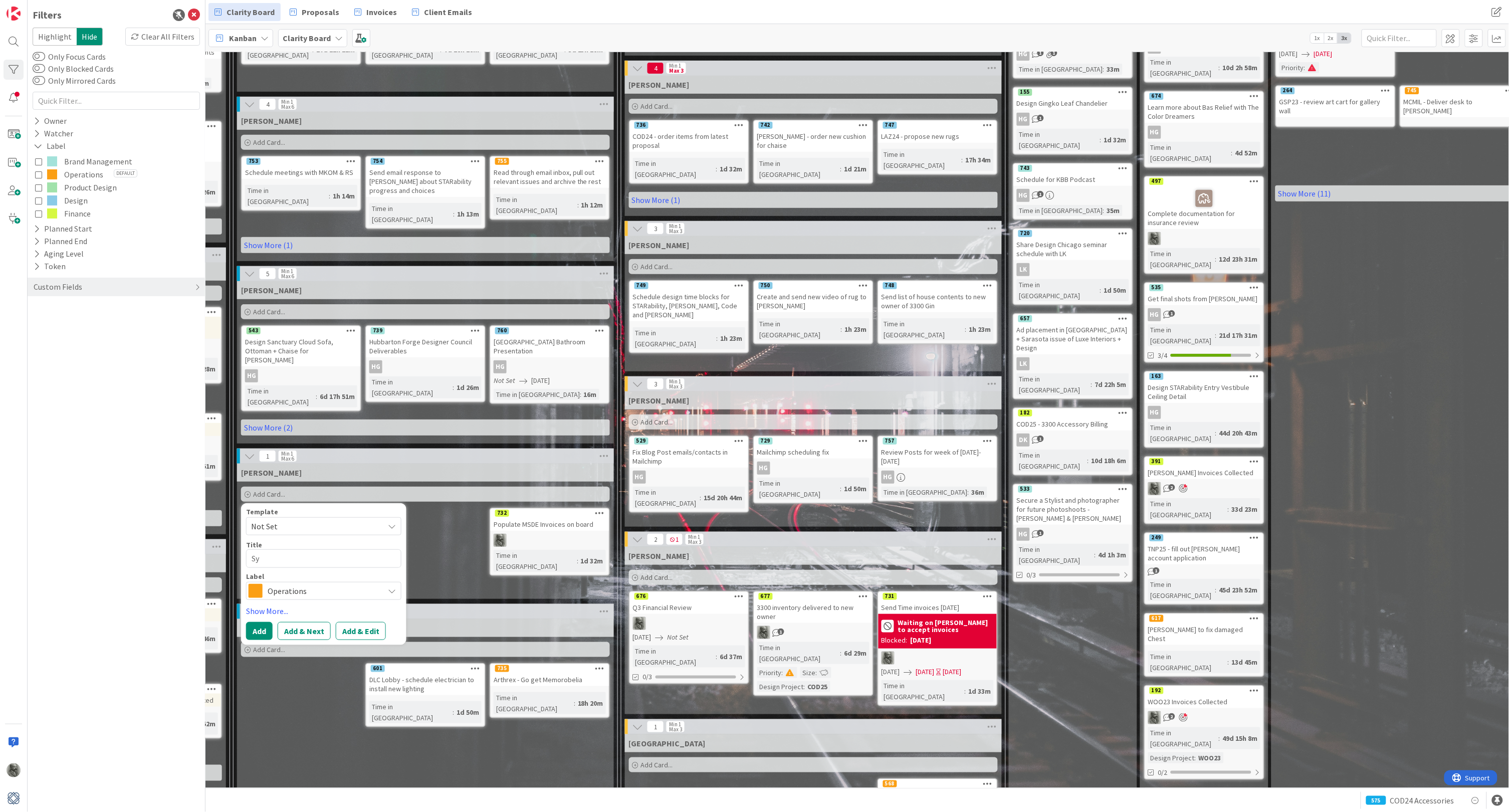
type textarea "Sys"
type textarea "x"
type textarea "Syst"
type textarea "x"
type textarea "Syste"
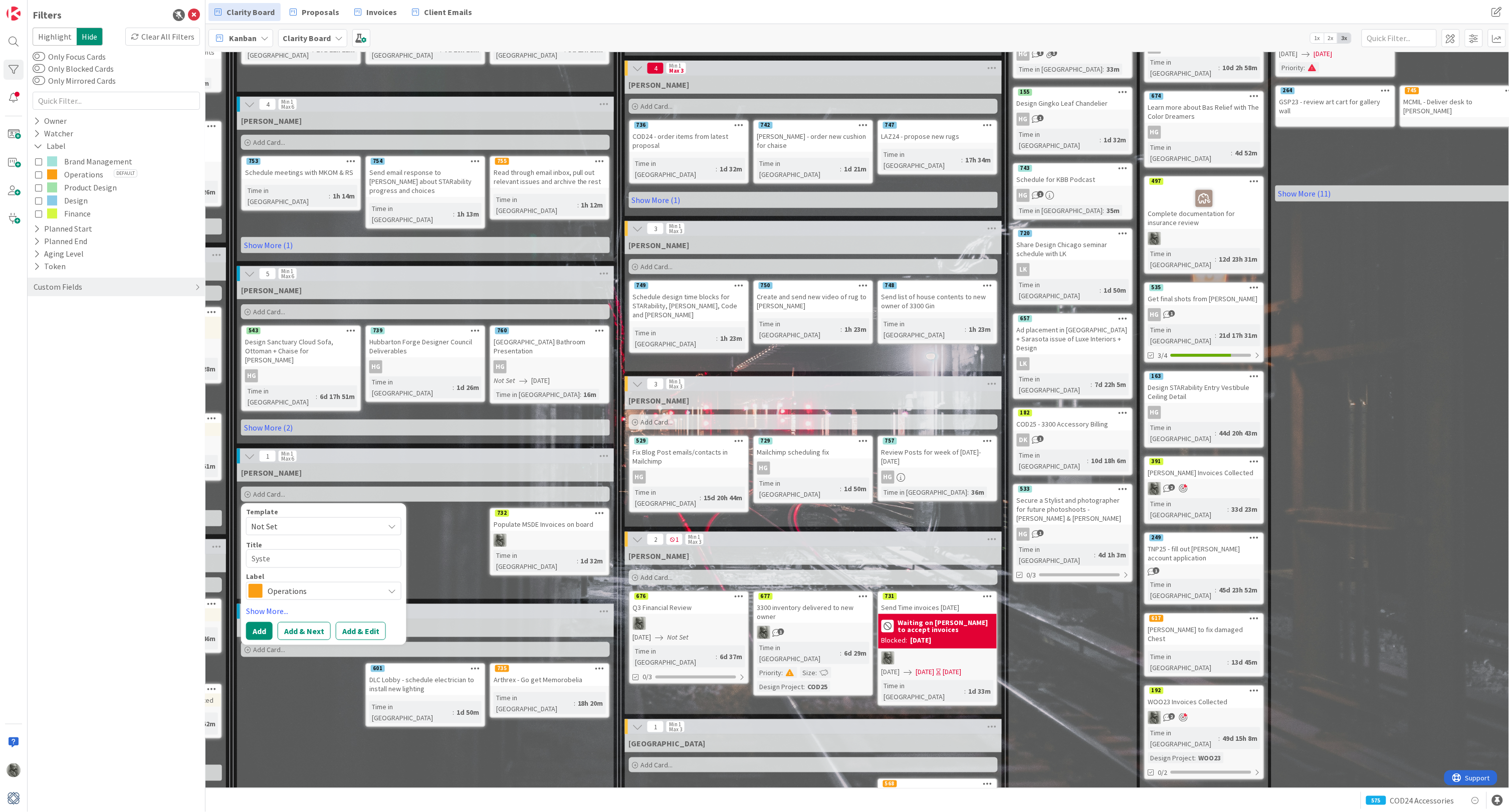
type textarea "x"
type textarea "System"
type textarea "x"
type textarea "System"
type textarea "x"
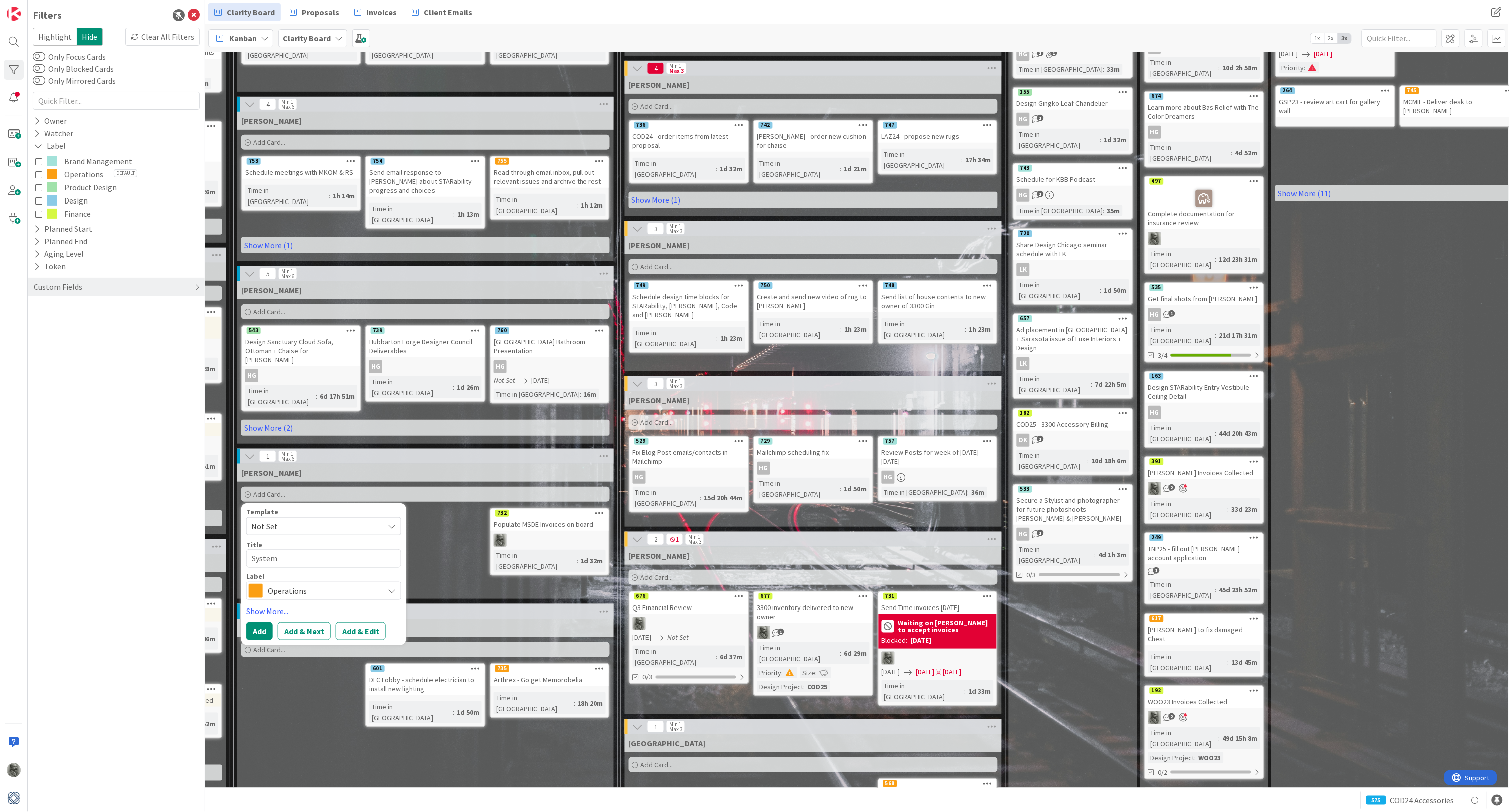
type textarea "System R"
type textarea "x"
type textarea "System Re"
type textarea "x"
type textarea "System Rev"
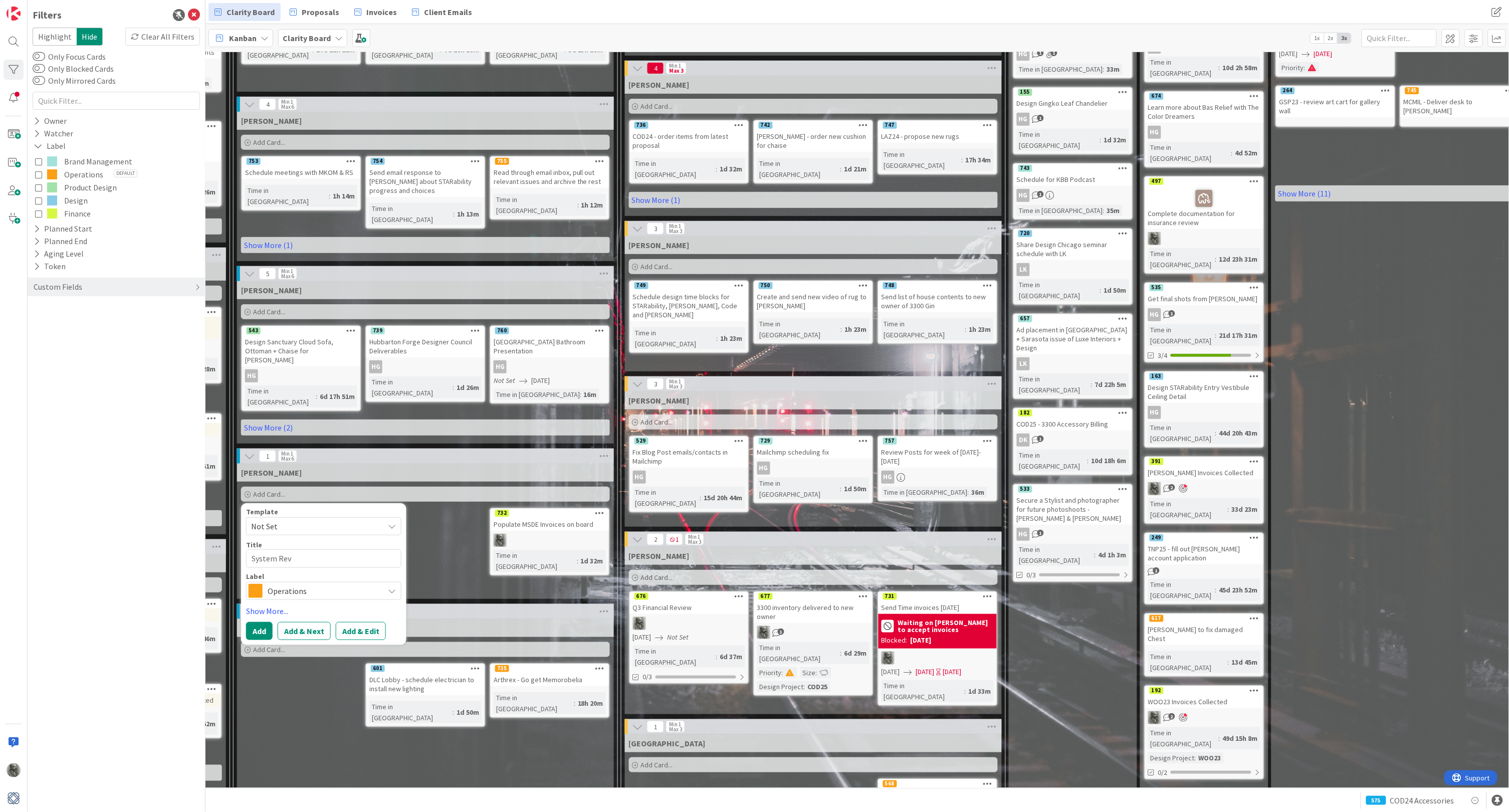
type textarea "x"
type textarea "System Revi"
type textarea "x"
type textarea "System Revie"
type textarea "x"
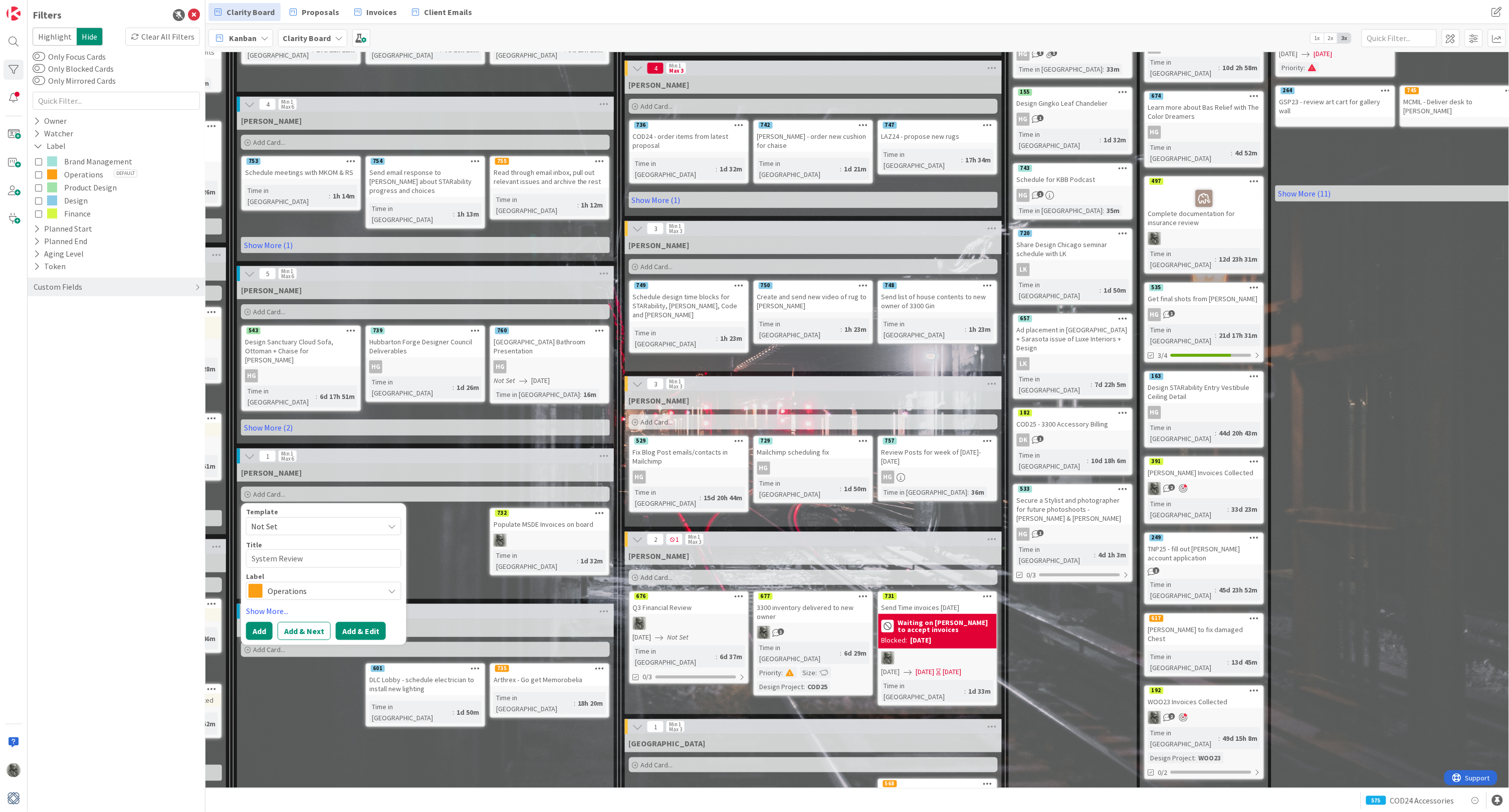
type textarea "System Review"
click at [366, 622] on button "Add & Edit" at bounding box center [361, 631] width 50 height 18
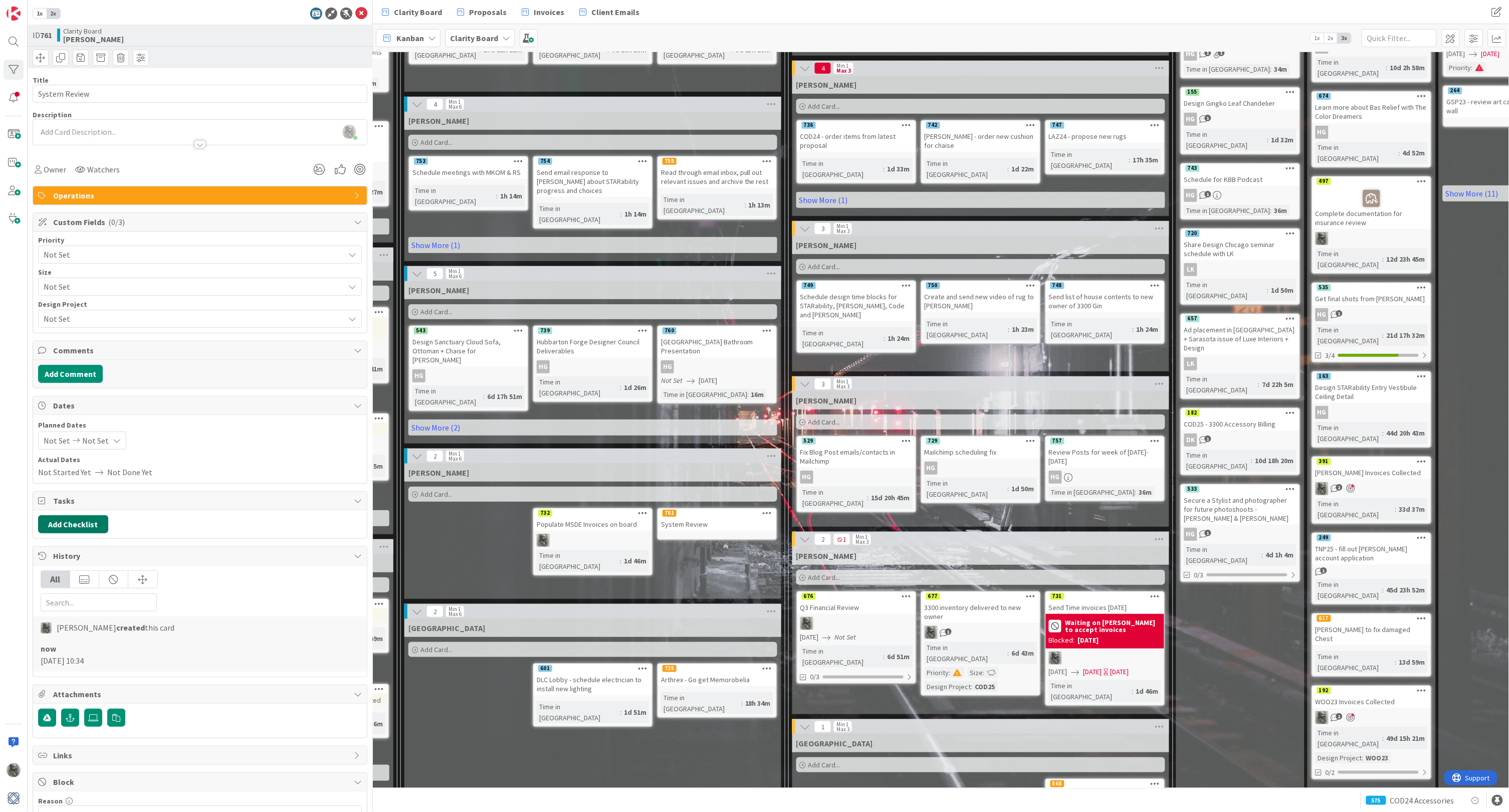
click at [75, 522] on button "Add Checklist" at bounding box center [74, 524] width 70 height 18
type input "Review Checklist"
click at [262, 590] on div "All" at bounding box center [200, 590] width 319 height 41
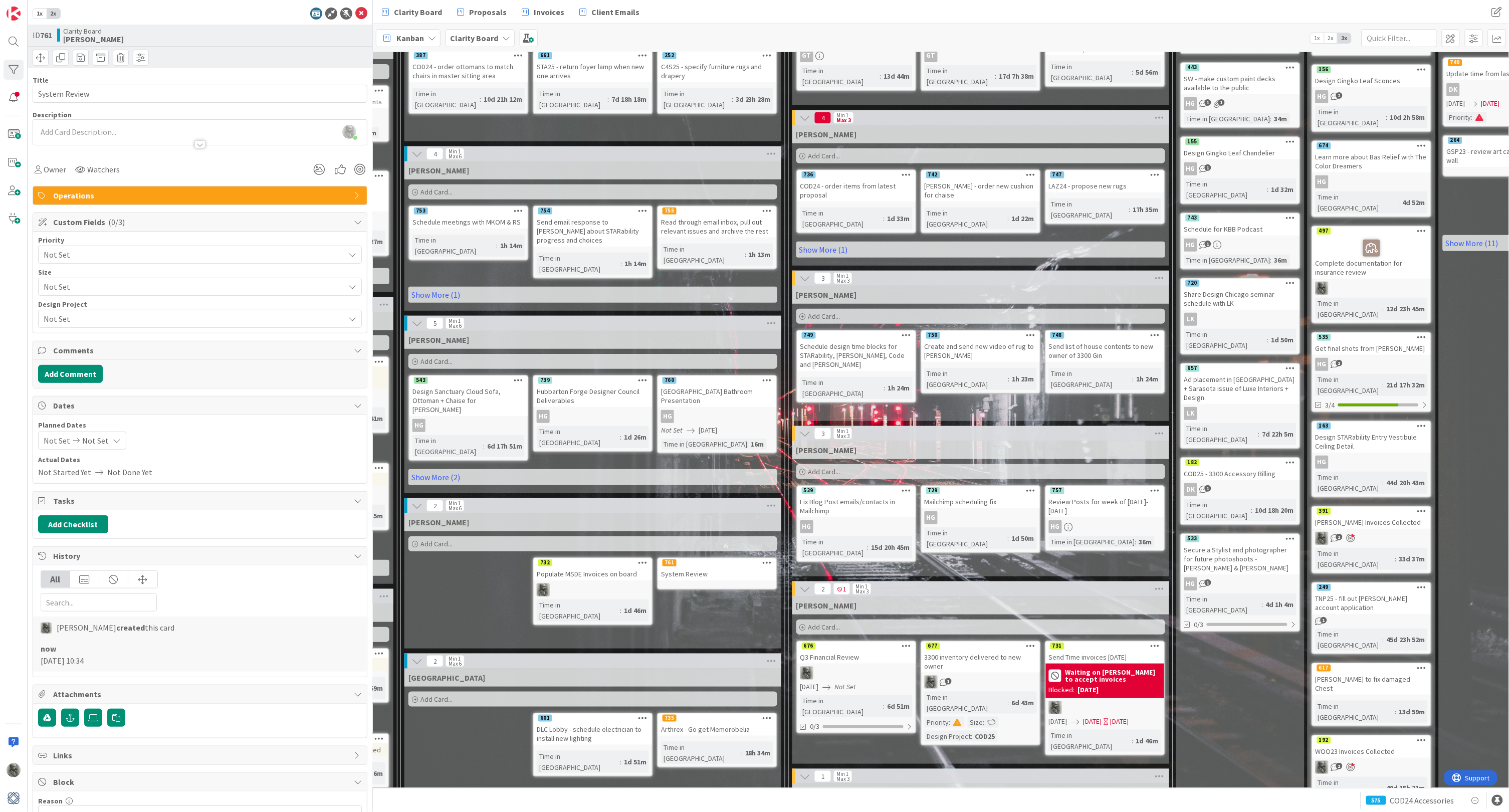
scroll to position [145, 612]
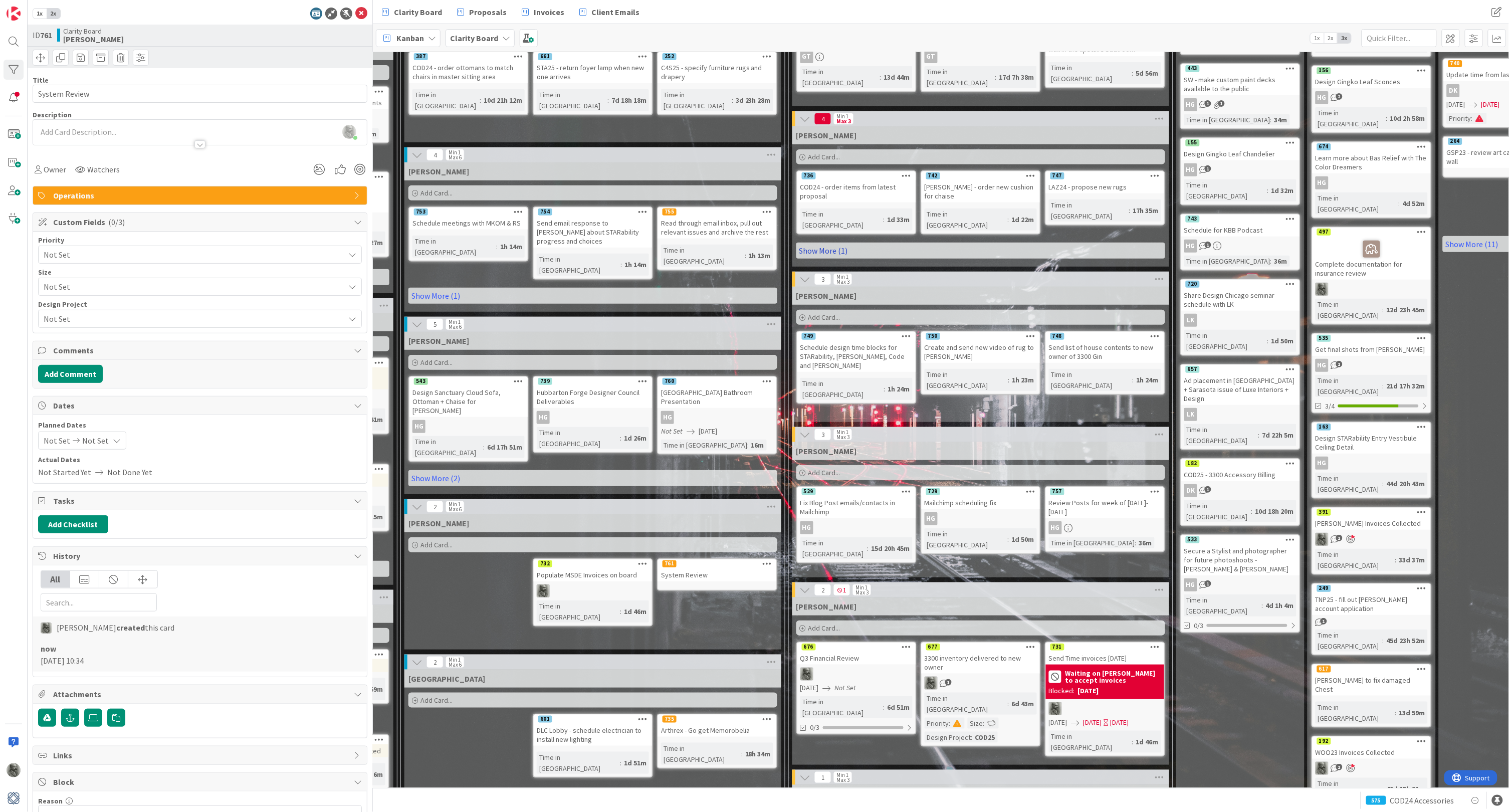
click at [821, 243] on link "Show More (1)" at bounding box center [980, 250] width 369 height 16
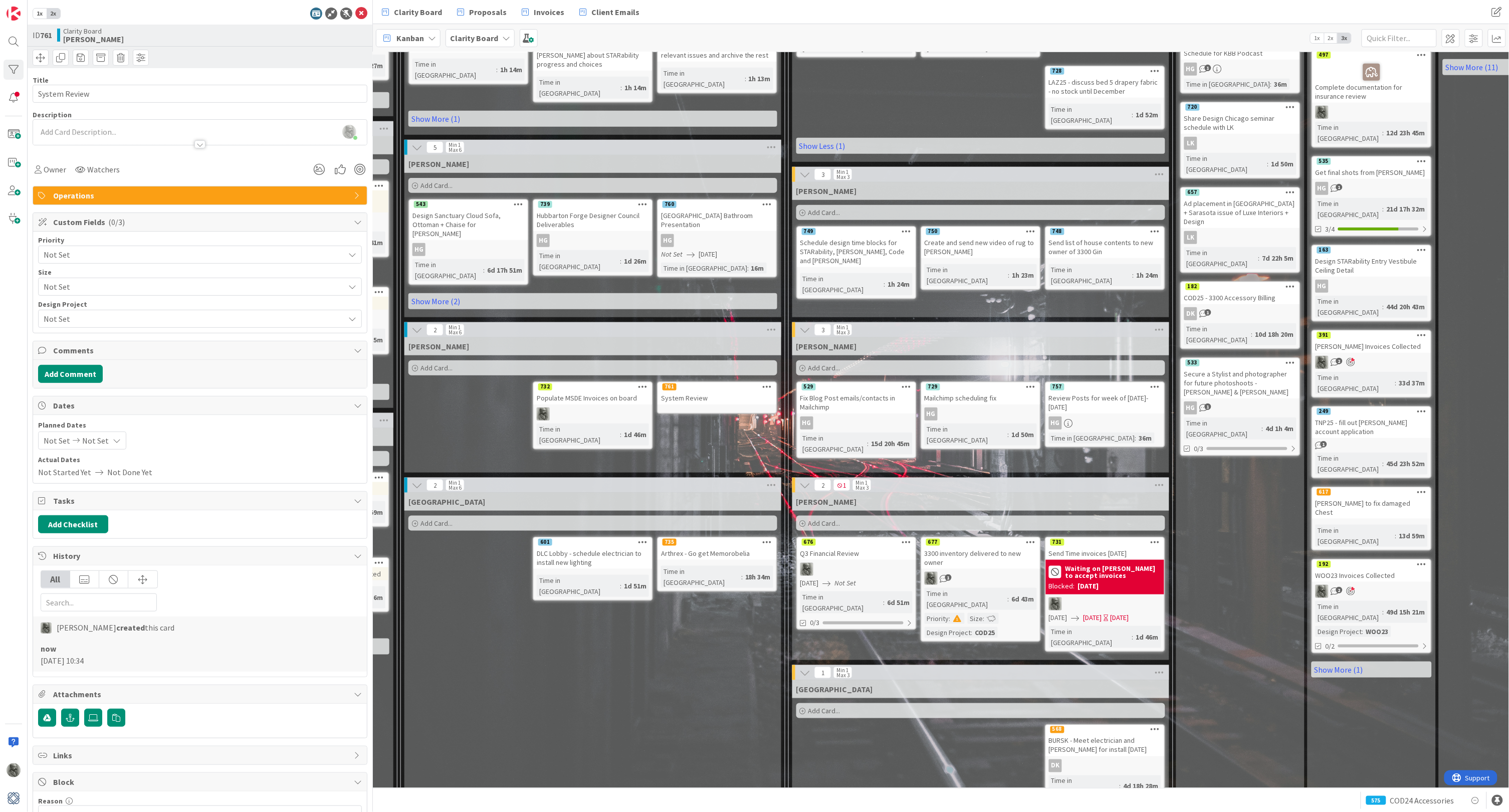
scroll to position [321, 612]
click at [856, 392] on div "Fix Blog Post emails/contacts in Mailchimp" at bounding box center [856, 403] width 118 height 22
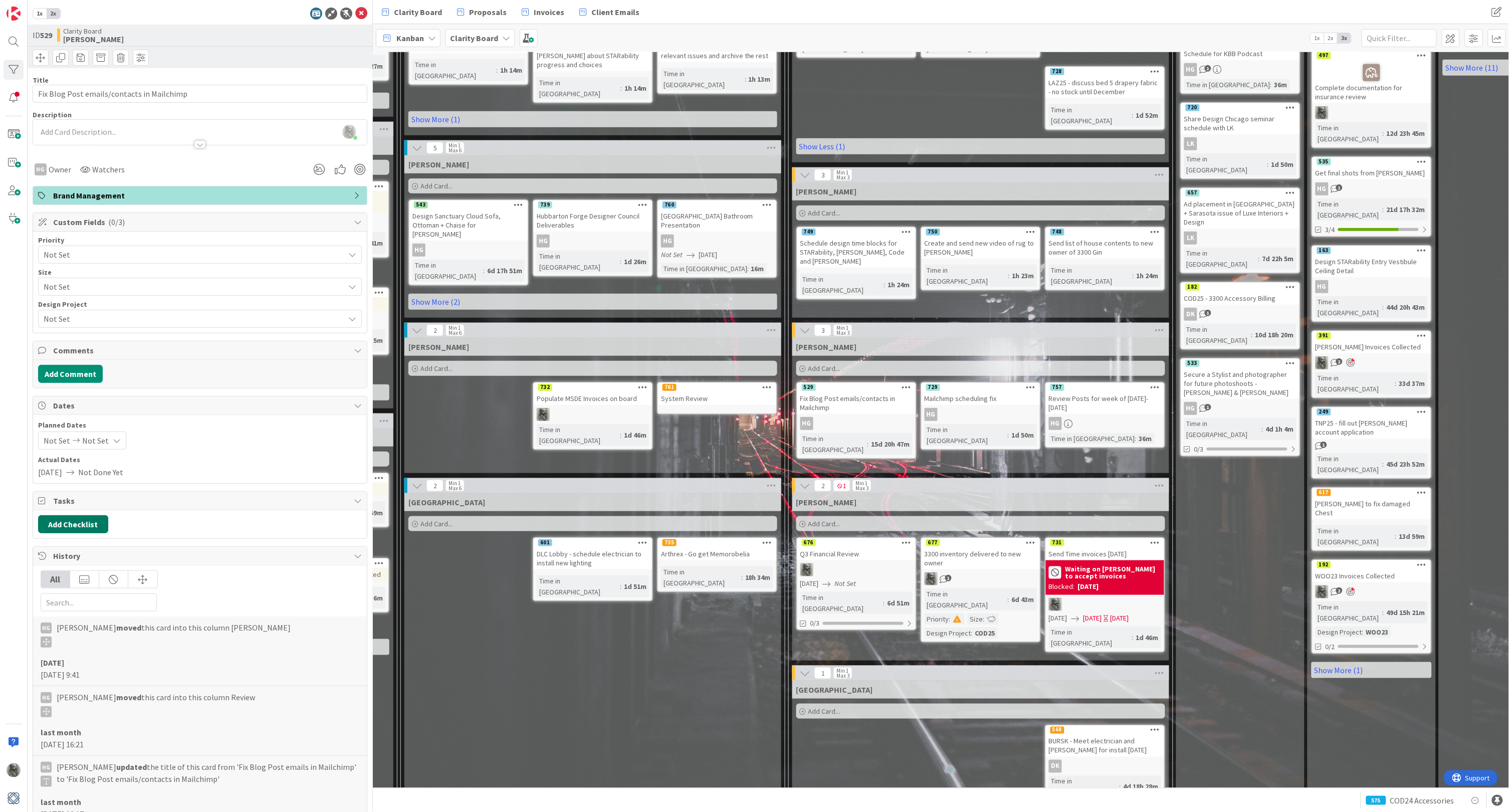
click at [78, 518] on button "Add Checklist" at bounding box center [74, 524] width 70 height 18
type input "Next Steps"
click at [59, 600] on button "Add" at bounding box center [57, 595] width 27 height 18
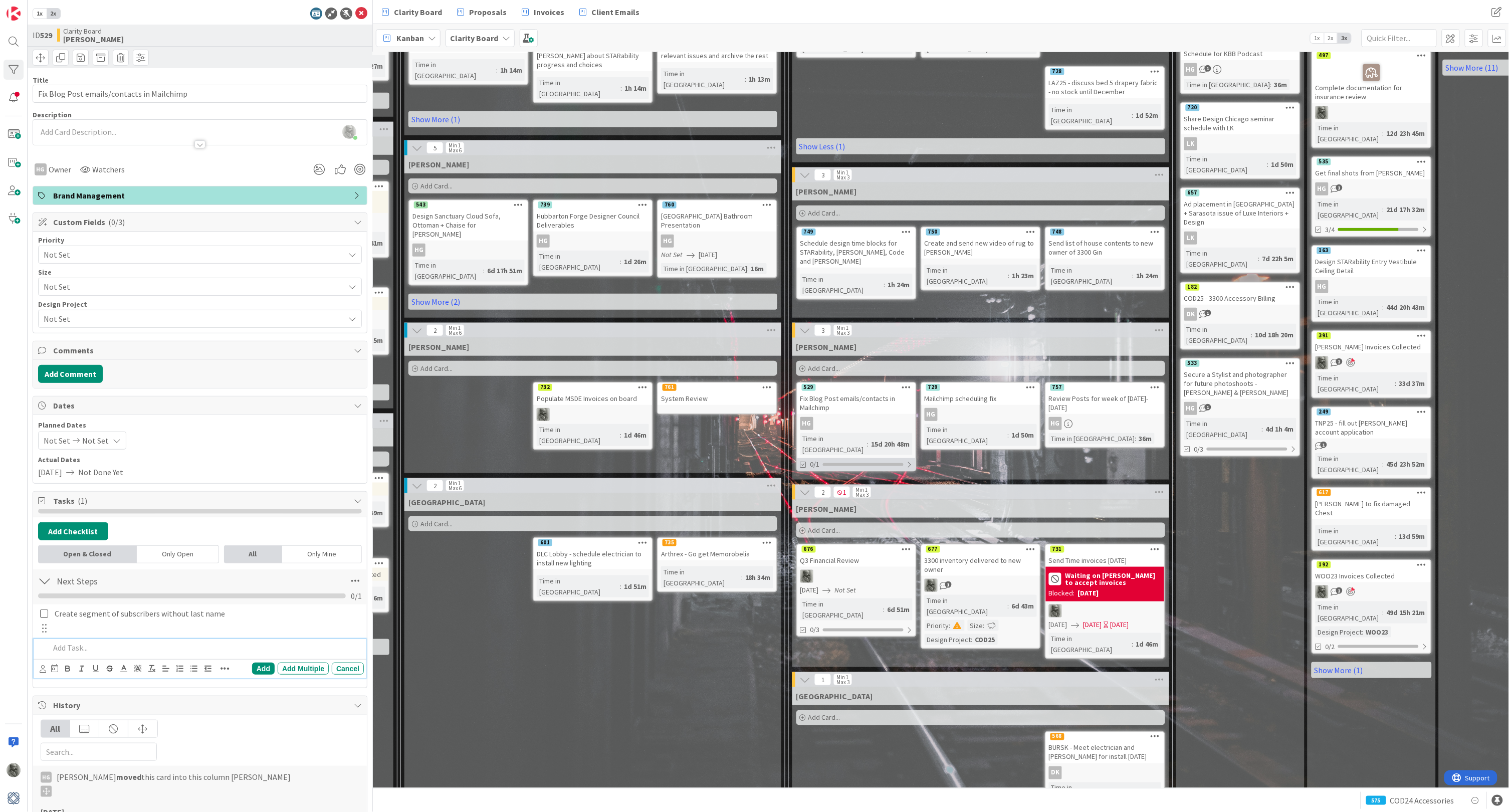
click at [911, 461] on div at bounding box center [909, 465] width 6 height 8
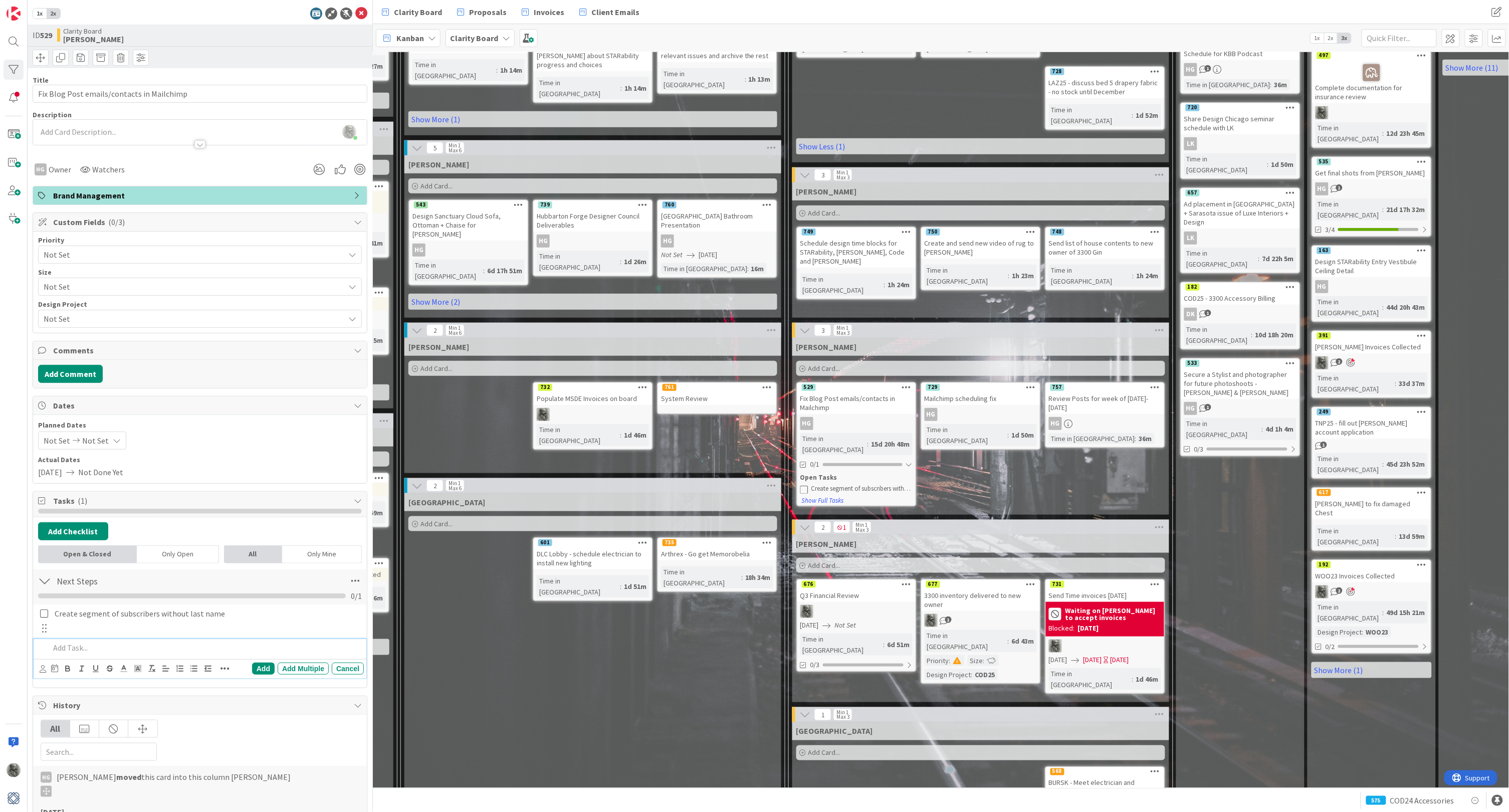
click at [84, 643] on p at bounding box center [204, 648] width 310 height 12
click at [833, 495] on button "Show Full Tasks" at bounding box center [823, 500] width 43 height 11
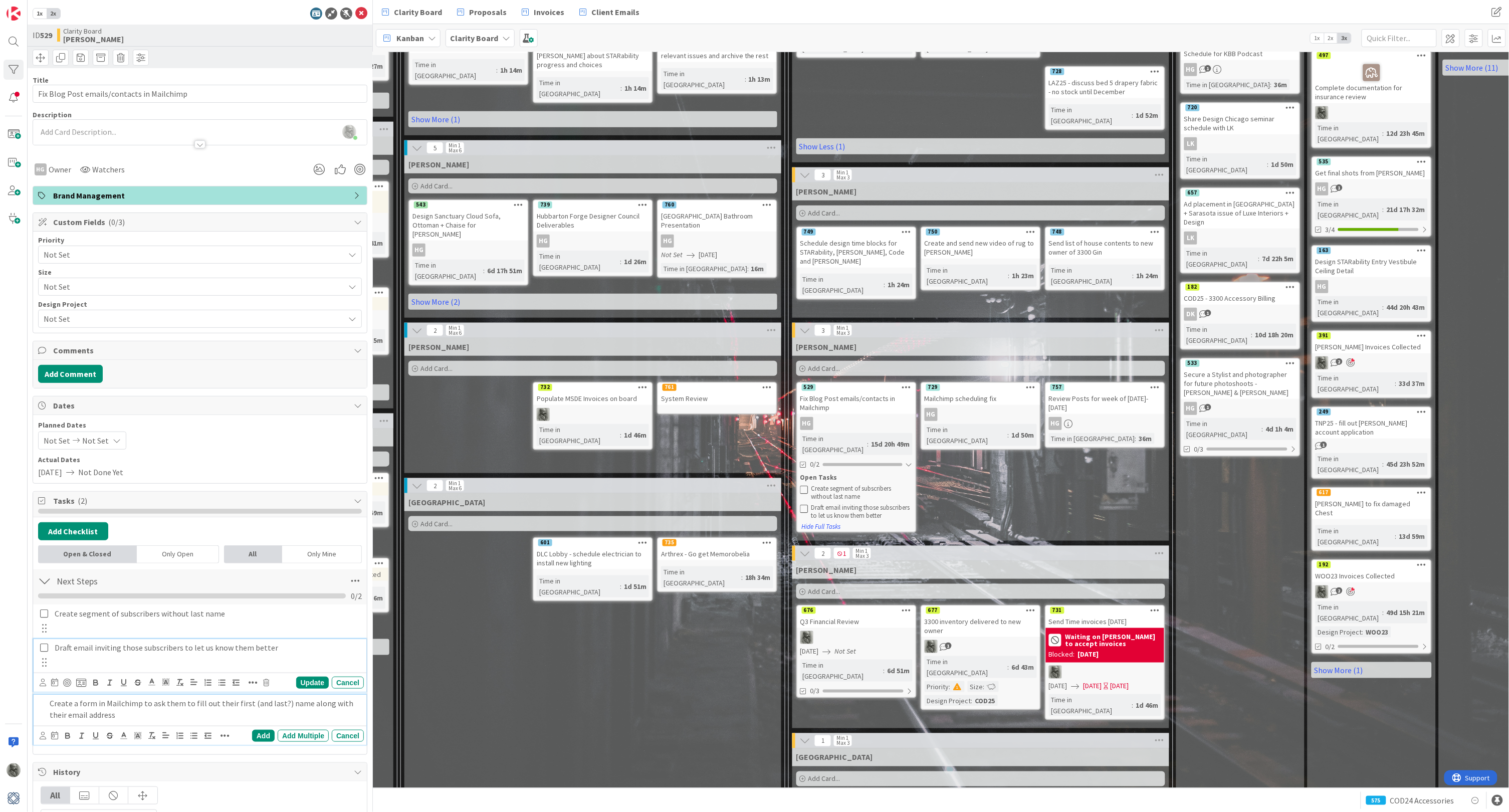
drag, startPoint x: 207, startPoint y: 651, endPoint x: 760, endPoint y: 654, distance: 553.0
click at [757, 654] on div "1x 2x ID 529 Clarity Board Hannah Title 42 / 128 Fix Blog Post emails/contacts …" at bounding box center [754, 406] width 1509 height 812
click at [299, 707] on div "Create a form in Mailchimp to ask them to fill out their first (and last?) name…" at bounding box center [200, 698] width 333 height 50
click at [261, 708] on div "Add" at bounding box center [263, 714] width 23 height 12
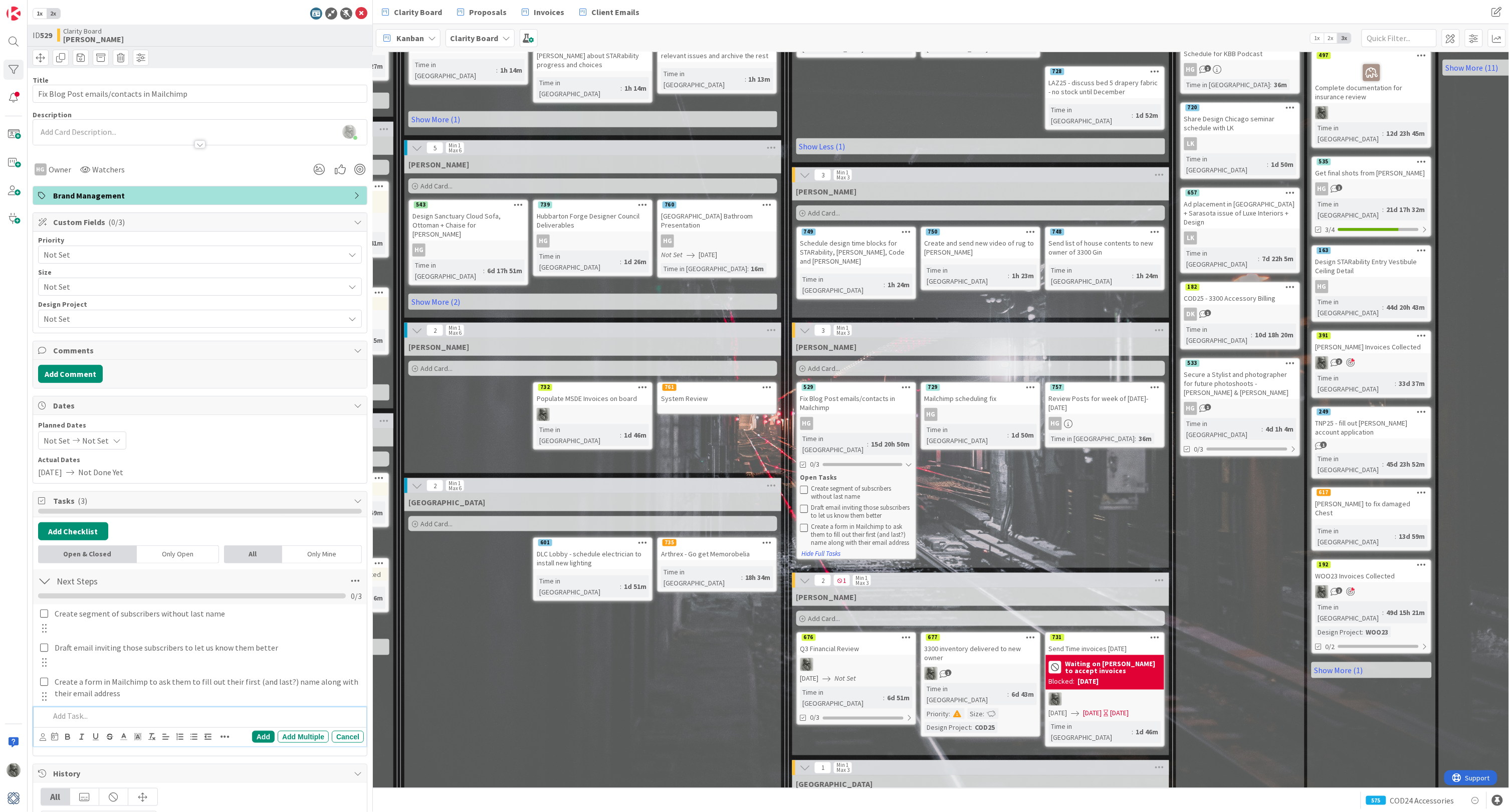
click at [74, 711] on p at bounding box center [204, 716] width 310 height 12
click at [91, 642] on p "Draft email inviting those subscribers to let us know them better" at bounding box center [207, 648] width 305 height 12
click at [81, 733] on p at bounding box center [204, 738] width 310 height 12
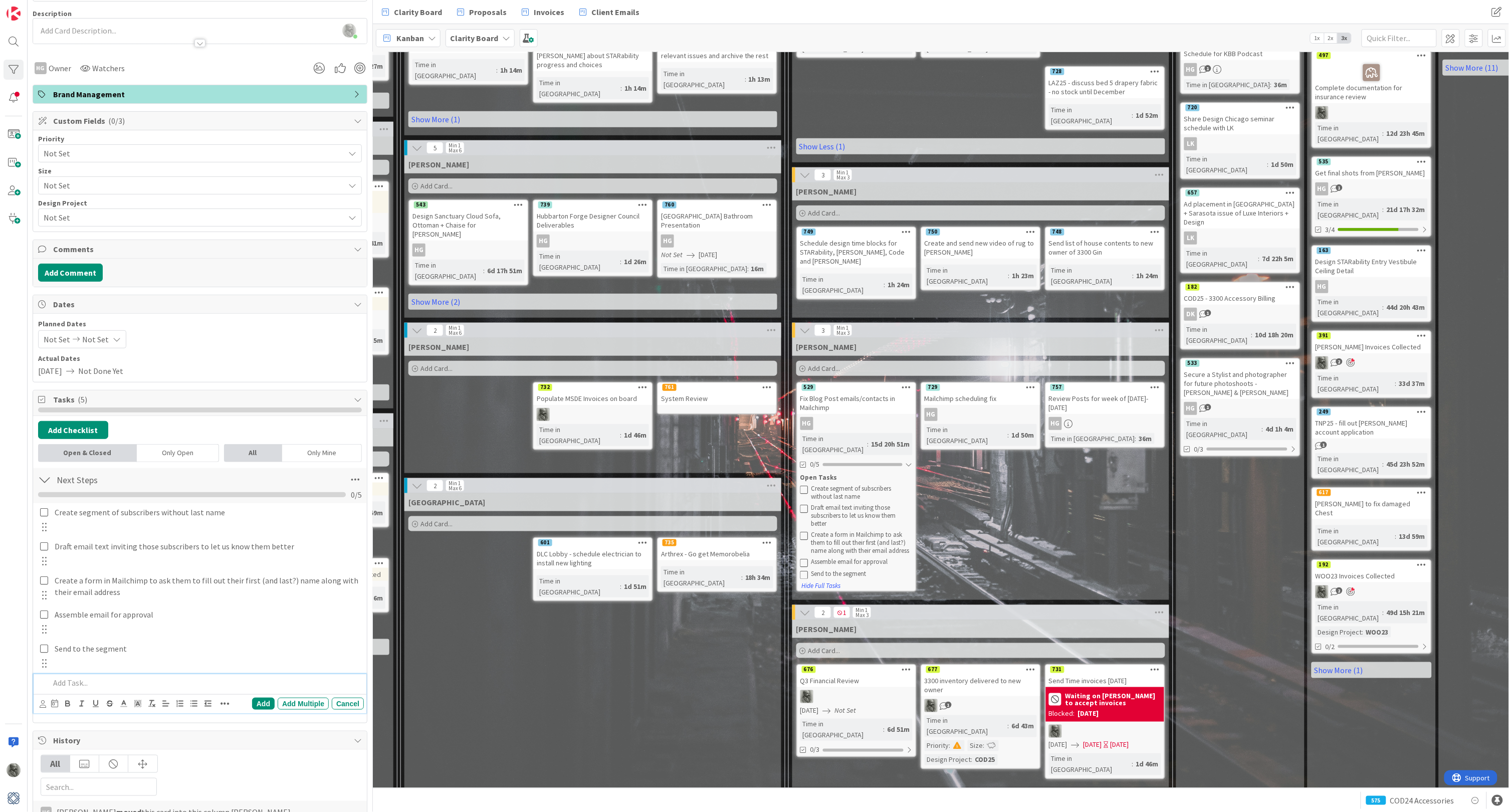
scroll to position [102, 0]
click at [821, 580] on button "Hide Full Tasks" at bounding box center [821, 585] width 40 height 11
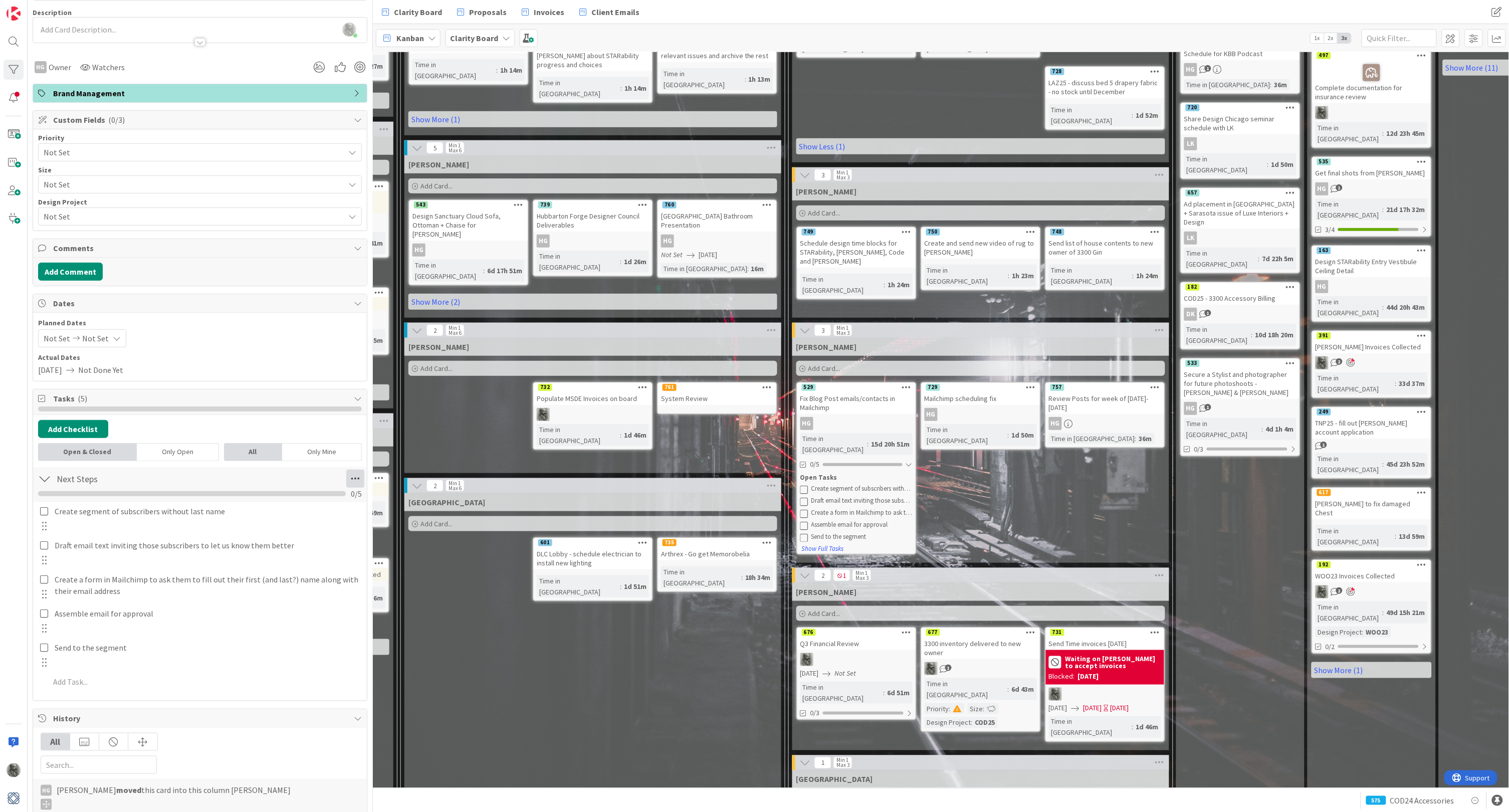
click at [357, 472] on icon at bounding box center [356, 478] width 18 height 18
click at [279, 498] on link "Assign All Tasks To..." at bounding box center [287, 500] width 151 height 14
click at [226, 580] on link "HG Hannah Gatof" at bounding box center [287, 582] width 151 height 20
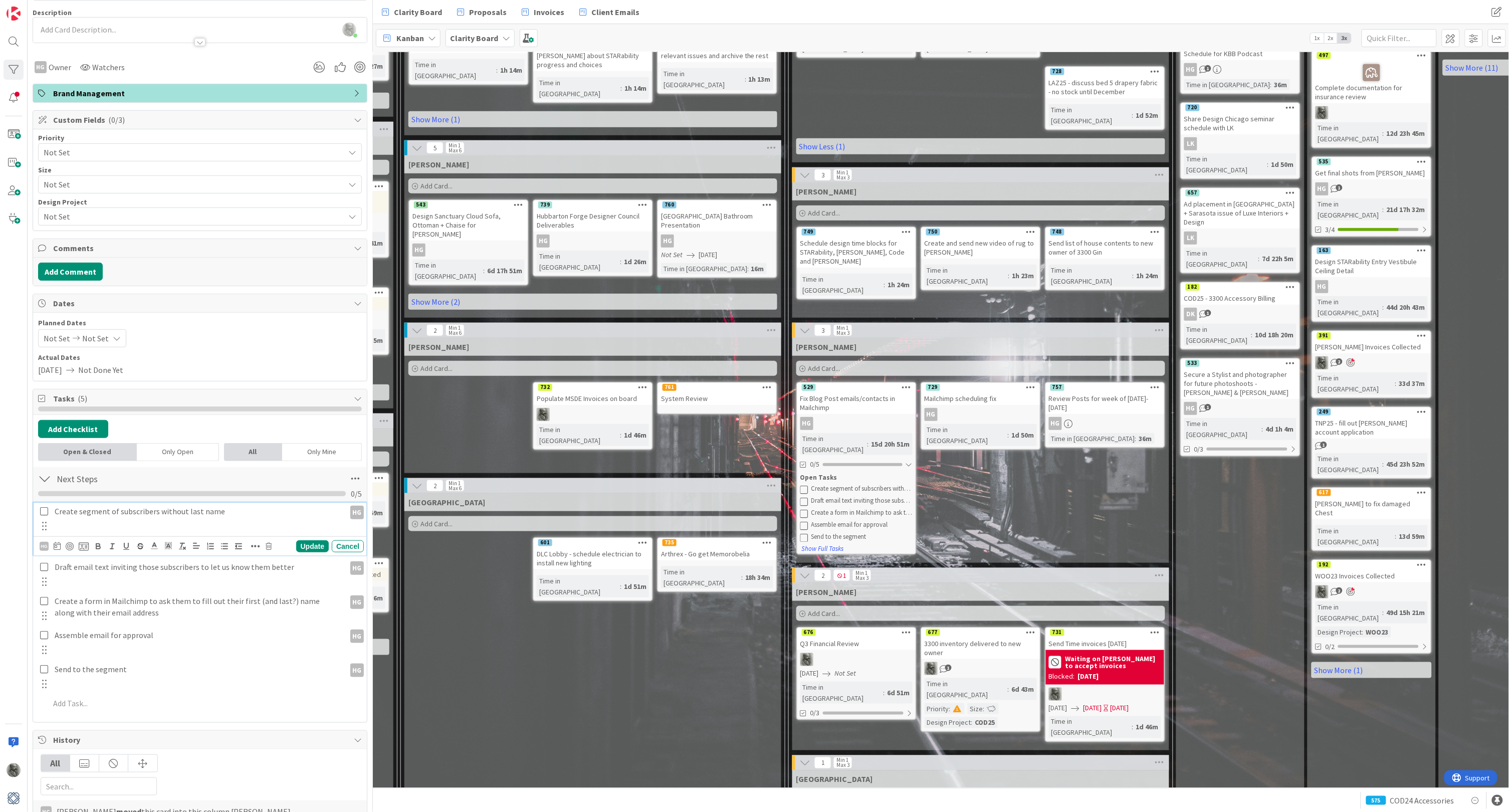
click at [43, 507] on icon at bounding box center [44, 511] width 8 height 9
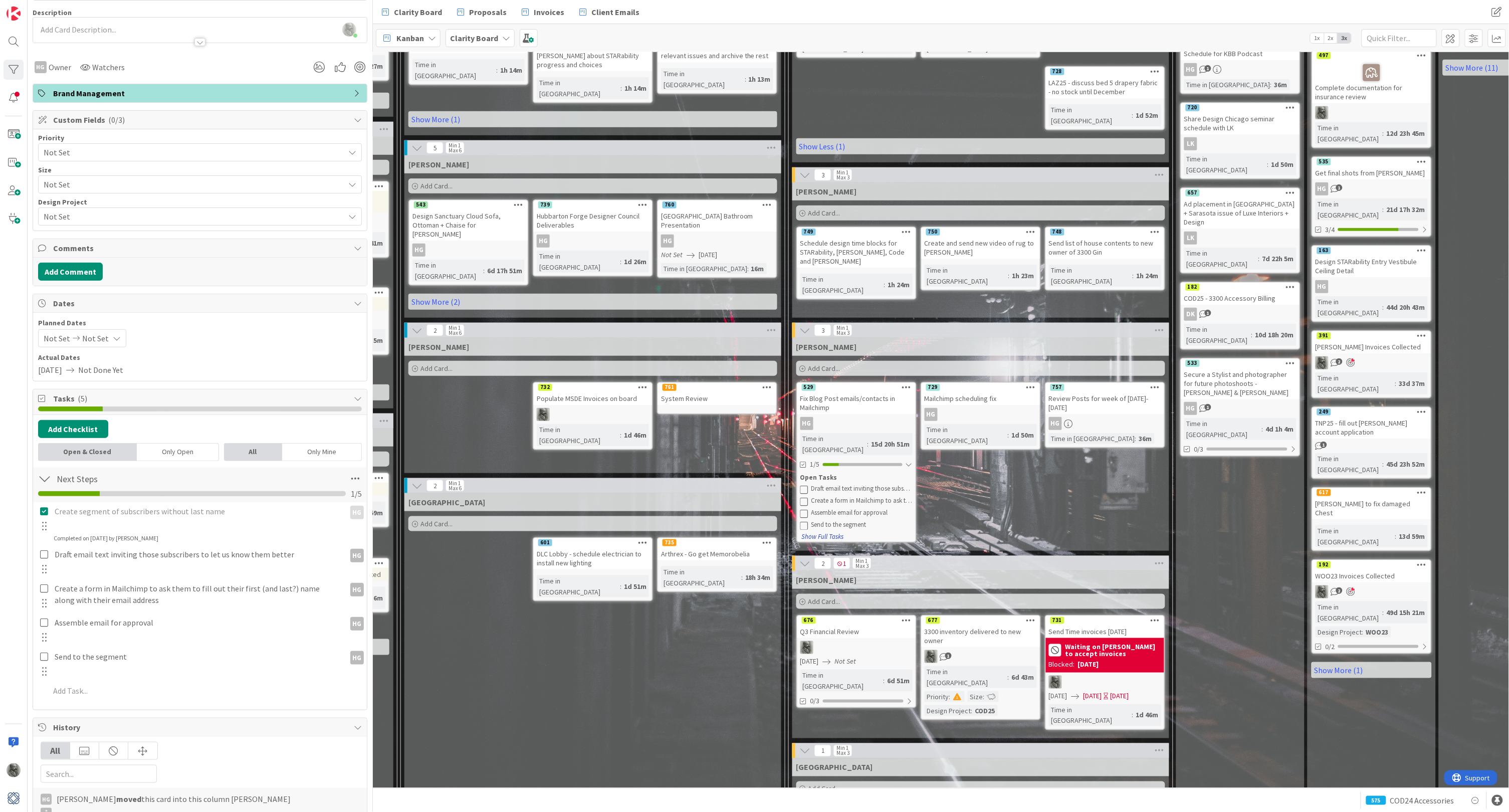
click at [831, 531] on button "Show Full Tasks" at bounding box center [823, 536] width 43 height 11
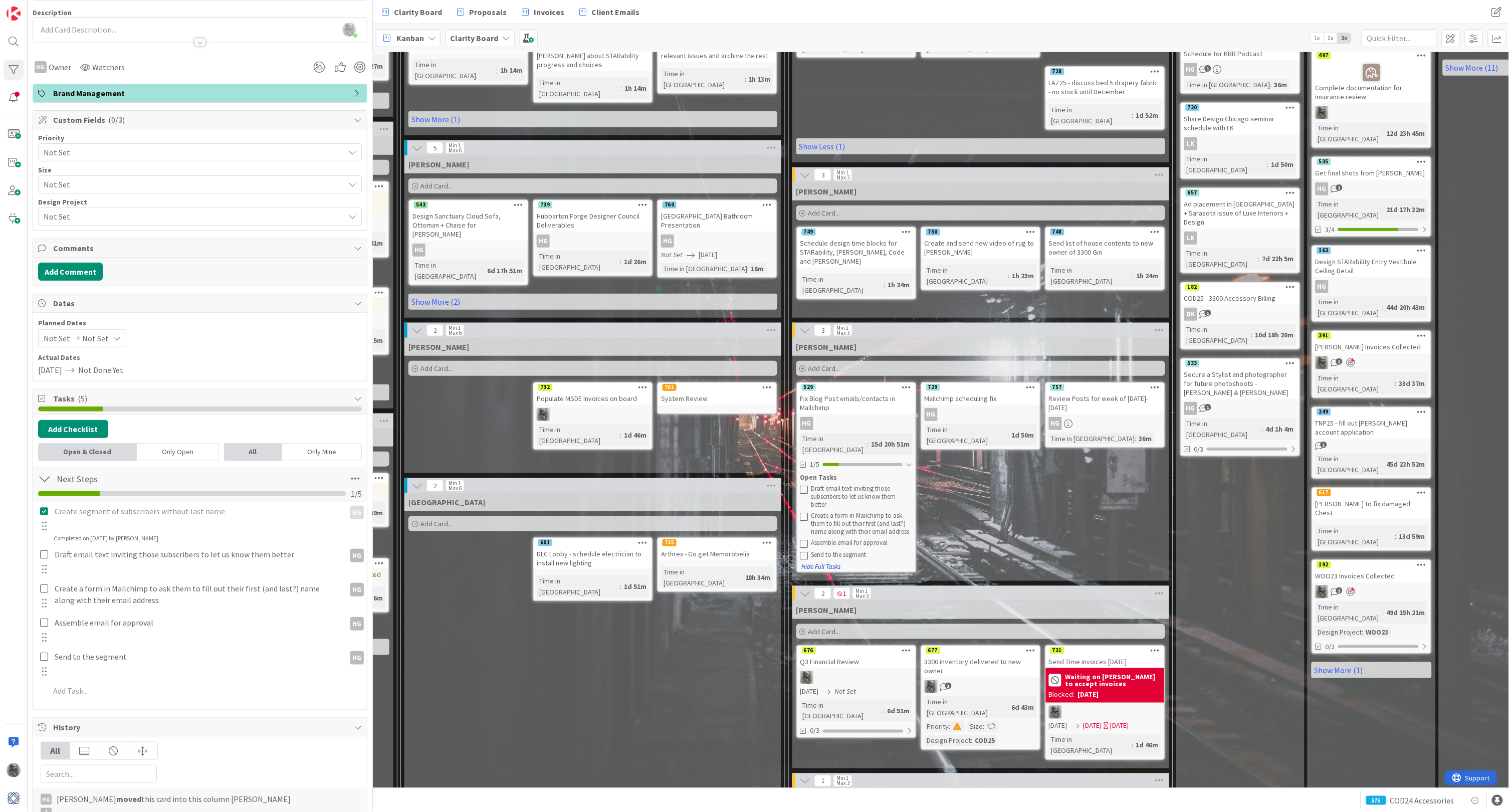
click at [822, 561] on button "Hide Full Tasks" at bounding box center [821, 566] width 40 height 11
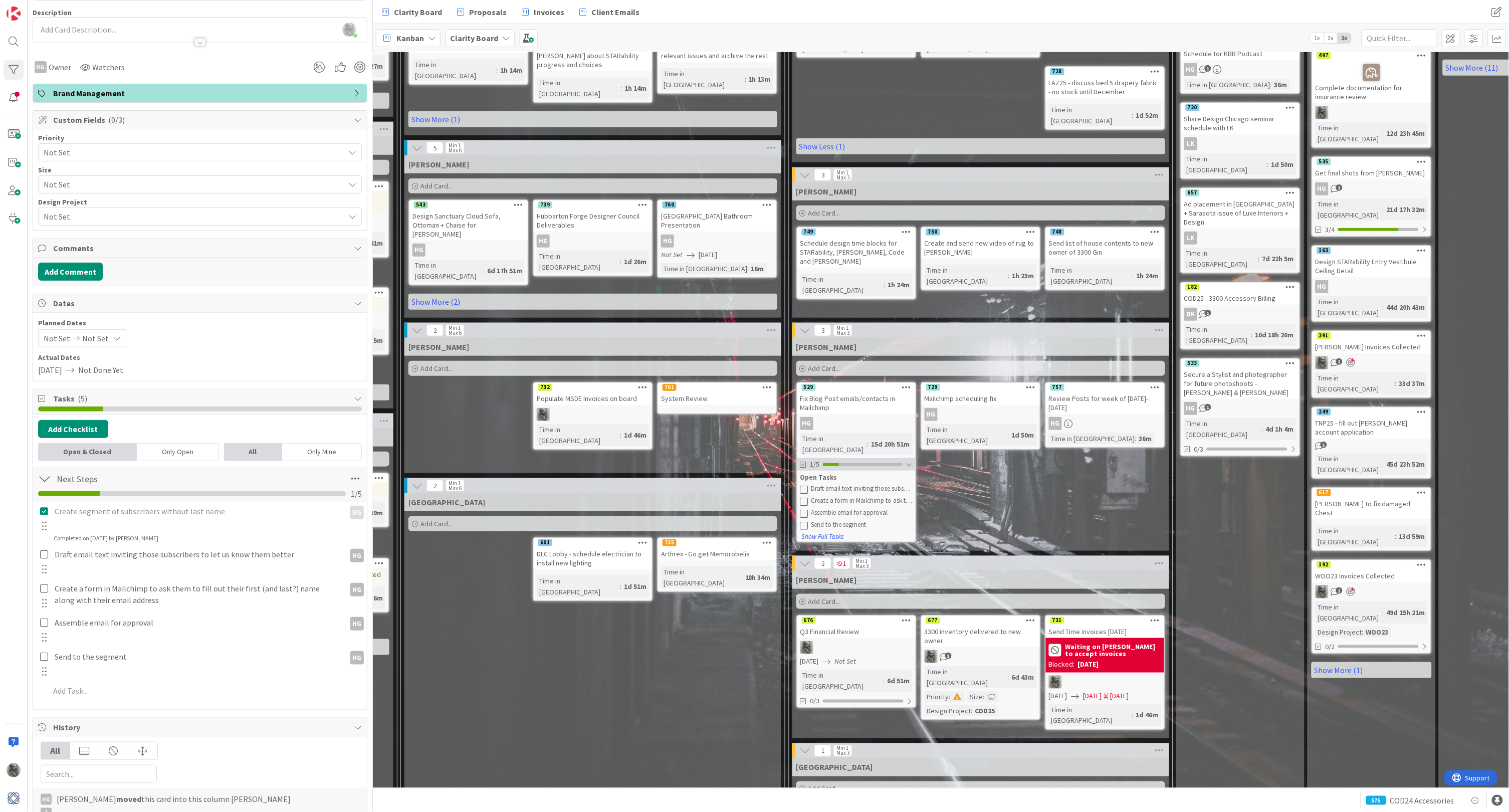
click at [908, 461] on div at bounding box center [909, 465] width 7 height 8
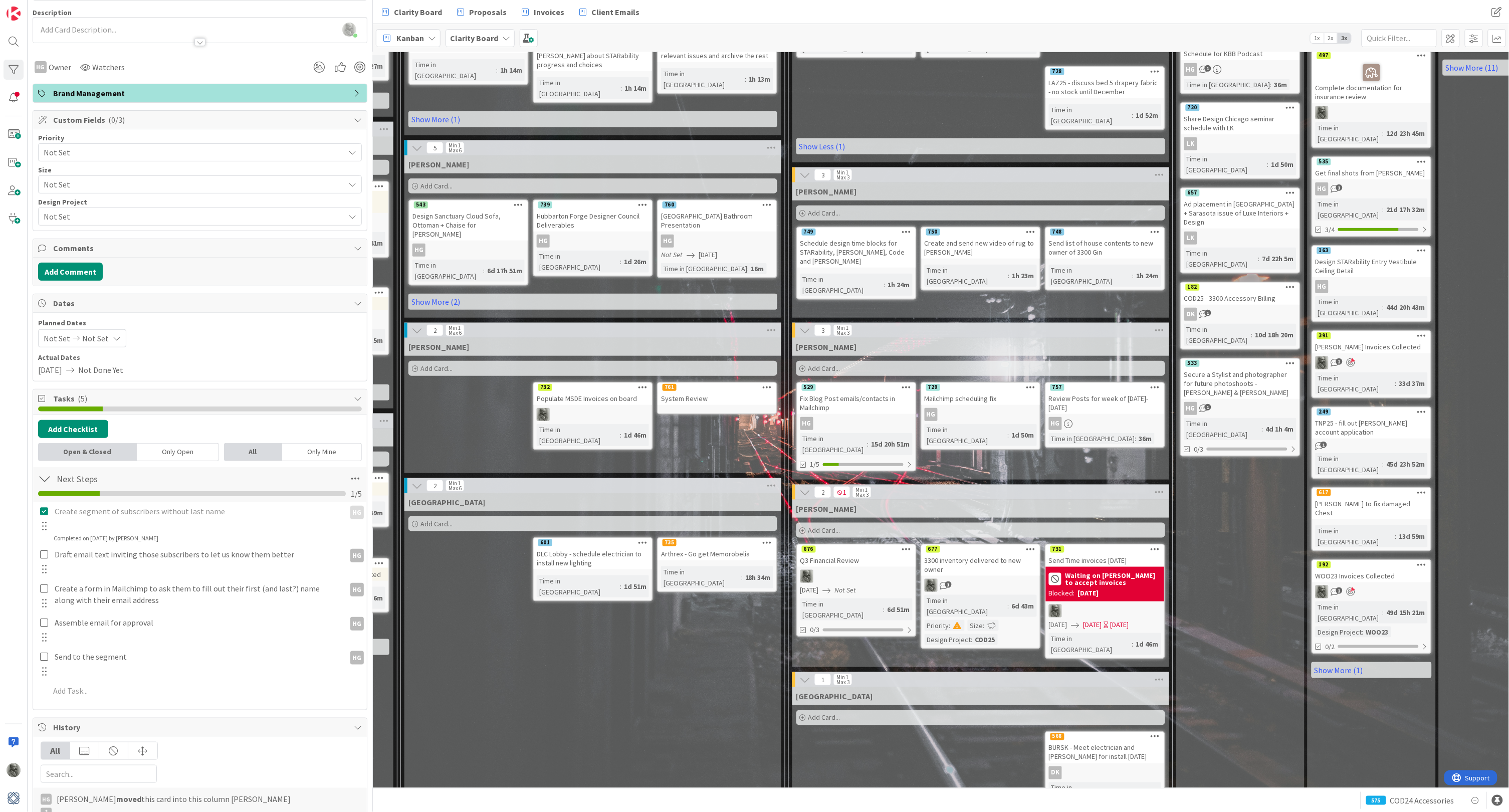
click at [988, 392] on div "Mailchimp scheduling fix" at bounding box center [980, 399] width 118 height 13
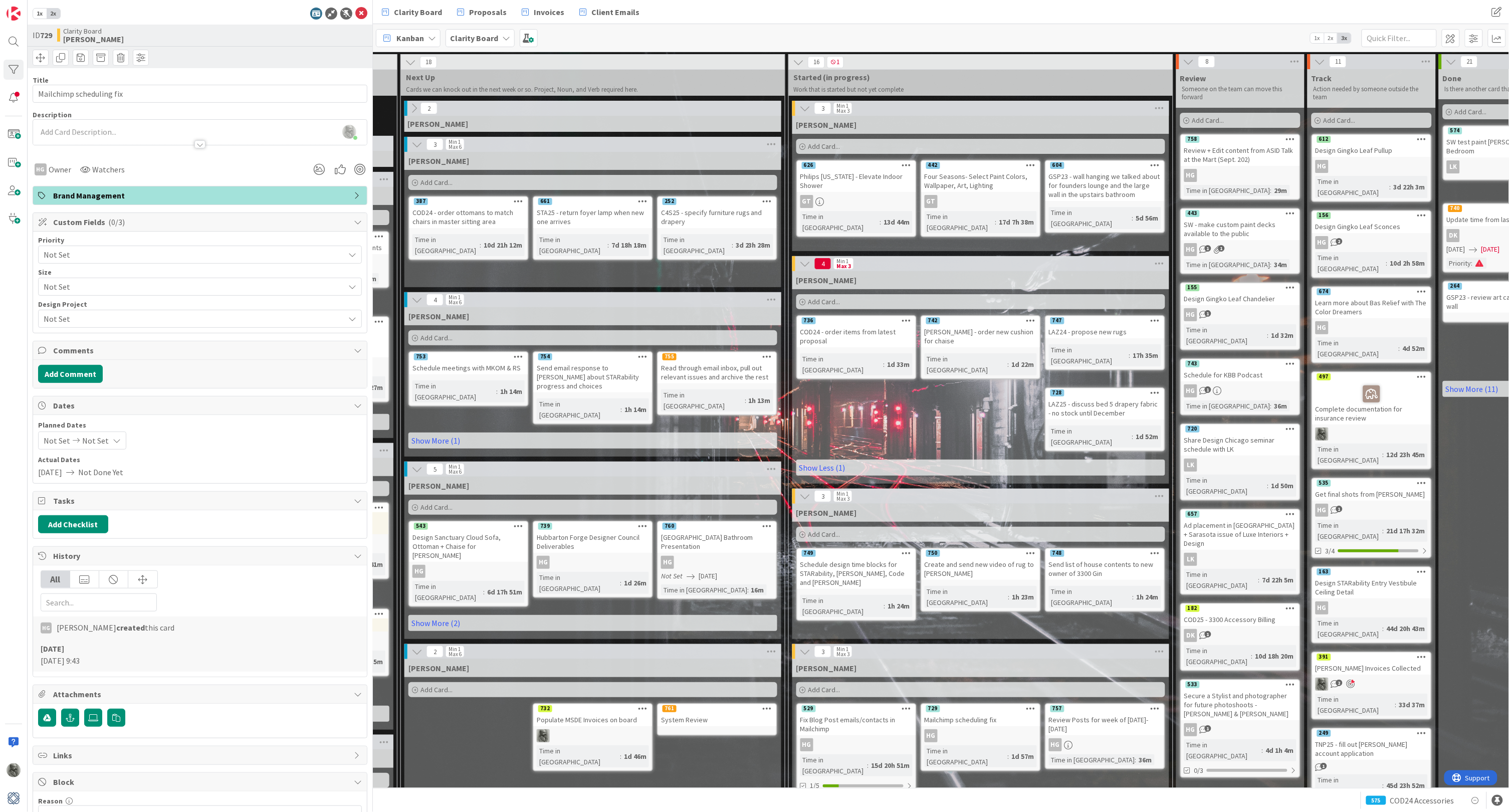
scroll to position [0, 612]
click at [819, 200] on icon at bounding box center [821, 202] width 8 height 8
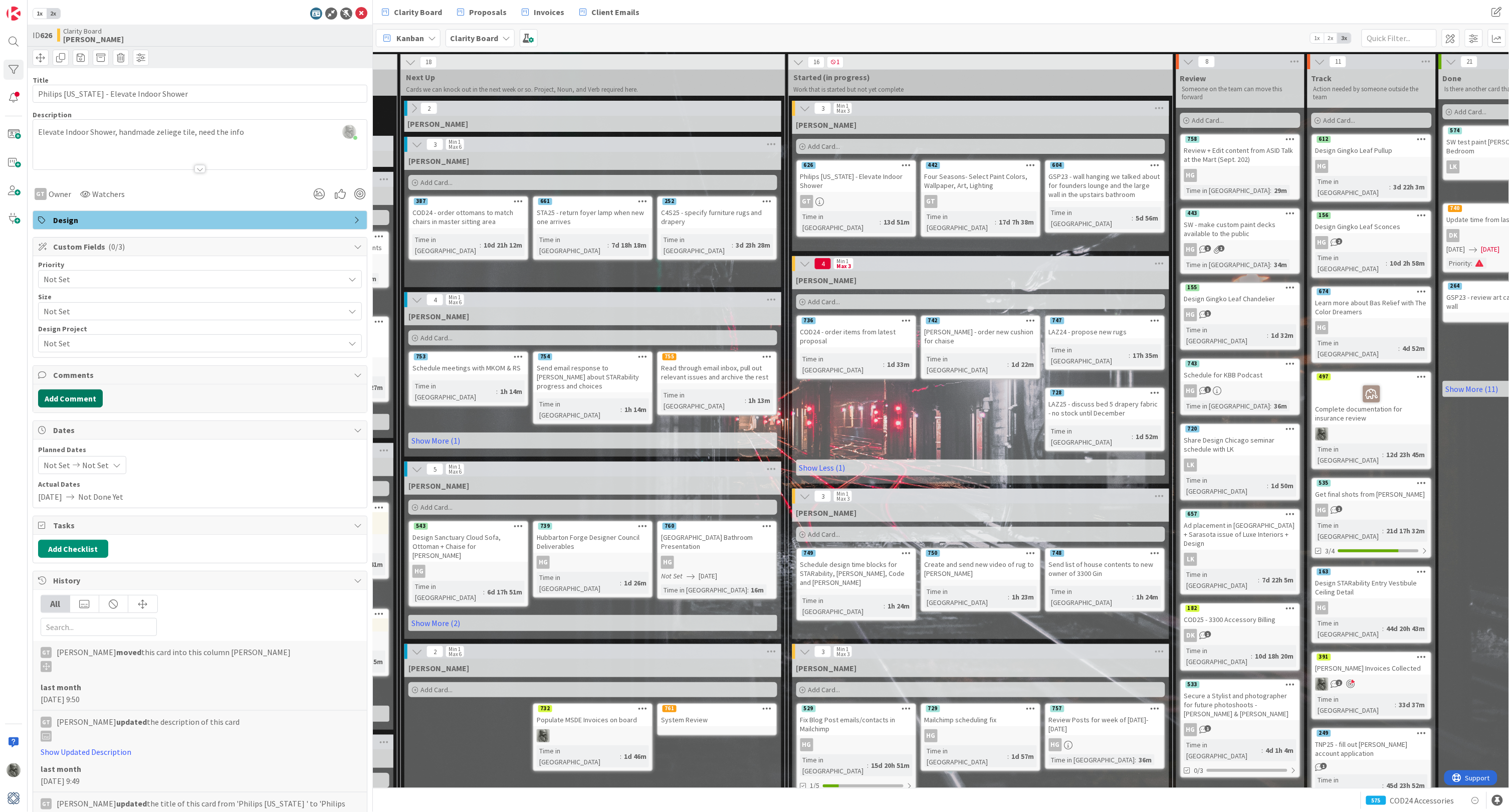
click at [72, 392] on button "Add Comment" at bounding box center [70, 399] width 64 height 18
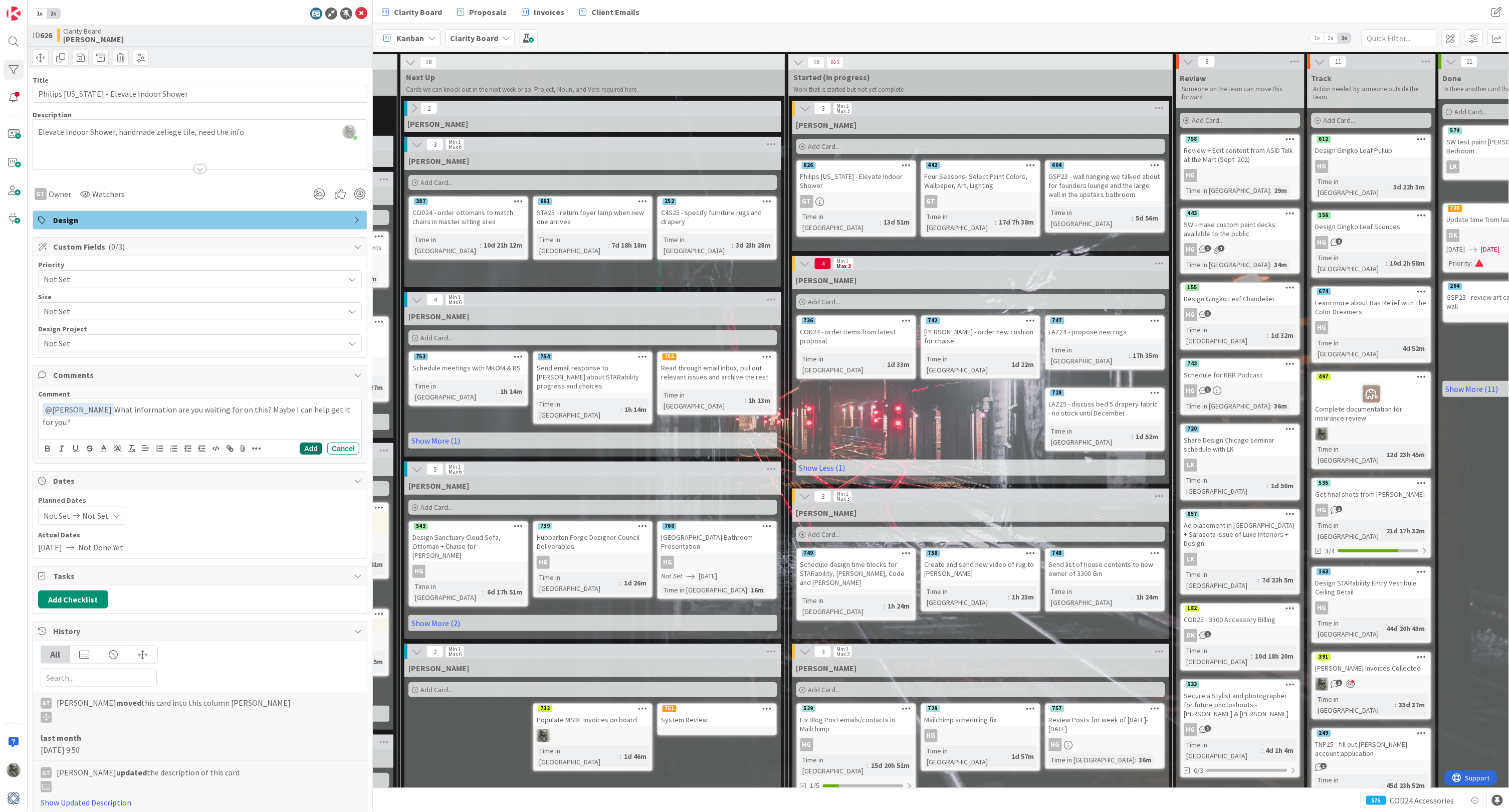
click at [311, 446] on button "Add" at bounding box center [310, 448] width 23 height 12
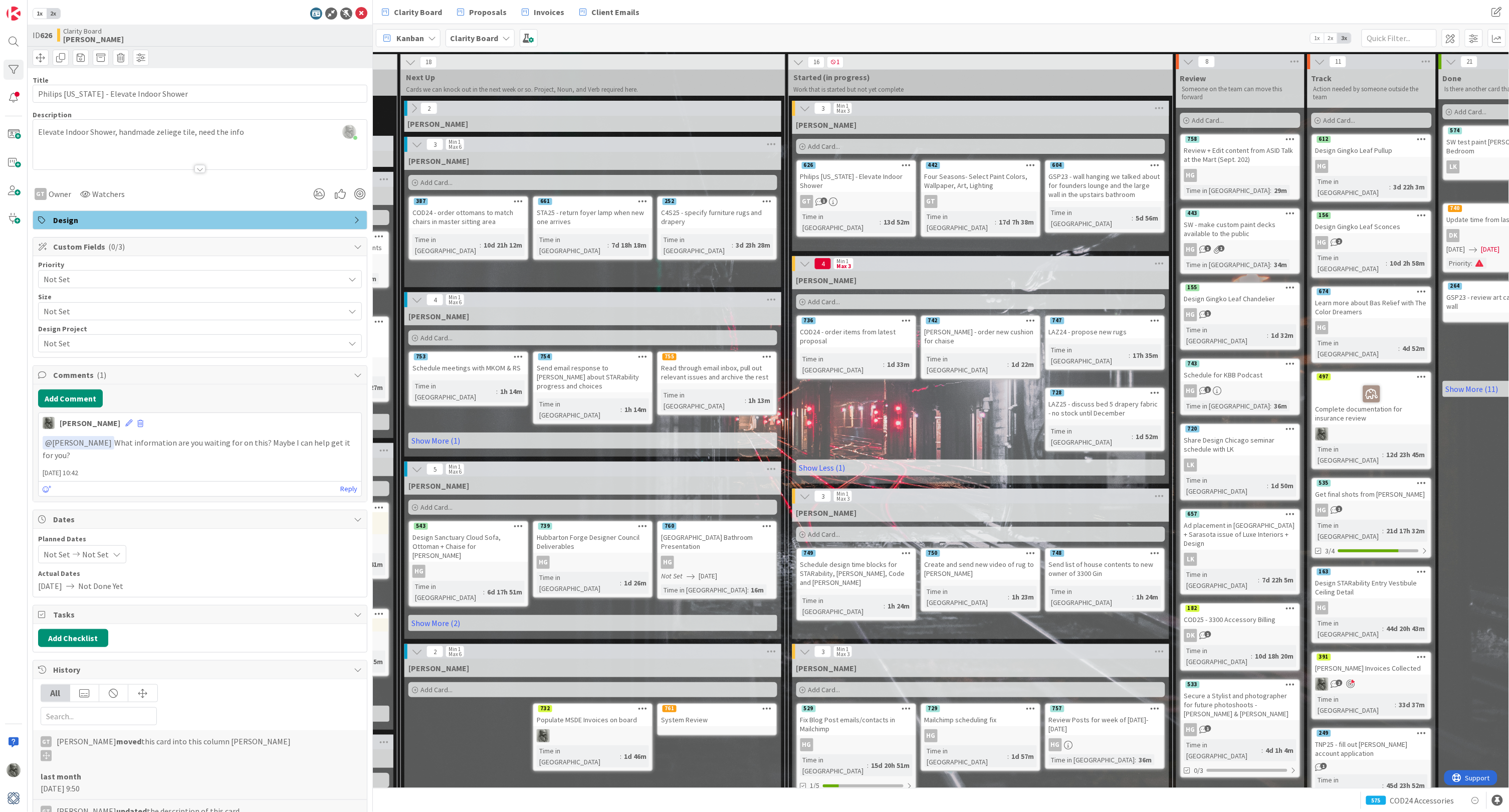
click at [1000, 181] on div "Four Seasons- Select Paint Colors, Wallpaper, Art, Lighting" at bounding box center [980, 181] width 118 height 22
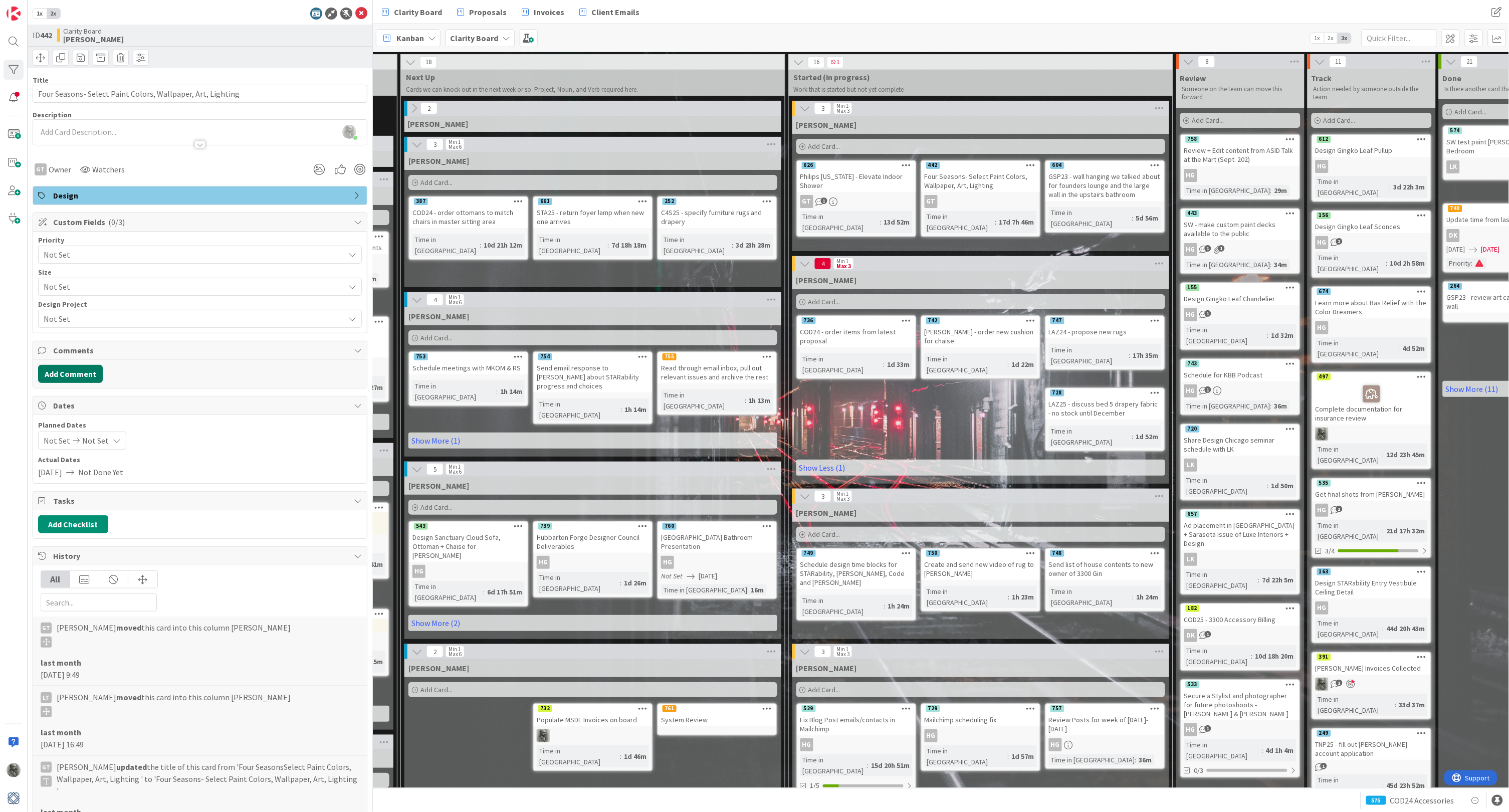
click at [75, 372] on button "Add Comment" at bounding box center [70, 374] width 64 height 18
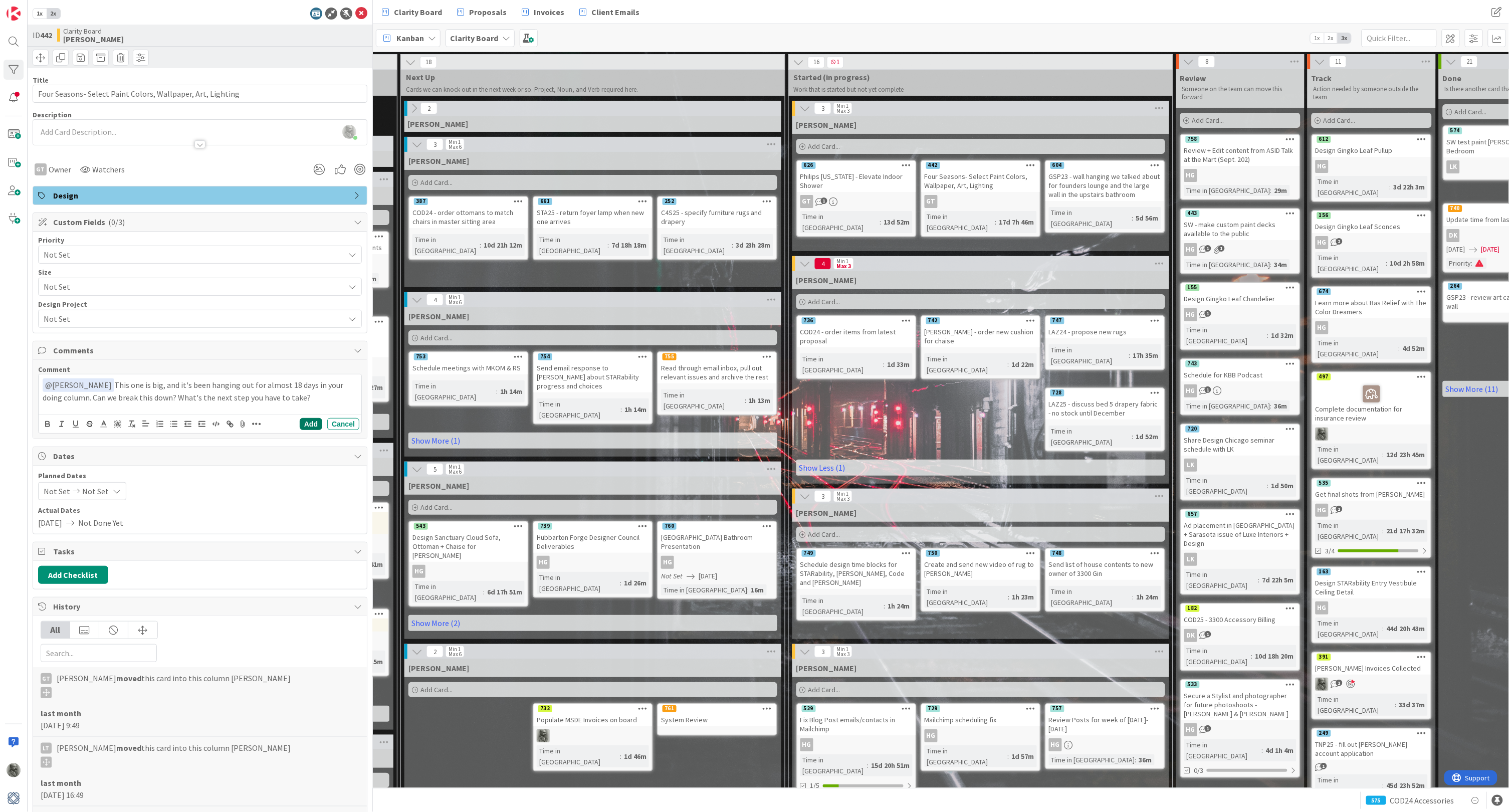
click at [307, 420] on button "Add" at bounding box center [310, 424] width 23 height 12
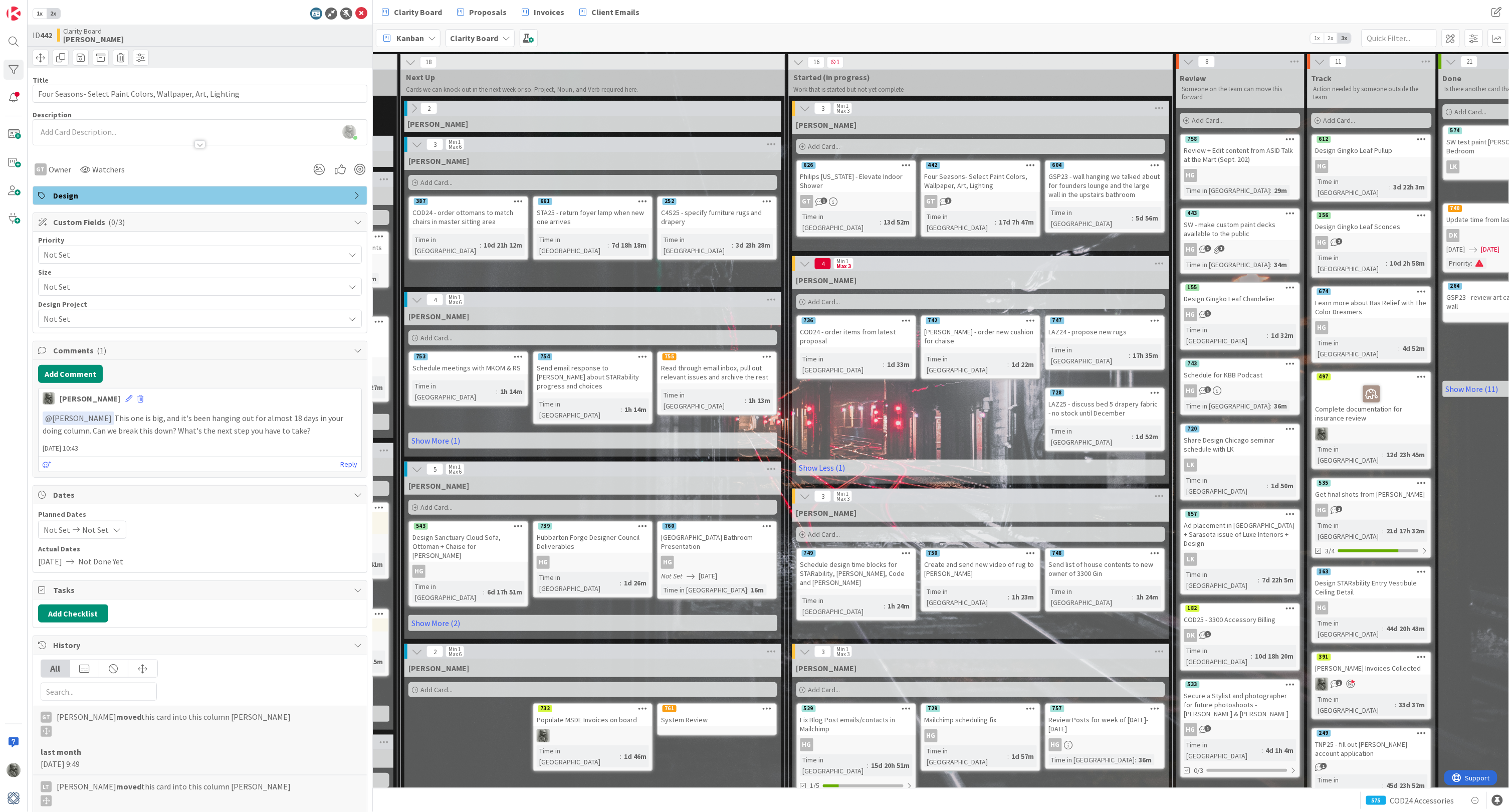
click at [1098, 192] on div "GSP23 - wall hanging we talked about for founders lounge and the large wall in …" at bounding box center [1105, 185] width 118 height 31
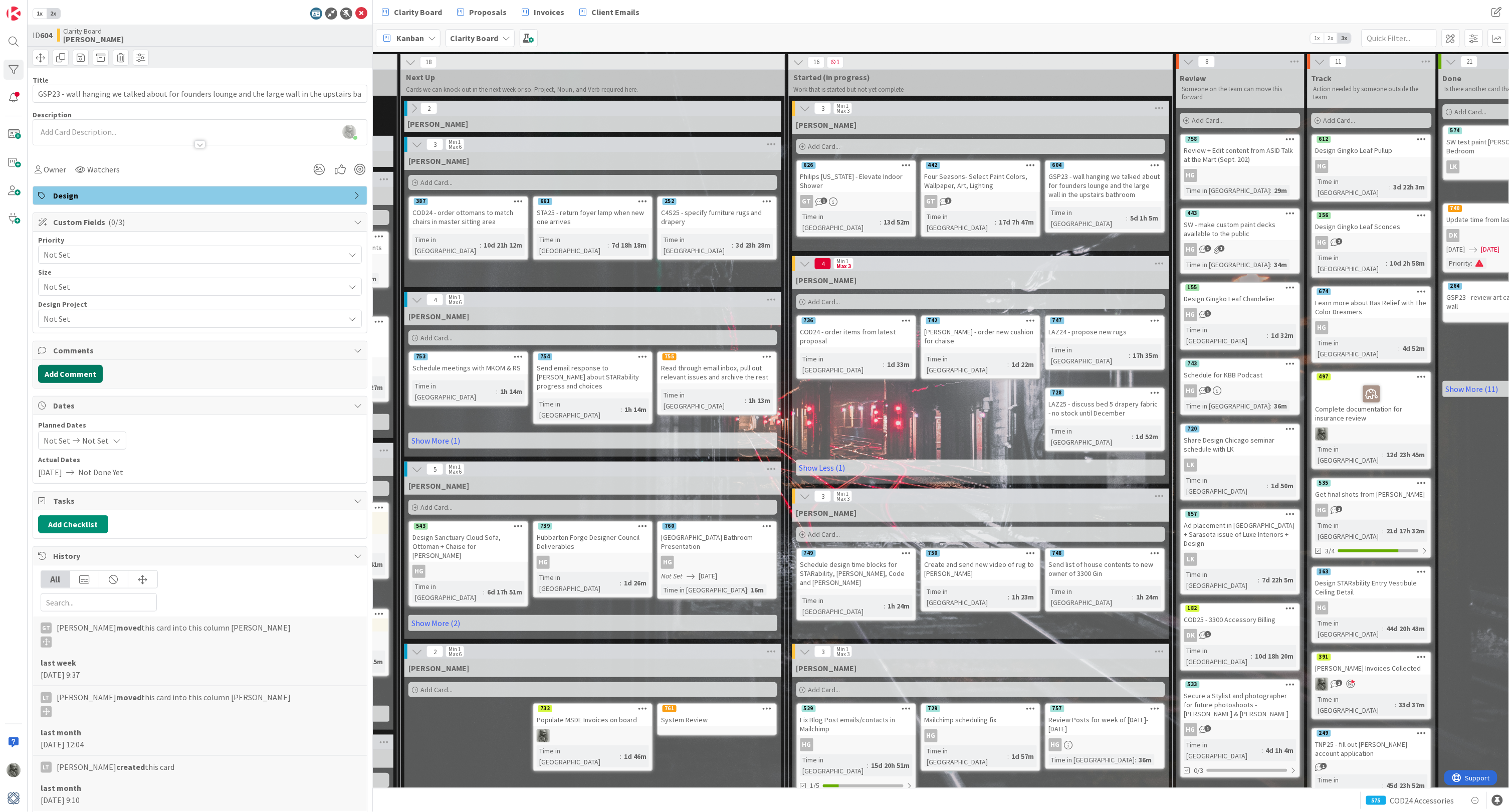
click at [84, 368] on button "Add Comment" at bounding box center [70, 374] width 64 height 18
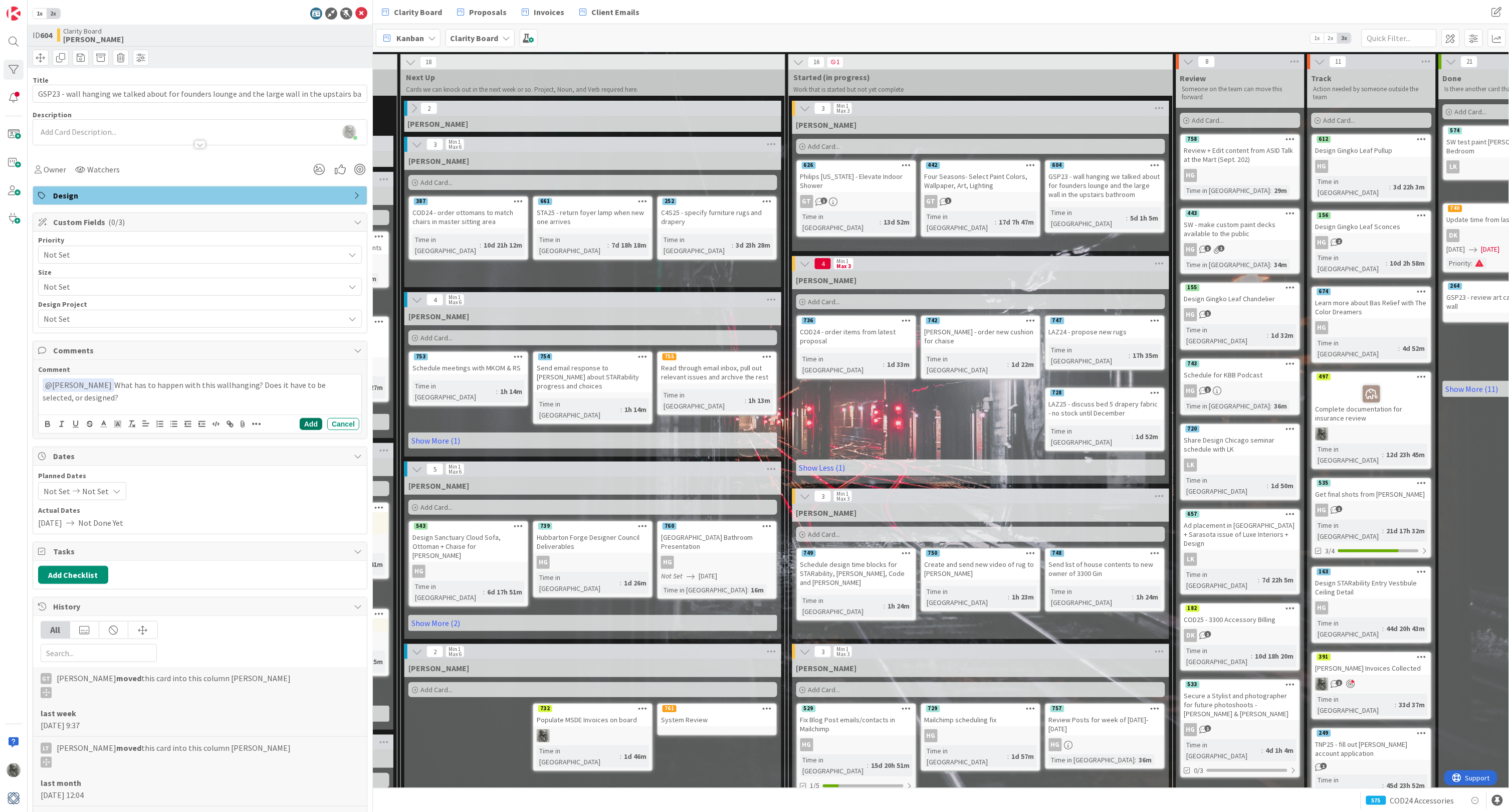
click at [304, 422] on button "Add" at bounding box center [310, 424] width 23 height 12
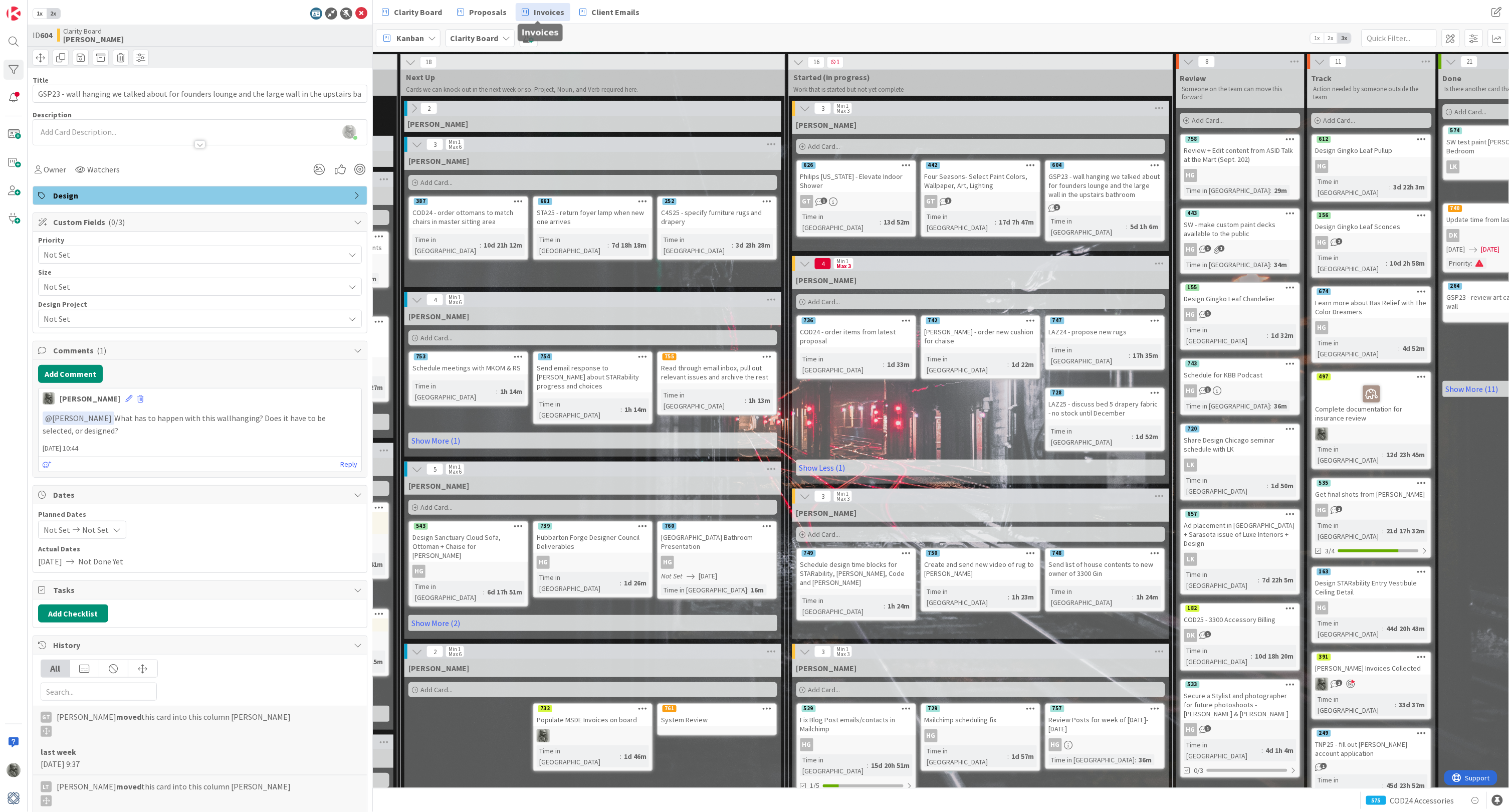
click at [544, 13] on span "Invoices" at bounding box center [549, 12] width 31 height 12
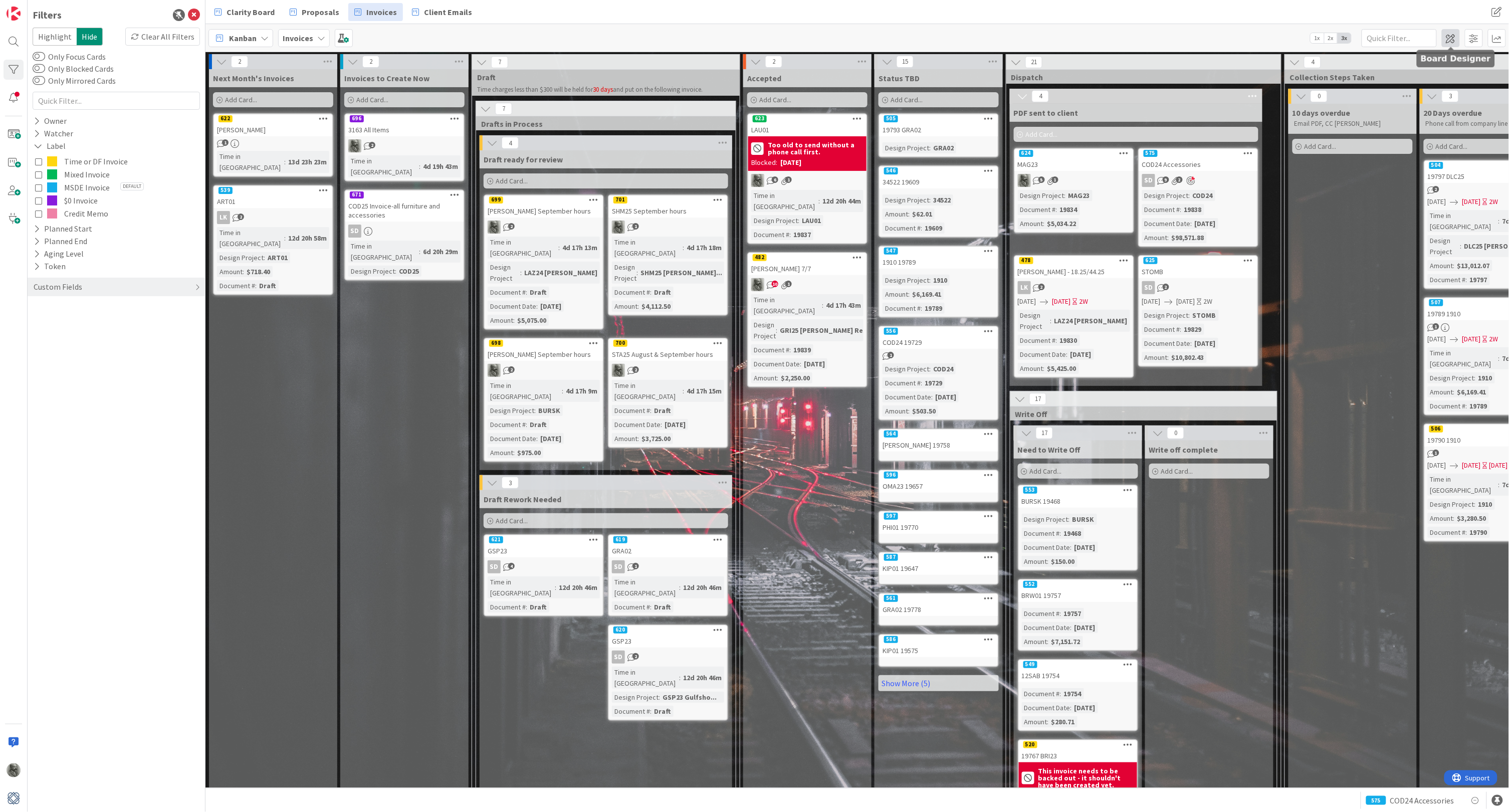
click at [1448, 38] on span at bounding box center [1451, 38] width 18 height 18
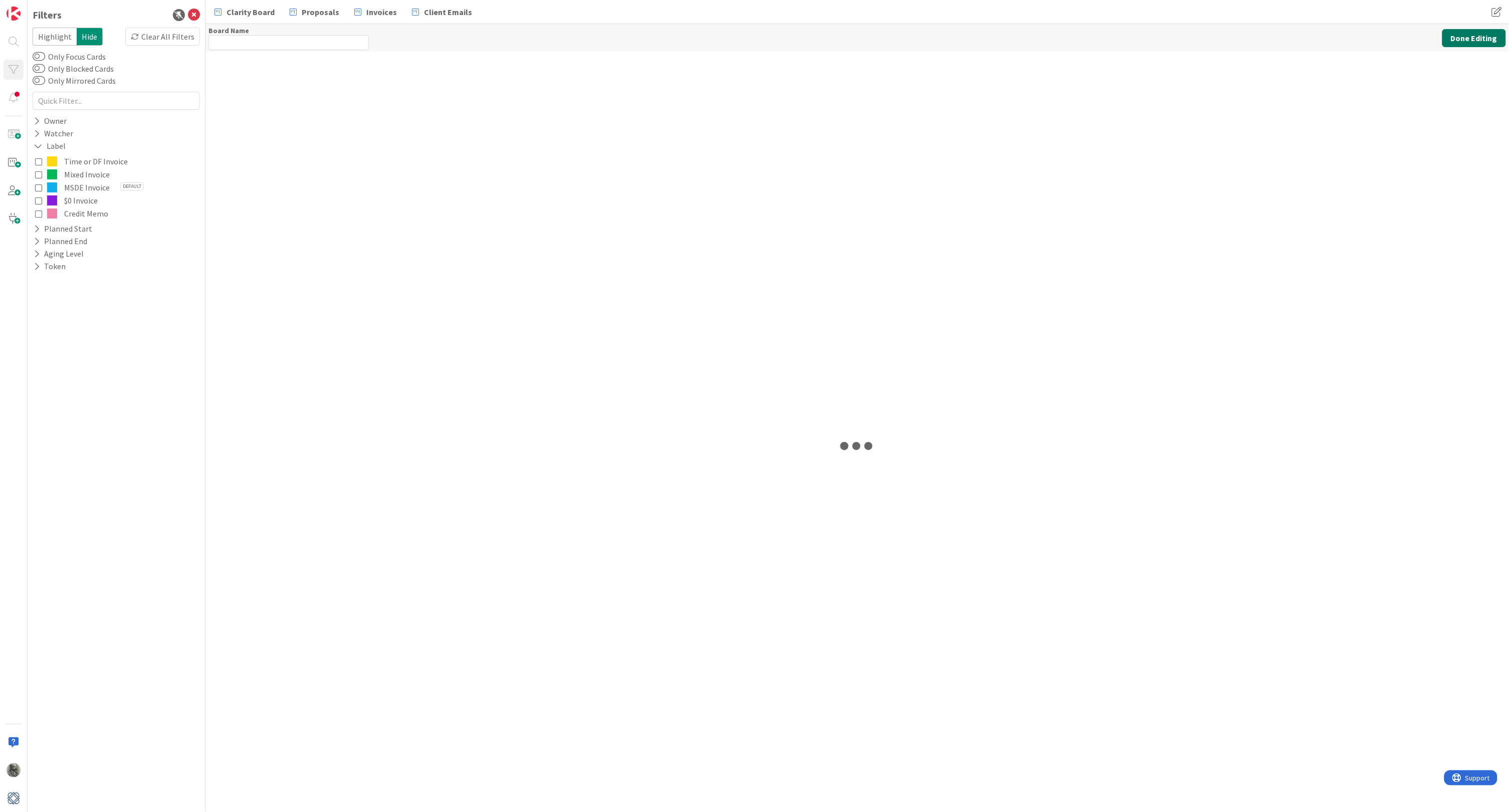
type input "Invoices"
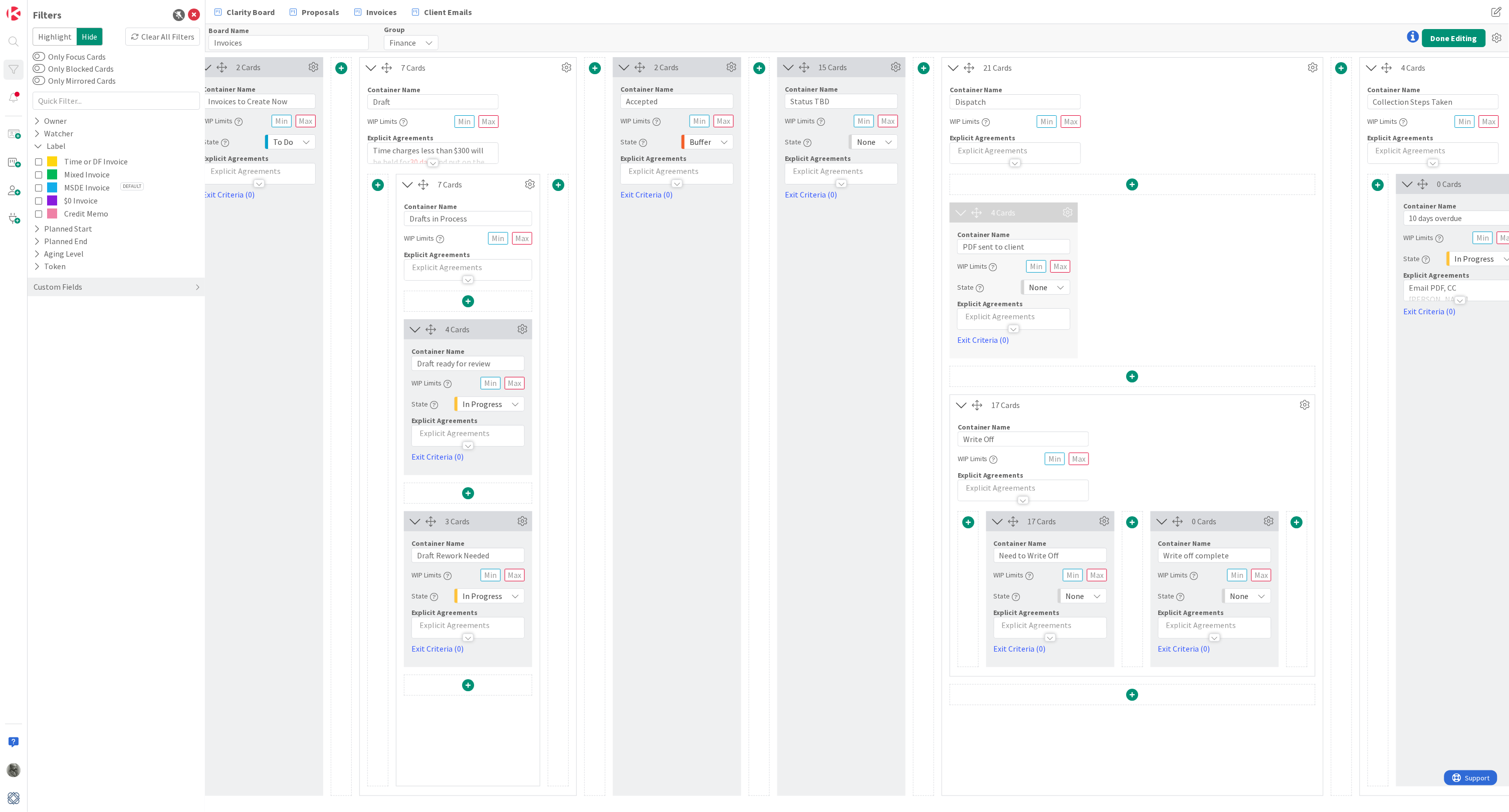
scroll to position [0, 244]
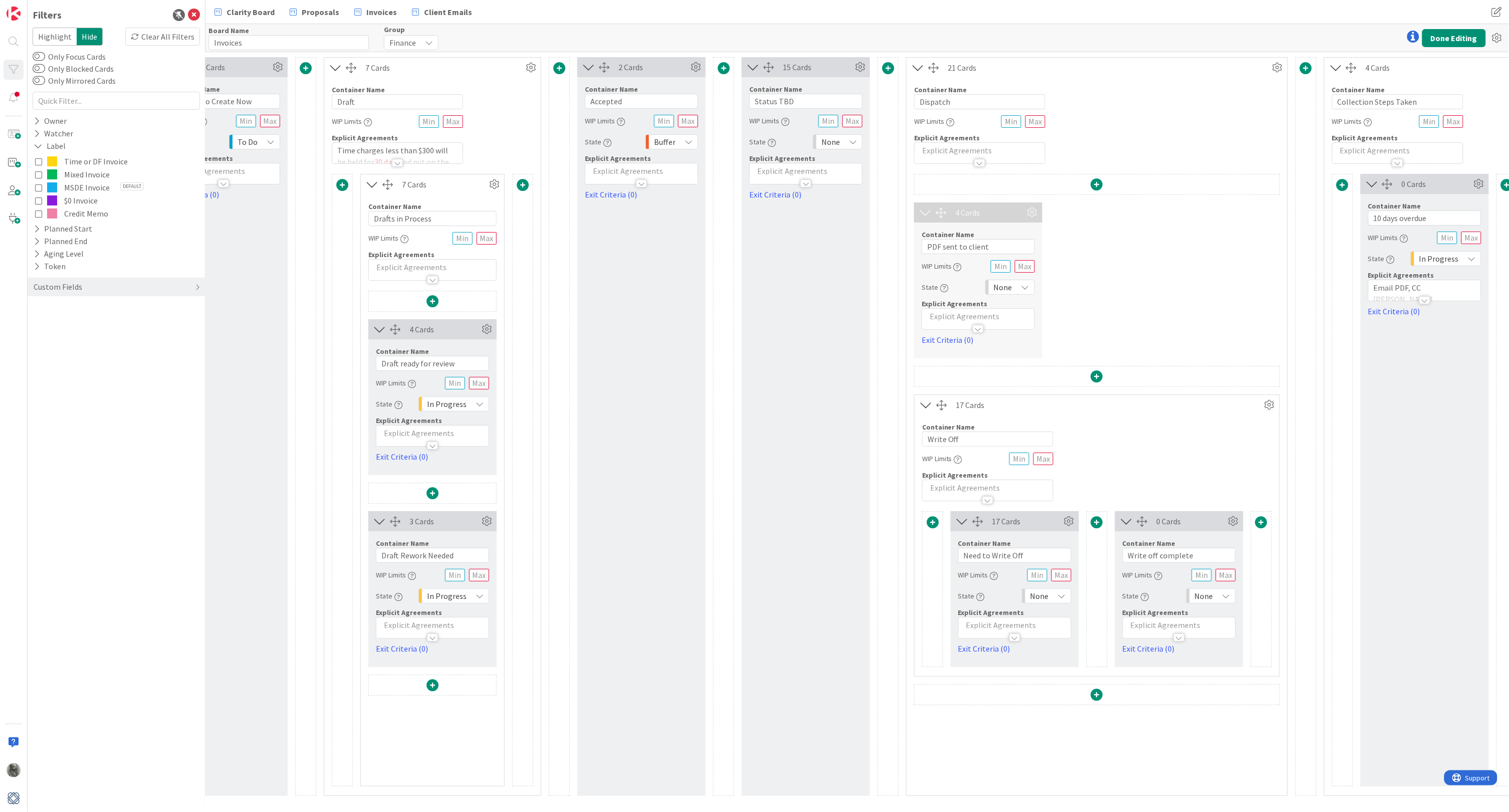
click at [559, 66] on span at bounding box center [560, 68] width 12 height 12
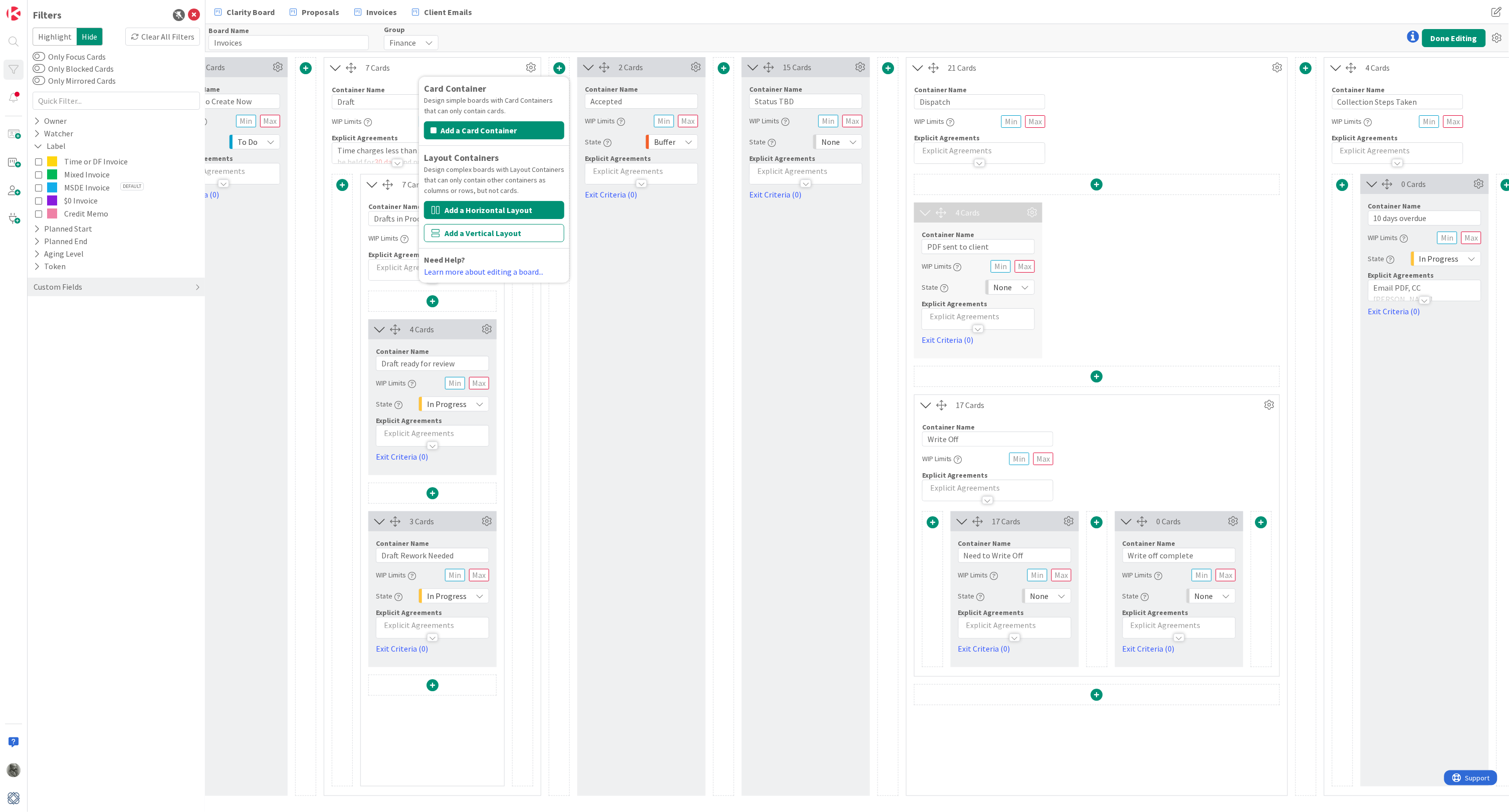
click at [477, 202] on button "Add a Horizontal Layout" at bounding box center [494, 210] width 141 height 18
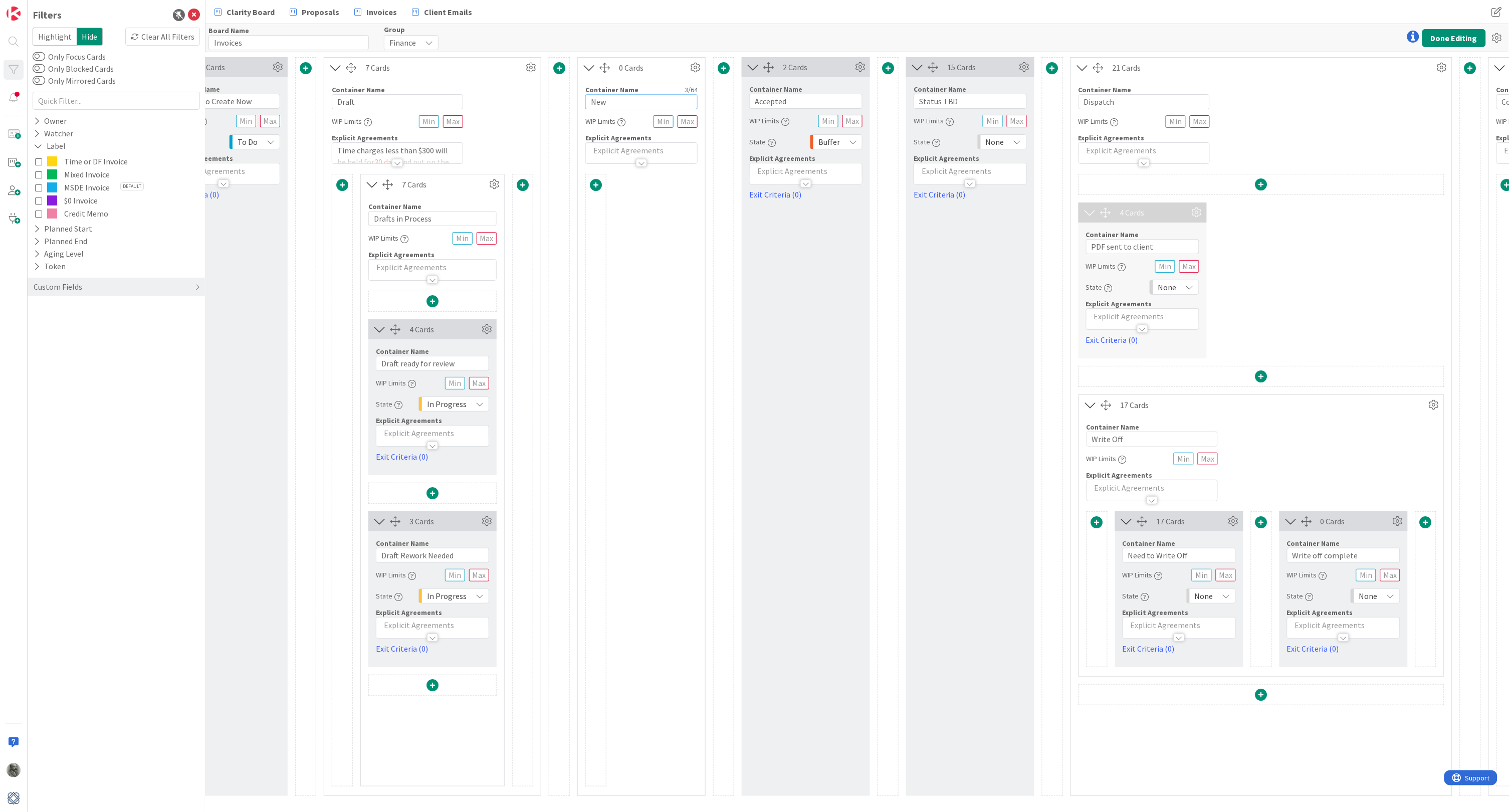
drag, startPoint x: 616, startPoint y: 100, endPoint x: 539, endPoint y: 100, distance: 77.0
click at [539, 100] on div "2 Cards Container Name 21 / 64 Next Month's Invoices WIP Limits State Backlog E…" at bounding box center [1343, 426] width 2755 height 738
type input "R"
type input "P"
type input "Acceptance"
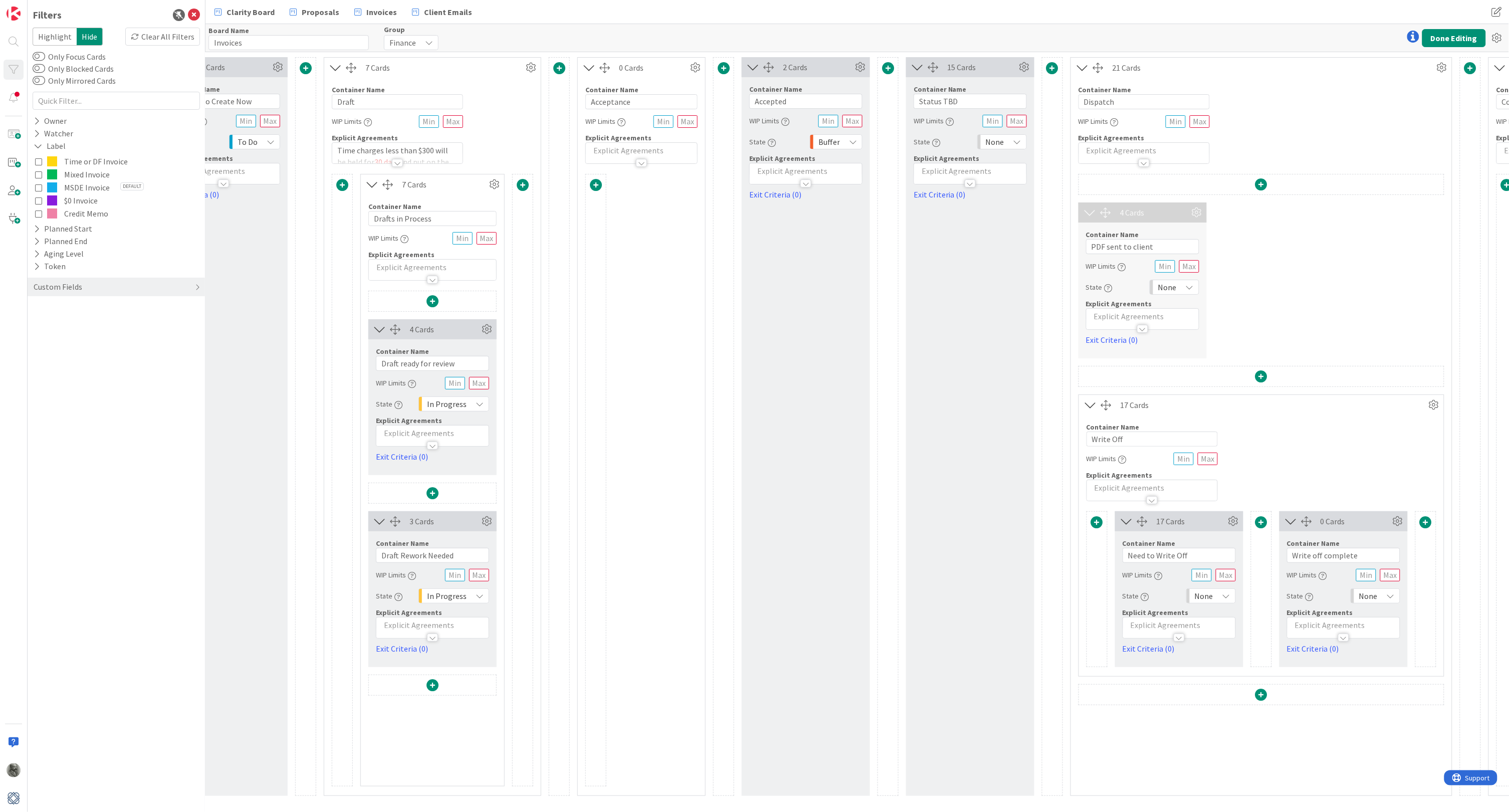
click at [597, 183] on span at bounding box center [596, 185] width 12 height 12
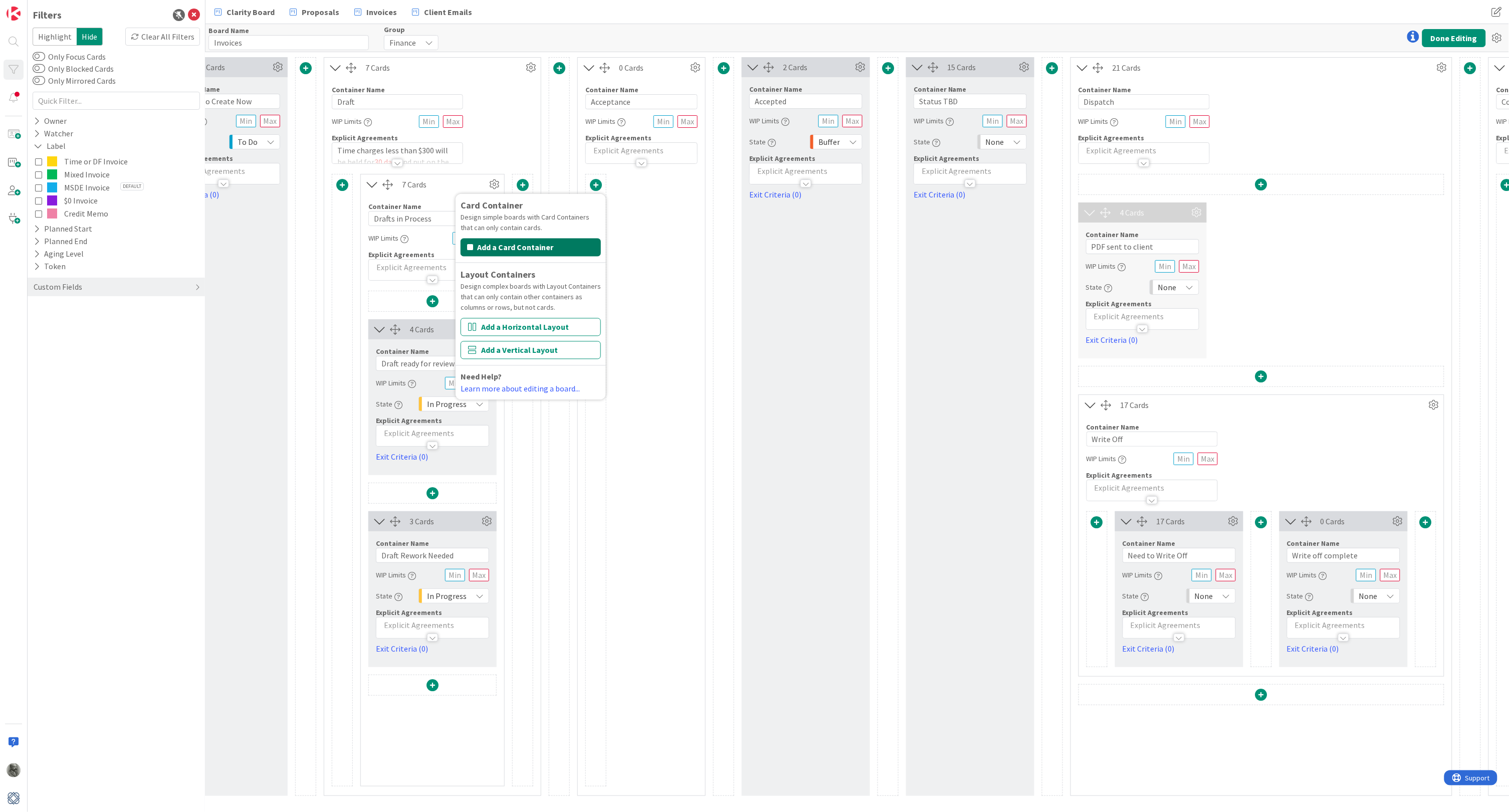
click at [529, 244] on button "Add a Card Container" at bounding box center [531, 248] width 141 height 18
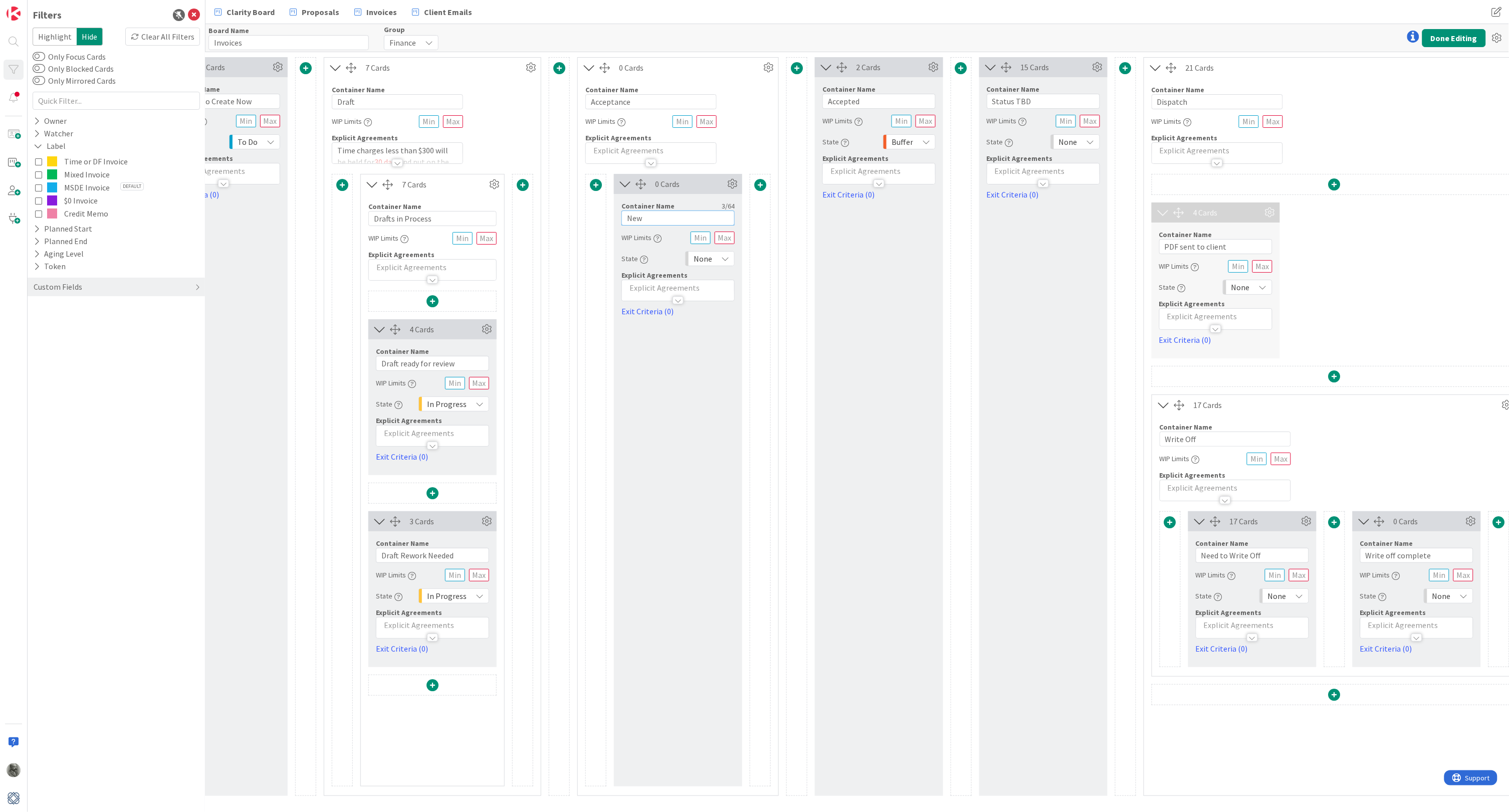
drag, startPoint x: 657, startPoint y: 214, endPoint x: 610, endPoint y: 214, distance: 47.0
click at [610, 214] on div "Card Container Design simple boards with Card Containers that can only contain …" at bounding box center [678, 480] width 186 height 612
type input "Approved"
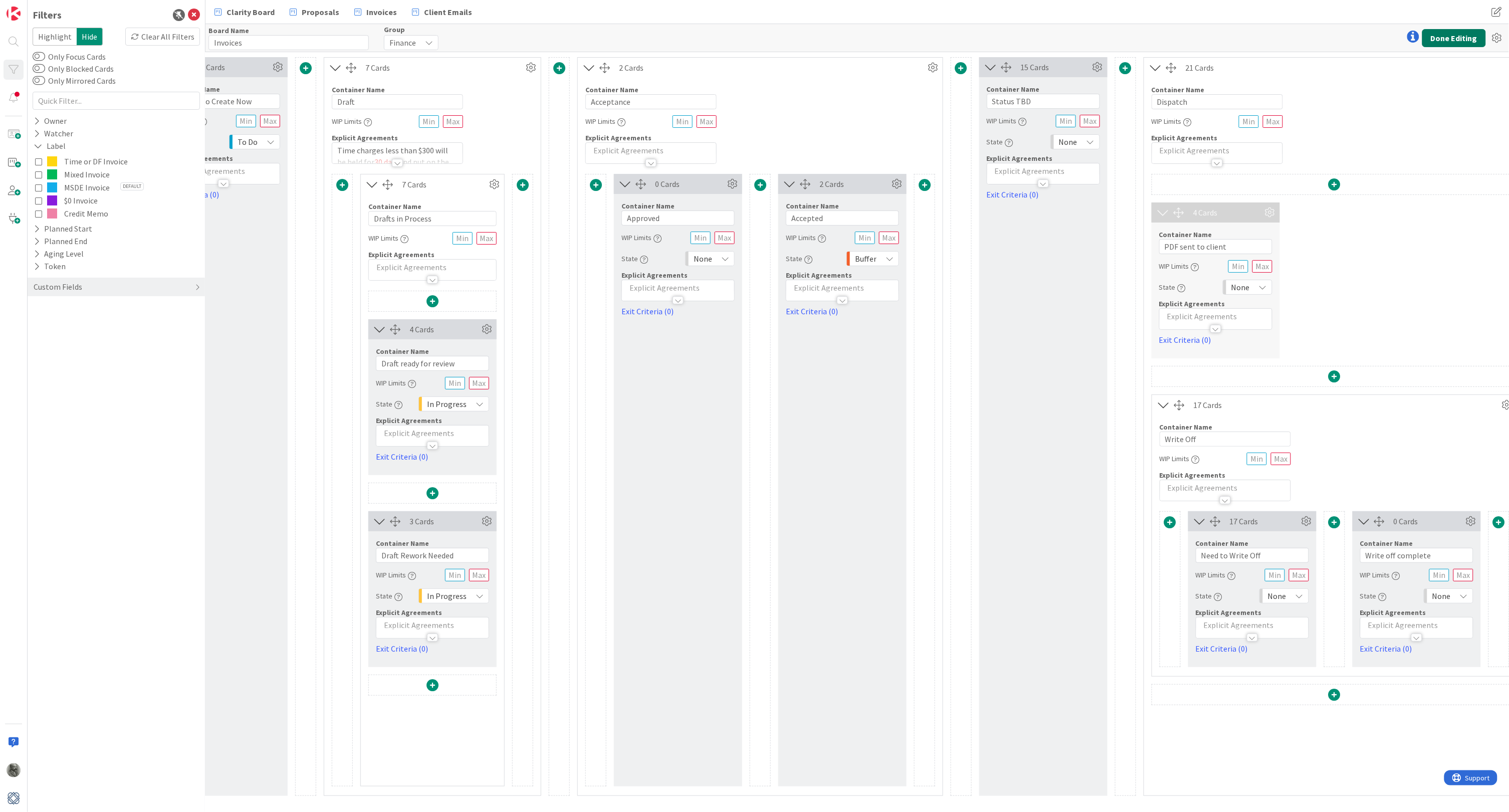
click at [1450, 37] on button "Done Editing" at bounding box center [1455, 38] width 64 height 18
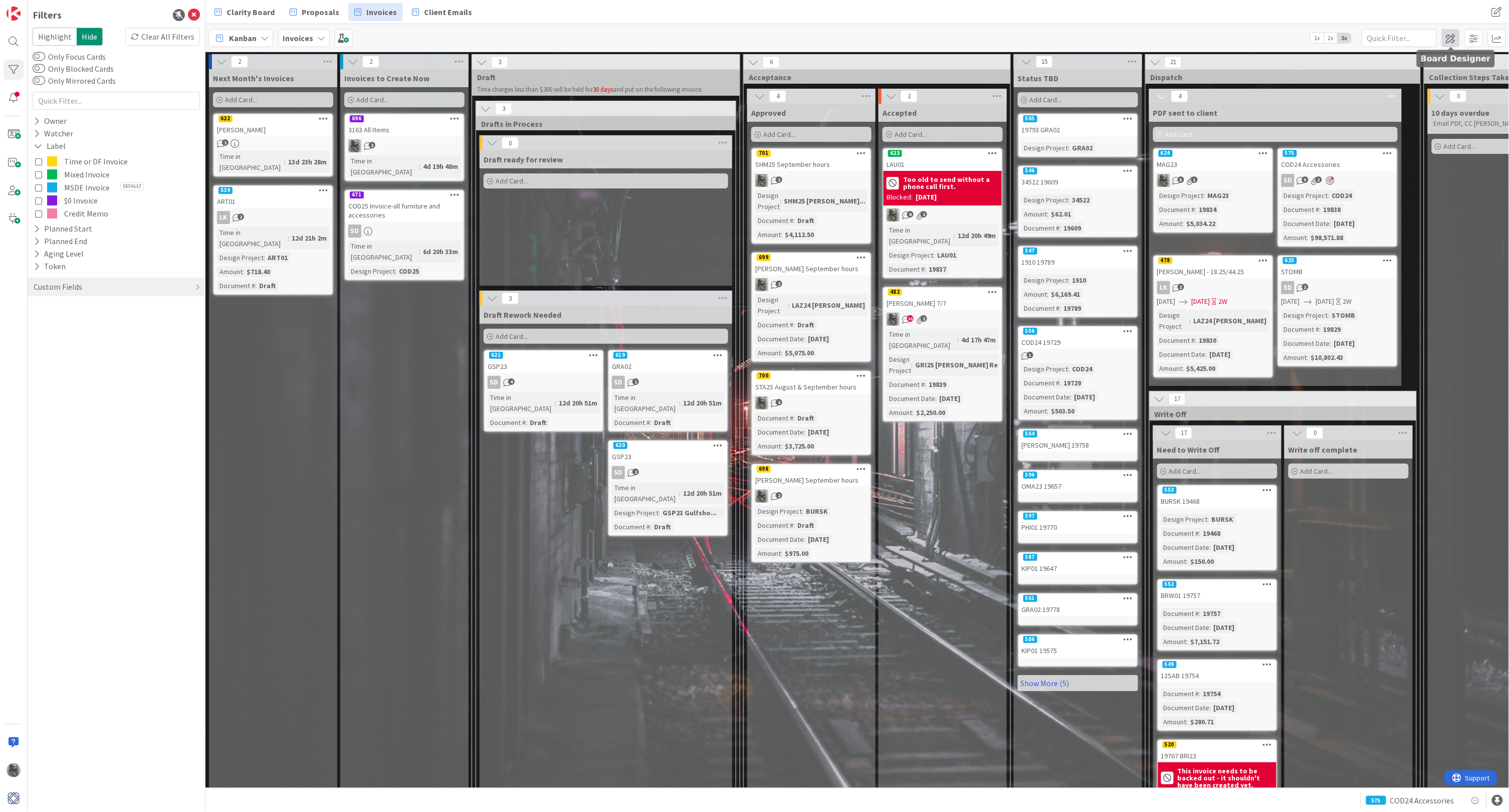
click at [1450, 39] on span at bounding box center [1451, 38] width 18 height 18
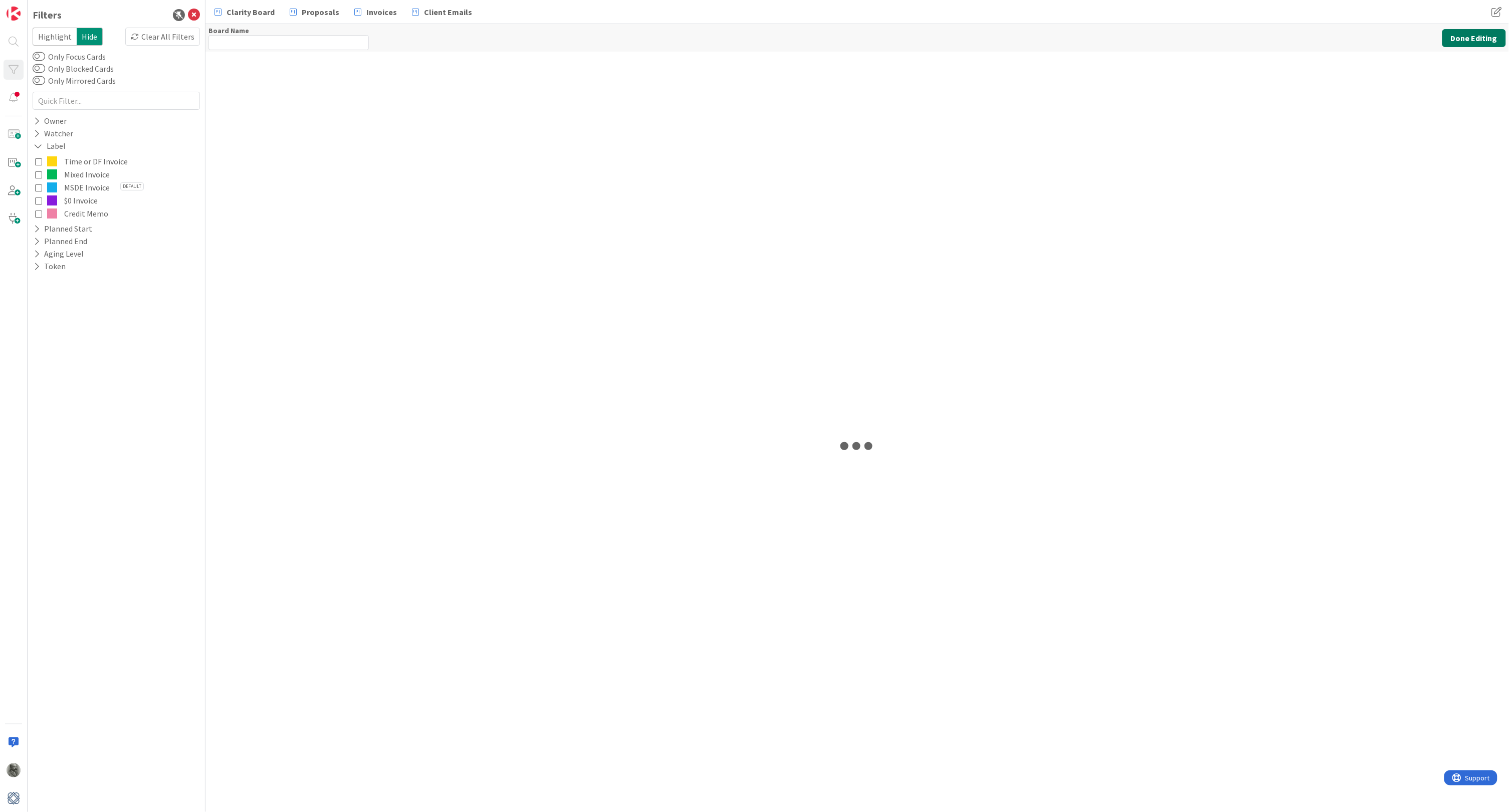
type input "Invoices"
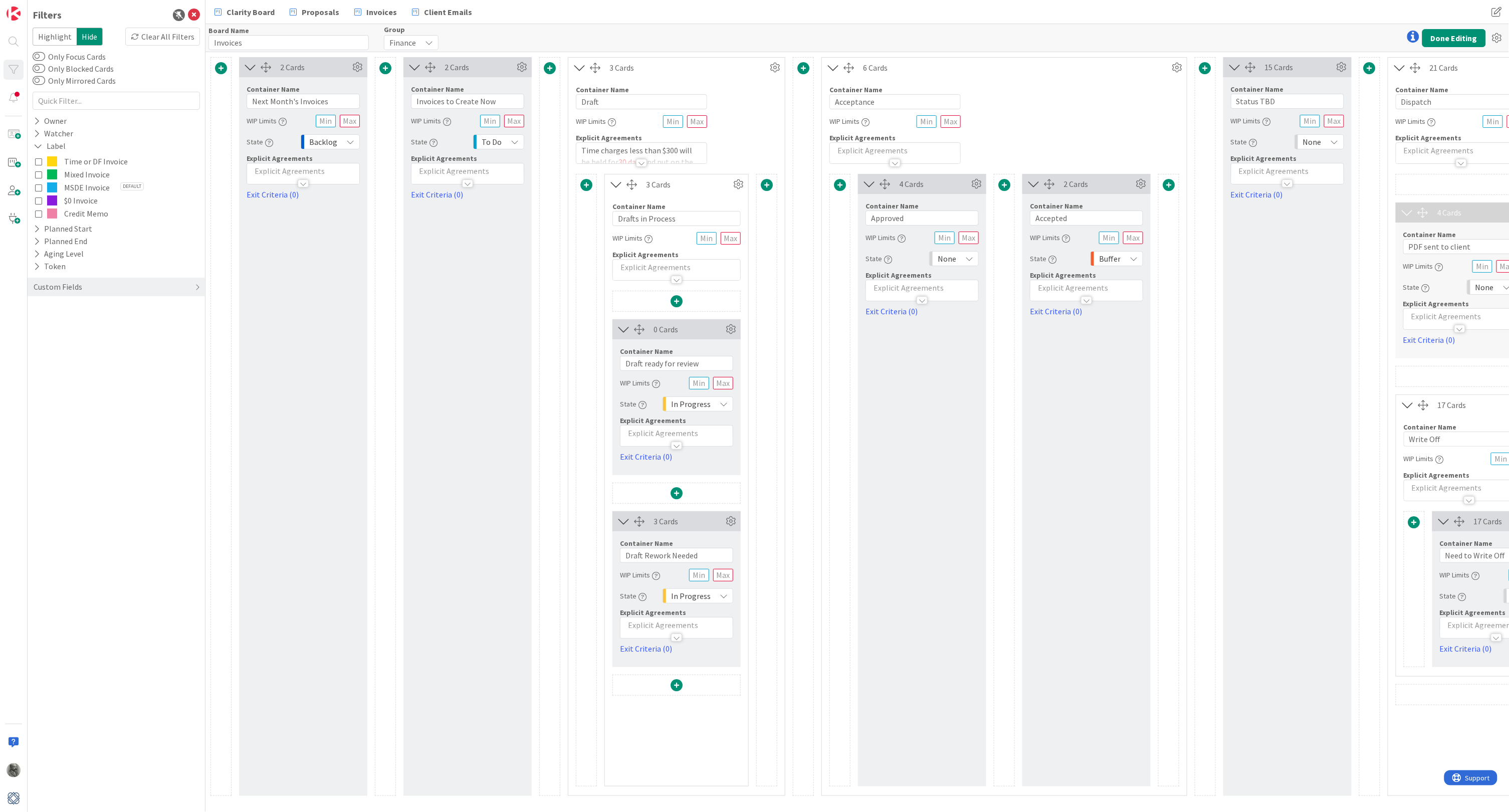
click at [948, 255] on span "None" at bounding box center [947, 258] width 18 height 14
click at [964, 335] on span "Buffer" at bounding box center [997, 342] width 83 height 15
click at [947, 256] on span "Buffer" at bounding box center [946, 258] width 22 height 14
click at [964, 375] on span "In Progress" at bounding box center [994, 378] width 83 height 15
click at [1115, 255] on span "Buffer" at bounding box center [1110, 258] width 22 height 14
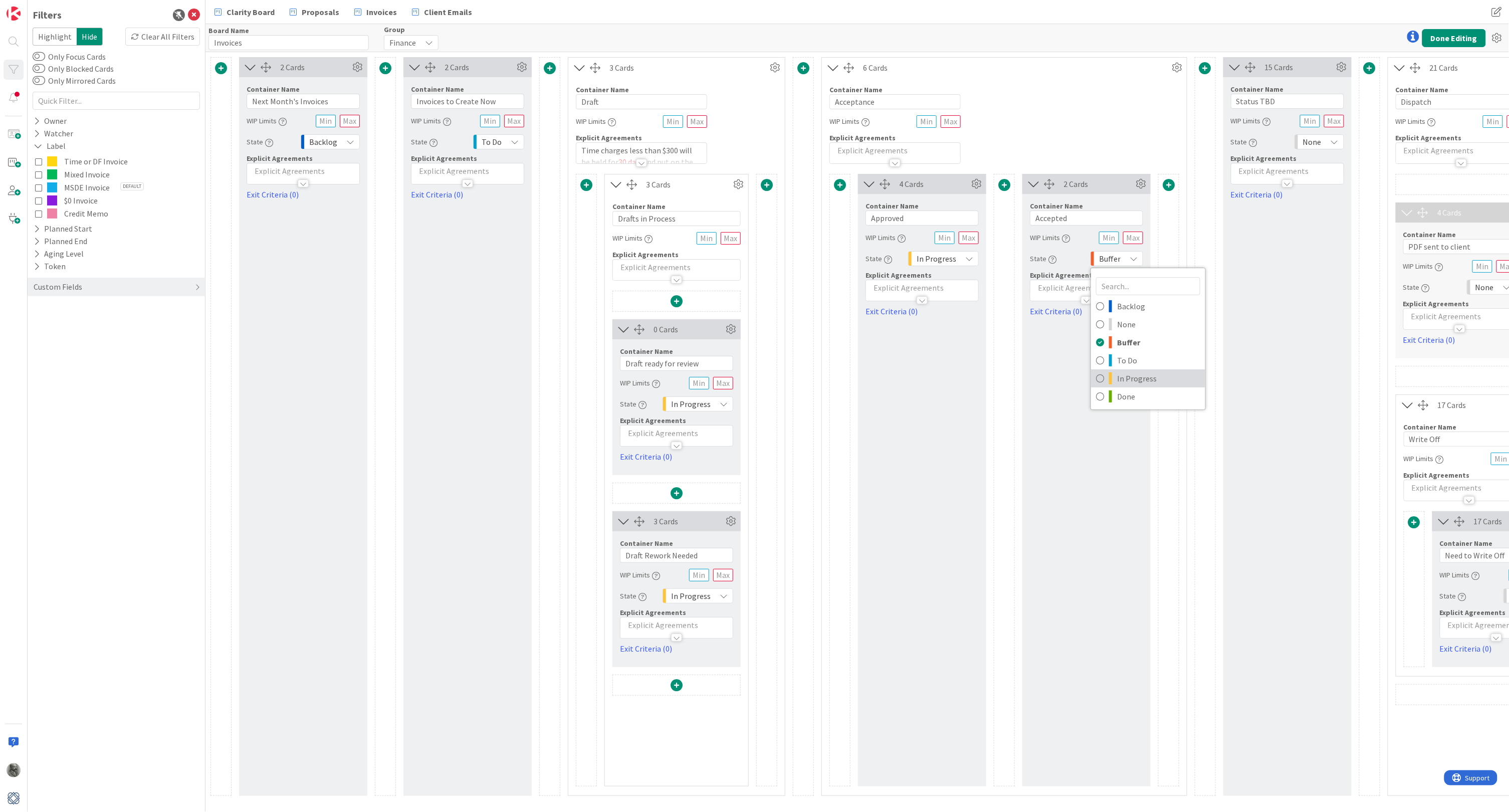
click at [1128, 371] on span "In Progress" at bounding box center [1159, 378] width 83 height 15
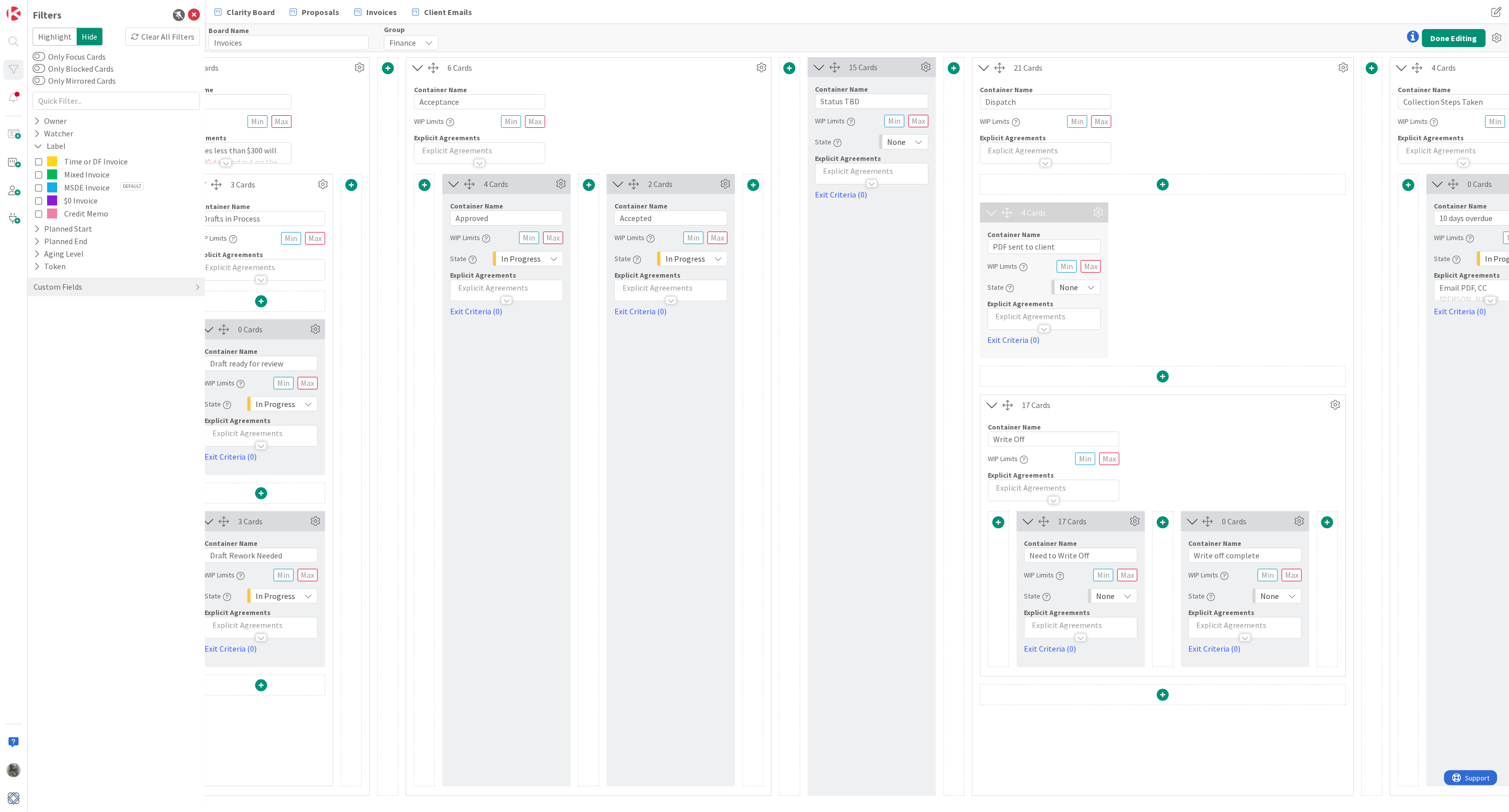
scroll to position [0, 416]
click at [1077, 288] on span "None" at bounding box center [1069, 287] width 18 height 14
click at [1082, 405] on span "In Progress" at bounding box center [1118, 407] width 83 height 15
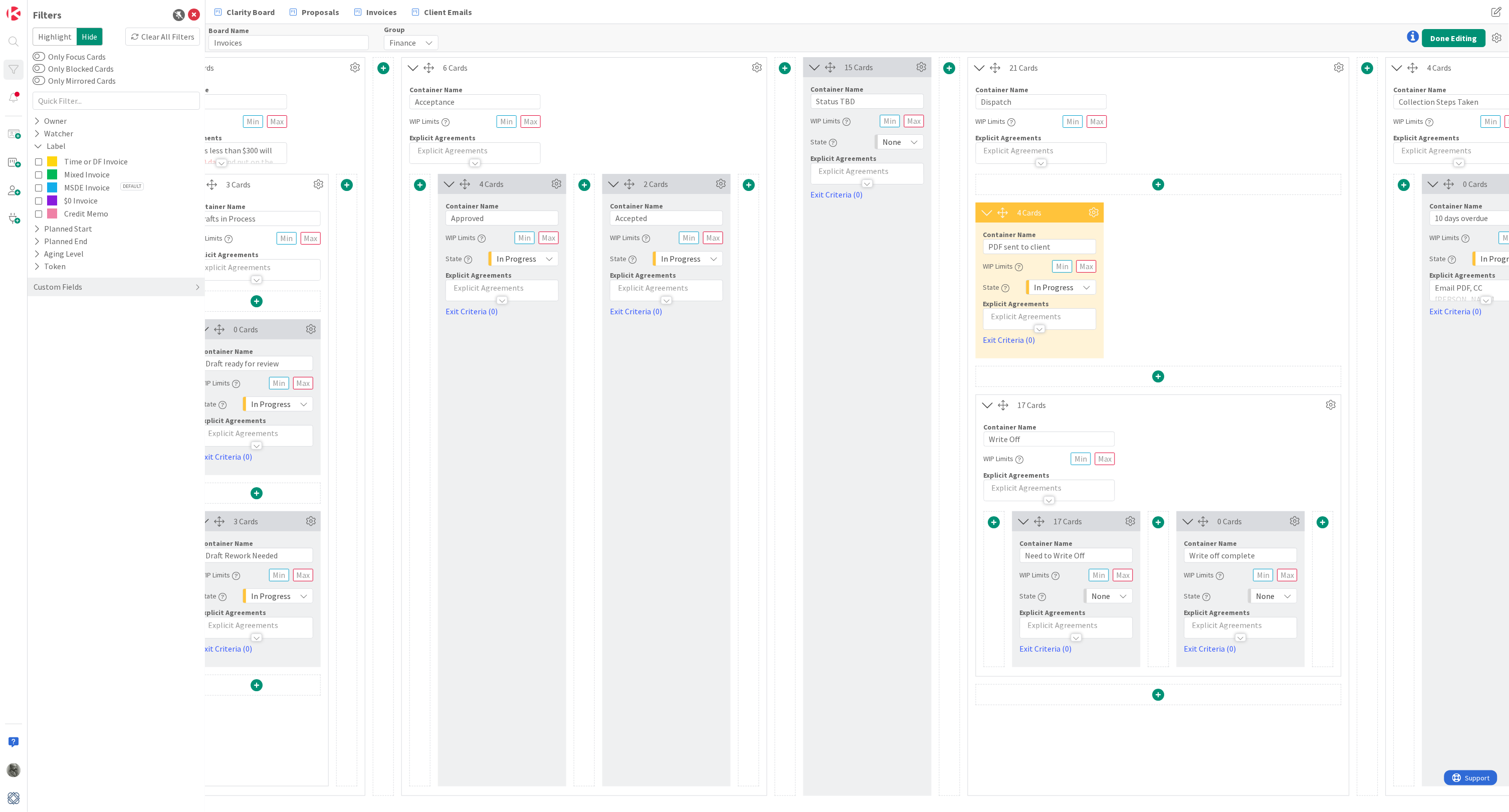
scroll to position [0, 422]
click at [1104, 595] on span "None" at bounding box center [1100, 595] width 18 height 14
click at [1120, 712] on span "In Progress" at bounding box center [1150, 716] width 83 height 15
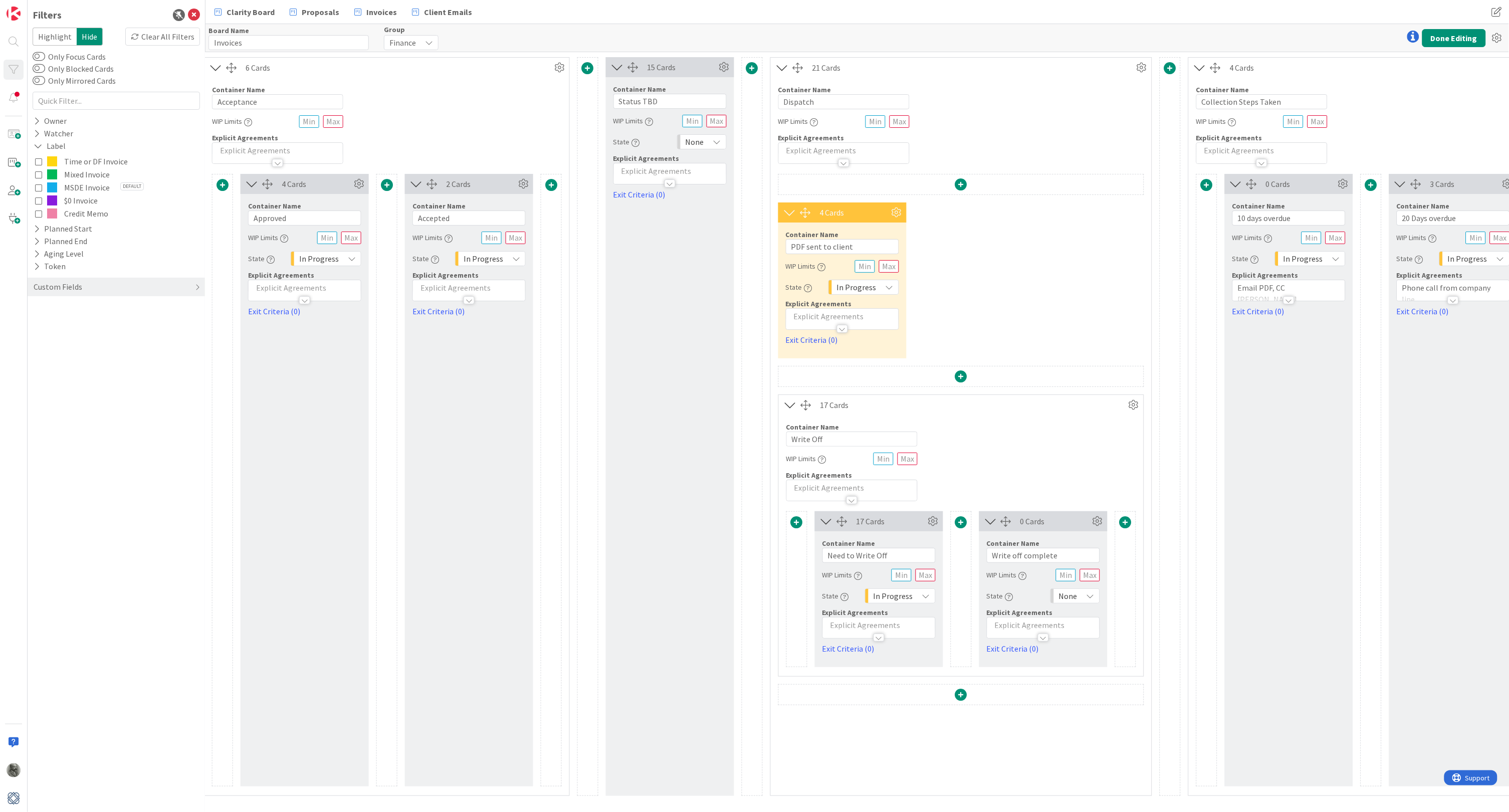
scroll to position [0, 619]
click at [1071, 594] on span "None" at bounding box center [1067, 595] width 18 height 14
click at [1082, 729] on span "Done" at bounding box center [1117, 733] width 83 height 15
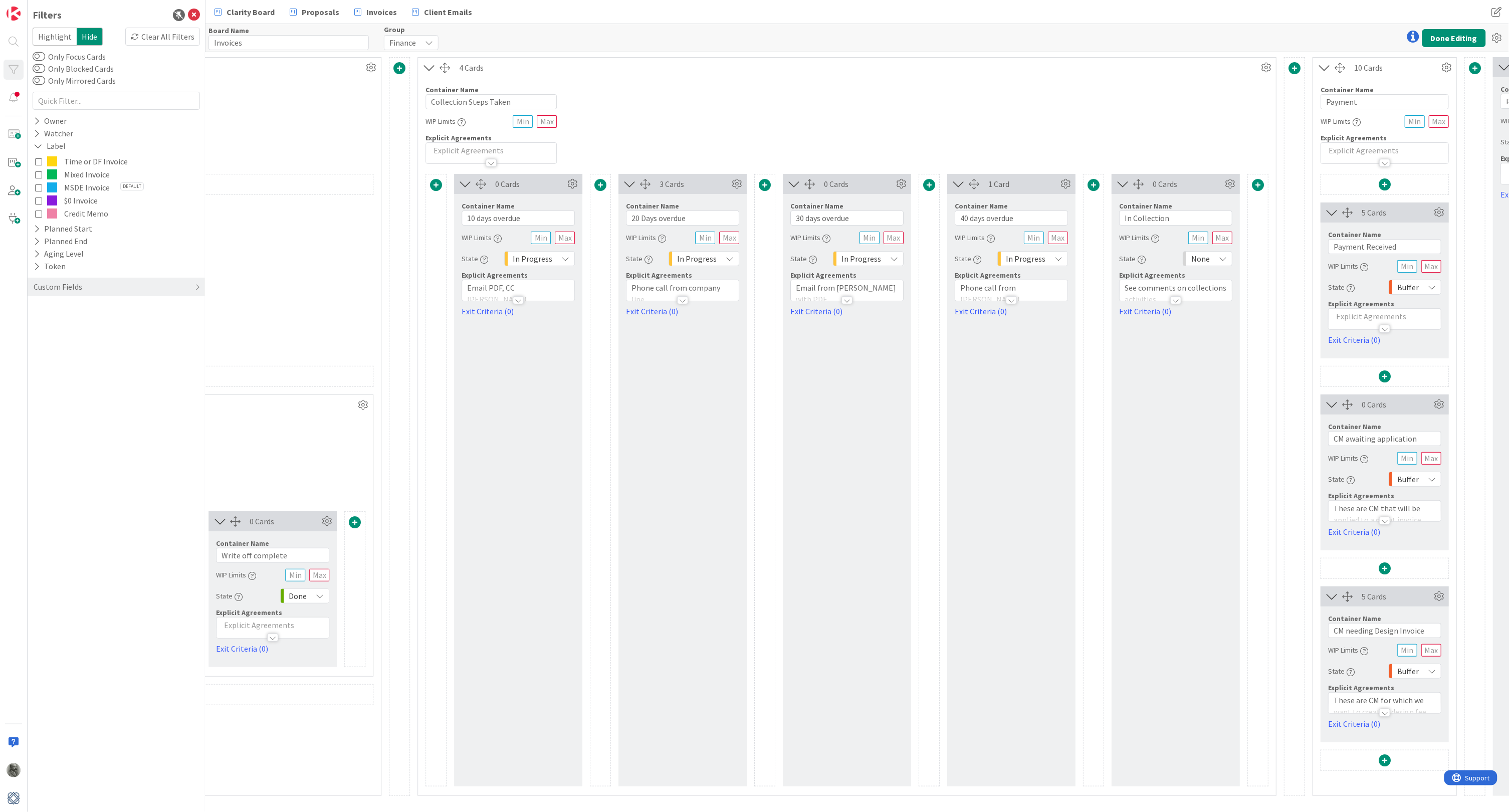
scroll to position [0, 1394]
click at [1443, 38] on button "Done Editing" at bounding box center [1455, 38] width 64 height 18
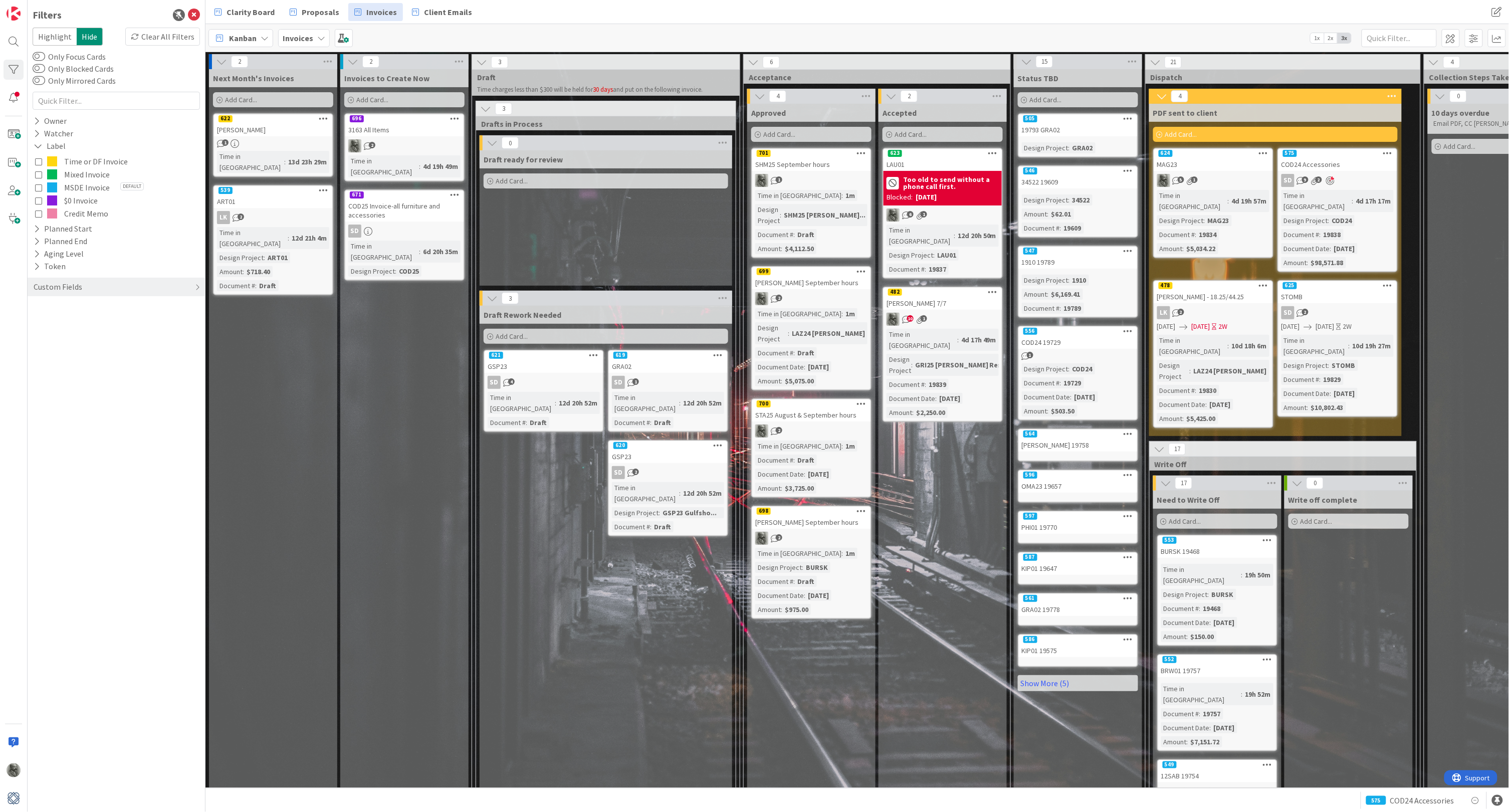
scroll to position [0, 1]
